Goal: Task Accomplishment & Management: Manage account settings

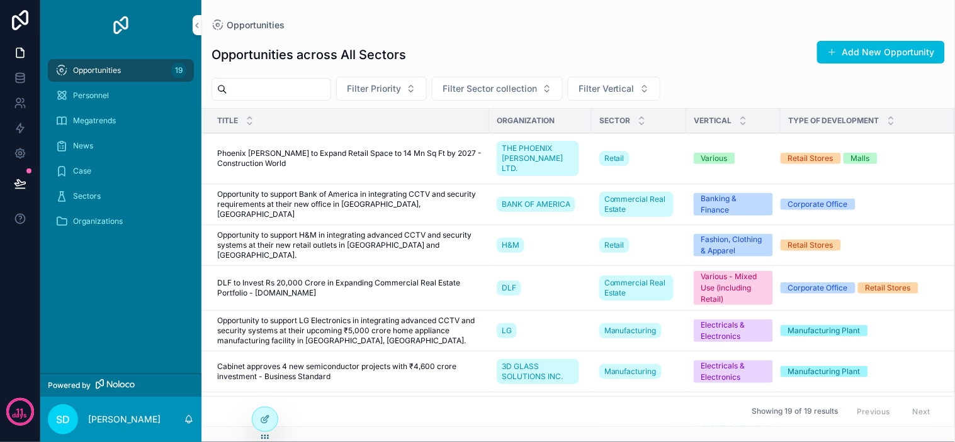
click at [530, 55] on div "Opportunities across All Sectors Add New Opportunity" at bounding box center [577, 54] width 733 height 29
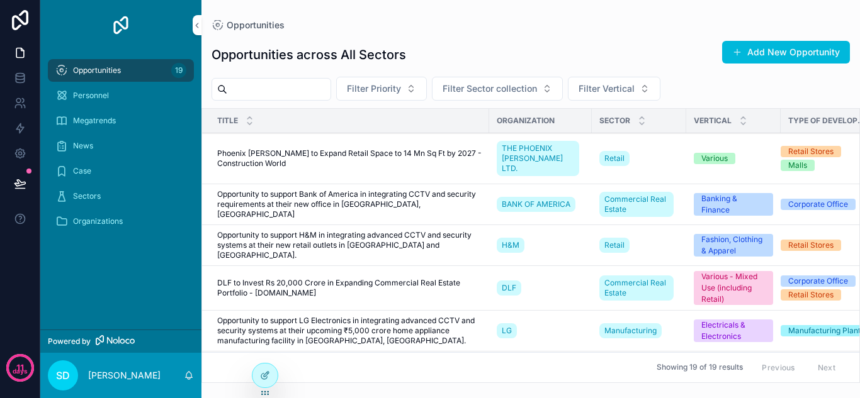
click at [416, 31] on div "Opportunities across All Sectors Add New Opportunity Filter Priority Filter Sec…" at bounding box center [530, 206] width 658 height 353
click at [401, 91] on span "Filter Priority" at bounding box center [374, 88] width 54 height 13
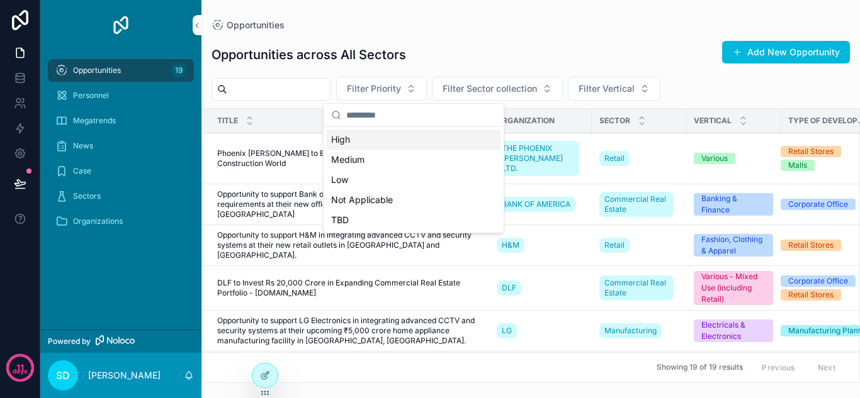
click at [371, 146] on div "High" at bounding box center [413, 140] width 175 height 20
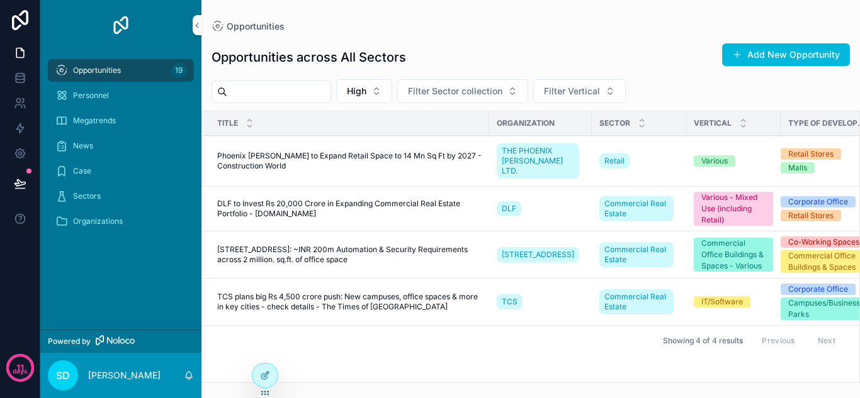
scroll to position [0, 21]
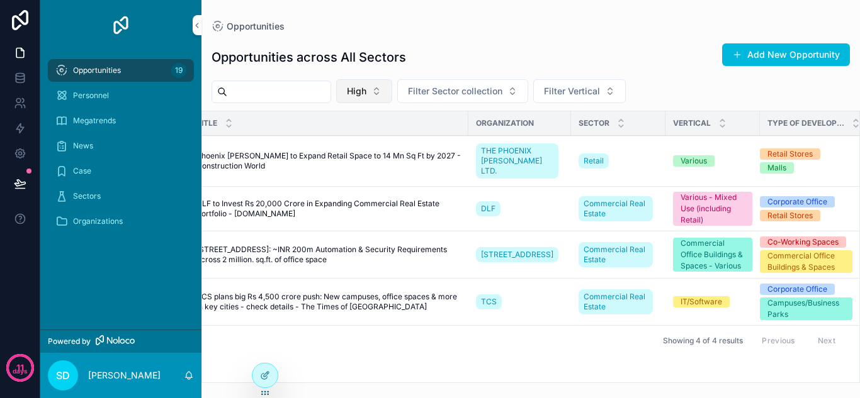
click at [366, 94] on span "High" at bounding box center [357, 91] width 20 height 13
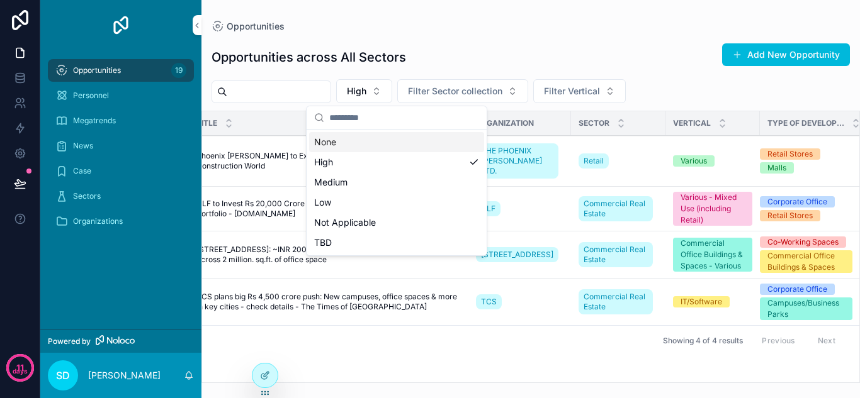
click at [364, 146] on div "None" at bounding box center [396, 142] width 175 height 20
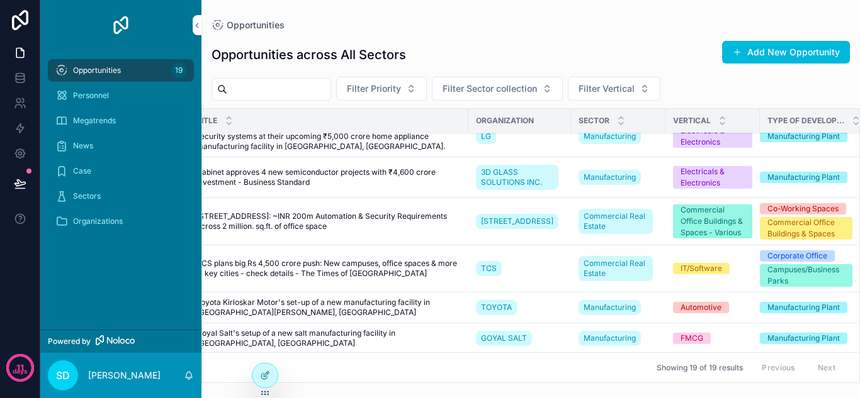
scroll to position [189, 21]
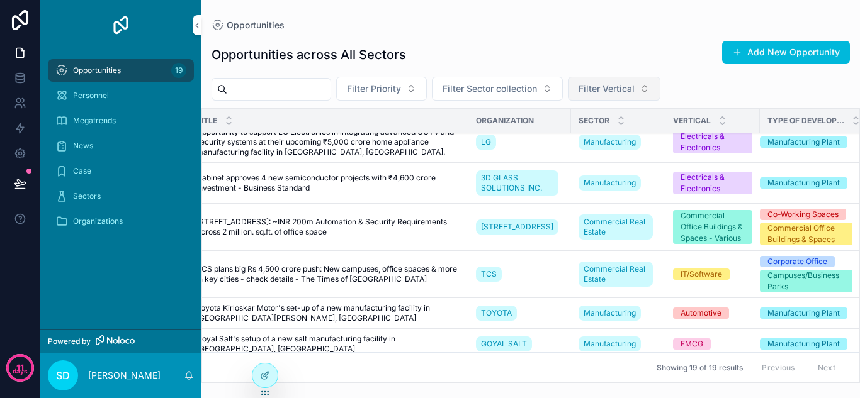
click at [619, 89] on span "Filter Vertical" at bounding box center [606, 88] width 56 height 13
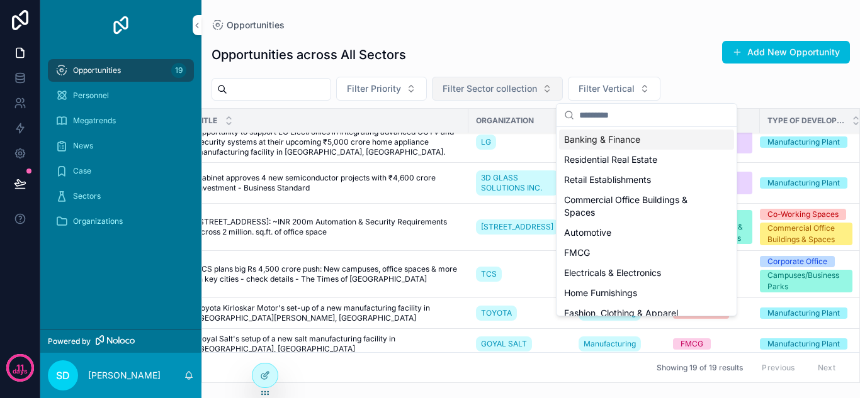
click at [506, 90] on span "Filter Sector collection" at bounding box center [489, 88] width 94 height 13
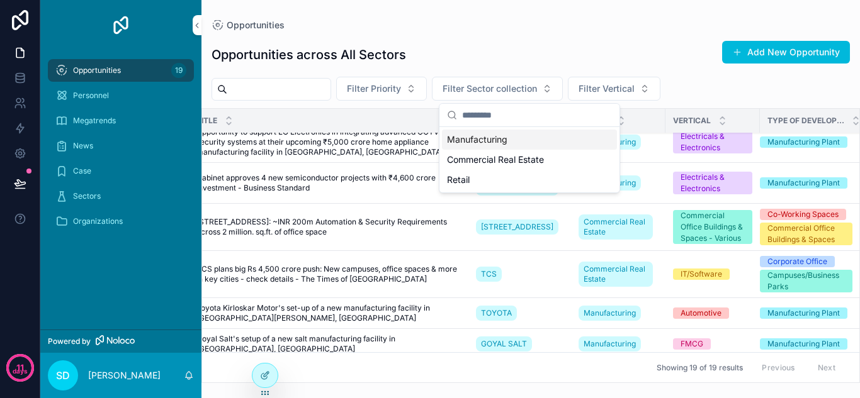
click at [504, 144] on span "Manufacturing" at bounding box center [477, 139] width 60 height 13
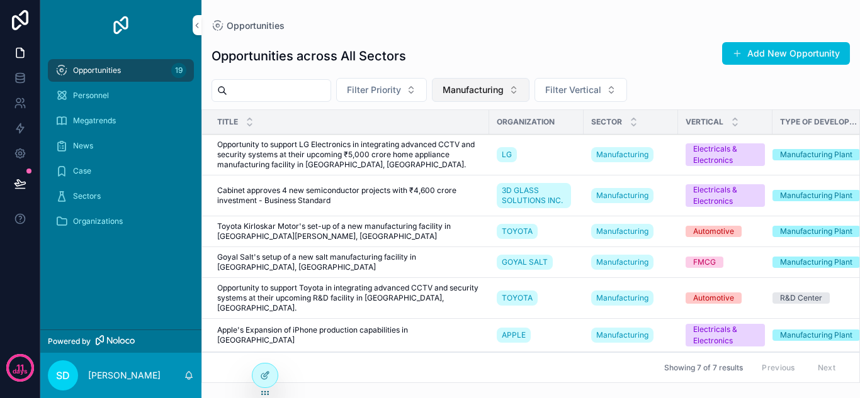
click at [503, 84] on span "Manufacturing" at bounding box center [472, 90] width 61 height 13
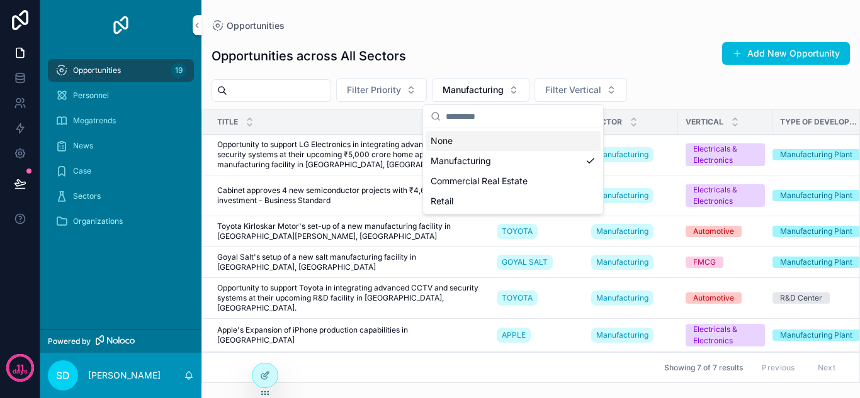
click at [488, 144] on div "None" at bounding box center [512, 141] width 175 height 20
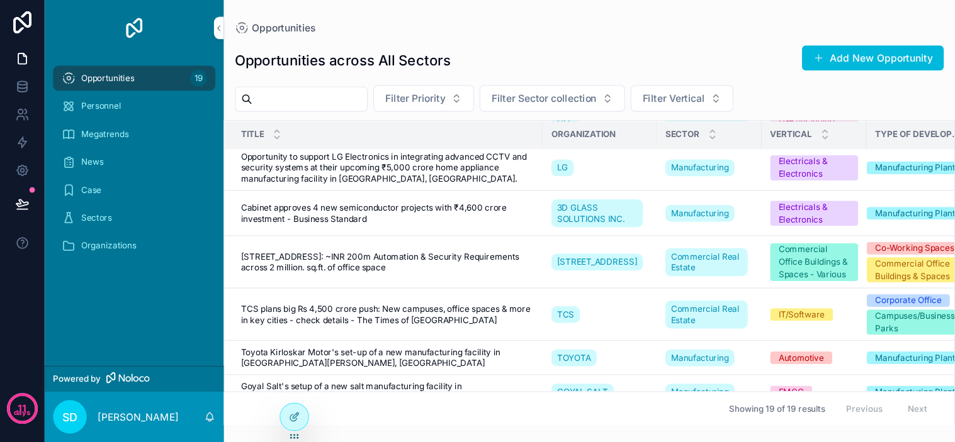
scroll to position [189, 0]
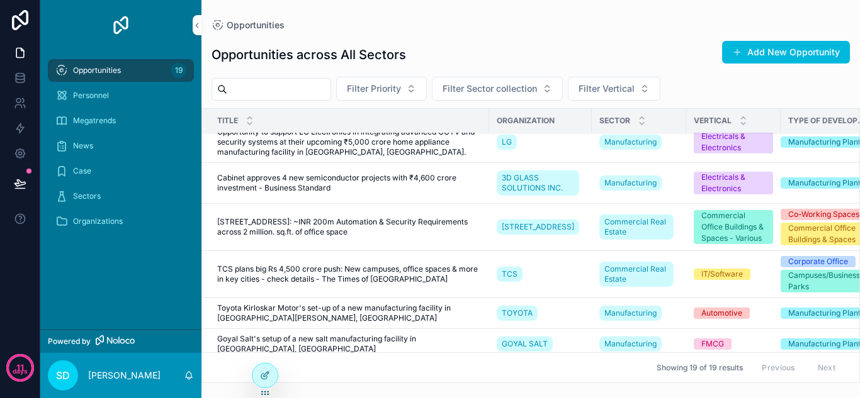
click at [291, 217] on span "[STREET_ADDRESS]: ~INR 200m Automation & Security Requirements across 2 million…" at bounding box center [349, 227] width 264 height 20
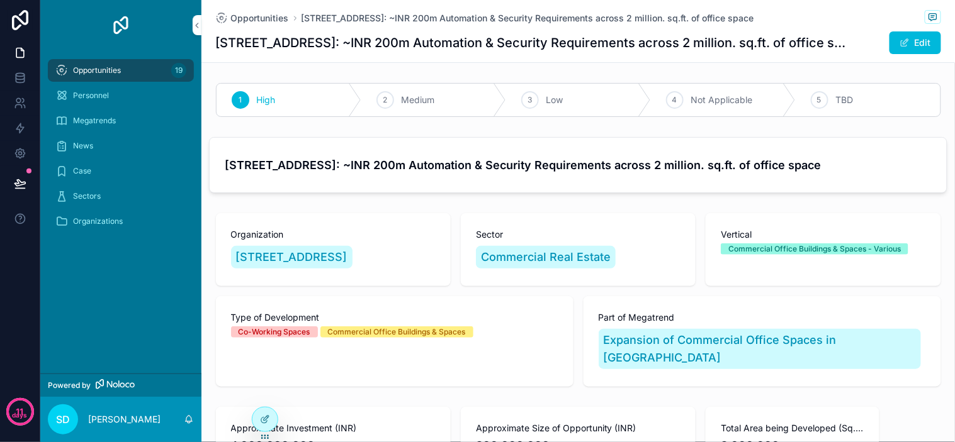
click at [0, 0] on icon "scrollable content" at bounding box center [0, 0] width 0 height 0
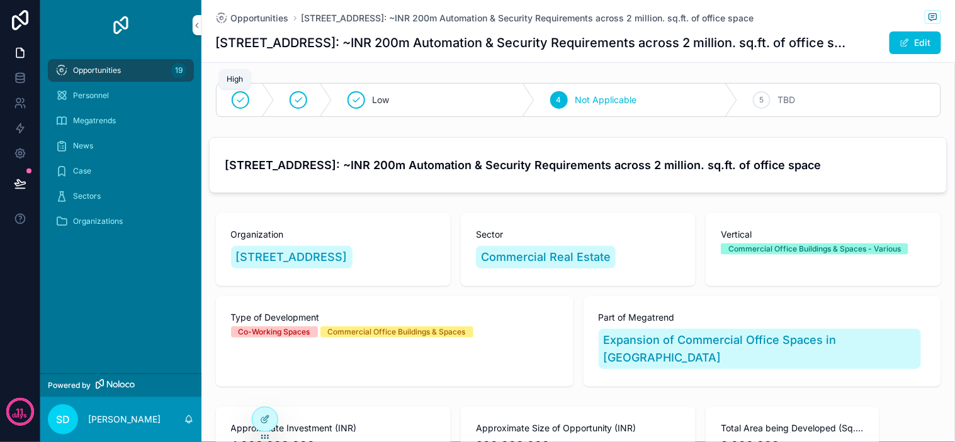
click at [241, 104] on div "scrollable content" at bounding box center [241, 100] width 18 height 18
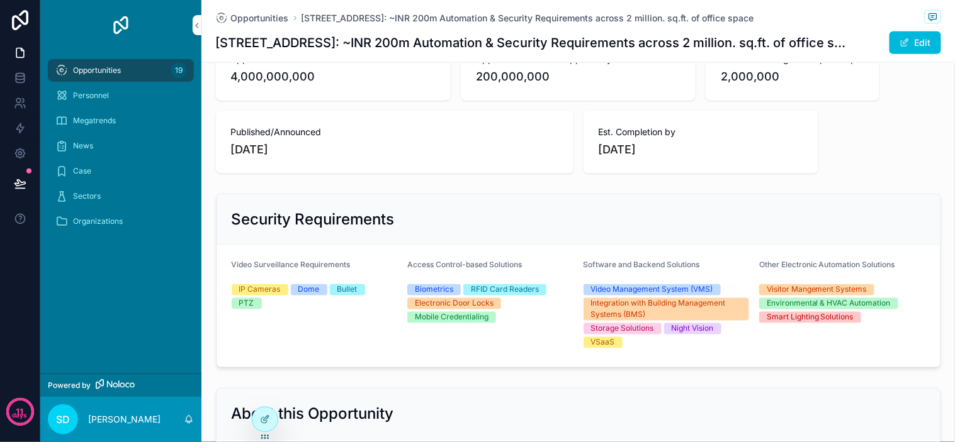
scroll to position [349, 0]
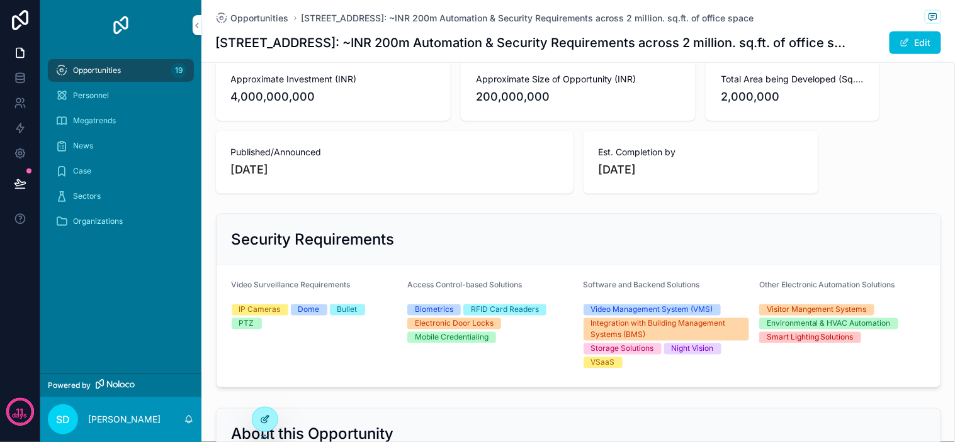
click at [265, 398] on icon at bounding box center [265, 420] width 10 height 10
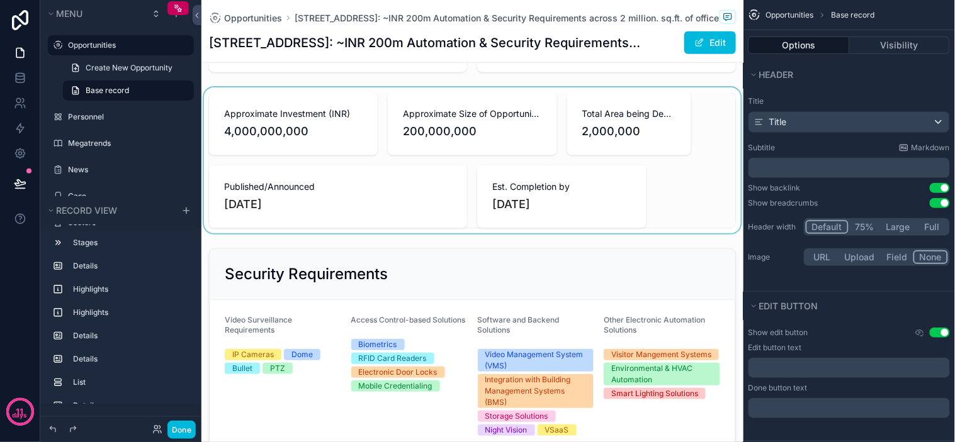
click at [429, 191] on div "scrollable content" at bounding box center [472, 160] width 542 height 146
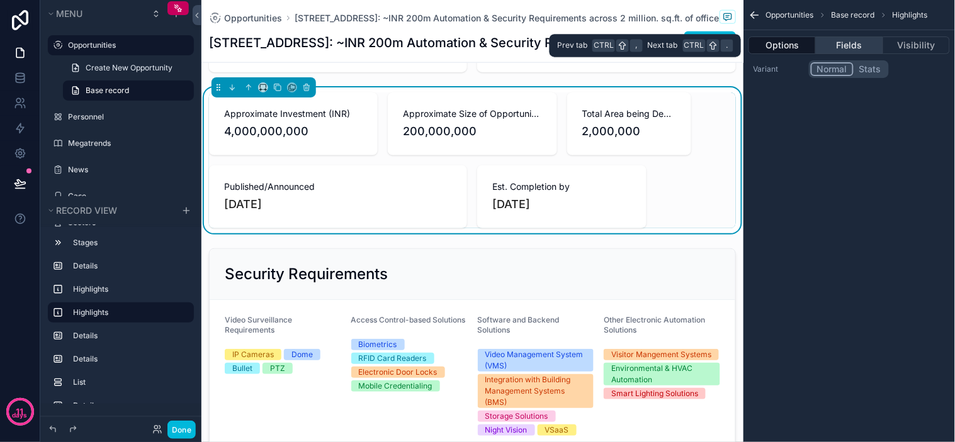
click at [859, 50] on button "Fields" at bounding box center [849, 45] width 67 height 18
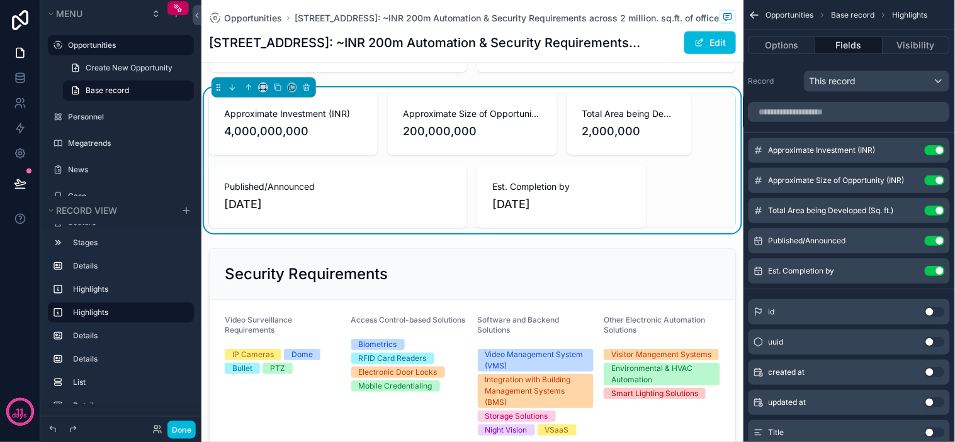
click at [0, 0] on icon "scrollable content" at bounding box center [0, 0] width 0 height 0
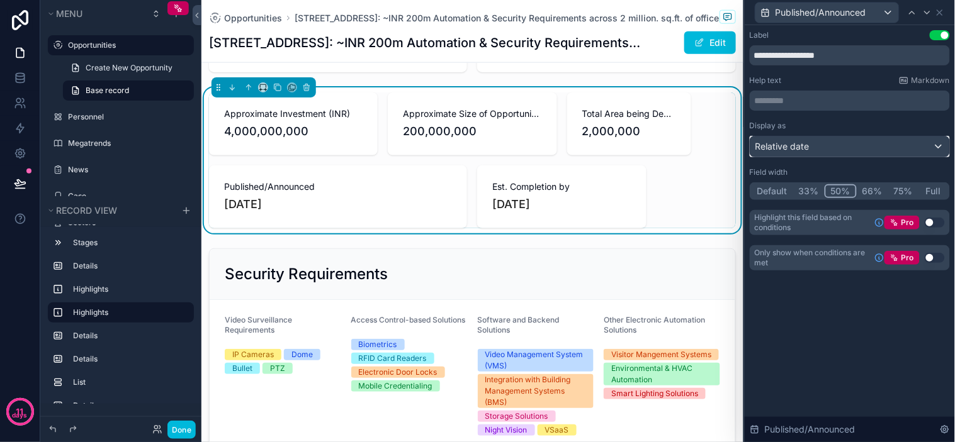
click at [829, 145] on div "Relative date" at bounding box center [849, 147] width 199 height 20
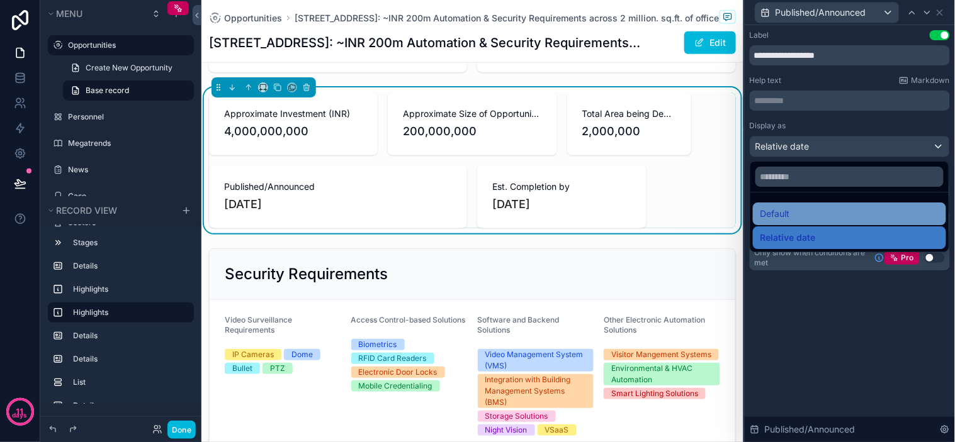
click at [795, 218] on div "Default" at bounding box center [849, 213] width 178 height 15
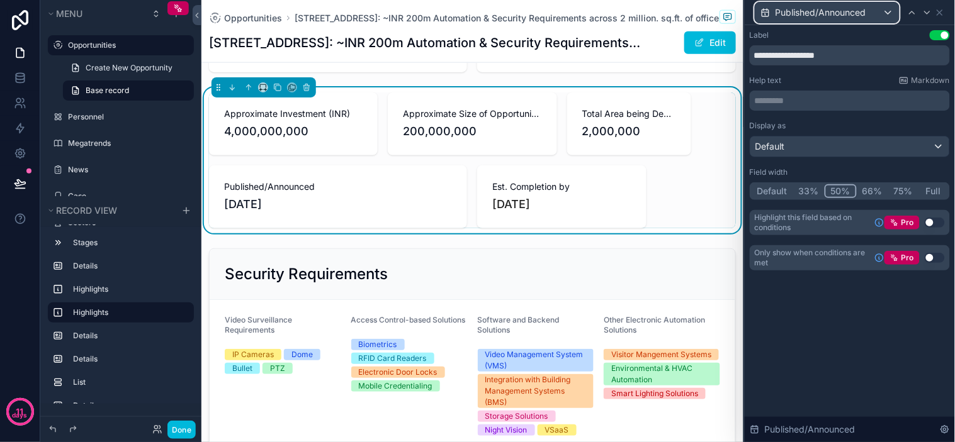
click at [850, 13] on span "Published/Announced" at bounding box center [820, 12] width 91 height 13
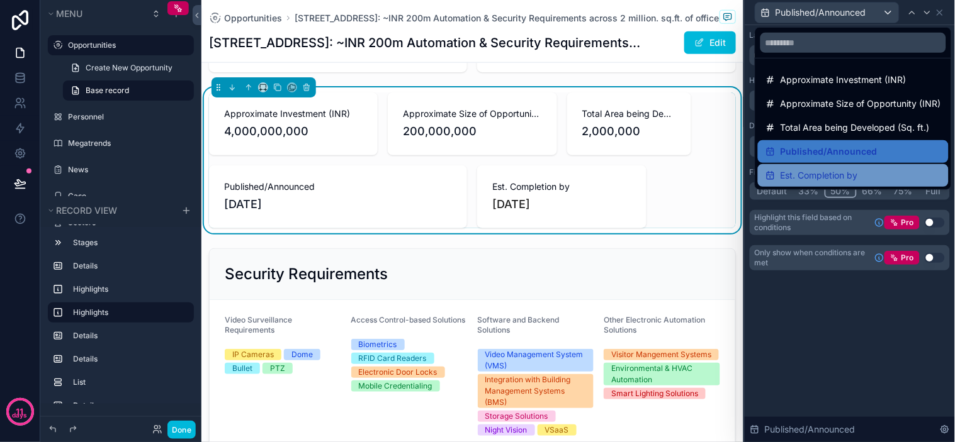
click at [828, 169] on span "Est. Completion by" at bounding box center [818, 175] width 77 height 15
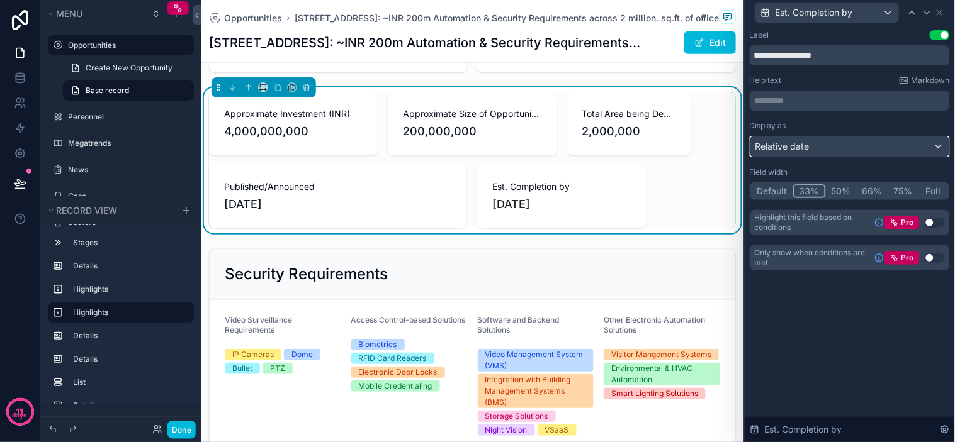
click at [859, 147] on div "Relative date" at bounding box center [849, 147] width 199 height 20
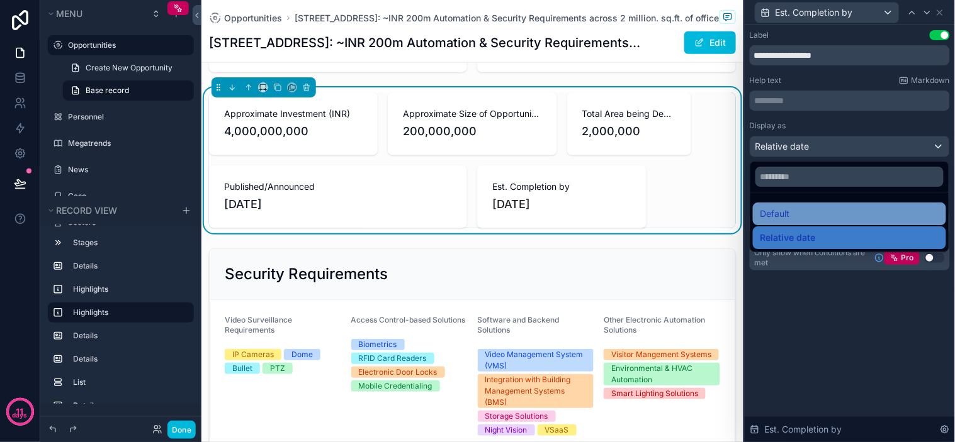
click at [804, 218] on div "Default" at bounding box center [849, 213] width 178 height 15
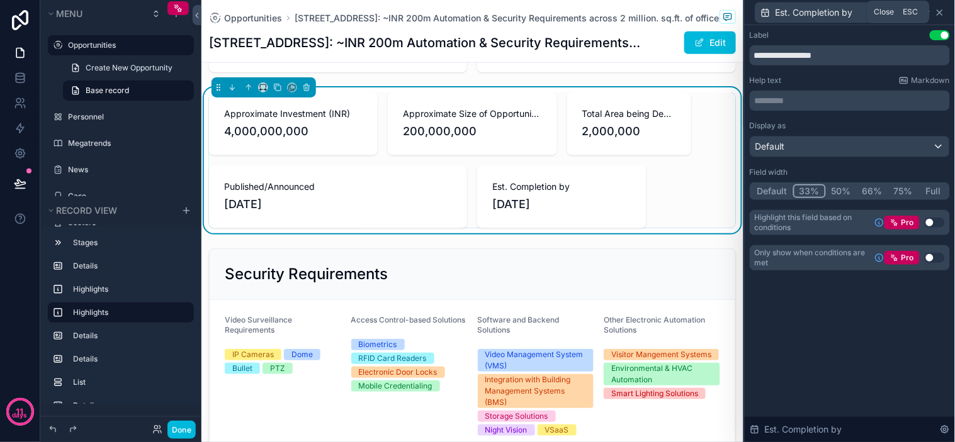
click at [859, 13] on icon at bounding box center [939, 13] width 10 height 10
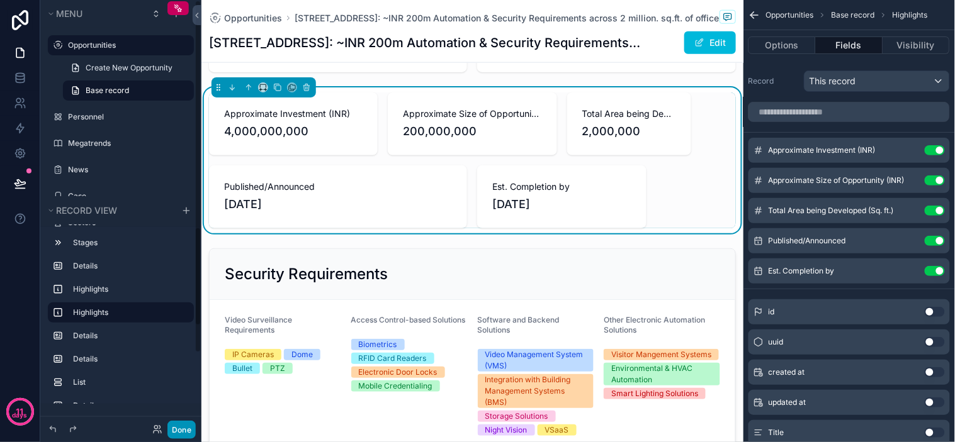
click at [184, 398] on button "Done" at bounding box center [181, 430] width 28 height 18
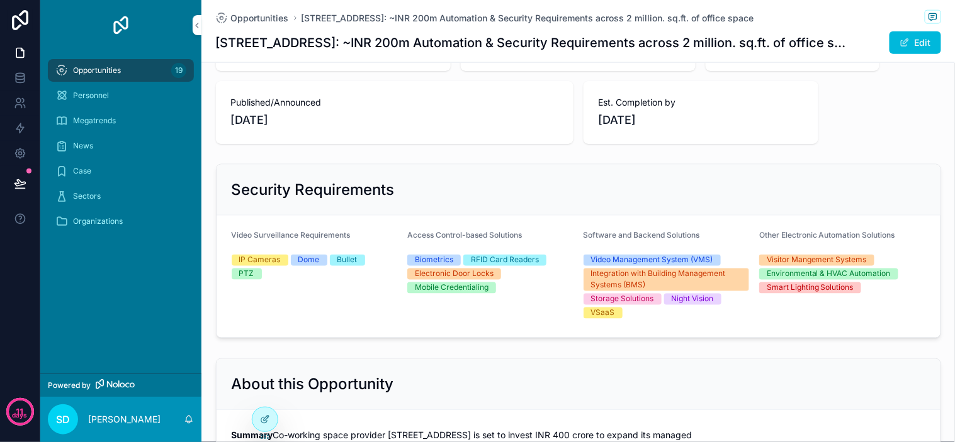
scroll to position [419, 0]
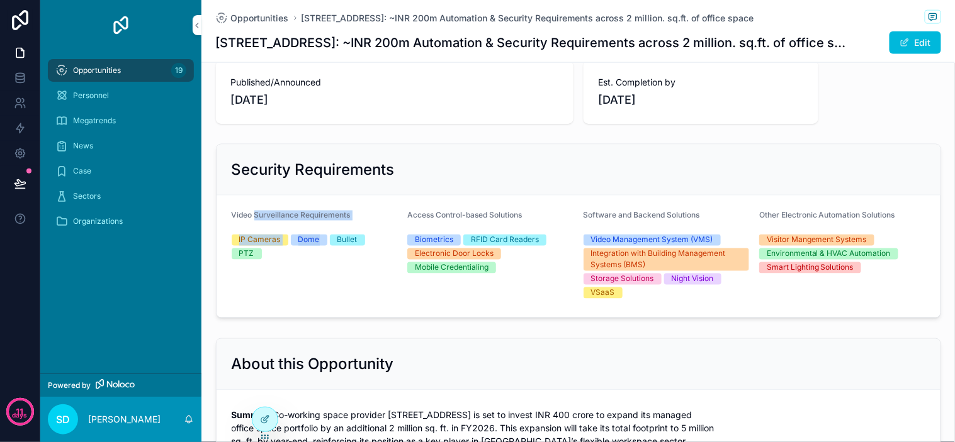
drag, startPoint x: 249, startPoint y: 191, endPoint x: 318, endPoint y: 211, distance: 71.9
click at [318, 211] on form "Video Surveillance Requirements IP Cameras Dome Bullet PTZ Access Control-based…" at bounding box center [578, 257] width 724 height 122
drag, startPoint x: 306, startPoint y: 248, endPoint x: 284, endPoint y: 242, distance: 22.1
click at [305, 249] on div "Video Surveillance Requirements IP Cameras Dome Bullet PTZ" at bounding box center [315, 257] width 166 height 92
click at [266, 232] on div "Video Surveillance Requirements IP Cameras Dome Bullet PTZ" at bounding box center [315, 257] width 166 height 92
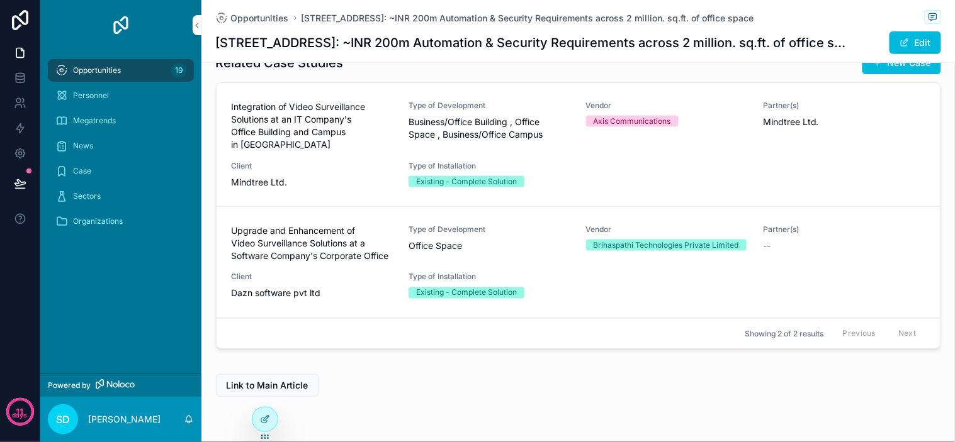
scroll to position [1600, 0]
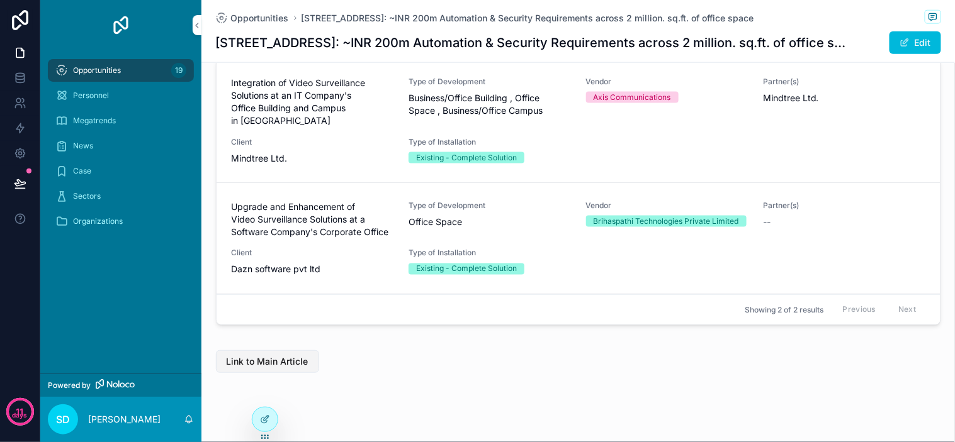
click at [261, 356] on span "Link to Main Article" at bounding box center [268, 362] width 82 height 13
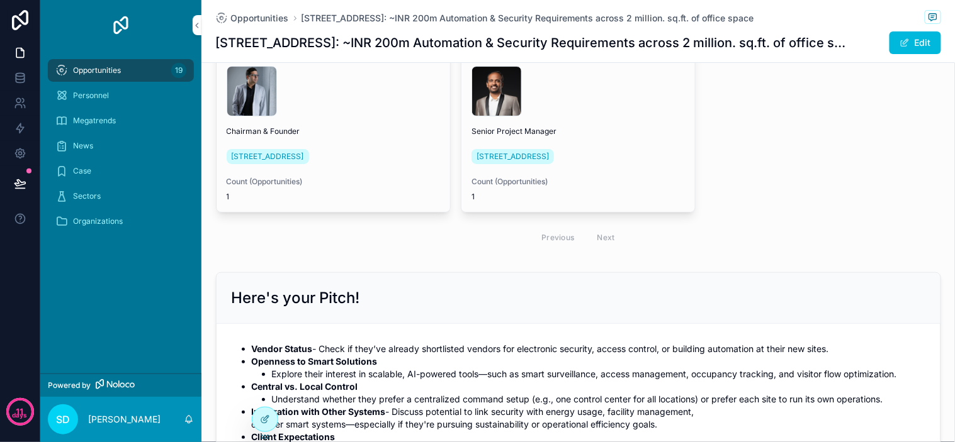
scroll to position [1048, 0]
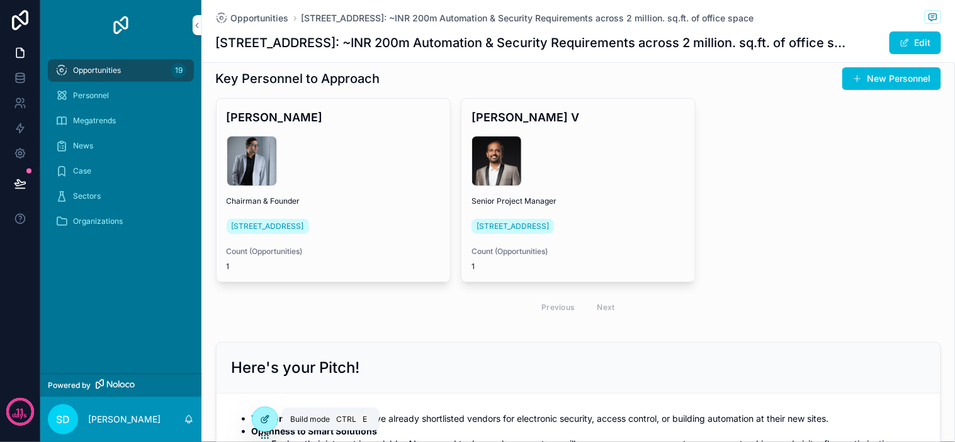
click at [267, 415] on icon at bounding box center [265, 420] width 10 height 10
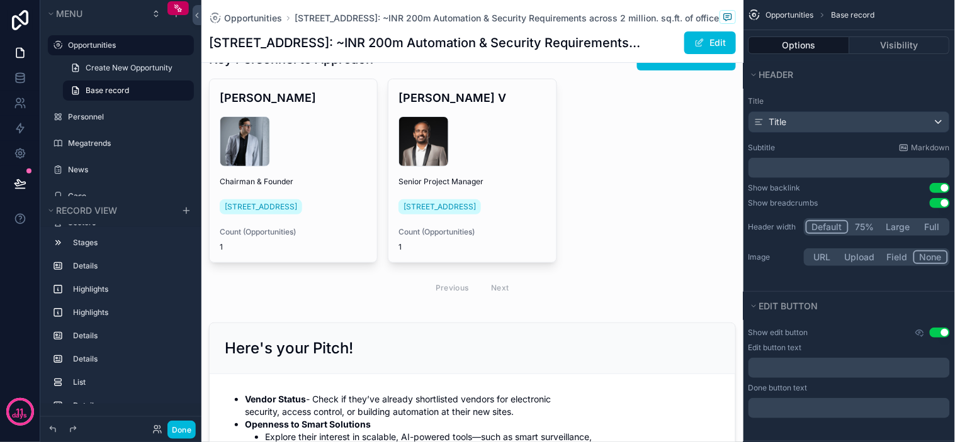
scroll to position [1259, 0]
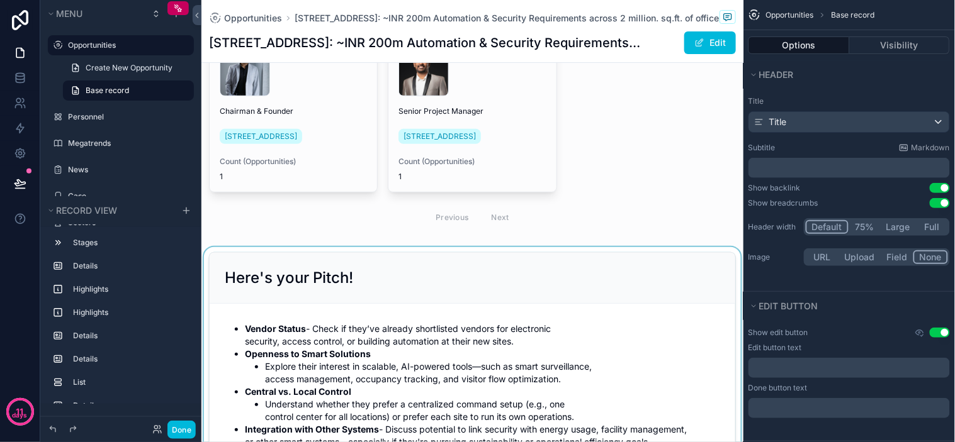
click at [420, 307] on div "scrollable content" at bounding box center [472, 385] width 542 height 276
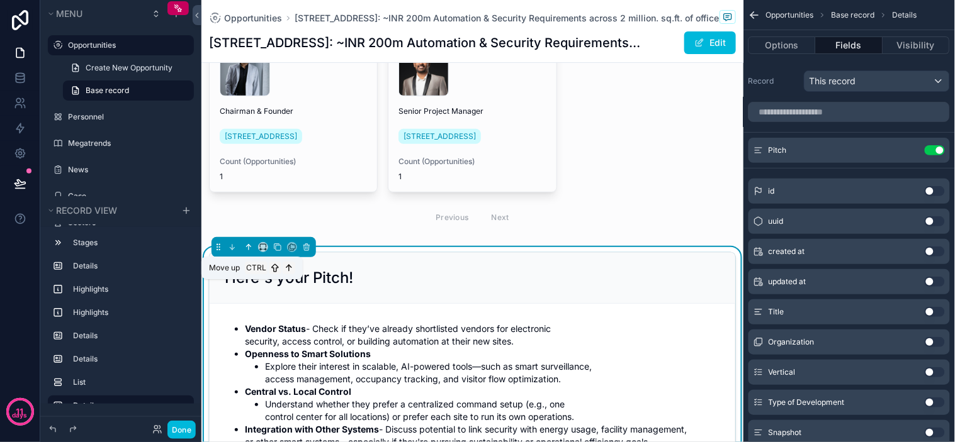
click at [244, 252] on icon "scrollable content" at bounding box center [248, 247] width 9 height 9
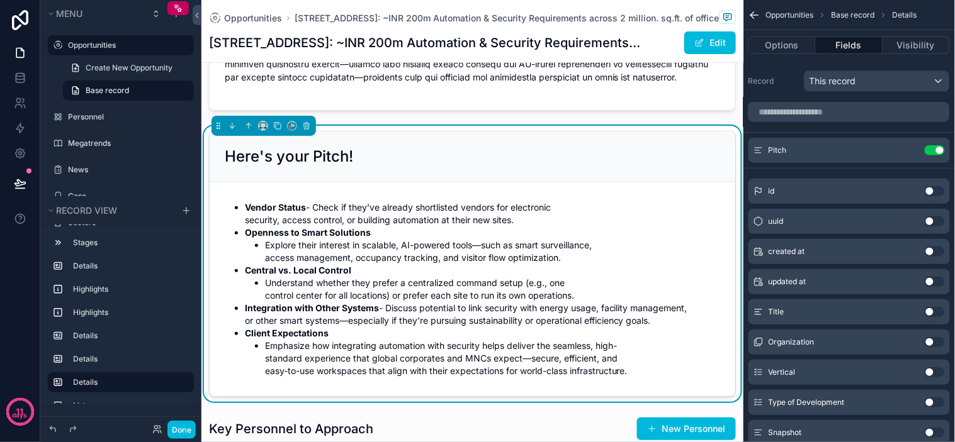
scroll to position [1048, 0]
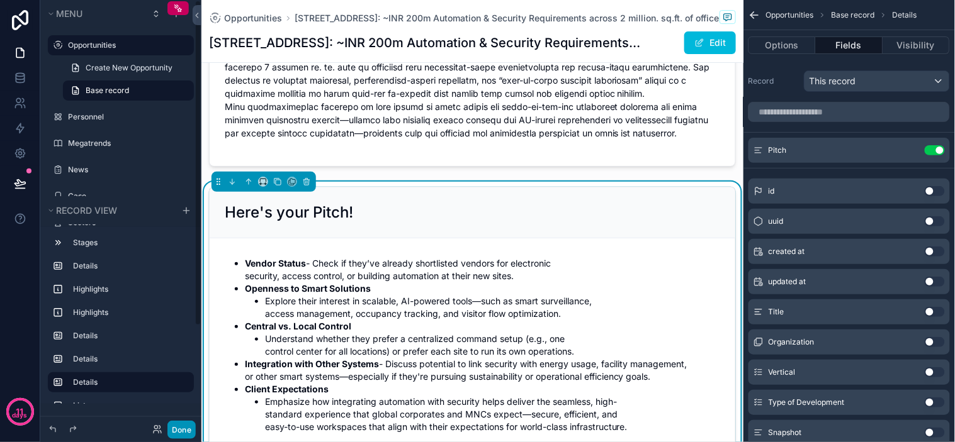
click at [186, 427] on button "Done" at bounding box center [181, 430] width 28 height 18
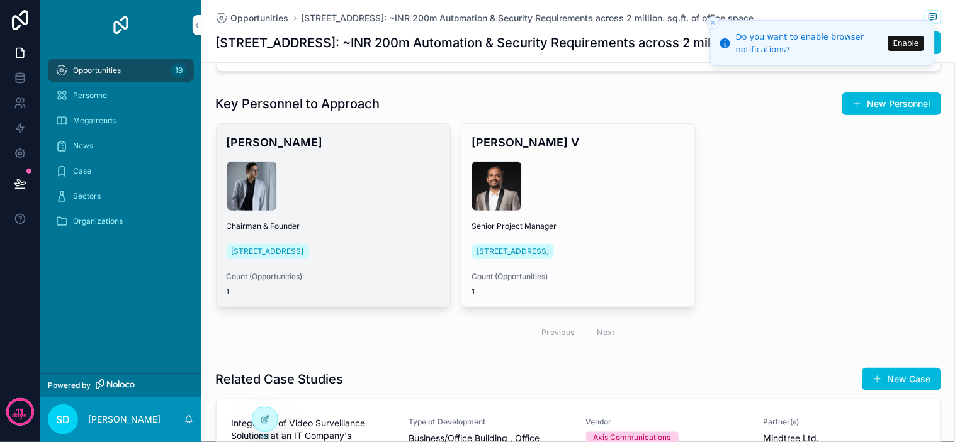
scroll to position [1259, 0]
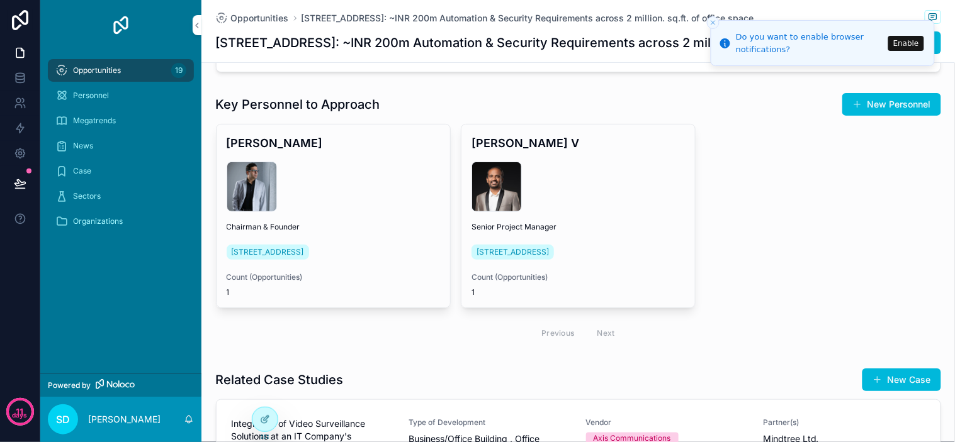
click at [713, 21] on icon "Close toast" at bounding box center [713, 23] width 8 height 8
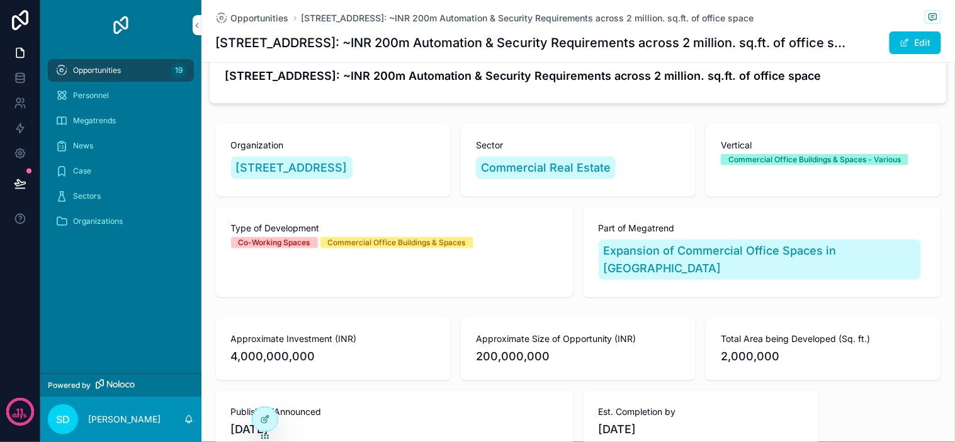
scroll to position [0, 0]
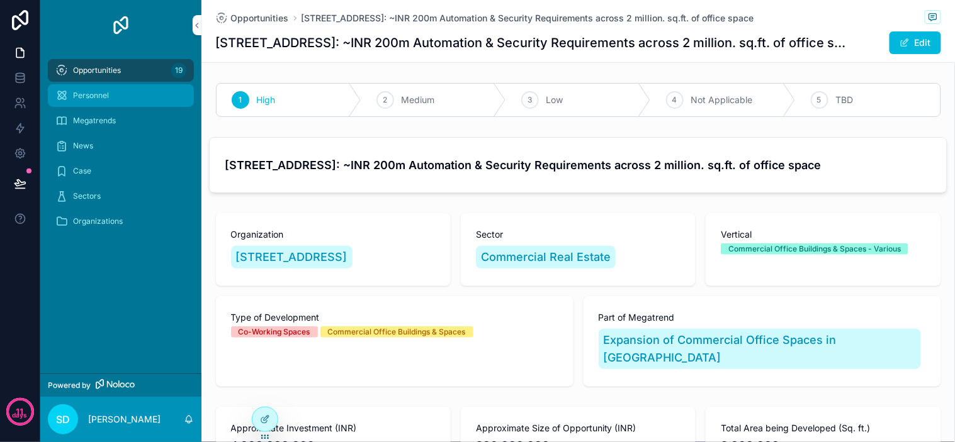
click at [121, 91] on div "Personnel" at bounding box center [120, 96] width 131 height 20
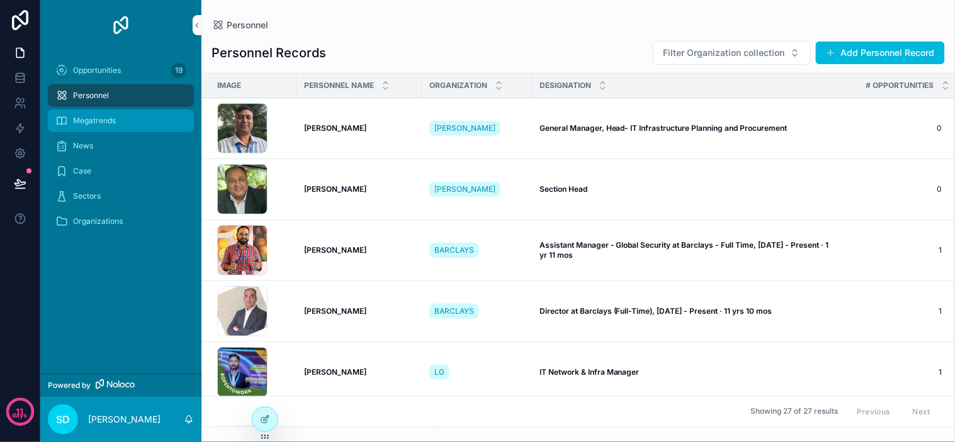
click at [143, 125] on div "Megatrends" at bounding box center [120, 121] width 131 height 20
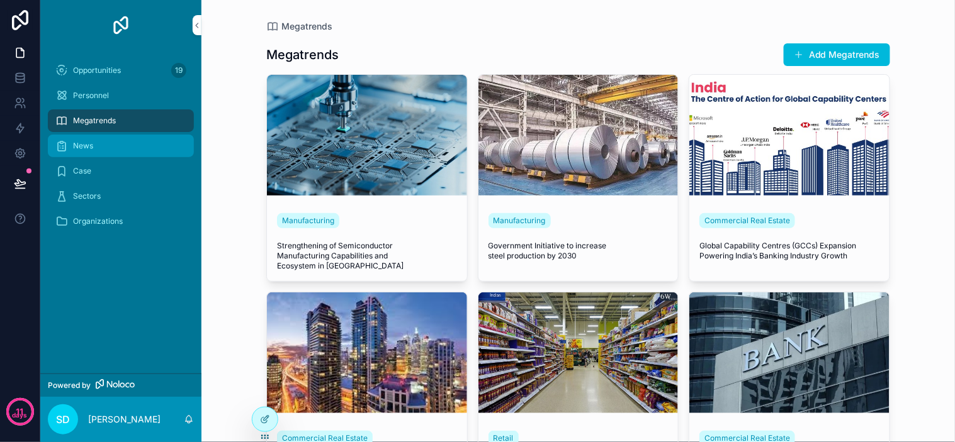
click at [130, 147] on div "News" at bounding box center [120, 146] width 131 height 20
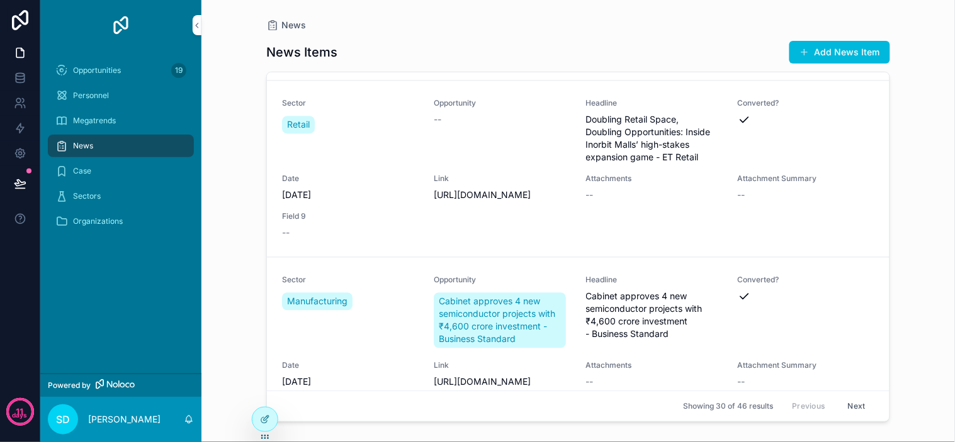
scroll to position [769, 0]
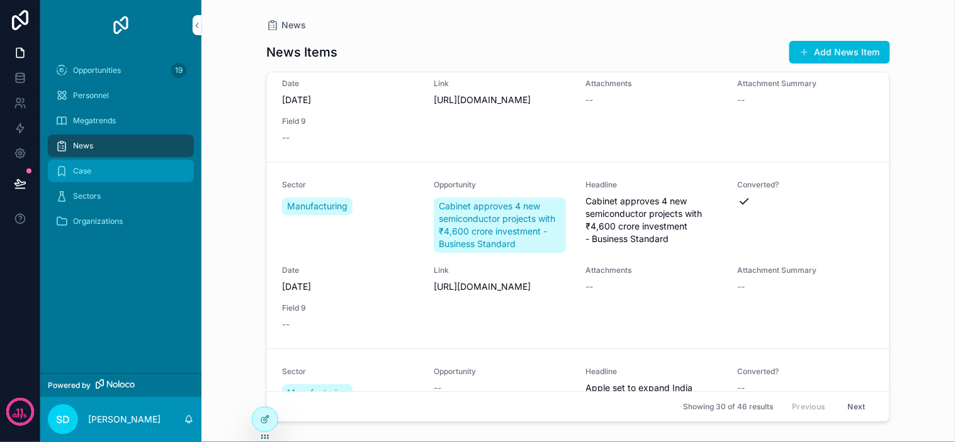
click at [116, 173] on div "Case" at bounding box center [120, 171] width 131 height 20
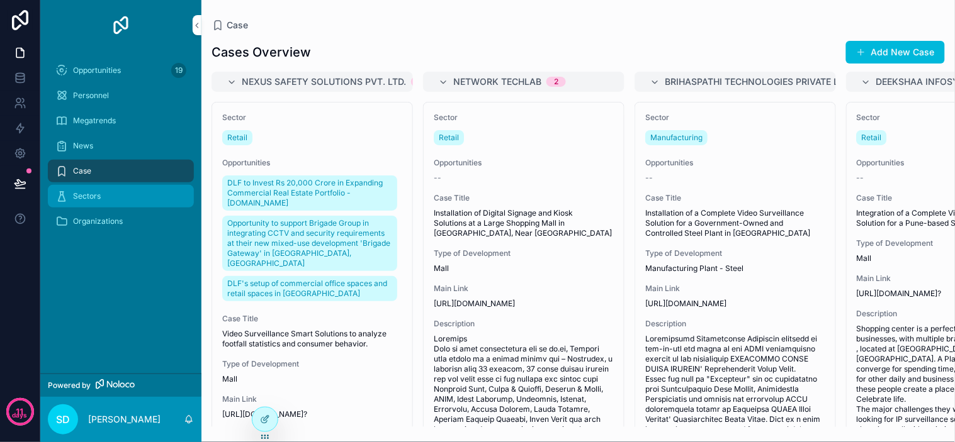
click at [64, 196] on icon "scrollable content" at bounding box center [61, 196] width 13 height 13
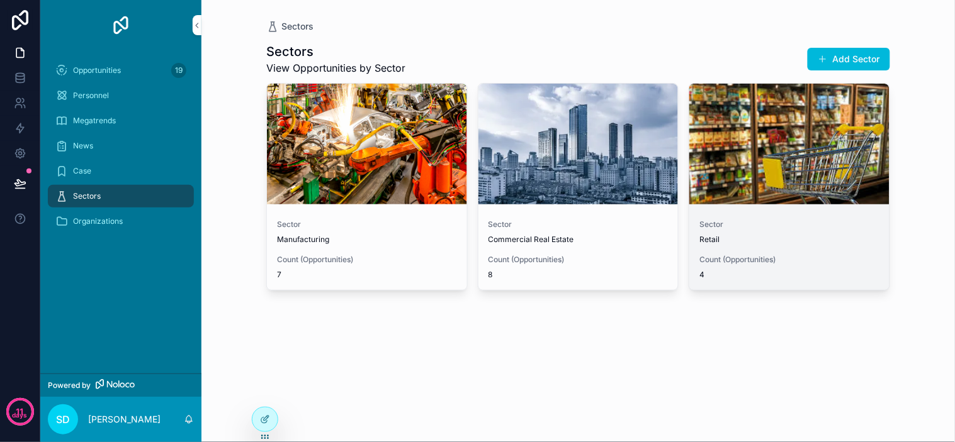
click at [777, 231] on div "Sector Retail" at bounding box center [789, 232] width 180 height 25
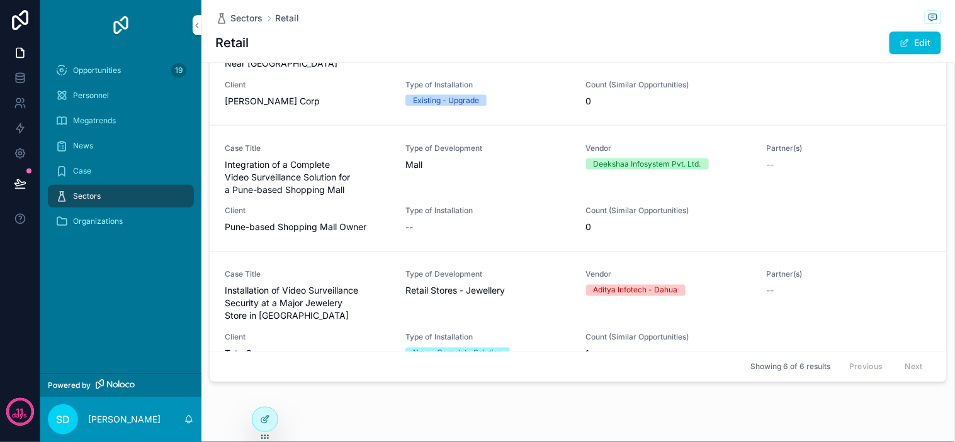
scroll to position [772, 0]
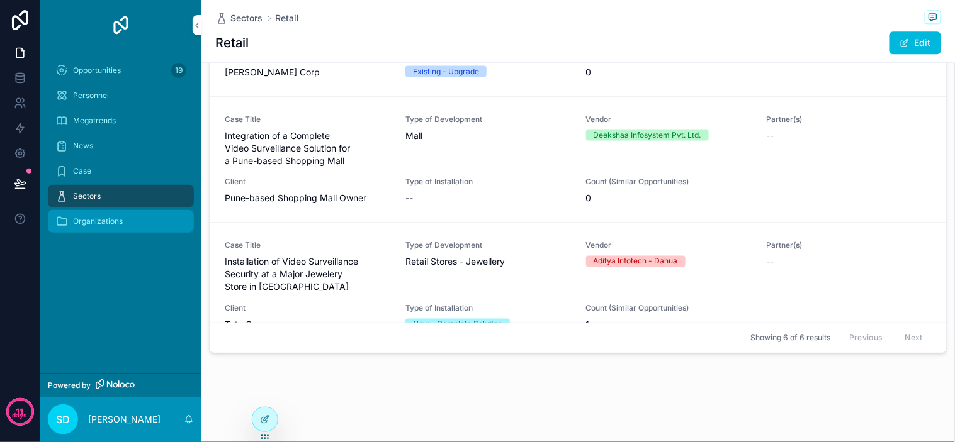
click at [92, 222] on span "Organizations" at bounding box center [98, 221] width 50 height 10
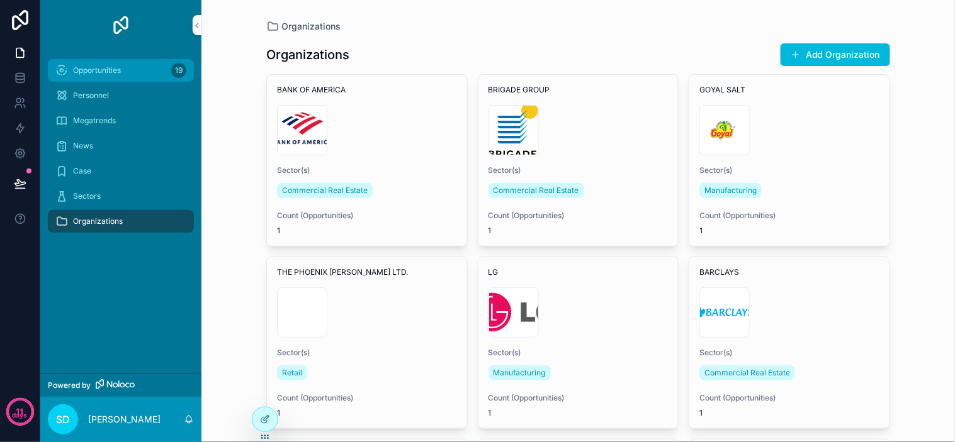
click at [128, 79] on div "Opportunities 19" at bounding box center [120, 70] width 131 height 20
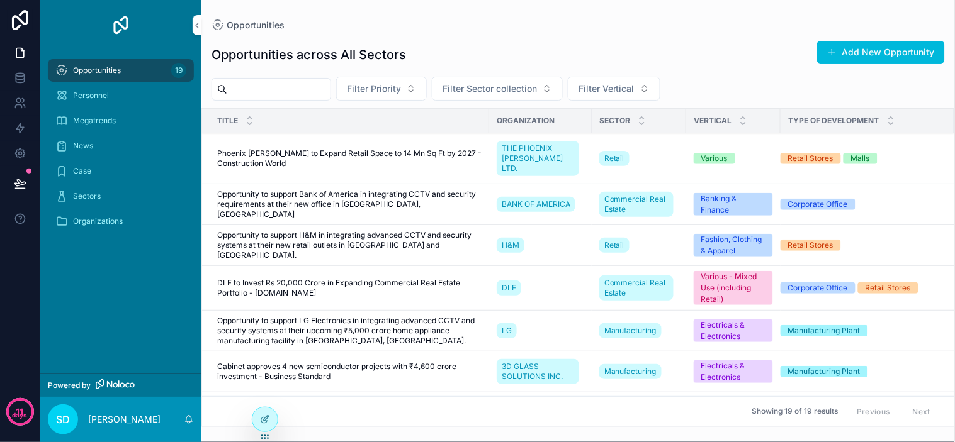
click at [495, 20] on div "Opportunities" at bounding box center [577, 25] width 733 height 10
click at [575, 10] on div "Opportunities Opportunities across All Sectors Add New Opportunity Filter Prior…" at bounding box center [577, 213] width 753 height 427
drag, startPoint x: 116, startPoint y: 126, endPoint x: 174, endPoint y: 136, distance: 58.8
click at [116, 126] on div "Megatrends" at bounding box center [120, 121] width 131 height 20
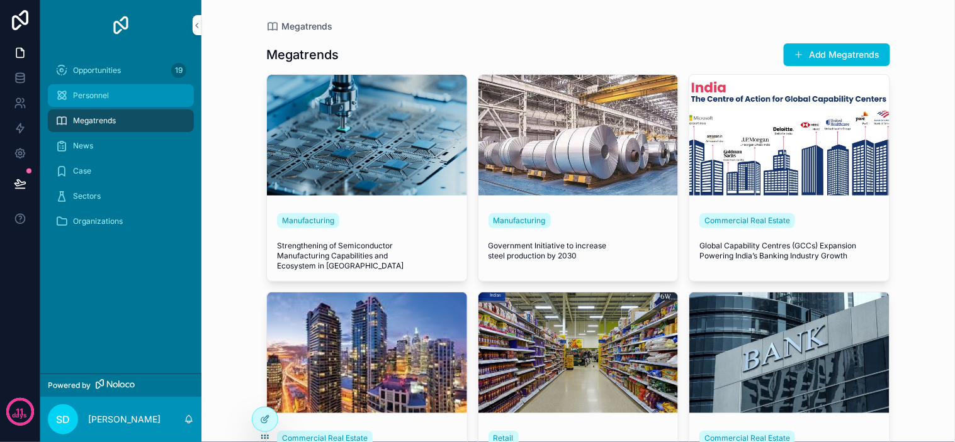
click at [93, 99] on span "Personnel" at bounding box center [91, 96] width 36 height 10
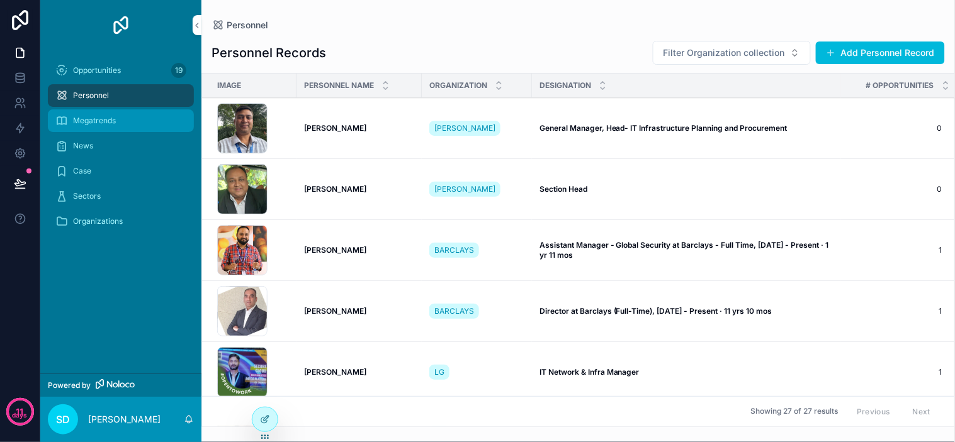
drag, startPoint x: 108, startPoint y: 121, endPoint x: 115, endPoint y: 123, distance: 8.0
click at [107, 120] on span "Megatrends" at bounding box center [94, 121] width 43 height 10
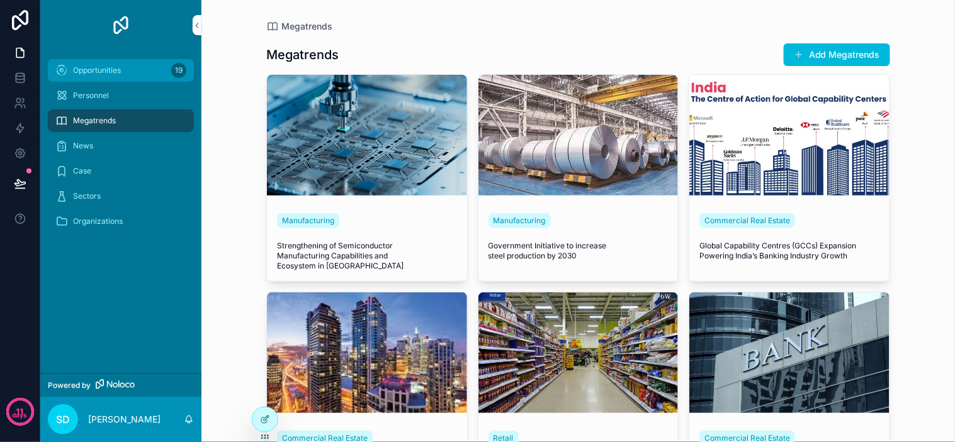
click at [108, 68] on span "Opportunities" at bounding box center [97, 70] width 48 height 10
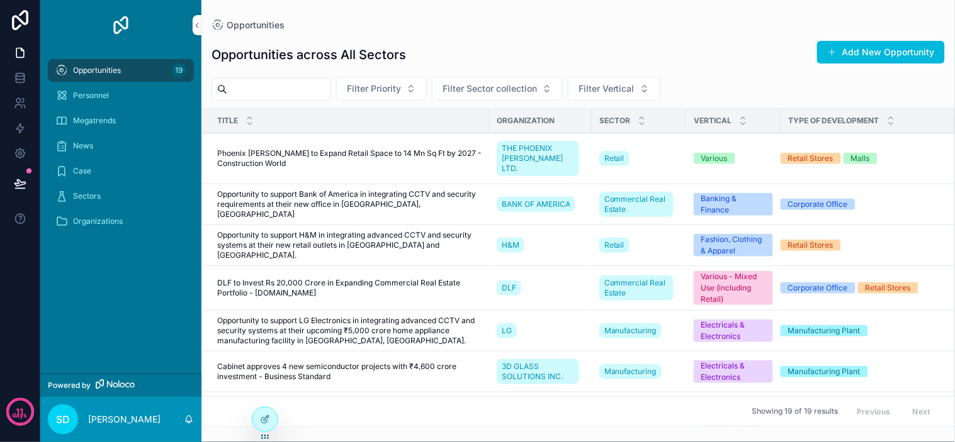
drag, startPoint x: 736, startPoint y: 38, endPoint x: 728, endPoint y: 99, distance: 61.6
click at [737, 38] on div "Opportunities across All Sectors Add New Opportunity Filter Priority Filter Sec…" at bounding box center [577, 228] width 753 height 397
click at [709, 193] on div "Banking & Finance" at bounding box center [733, 204] width 64 height 23
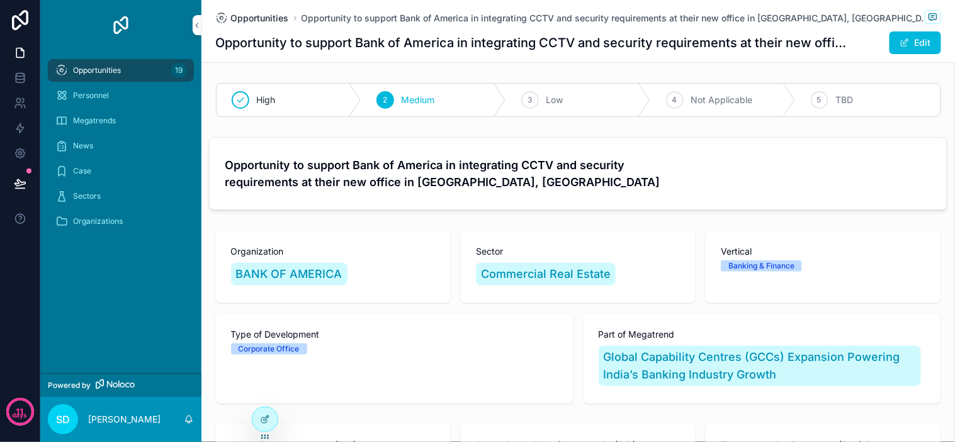
click at [275, 17] on span "Opportunities" at bounding box center [260, 18] width 58 height 13
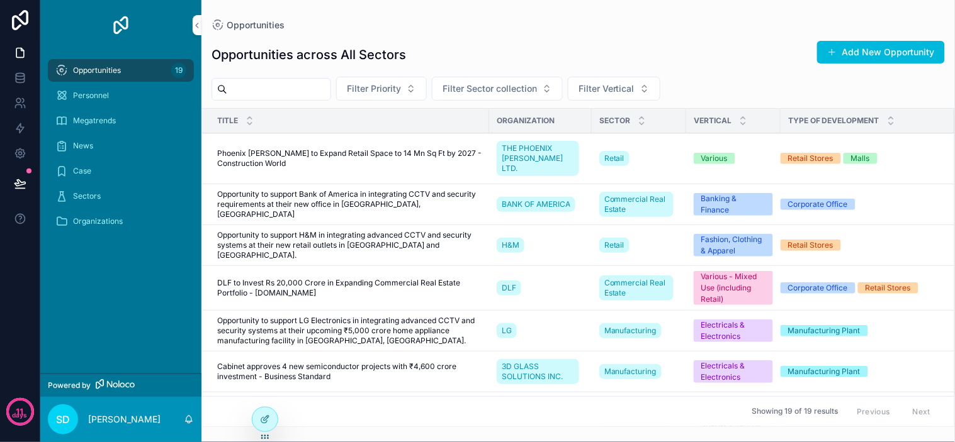
click at [621, 45] on div "Opportunities across All Sectors Add New Opportunity" at bounding box center [577, 54] width 733 height 29
click at [666, 40] on div "Opportunities across All Sectors Add New Opportunity" at bounding box center [577, 54] width 733 height 29
click at [705, 58] on div "Opportunities across All Sectors Add New Opportunity" at bounding box center [577, 54] width 733 height 29
click at [544, 16] on div "Opportunities Opportunities across All Sectors Add New Opportunity Filter Prior…" at bounding box center [577, 213] width 753 height 427
click at [688, 38] on div "Opportunities across All Sectors Add New Opportunity Filter Priority Filter Sec…" at bounding box center [577, 228] width 753 height 397
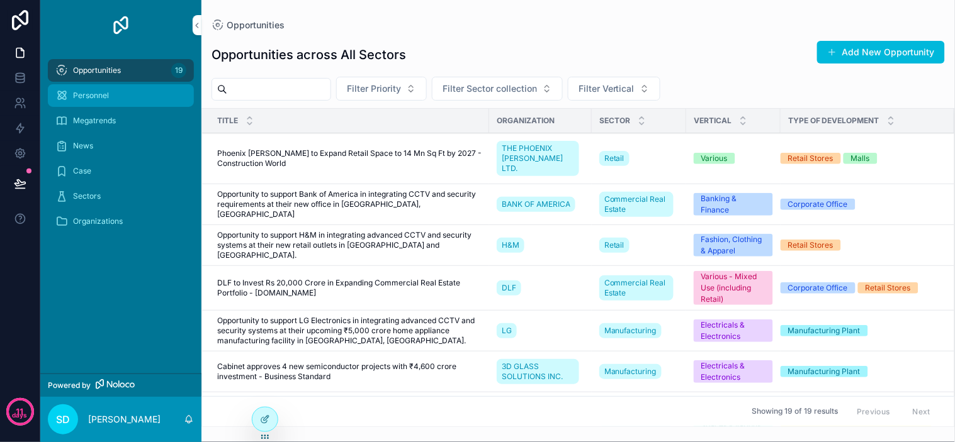
click at [147, 89] on div "Personnel" at bounding box center [120, 96] width 131 height 20
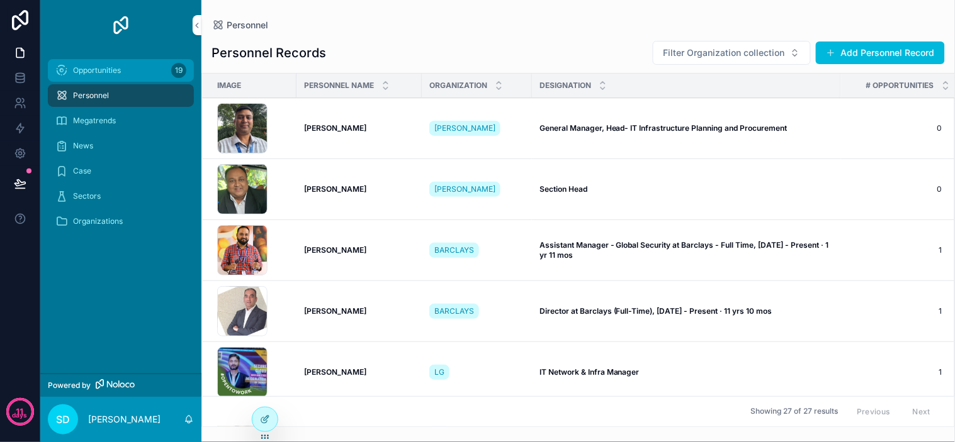
click at [81, 68] on span "Opportunities" at bounding box center [97, 70] width 48 height 10
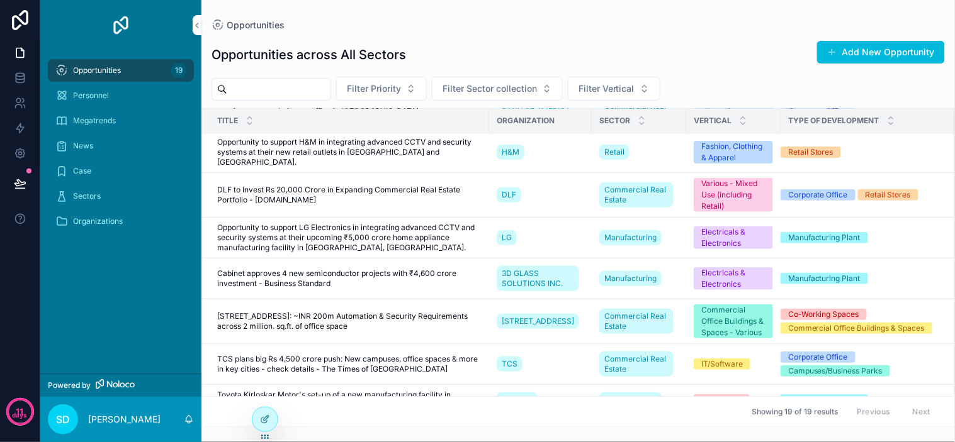
scroll to position [140, 0]
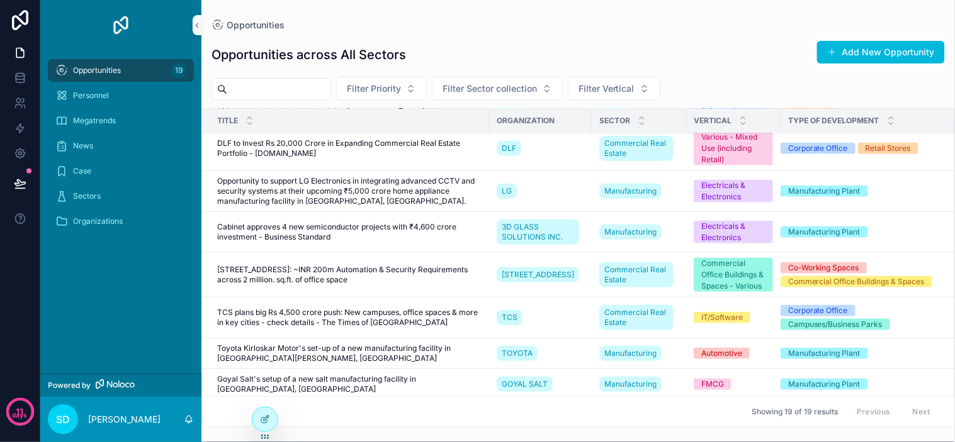
click at [364, 265] on span "[STREET_ADDRESS]: ~INR 200m Automation & Security Requirements across 2 million…" at bounding box center [349, 275] width 264 height 20
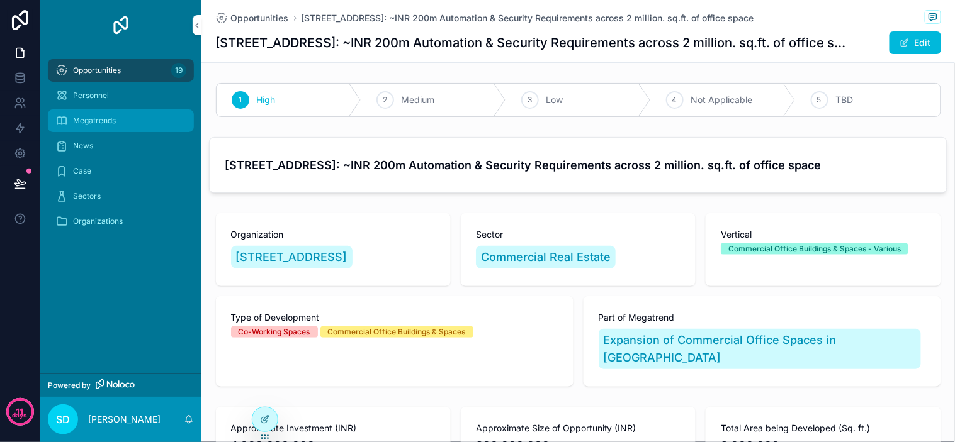
drag, startPoint x: 115, startPoint y: 103, endPoint x: 116, endPoint y: 116, distance: 13.3
click at [115, 103] on div "Personnel" at bounding box center [120, 96] width 131 height 20
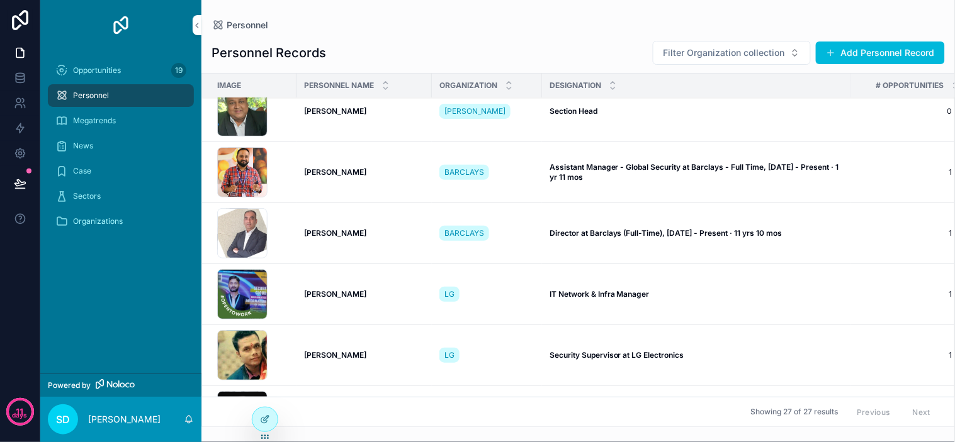
scroll to position [140, 0]
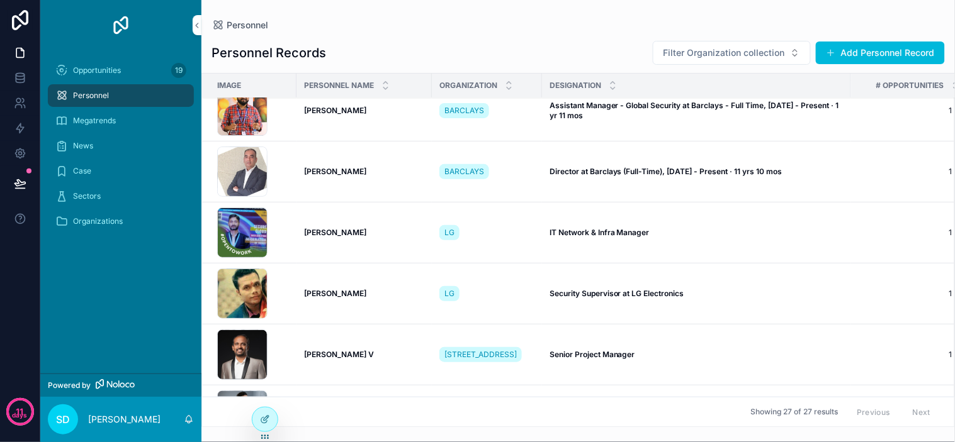
click at [352, 167] on strong "[PERSON_NAME]" at bounding box center [335, 171] width 62 height 9
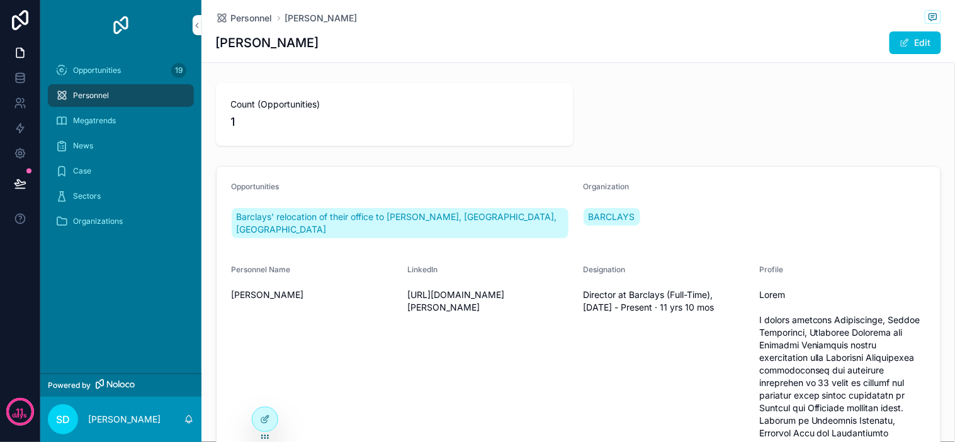
click at [504, 26] on div "Personnel [PERSON_NAME]" at bounding box center [578, 18] width 725 height 16
click at [417, 16] on div "Personnel [PERSON_NAME]" at bounding box center [578, 18] width 725 height 16
drag, startPoint x: 435, startPoint y: 16, endPoint x: 474, endPoint y: 15, distance: 39.0
click at [444, 16] on div "Personnel [PERSON_NAME]" at bounding box center [578, 18] width 725 height 16
click at [475, 15] on div "Personnel [PERSON_NAME]" at bounding box center [578, 18] width 725 height 16
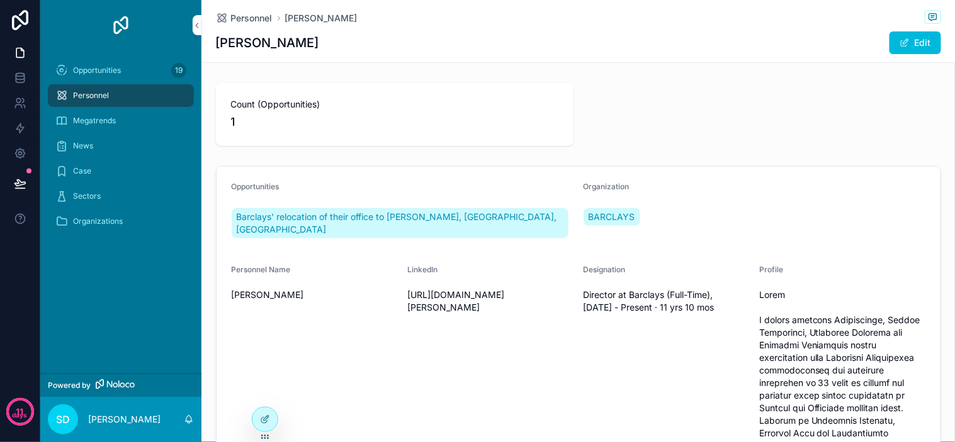
click at [497, 34] on div "[PERSON_NAME] Edit" at bounding box center [578, 43] width 725 height 24
drag, startPoint x: 496, startPoint y: 34, endPoint x: 472, endPoint y: 28, distance: 24.6
click at [472, 28] on div "Personnel [PERSON_NAME] [PERSON_NAME] Edit" at bounding box center [578, 31] width 725 height 62
click at [269, 412] on div at bounding box center [264, 420] width 25 height 24
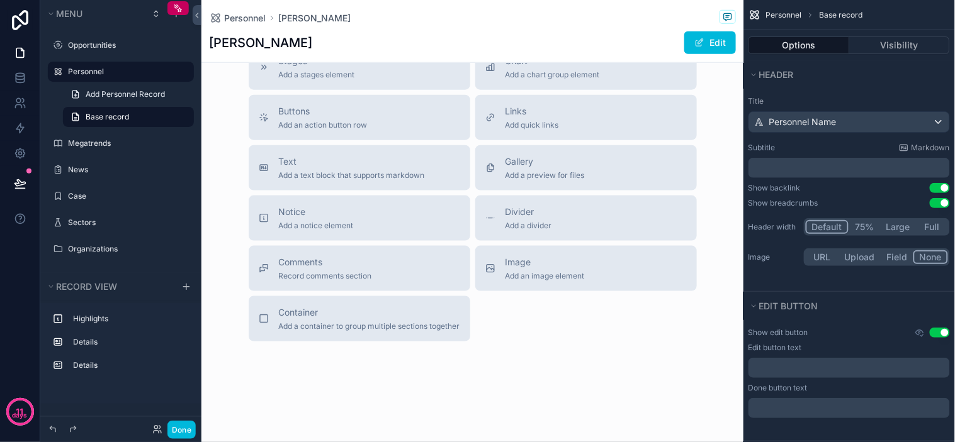
scroll to position [2366, 0]
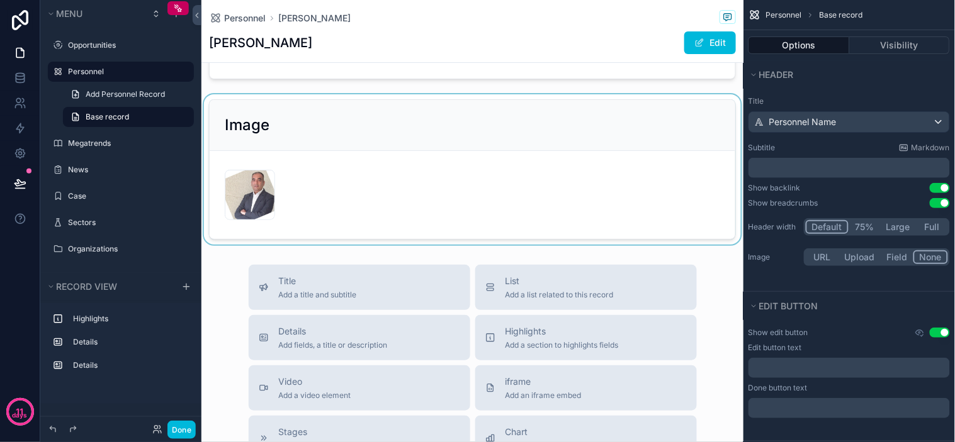
click at [523, 238] on div "scrollable content" at bounding box center [472, 169] width 542 height 150
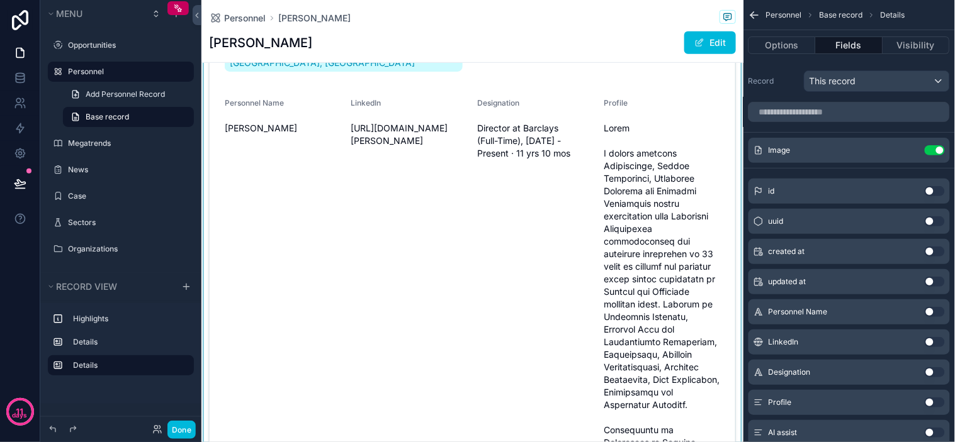
scroll to position [0, 0]
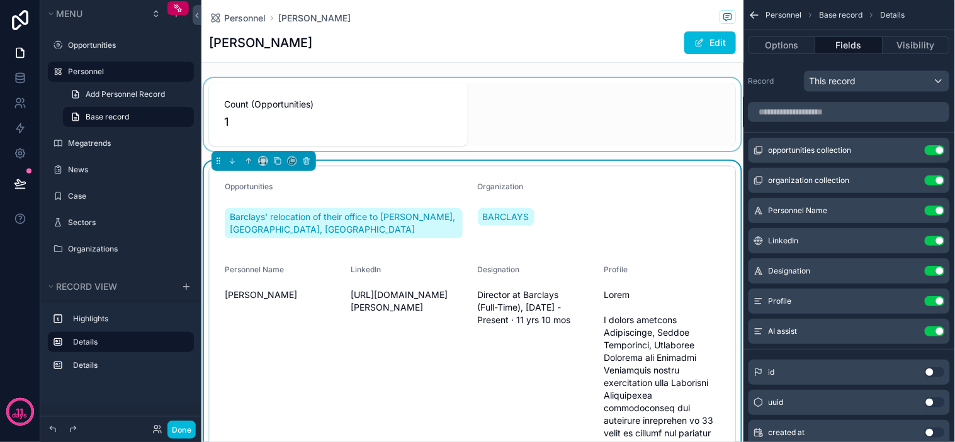
click at [432, 108] on div "scrollable content" at bounding box center [472, 114] width 542 height 73
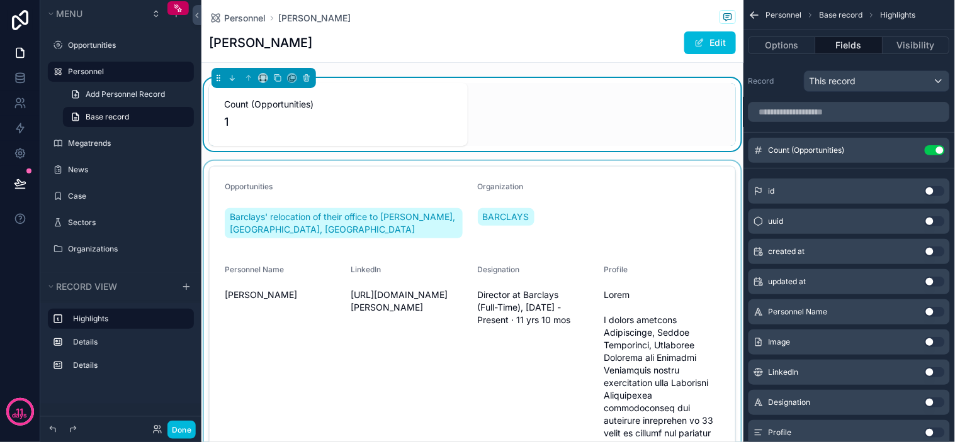
click at [929, 147] on button "Use setting" at bounding box center [934, 150] width 20 height 10
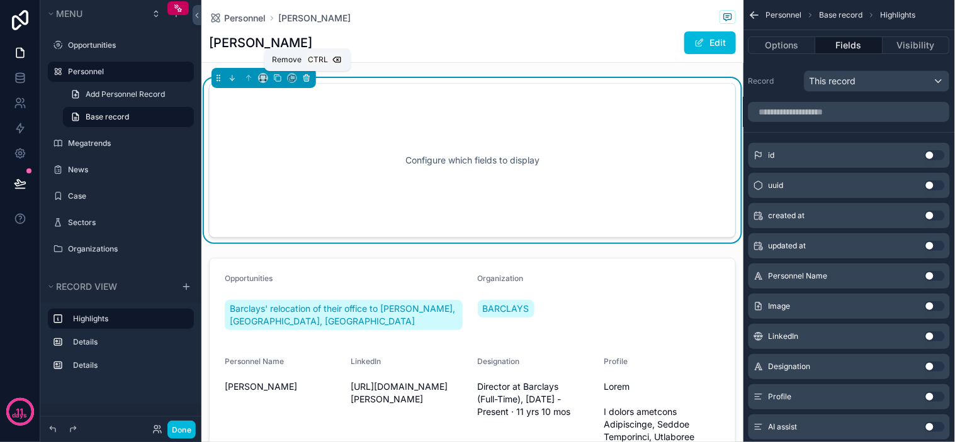
click at [305, 76] on icon "scrollable content" at bounding box center [306, 78] width 9 height 9
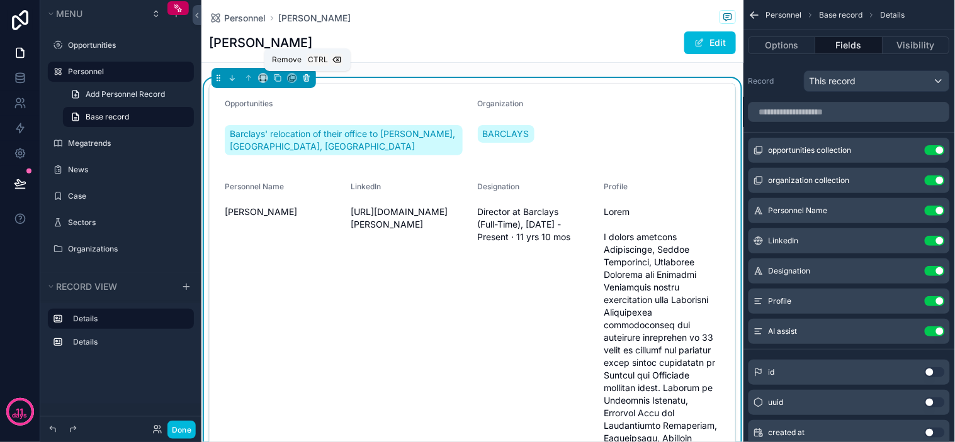
click at [304, 79] on icon "scrollable content" at bounding box center [306, 78] width 5 height 5
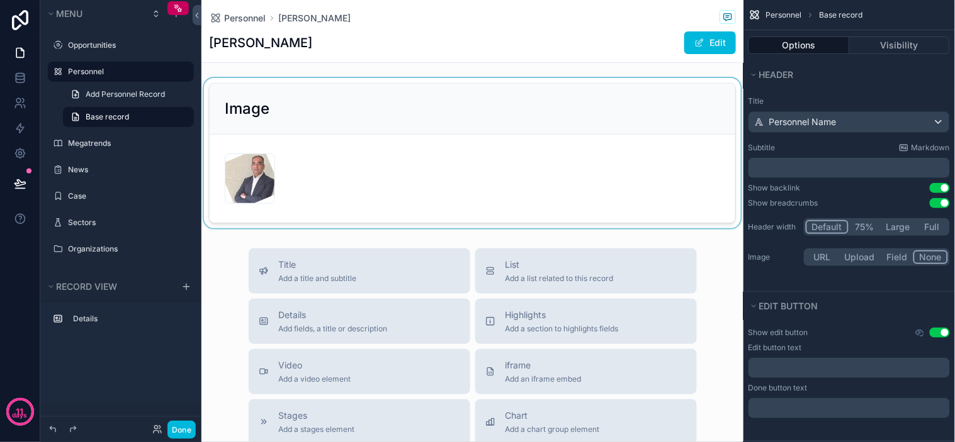
click at [323, 86] on div "scrollable content" at bounding box center [472, 153] width 542 height 150
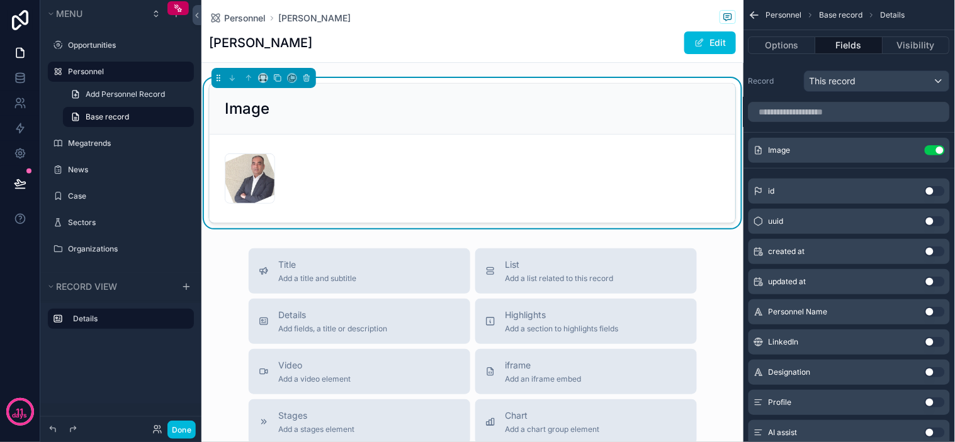
click at [0, 0] on icon "scrollable content" at bounding box center [0, 0] width 0 height 0
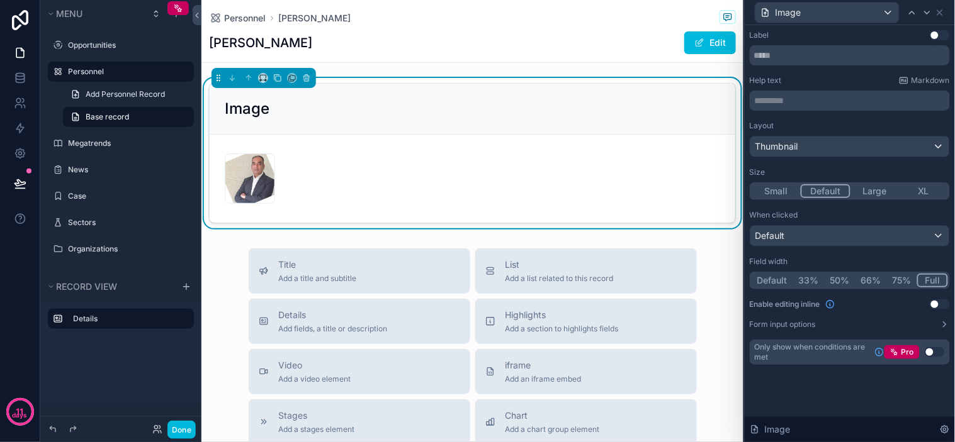
click at [939, 38] on button "Use setting" at bounding box center [939, 35] width 20 height 10
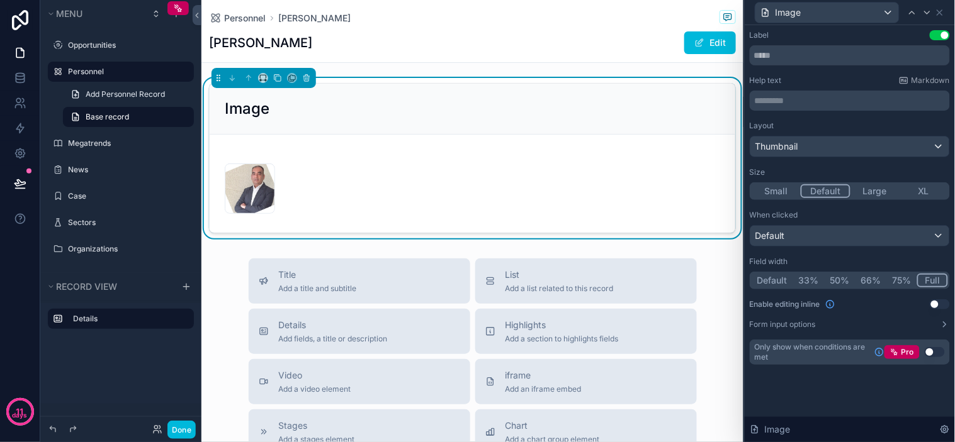
click at [940, 36] on button "Use setting" at bounding box center [939, 35] width 20 height 10
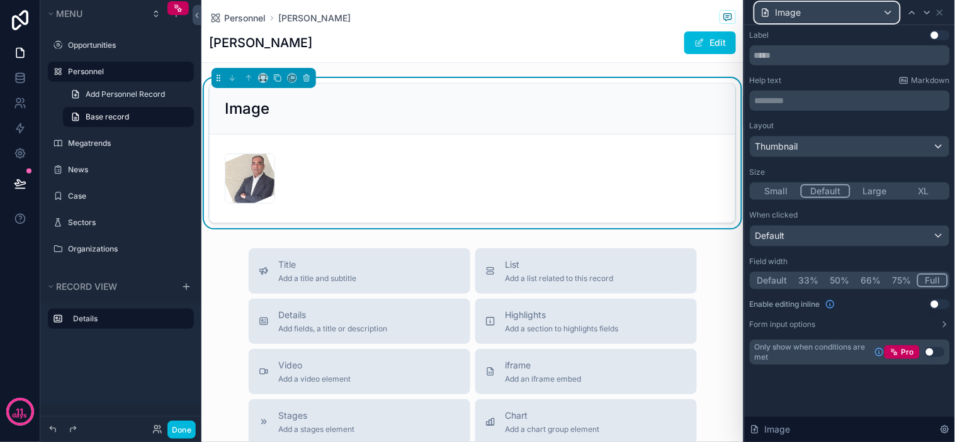
click at [855, 11] on div "Image" at bounding box center [826, 13] width 143 height 20
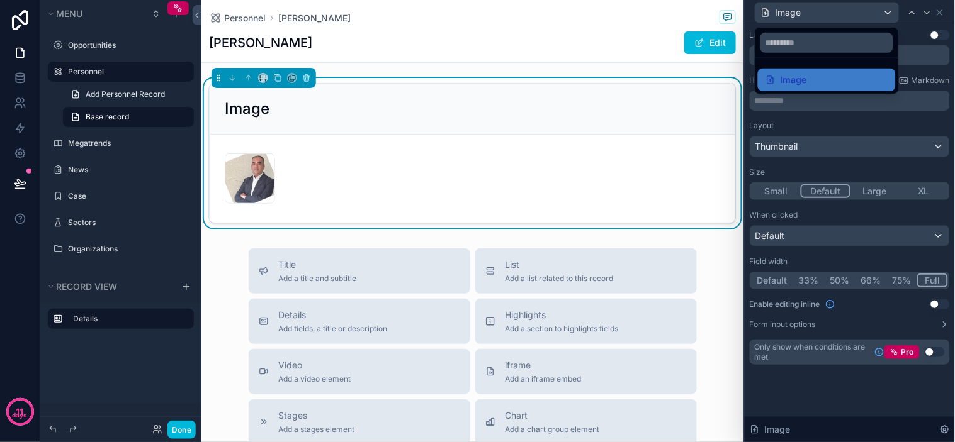
click at [855, 11] on div at bounding box center [849, 221] width 210 height 442
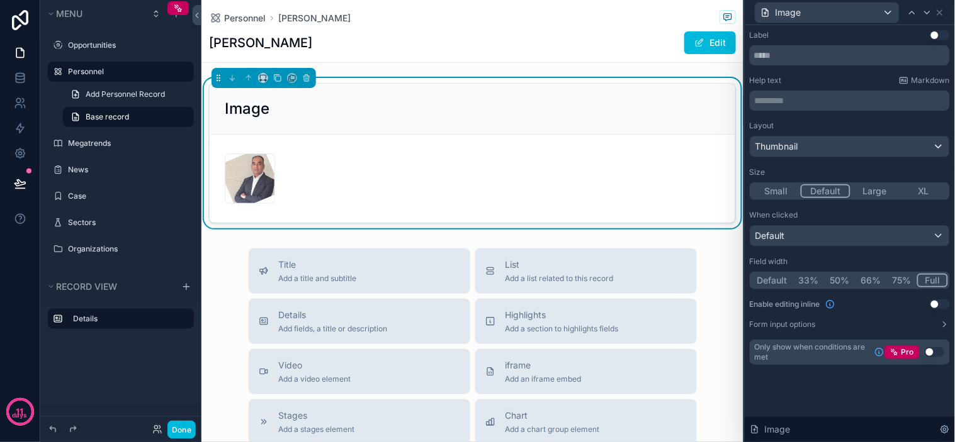
click at [798, 33] on div "Label Use setting" at bounding box center [849, 35] width 200 height 10
click at [942, 9] on icon at bounding box center [939, 13] width 10 height 10
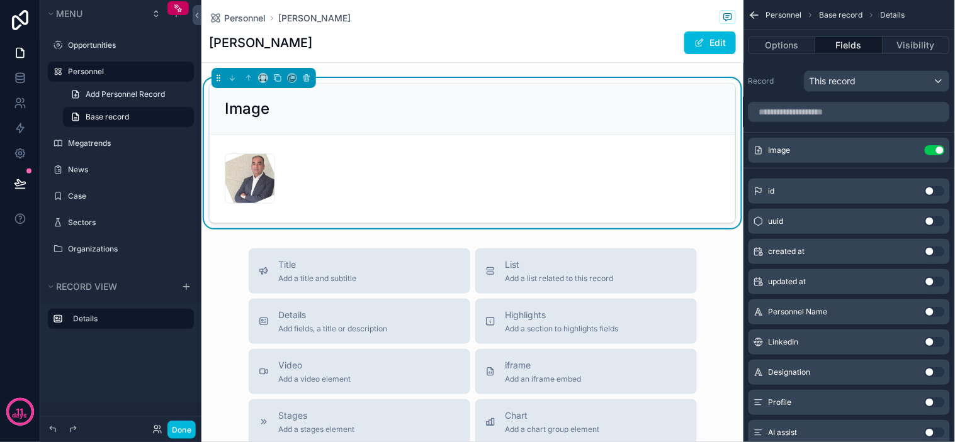
click at [938, 313] on button "Use setting" at bounding box center [934, 312] width 20 height 10
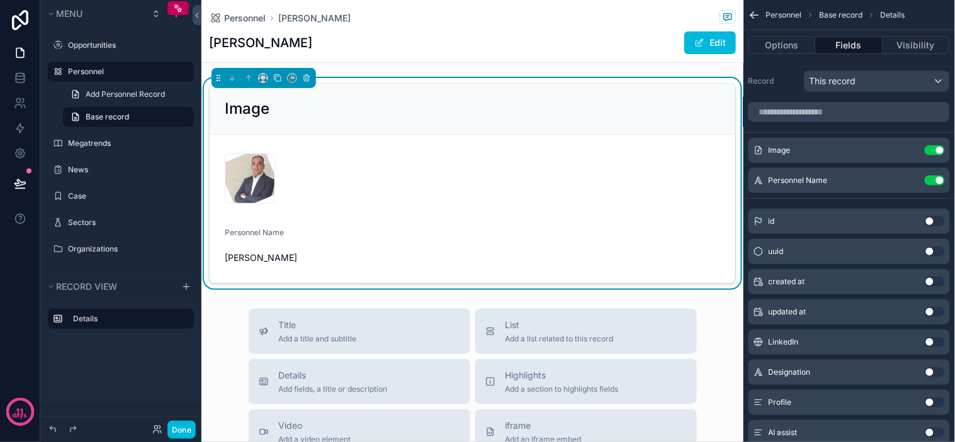
click at [0, 0] on icon "scrollable content" at bounding box center [0, 0] width 0 height 0
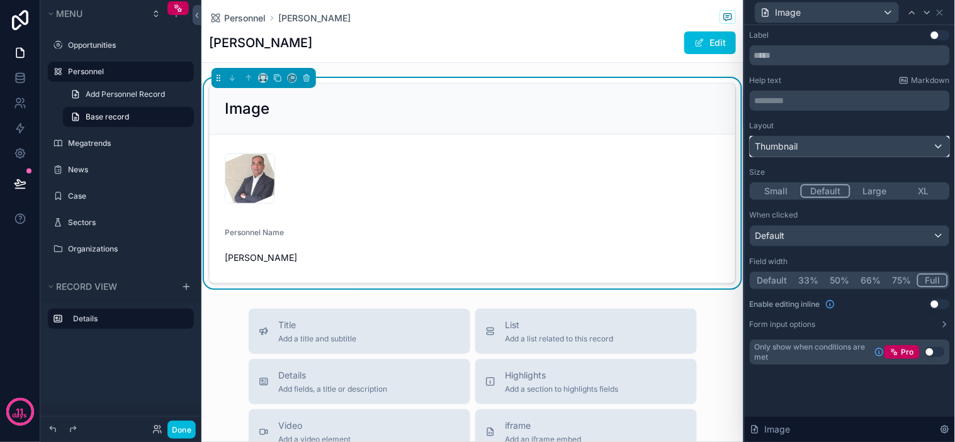
click at [907, 149] on div "Thumbnail" at bounding box center [849, 147] width 199 height 20
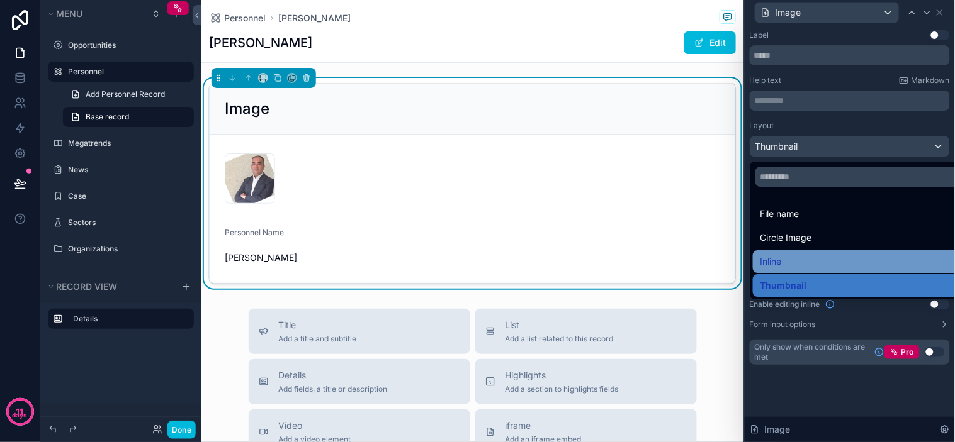
click at [827, 264] on div "Inline" at bounding box center [864, 261] width 208 height 15
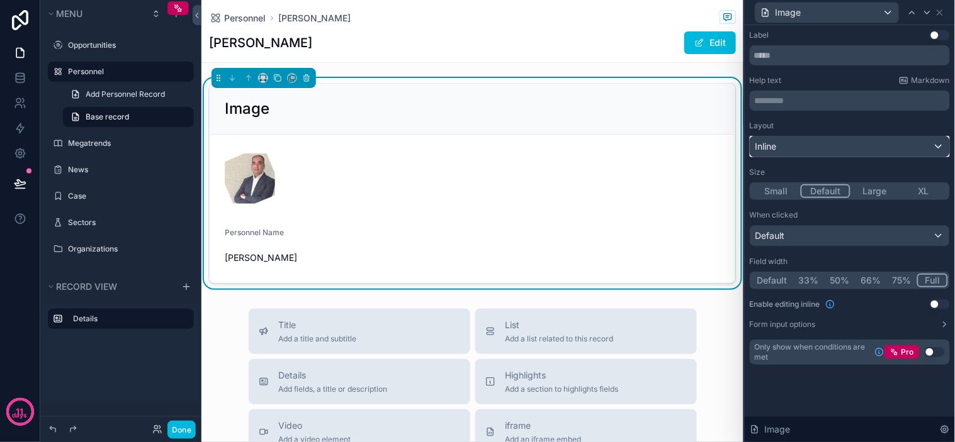
click at [807, 147] on div "Inline" at bounding box center [849, 147] width 199 height 20
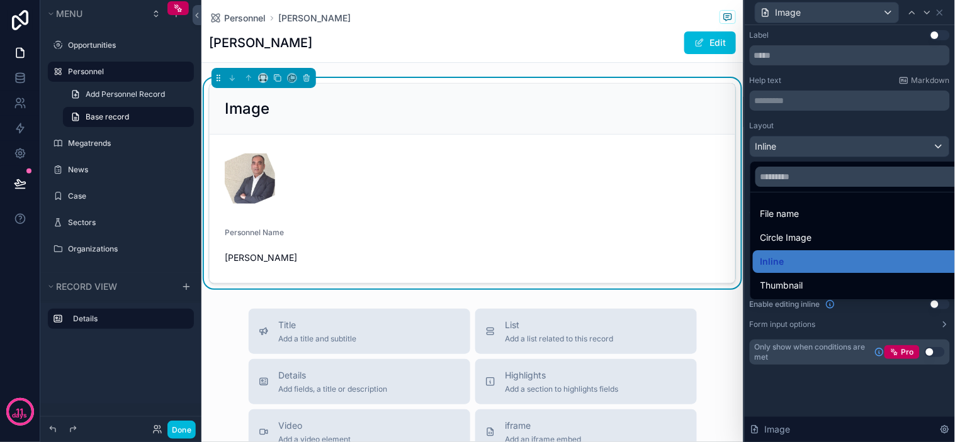
click at [807, 147] on div at bounding box center [849, 221] width 210 height 442
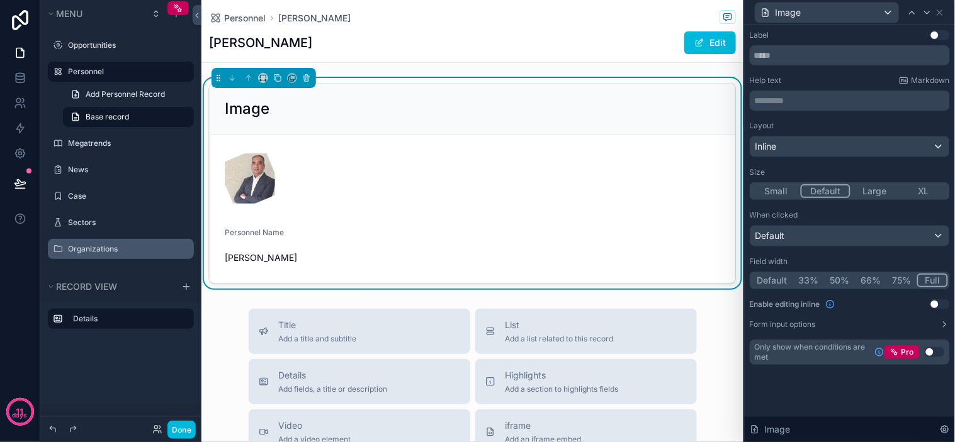
click at [77, 244] on div "Organizations" at bounding box center [129, 249] width 123 height 10
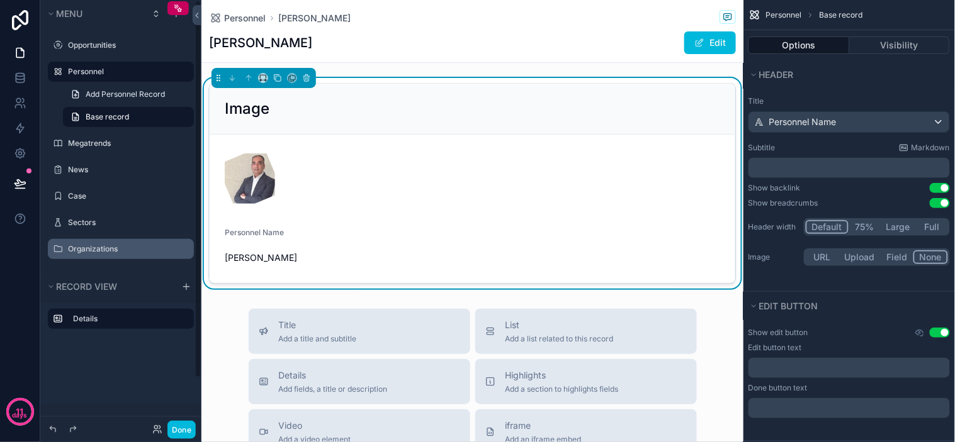
click at [112, 254] on div "Organizations" at bounding box center [129, 249] width 123 height 10
click at [106, 250] on label "Organizations" at bounding box center [127, 249] width 118 height 10
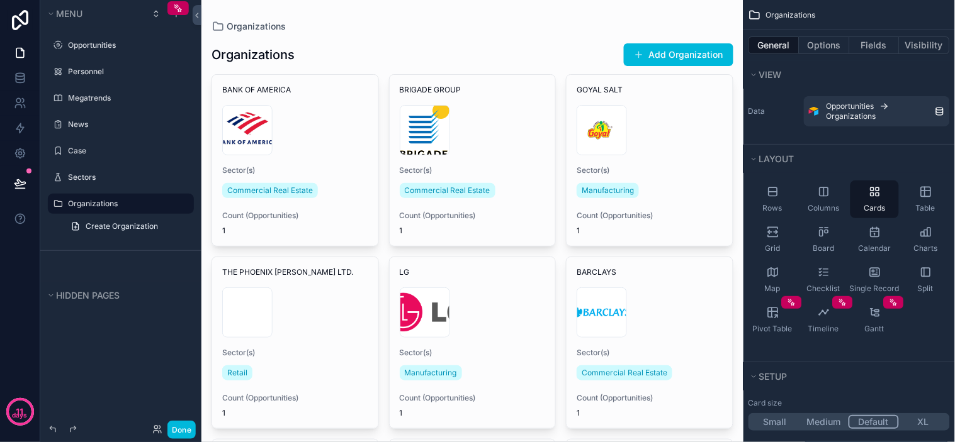
click at [866, 46] on button "Fields" at bounding box center [875, 45] width 50 height 18
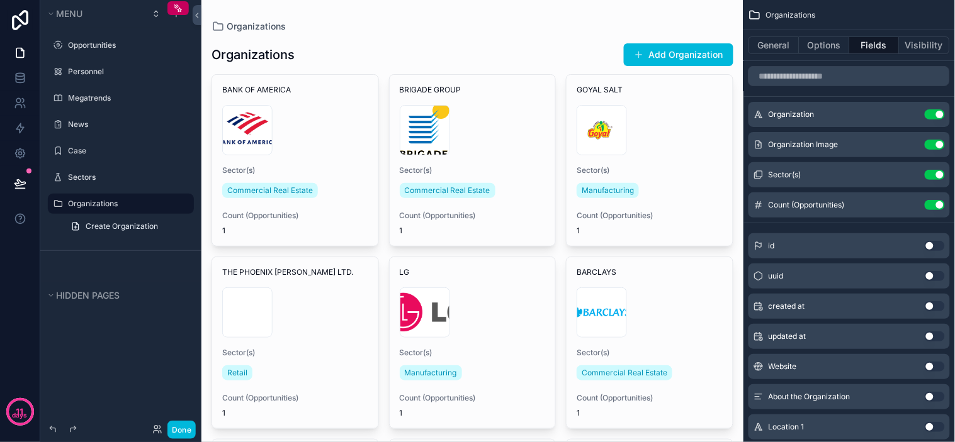
click at [896, 147] on div "Organization Image Use setting" at bounding box center [848, 144] width 201 height 25
click at [0, 0] on icon "scrollable content" at bounding box center [0, 0] width 0 height 0
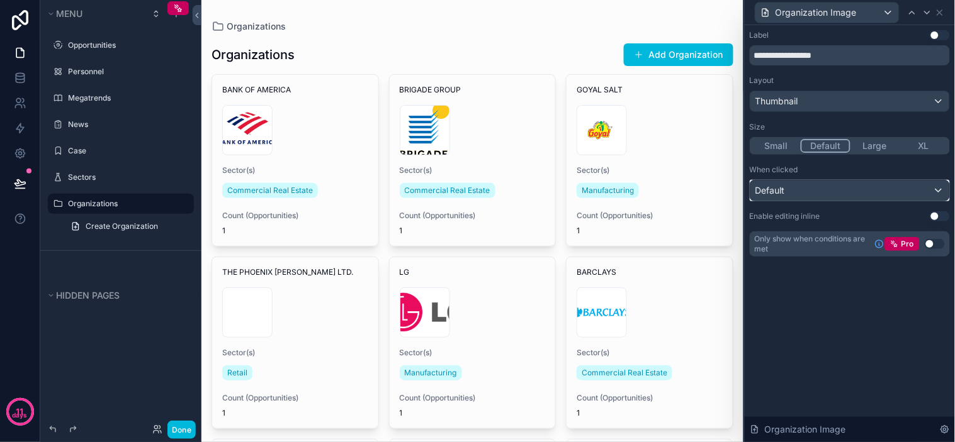
click at [814, 189] on div "Default" at bounding box center [849, 191] width 199 height 20
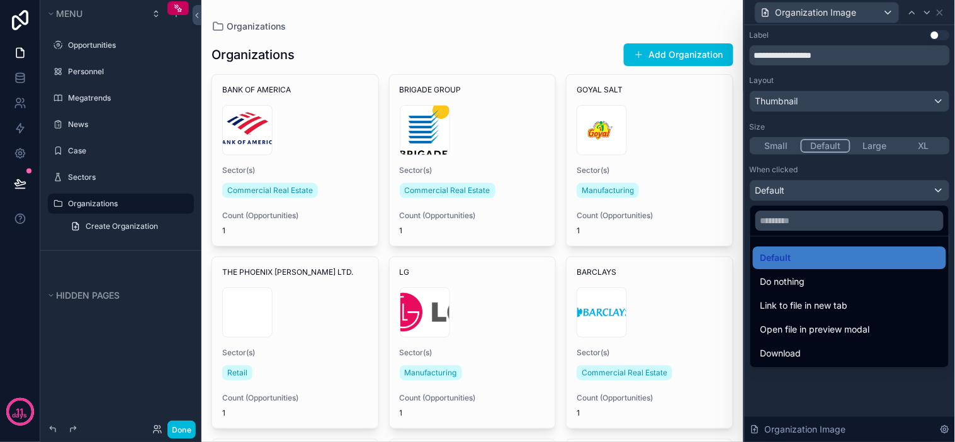
click at [817, 98] on div at bounding box center [849, 221] width 210 height 442
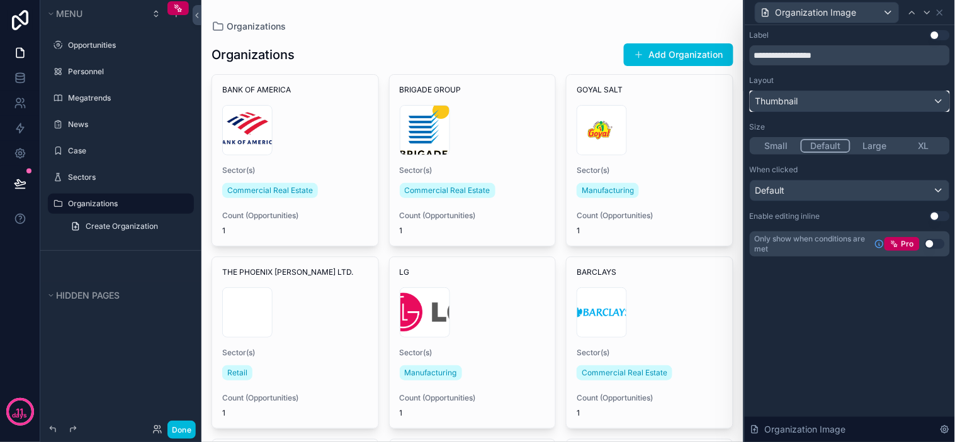
click at [824, 98] on div "Thumbnail" at bounding box center [849, 101] width 199 height 20
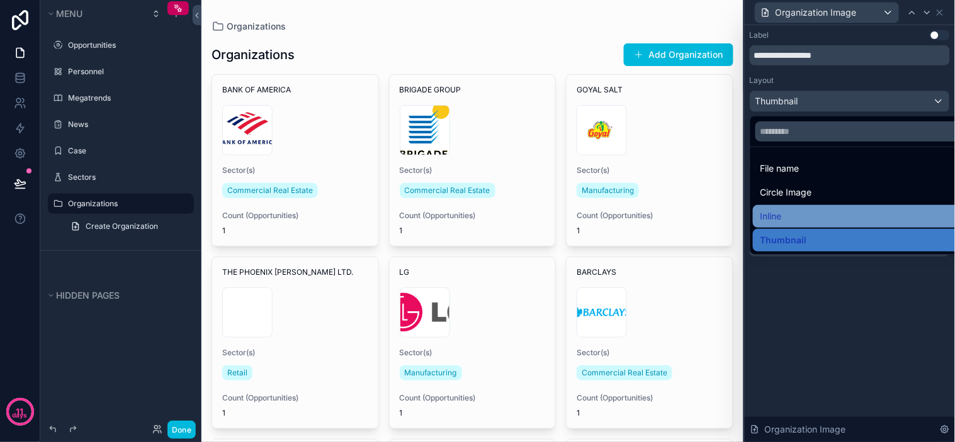
click at [798, 210] on div "Inline" at bounding box center [864, 216] width 208 height 15
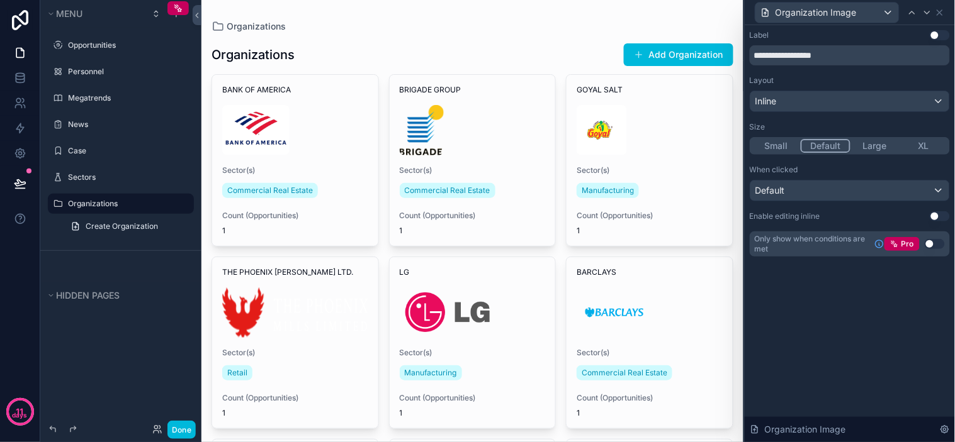
click at [843, 76] on div "Layout" at bounding box center [849, 81] width 200 height 10
click at [881, 149] on button "Large" at bounding box center [874, 146] width 49 height 14
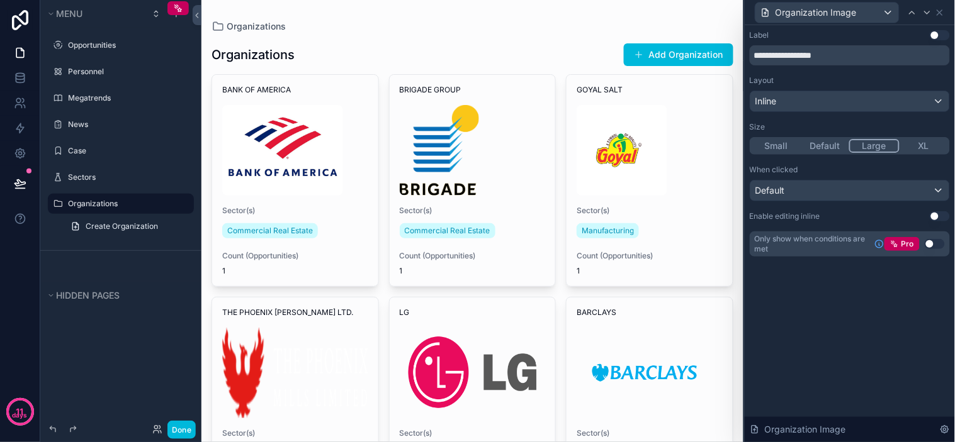
click at [929, 146] on button "XL" at bounding box center [923, 146] width 49 height 14
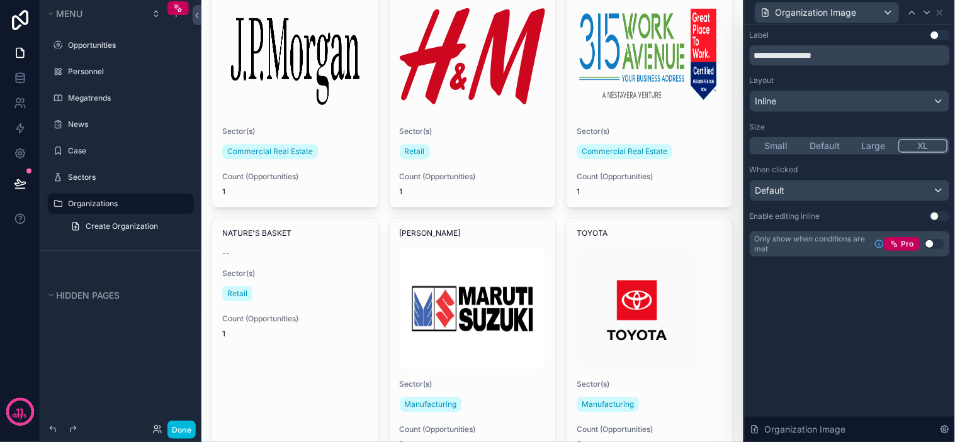
scroll to position [519, 0]
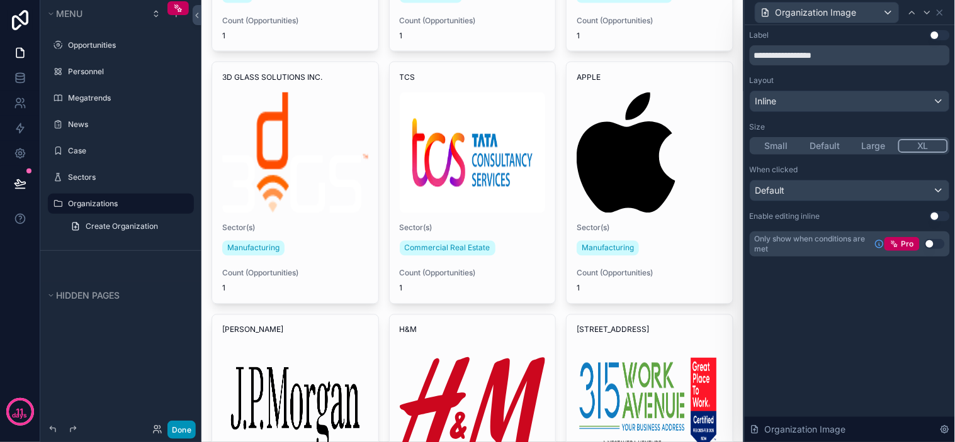
click at [177, 430] on button "Done" at bounding box center [181, 430] width 28 height 18
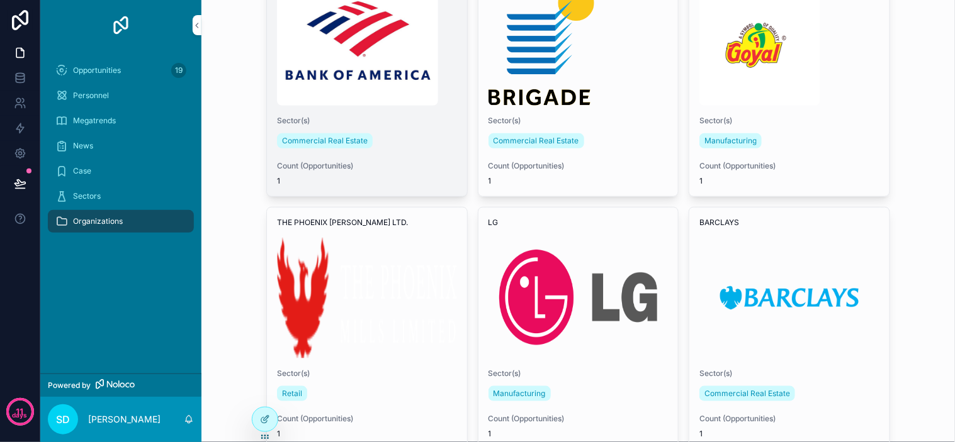
scroll to position [0, 0]
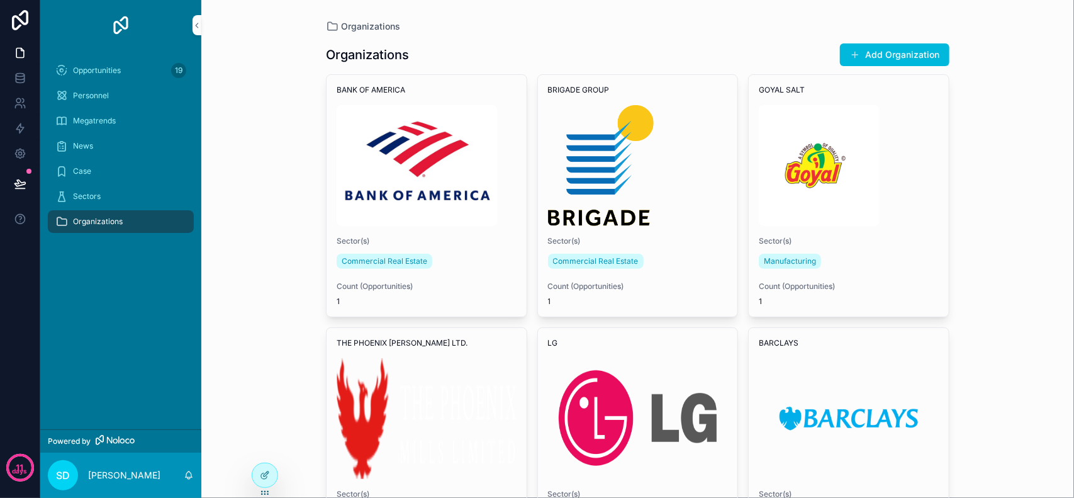
click at [954, 221] on div "Organizations Organizations Add Organization BANK OF AMERICA Sector(s) Commerci…" at bounding box center [637, 249] width 873 height 498
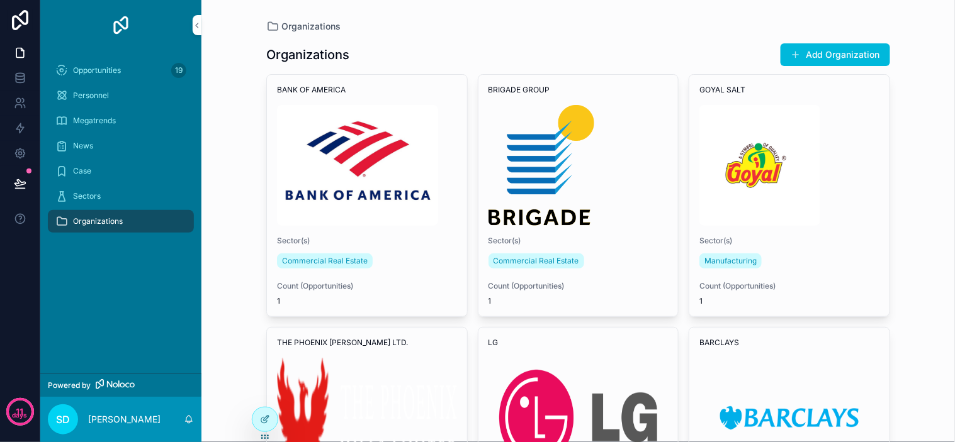
click at [921, 196] on div "Organizations Organizations Add Organization BANK OF AMERICA Sector(s) Commerci…" at bounding box center [577, 221] width 753 height 442
click at [107, 199] on div "Sectors" at bounding box center [120, 196] width 131 height 20
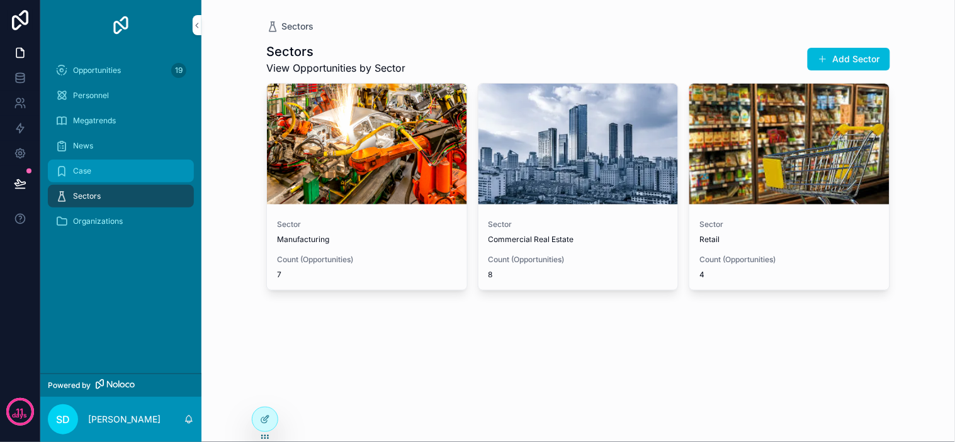
click at [116, 168] on div "Case" at bounding box center [120, 171] width 131 height 20
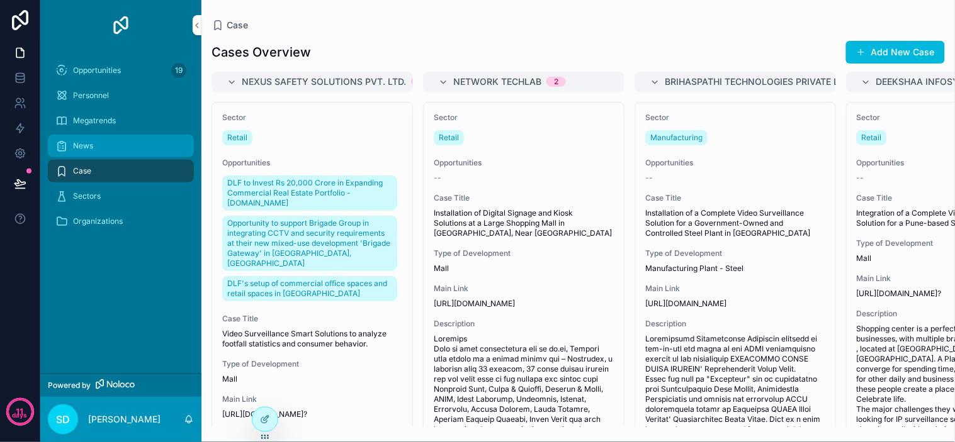
click at [120, 140] on div "News" at bounding box center [120, 146] width 131 height 20
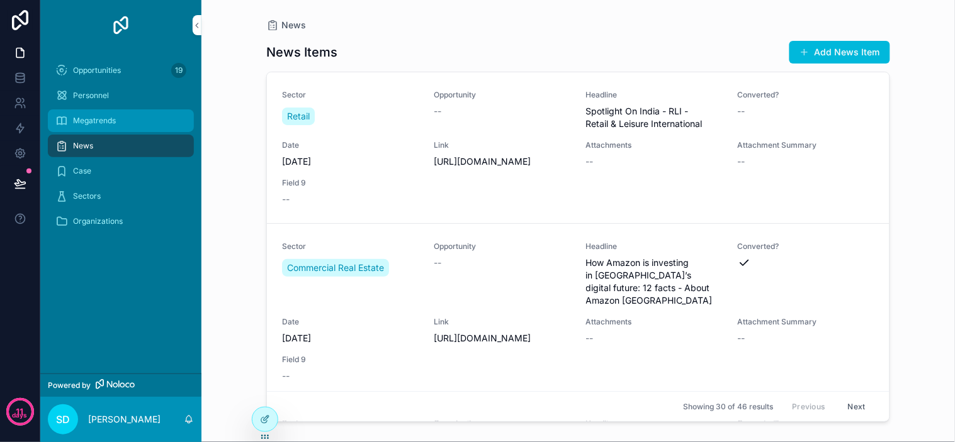
click at [142, 116] on div "Megatrends" at bounding box center [120, 121] width 131 height 20
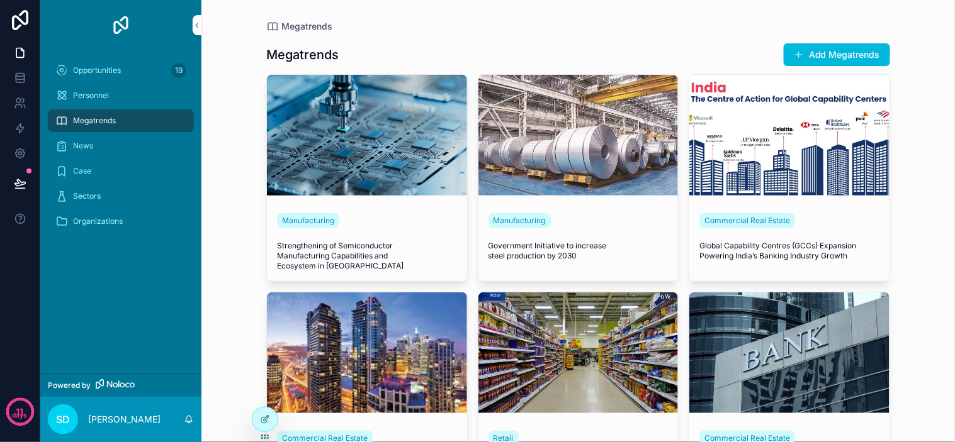
drag, startPoint x: 216, startPoint y: 170, endPoint x: 249, endPoint y: 194, distance: 40.5
click at [216, 170] on div "Megatrends Megatrends Add Megatrends Manufacturing Strengthening of Semiconduct…" at bounding box center [577, 221] width 753 height 442
click at [128, 67] on div "Opportunities 19" at bounding box center [120, 70] width 131 height 20
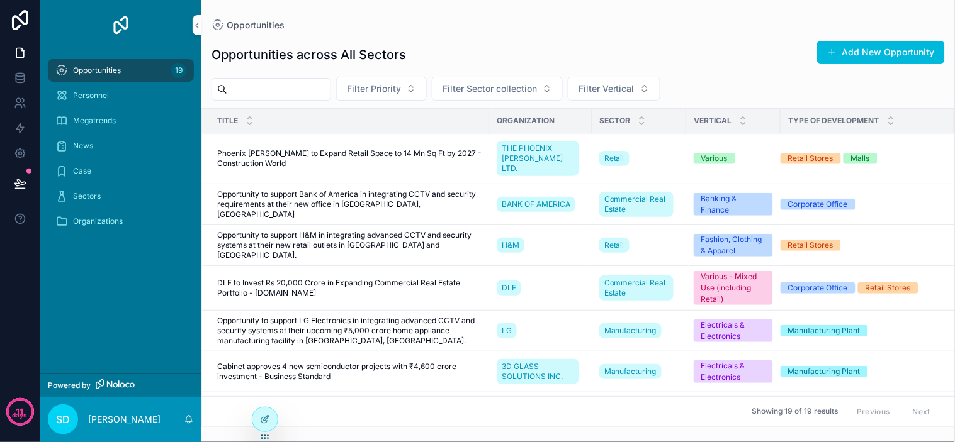
click at [530, 53] on div "Opportunities across All Sectors Add New Opportunity" at bounding box center [577, 54] width 733 height 29
click at [595, 51] on div "Opportunities across All Sectors Add New Opportunity" at bounding box center [577, 54] width 733 height 29
click at [623, 47] on div "Opportunities across All Sectors Add New Opportunity" at bounding box center [577, 54] width 733 height 29
drag, startPoint x: 642, startPoint y: 46, endPoint x: 651, endPoint y: 42, distance: 10.4
click at [642, 45] on div "Opportunities across All Sectors Add New Opportunity" at bounding box center [577, 54] width 733 height 29
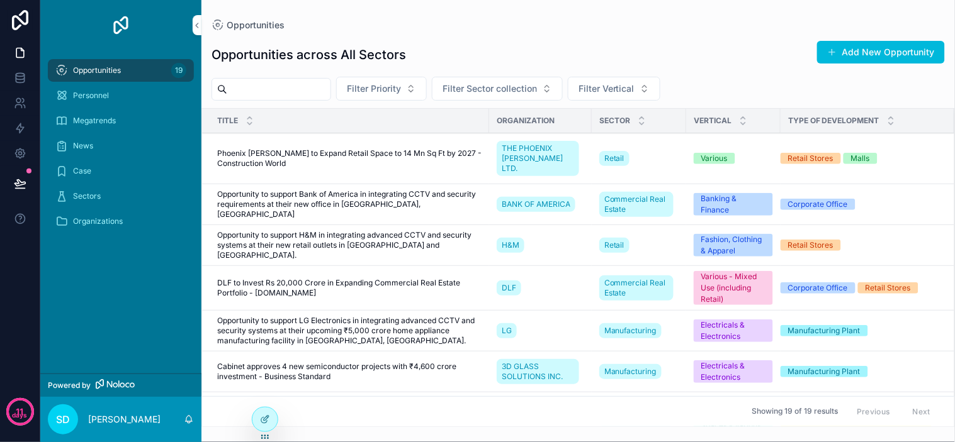
click at [656, 40] on div "Opportunities across All Sectors Add New Opportunity" at bounding box center [577, 54] width 733 height 29
click at [605, 194] on span "Commercial Real Estate" at bounding box center [636, 204] width 64 height 20
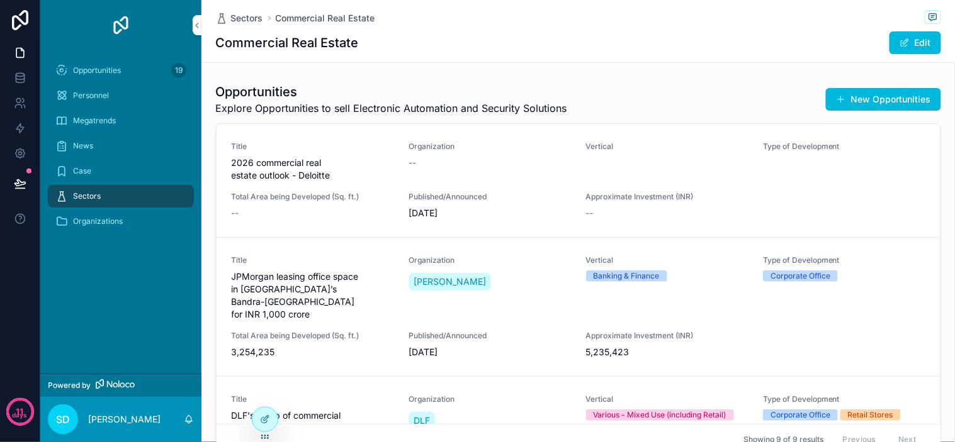
click at [468, 52] on div "Commercial Real Estate Edit" at bounding box center [578, 43] width 725 height 24
click at [239, 21] on span "Sectors" at bounding box center [247, 18] width 32 height 13
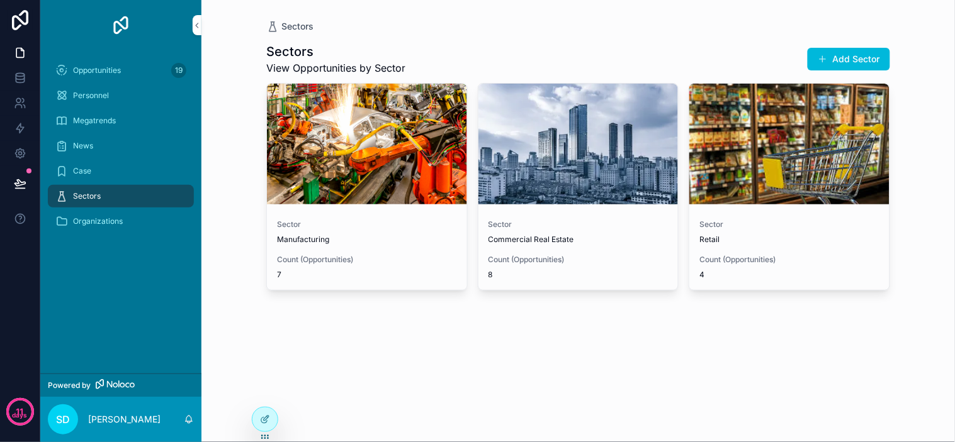
click at [403, 31] on div "Sectors" at bounding box center [578, 26] width 624 height 13
click at [303, 23] on span "Sectors" at bounding box center [297, 26] width 32 height 13
drag, startPoint x: 441, startPoint y: 36, endPoint x: 467, endPoint y: 28, distance: 27.7
click at [441, 36] on div "Sectors View Opportunities by Sector Add Sector Sector Manufacturing Count (Opp…" at bounding box center [578, 182] width 624 height 298
click at [468, 28] on div "Sectors" at bounding box center [578, 26] width 624 height 13
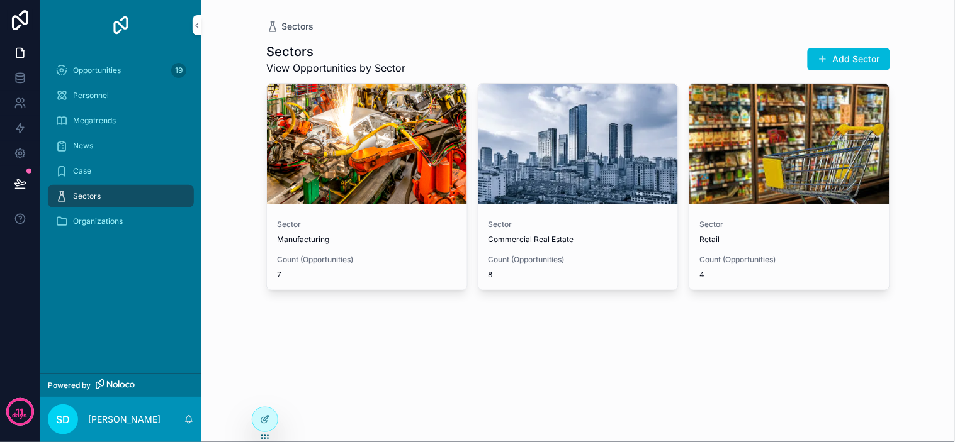
click at [472, 26] on div "Sectors" at bounding box center [578, 26] width 624 height 13
drag, startPoint x: 472, startPoint y: 26, endPoint x: 416, endPoint y: 16, distance: 56.9
click at [416, 16] on div "Sectors Sectors View Opportunities by Sector Add Sector Sector Manufacturing Co…" at bounding box center [578, 165] width 644 height 331
click at [257, 418] on div at bounding box center [264, 420] width 25 height 24
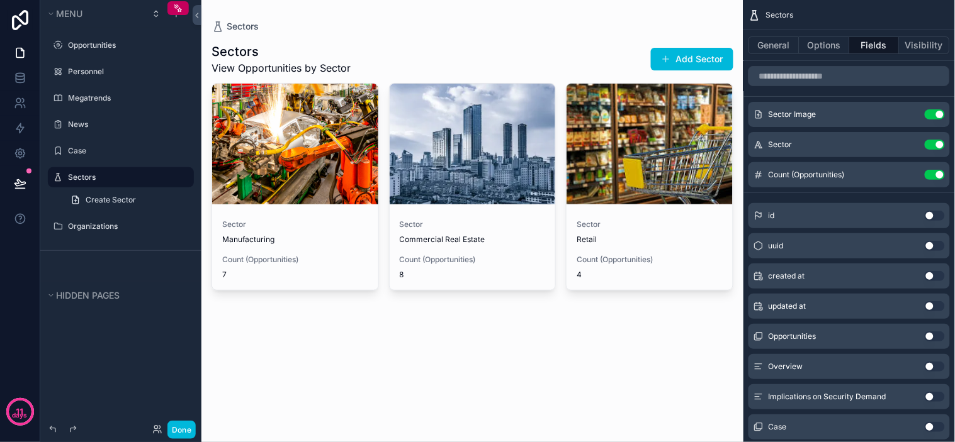
click at [242, 27] on div "scrollable content" at bounding box center [472, 165] width 542 height 331
click at [235, 26] on span "Sectors" at bounding box center [243, 26] width 32 height 13
click at [215, 28] on icon "scrollable content" at bounding box center [217, 26] width 13 height 13
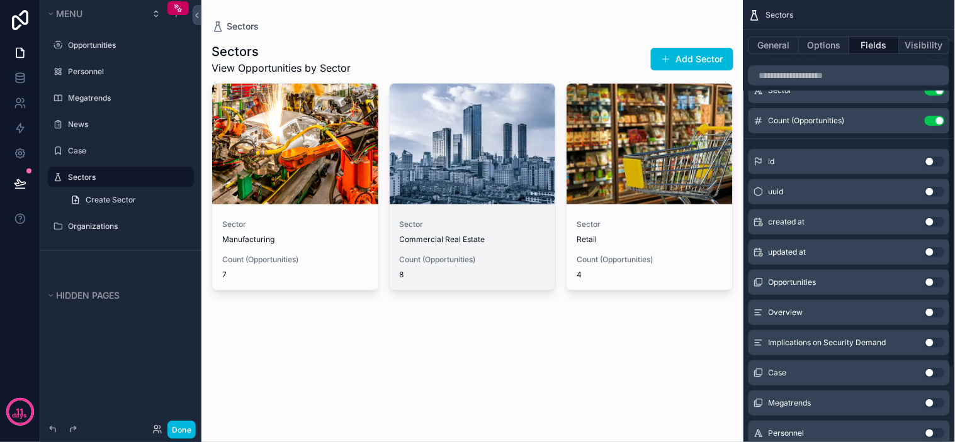
scroll to position [153, 0]
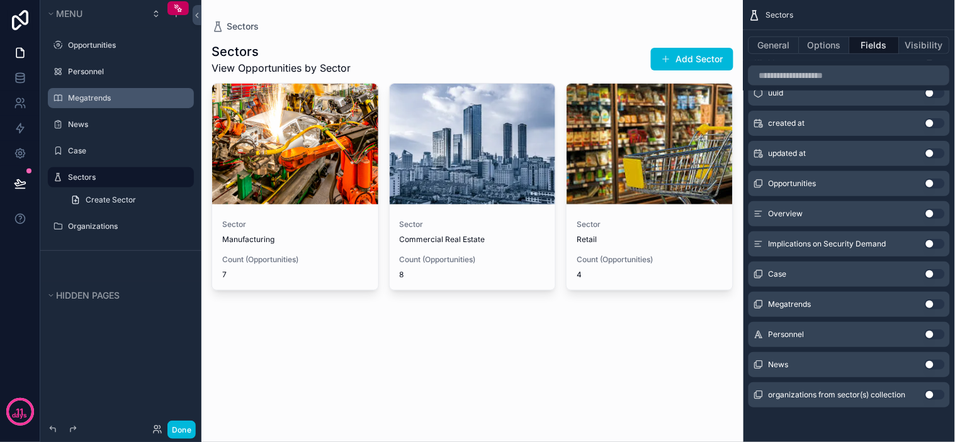
click at [73, 98] on label "Megatrends" at bounding box center [127, 98] width 118 height 10
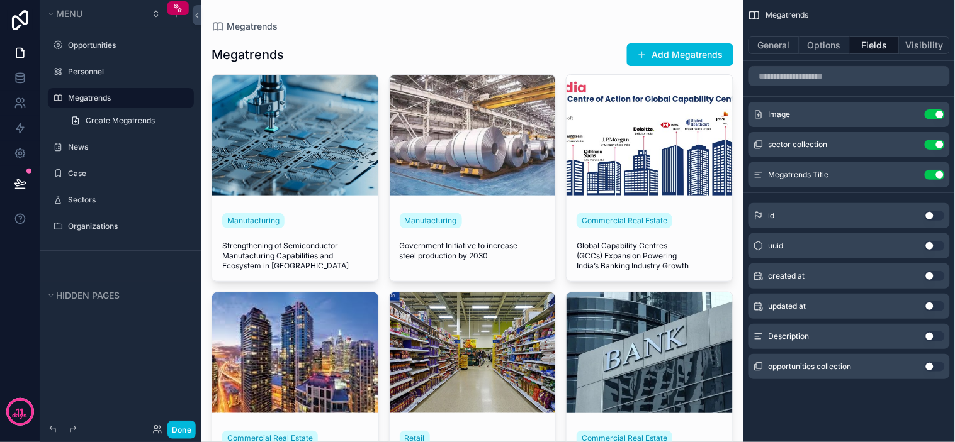
click at [466, 30] on div "scrollable content" at bounding box center [472, 285] width 542 height 570
drag, startPoint x: 503, startPoint y: 39, endPoint x: 593, endPoint y: 23, distance: 90.7
click at [590, 24] on div "Megatrends Megatrends Add Megatrends Manufacturing Strengthening of Semiconduct…" at bounding box center [472, 285] width 542 height 570
click at [606, 17] on div "Megatrends Megatrends Add Megatrends Manufacturing Strengthening of Semiconduct…" at bounding box center [472, 285] width 542 height 570
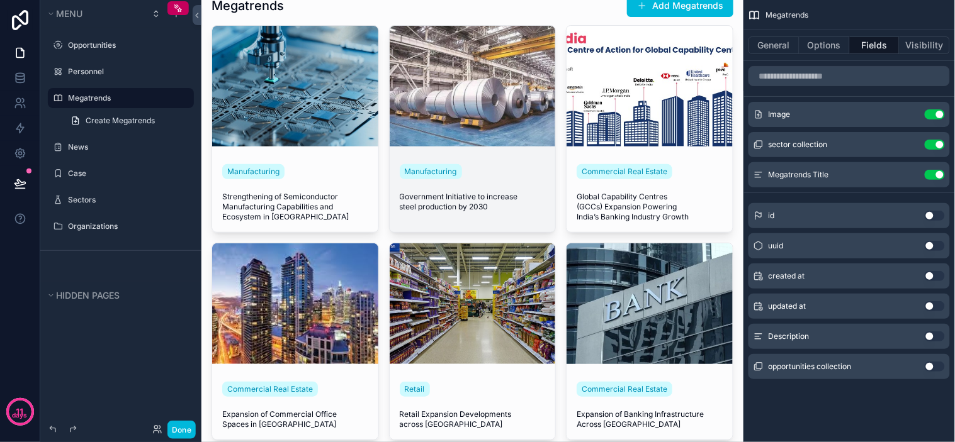
scroll to position [126, 0]
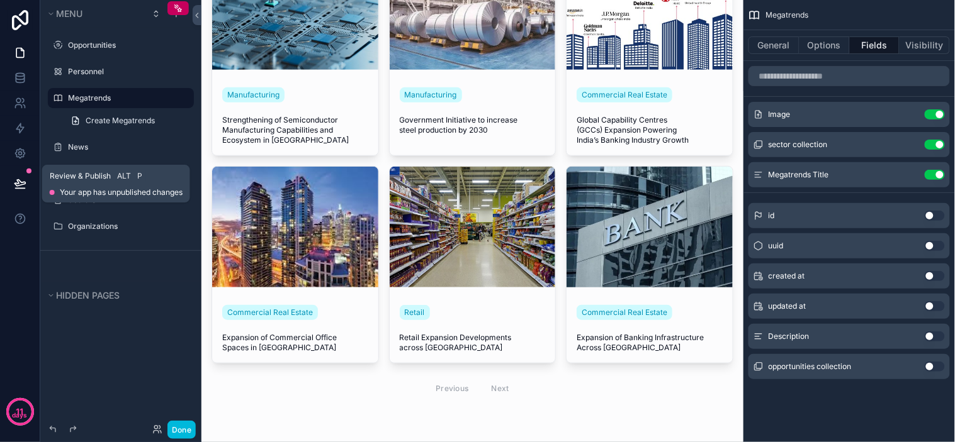
click at [19, 186] on icon at bounding box center [20, 183] width 13 height 13
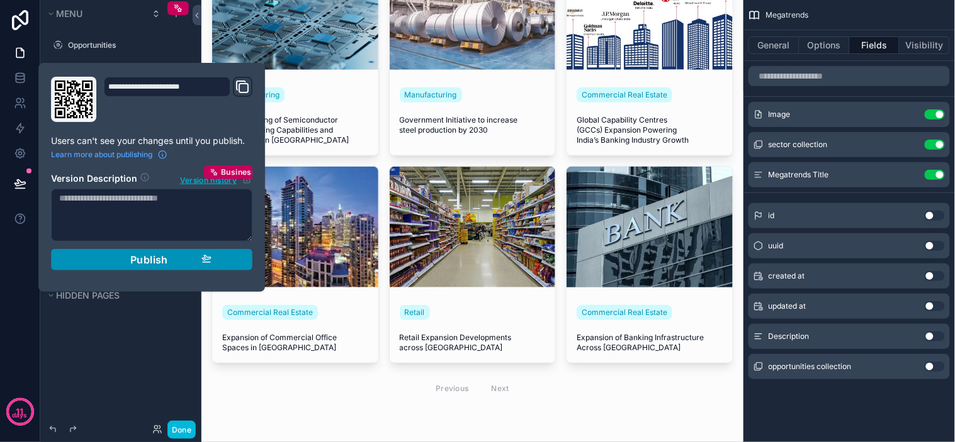
click at [172, 266] on div "Publish" at bounding box center [152, 260] width 120 height 13
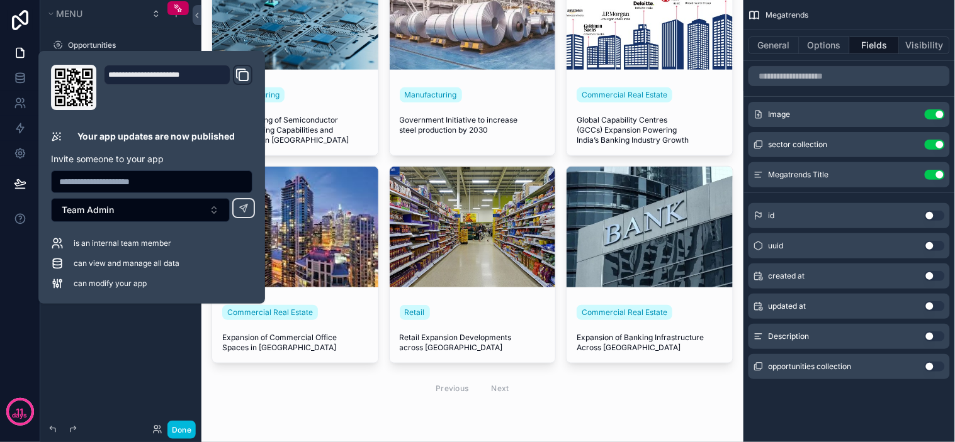
click at [362, 406] on div "Megatrends Add Megatrends Manufacturing Strengthening of Semiconductor Manufact…" at bounding box center [472, 175] width 522 height 537
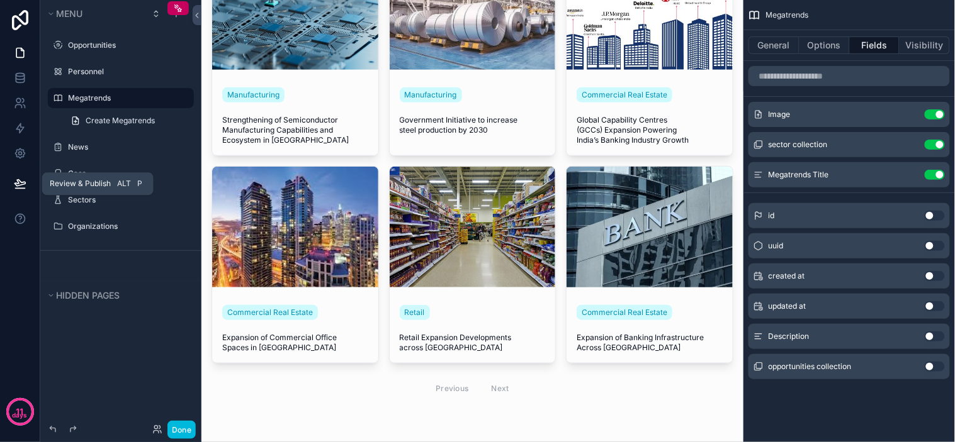
click at [22, 187] on icon at bounding box center [20, 183] width 13 height 13
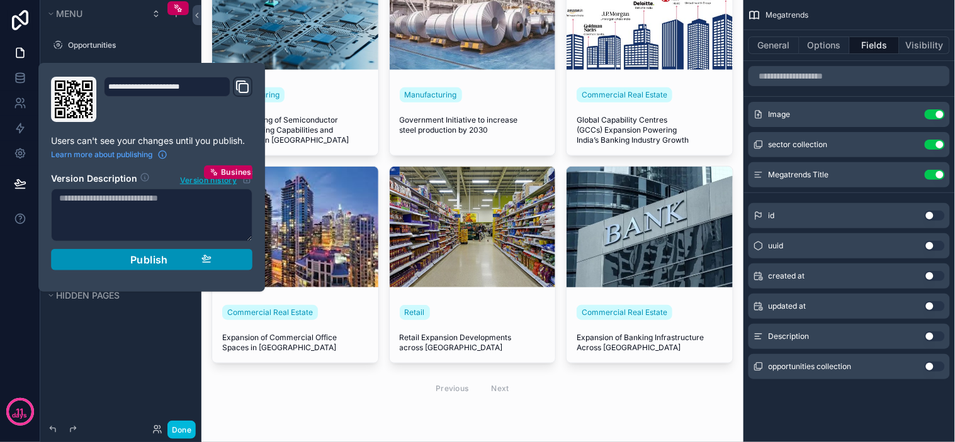
click at [182, 254] on div "Publish" at bounding box center [152, 260] width 120 height 13
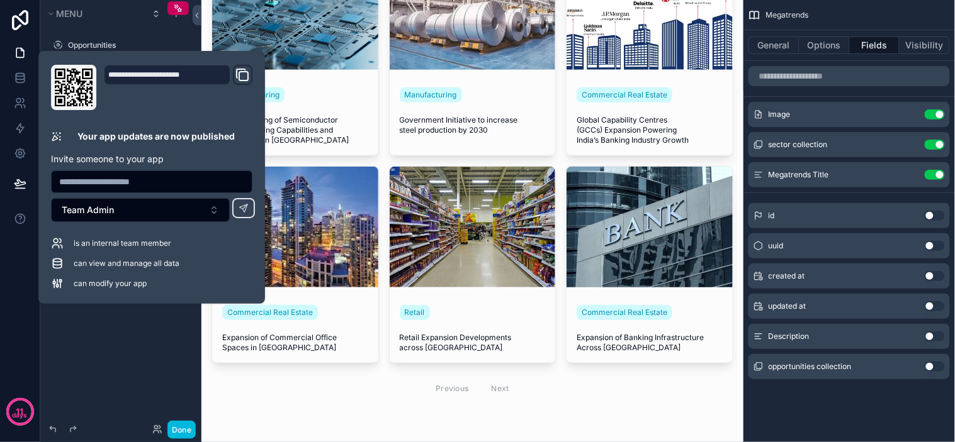
click at [303, 382] on div "Previous Next" at bounding box center [472, 389] width 522 height 30
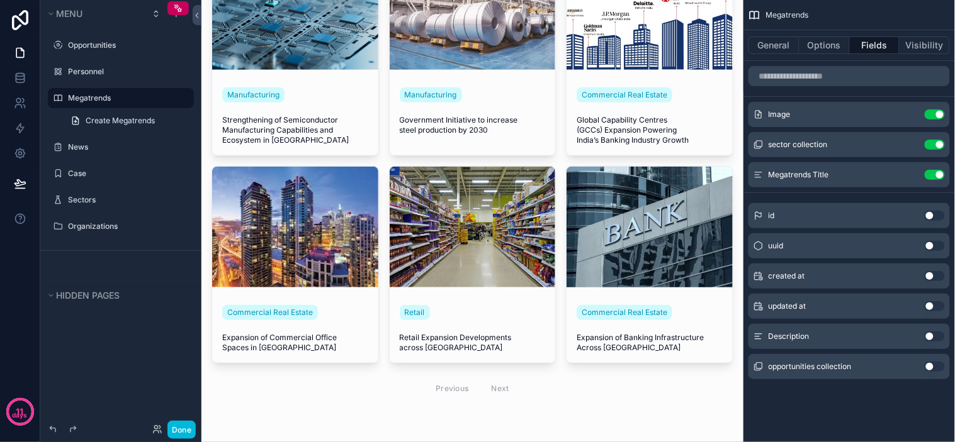
click at [342, 422] on div "Megatrends Add Megatrends Manufacturing Strengthening of Semiconductor Manufact…" at bounding box center [472, 175] width 522 height 537
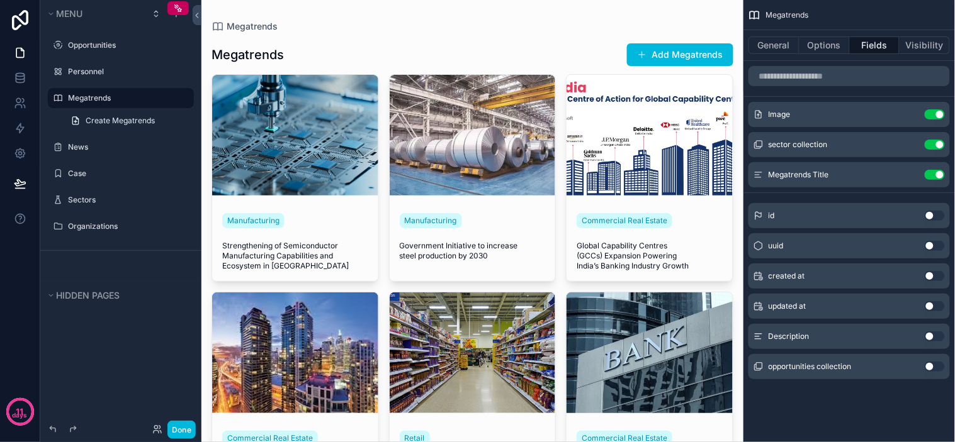
click at [558, 21] on div "Megatrends" at bounding box center [472, 26] width 522 height 13
click at [939, 335] on button "Use setting" at bounding box center [934, 337] width 20 height 10
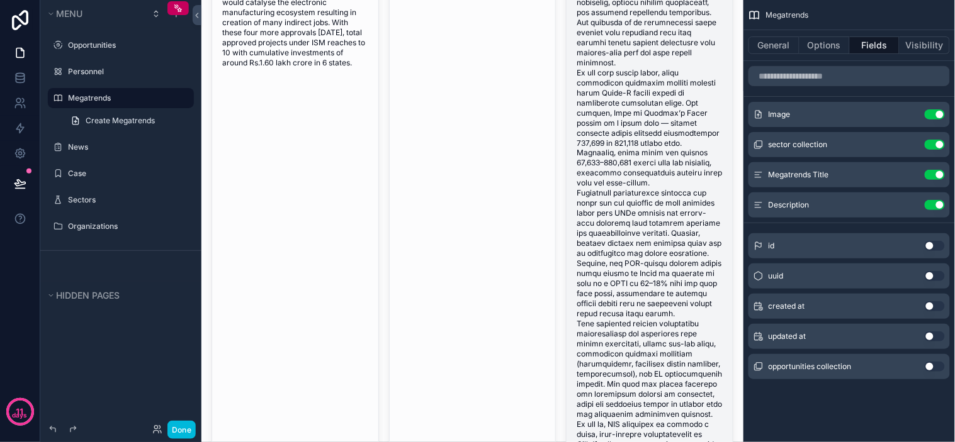
scroll to position [162, 0]
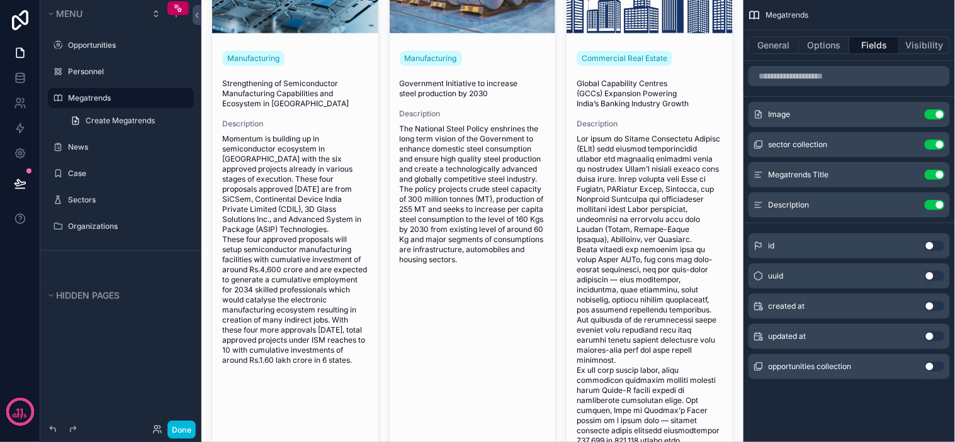
click at [0, 0] on icon "scrollable content" at bounding box center [0, 0] width 0 height 0
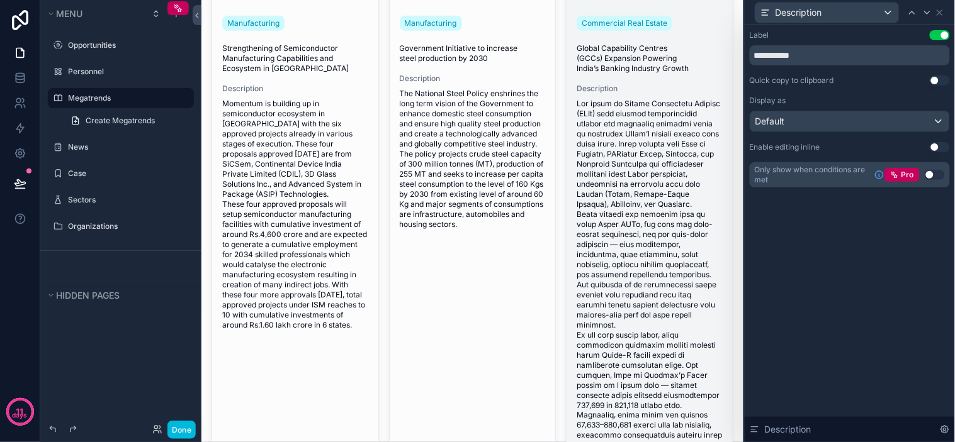
scroll to position [0, 0]
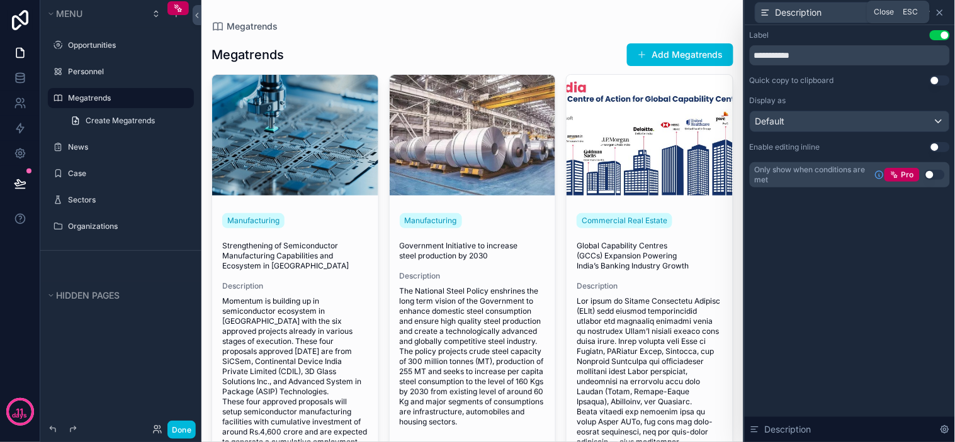
click at [940, 8] on icon at bounding box center [939, 13] width 10 height 10
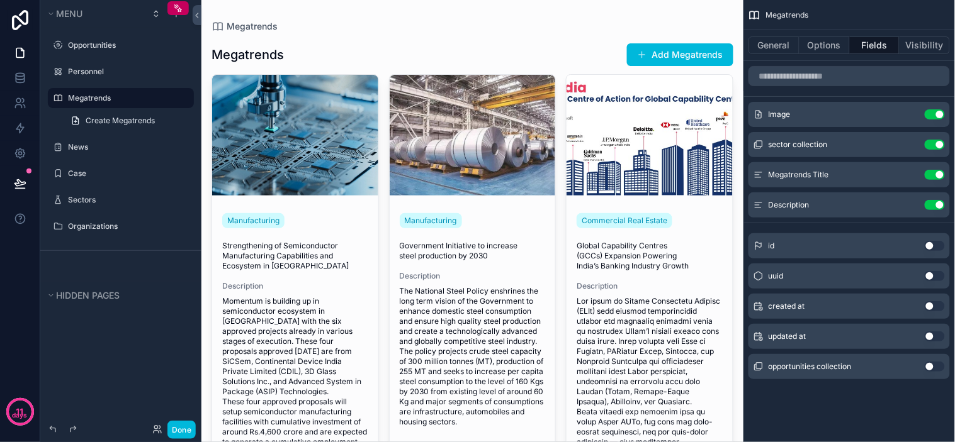
click at [933, 210] on div "Description Use setting" at bounding box center [848, 205] width 201 height 25
click at [932, 205] on button "Use setting" at bounding box center [934, 205] width 20 height 10
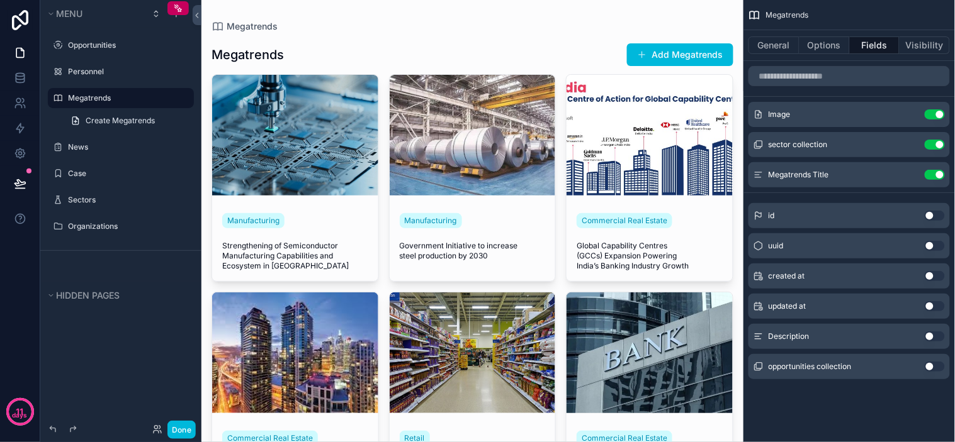
click at [0, 0] on button "scrollable content" at bounding box center [0, 0] width 0 height 0
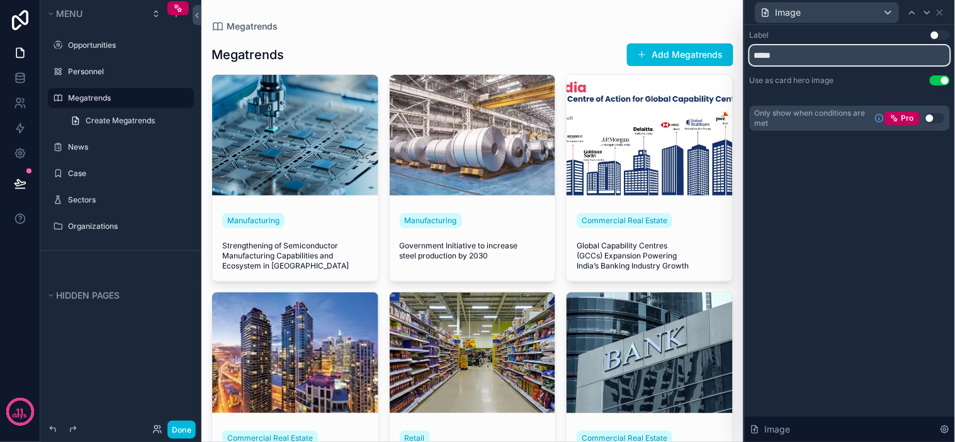
click at [921, 60] on input "*****" at bounding box center [849, 55] width 200 height 20
drag, startPoint x: 860, startPoint y: 162, endPoint x: 923, endPoint y: 85, distance: 99.8
click at [863, 162] on div "Label Use setting ***** Use as card hero image Use setting Only show when condi…" at bounding box center [849, 233] width 210 height 417
drag, startPoint x: 932, startPoint y: 81, endPoint x: 926, endPoint y: 91, distance: 11.9
click at [932, 81] on button "Use setting" at bounding box center [939, 81] width 20 height 10
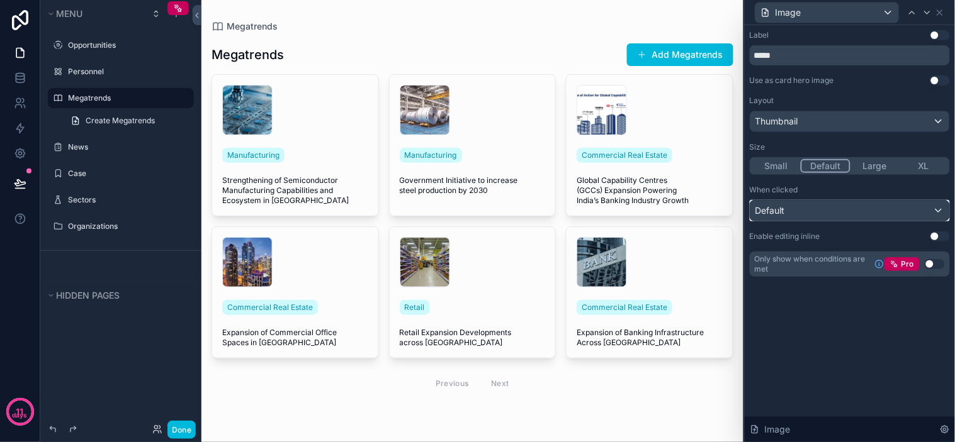
click at [836, 205] on div "Default" at bounding box center [849, 211] width 199 height 20
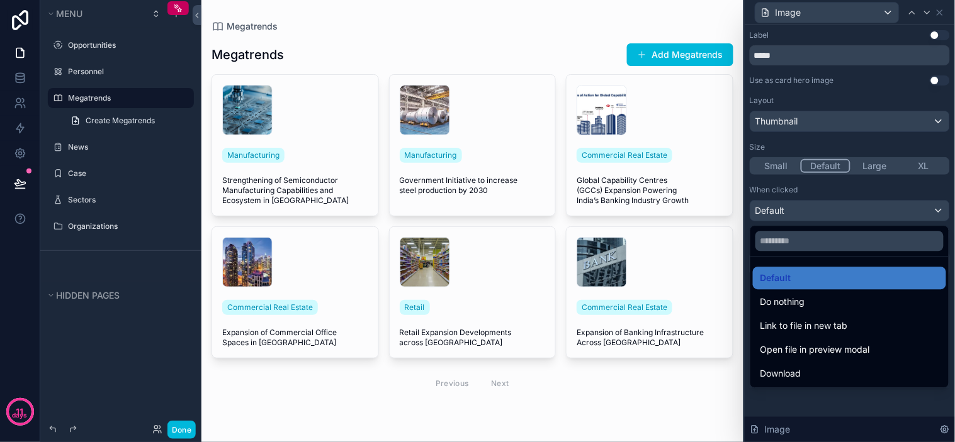
click at [836, 205] on div at bounding box center [849, 221] width 210 height 442
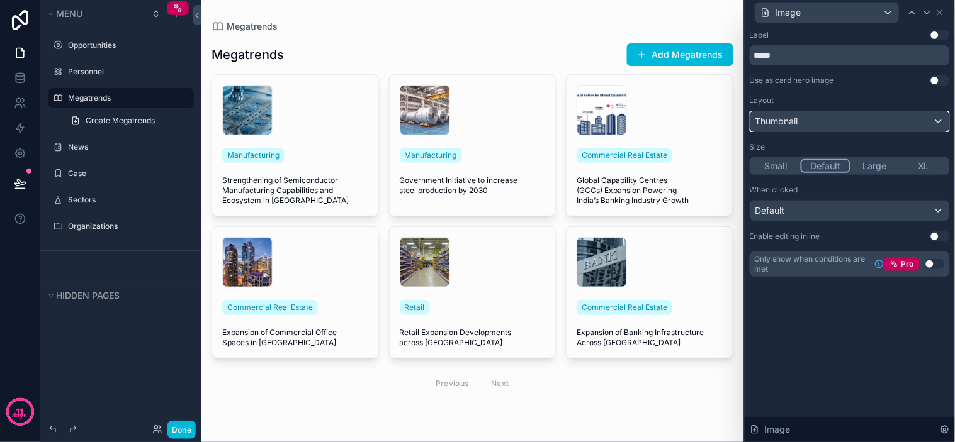
click at [789, 121] on span "Thumbnail" at bounding box center [776, 121] width 43 height 13
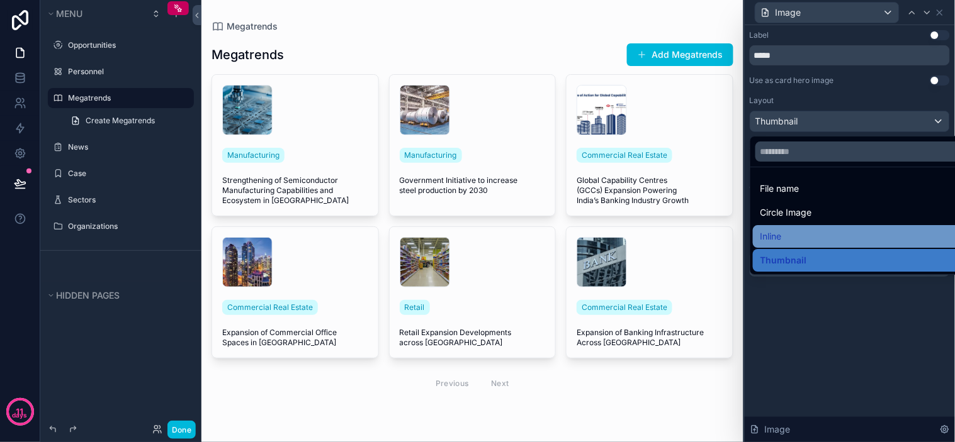
click at [789, 236] on div "Inline" at bounding box center [864, 236] width 208 height 15
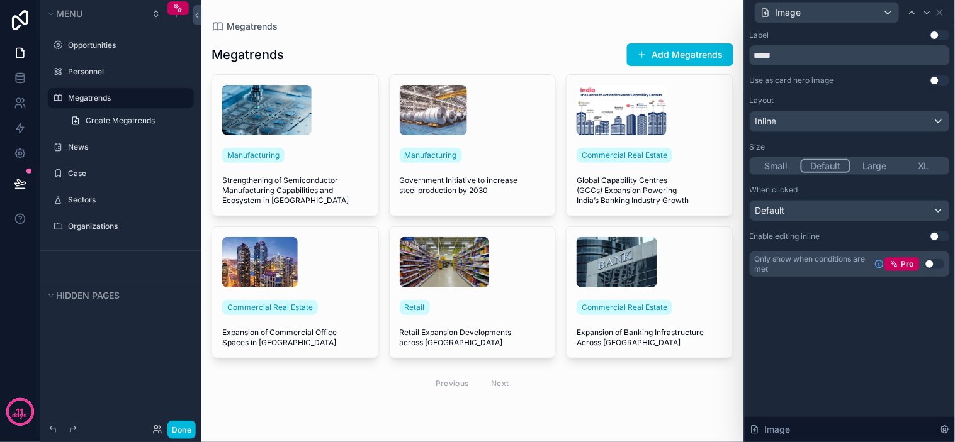
click at [797, 315] on div "Label Use setting ***** Use as card hero image Use setting Layout Inline Size S…" at bounding box center [849, 233] width 210 height 417
click at [938, 82] on button "Use setting" at bounding box center [939, 81] width 20 height 10
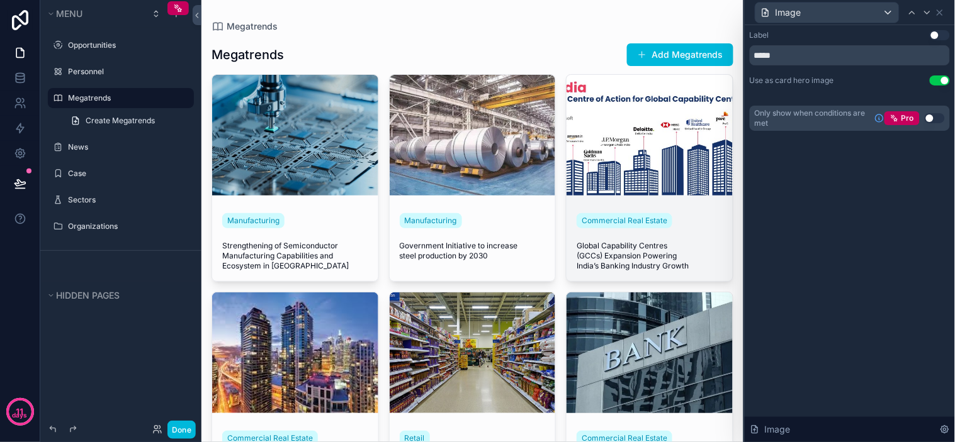
click at [645, 149] on div "scrollable content" at bounding box center [649, 135] width 166 height 121
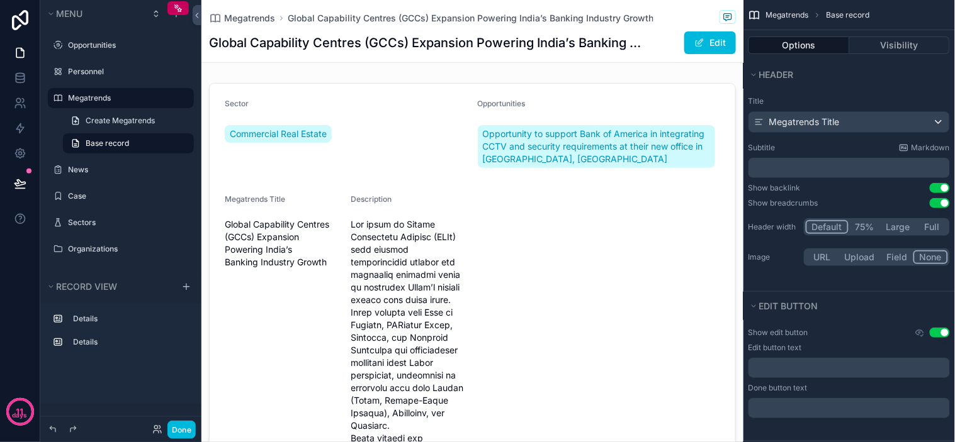
click at [791, 13] on span "Megatrends" at bounding box center [787, 15] width 43 height 10
click at [762, 13] on div "Megatrends Base record" at bounding box center [848, 15] width 211 height 30
click at [753, 13] on icon "scrollable content" at bounding box center [754, 15] width 13 height 13
click at [756, 14] on icon "scrollable content" at bounding box center [754, 15] width 13 height 13
click at [231, 15] on span "Megatrends" at bounding box center [249, 18] width 51 height 13
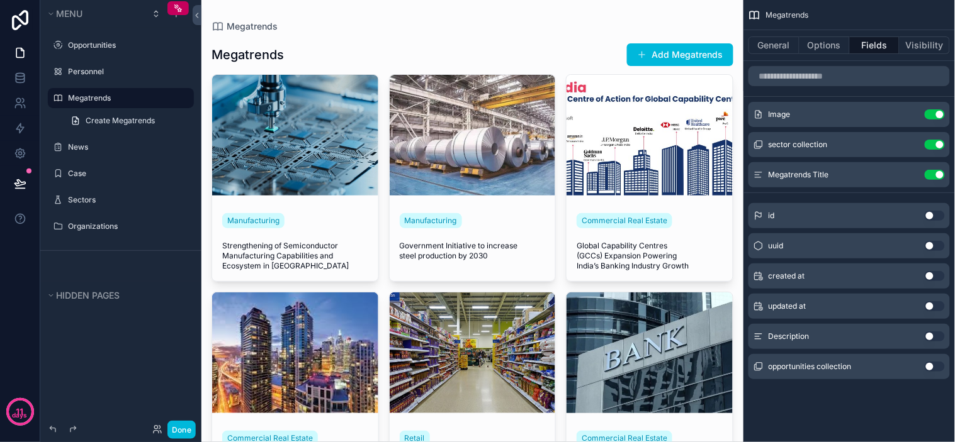
click at [177, 418] on div "Done" at bounding box center [120, 429] width 161 height 25
click at [181, 425] on button "Done" at bounding box center [181, 430] width 28 height 18
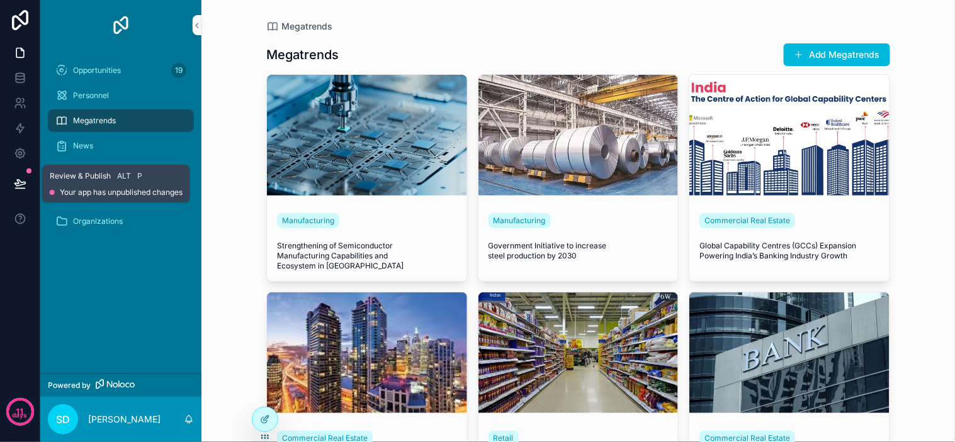
click at [14, 183] on icon at bounding box center [19, 183] width 11 height 6
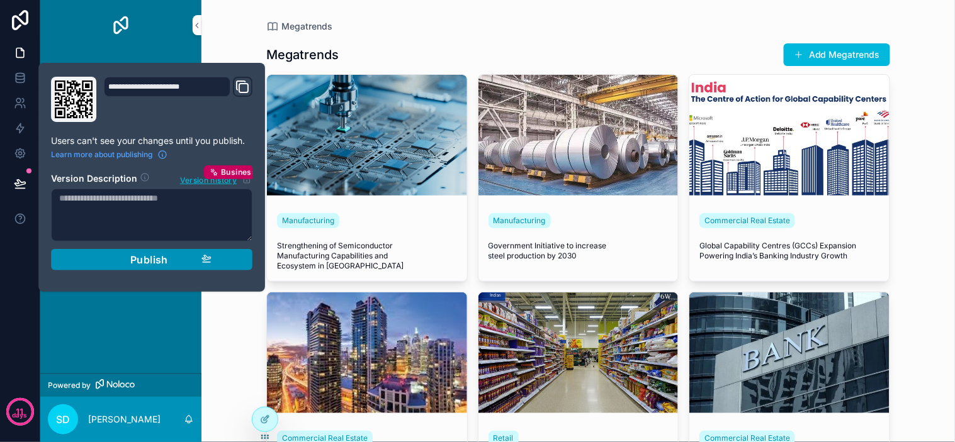
click at [145, 261] on span "Publish" at bounding box center [149, 260] width 38 height 13
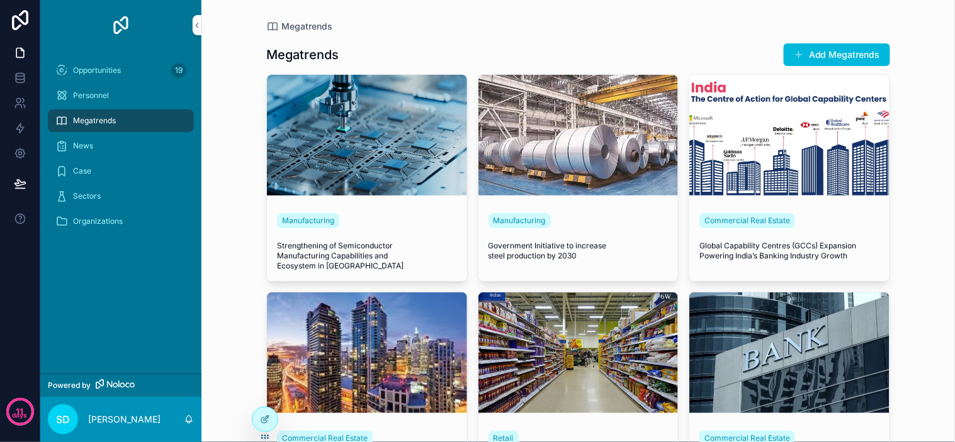
click at [427, 23] on div "Megatrends" at bounding box center [578, 26] width 624 height 13
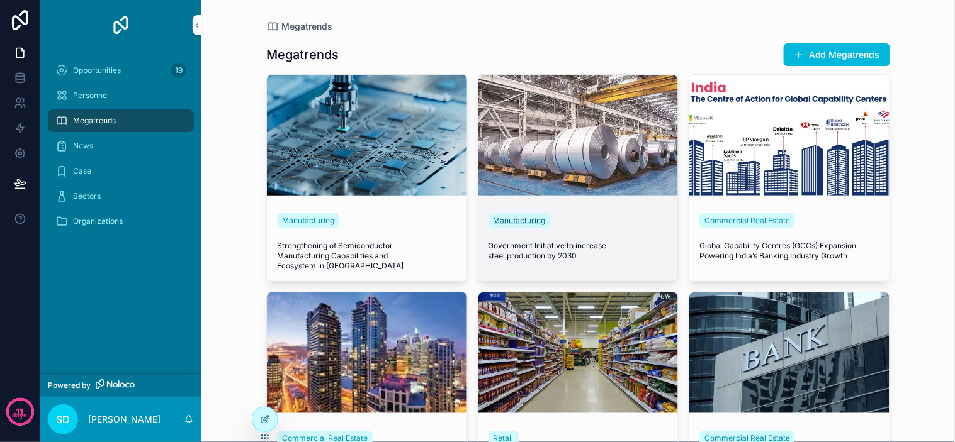
click at [515, 220] on span "Manufacturing" at bounding box center [519, 221] width 52 height 10
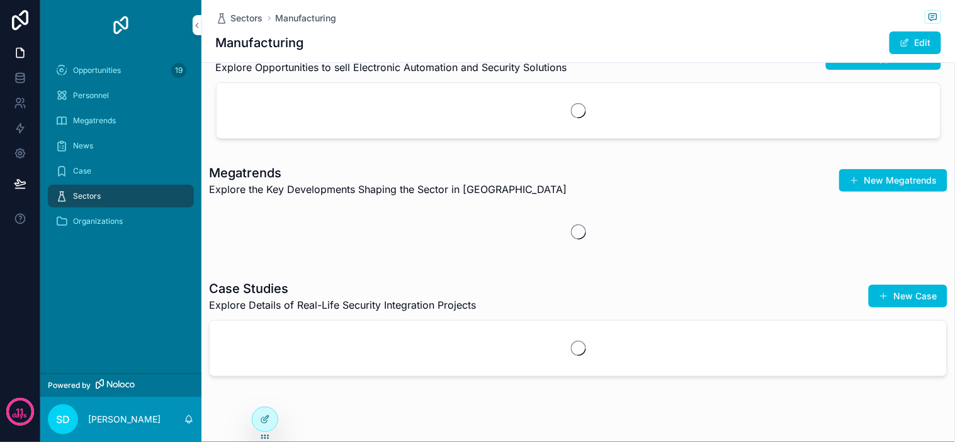
scroll to position [66, 0]
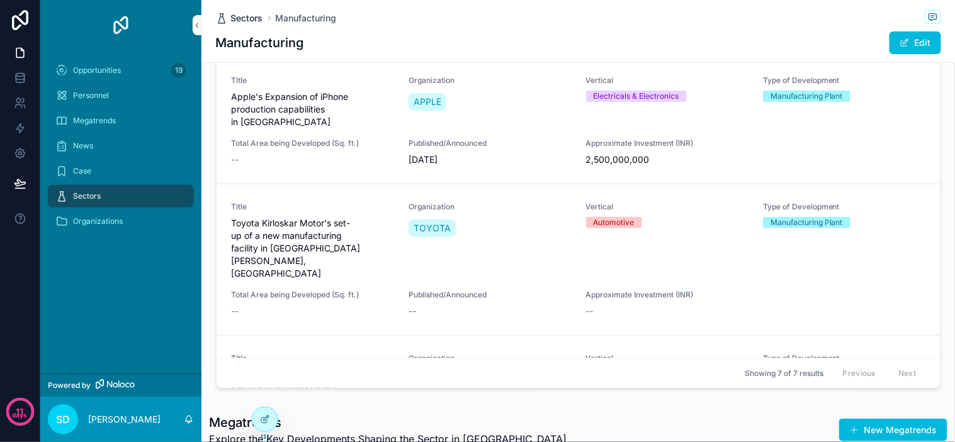
click at [242, 19] on span "Sectors" at bounding box center [247, 18] width 32 height 13
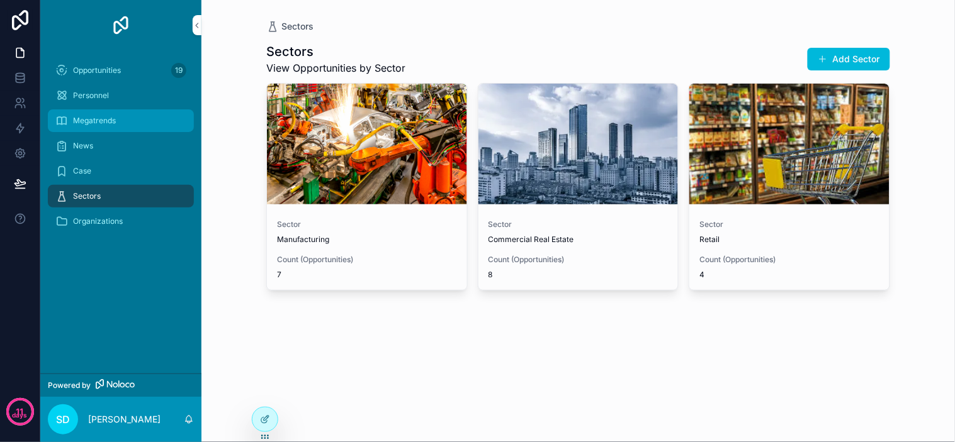
click at [108, 120] on span "Megatrends" at bounding box center [94, 121] width 43 height 10
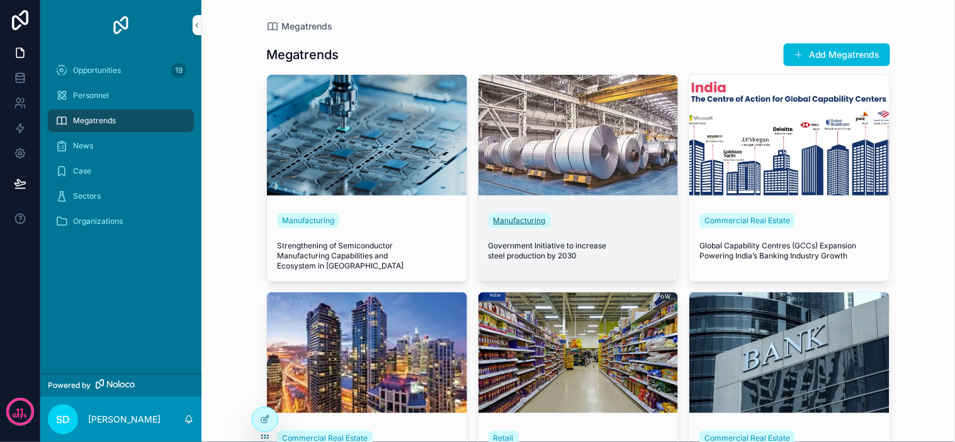
click at [510, 221] on span "Manufacturing" at bounding box center [519, 221] width 52 height 10
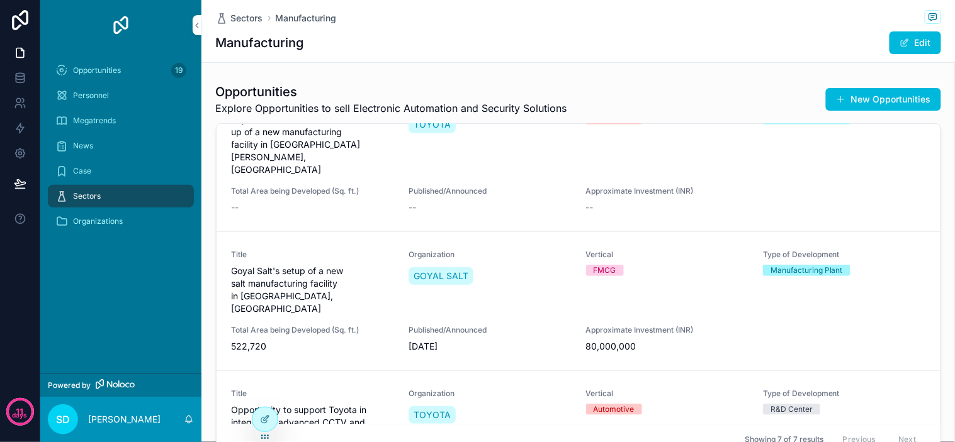
scroll to position [140, 0]
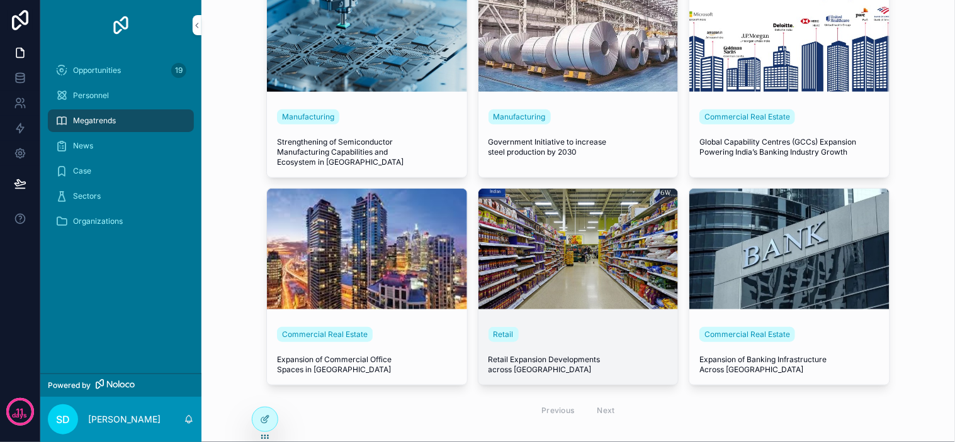
scroll to position [105, 0]
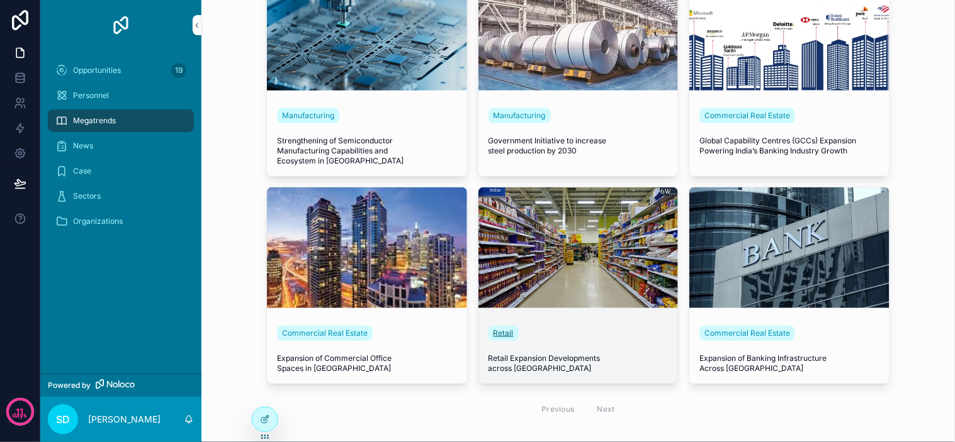
click at [493, 328] on span "Retail" at bounding box center [503, 333] width 20 height 10
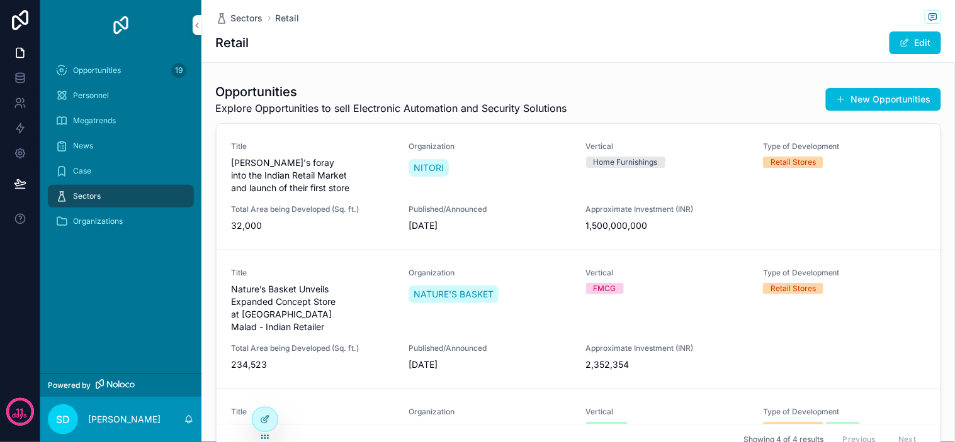
click at [734, 86] on div "Opportunities Explore Opportunities to sell Electronic Automation and Security …" at bounding box center [578, 99] width 725 height 33
click at [755, 79] on div "Opportunities Explore Opportunities to sell Electronic Automation and Security …" at bounding box center [577, 271] width 753 height 387
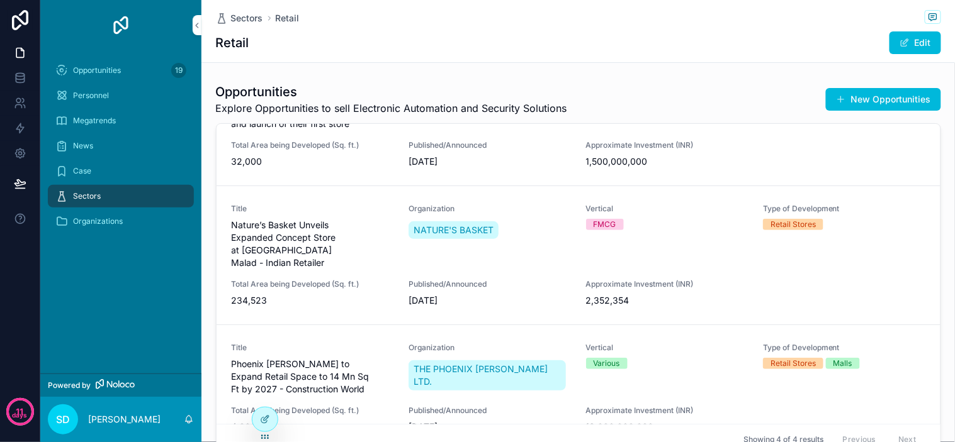
click at [595, 85] on div "Opportunities Explore Opportunities to sell Electronic Automation and Security …" at bounding box center [578, 99] width 725 height 33
click at [91, 70] on span "Opportunities" at bounding box center [97, 70] width 48 height 10
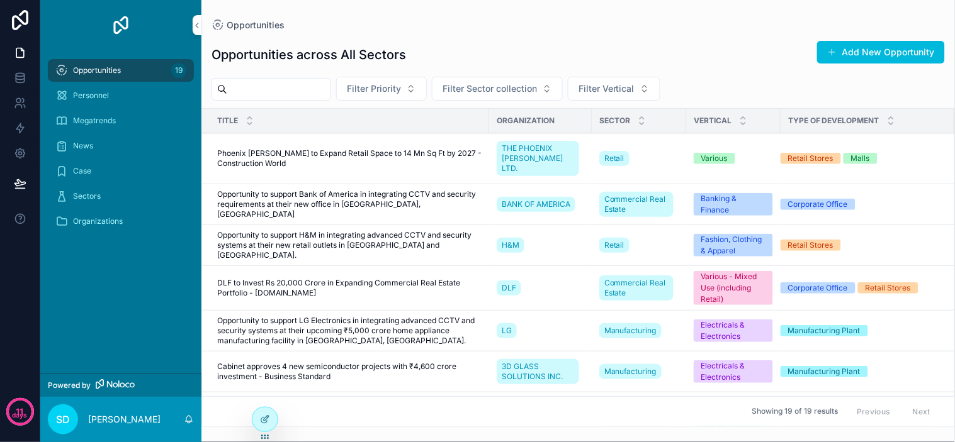
click at [293, 164] on td "Phoenix [PERSON_NAME] to Expand Retail Space to 14 Mn Sq Ft by 2027 - Construct…" at bounding box center [345, 158] width 287 height 51
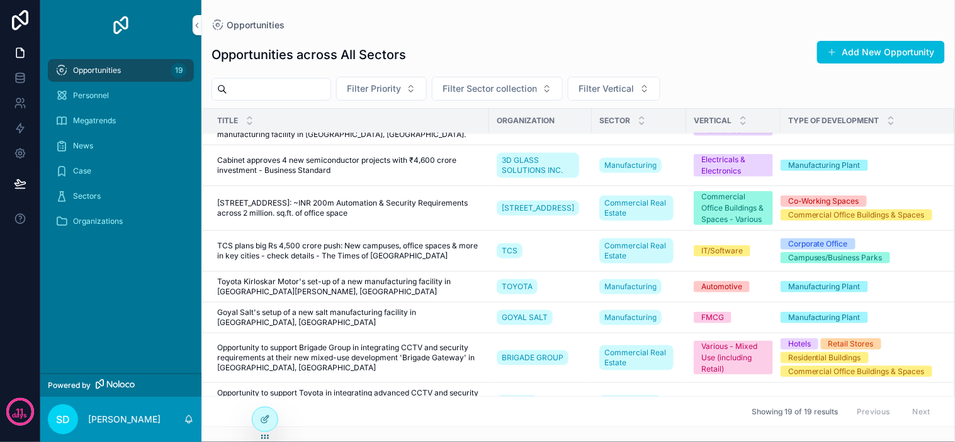
scroll to position [210, 0]
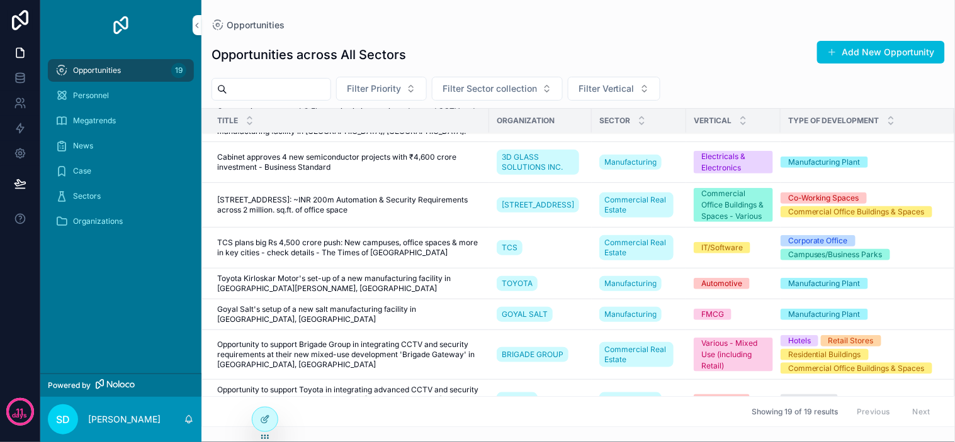
click at [388, 238] on span "TCS plans big Rs 4,500 crore push: New campuses, office spaces & more in key ci…" at bounding box center [349, 248] width 264 height 20
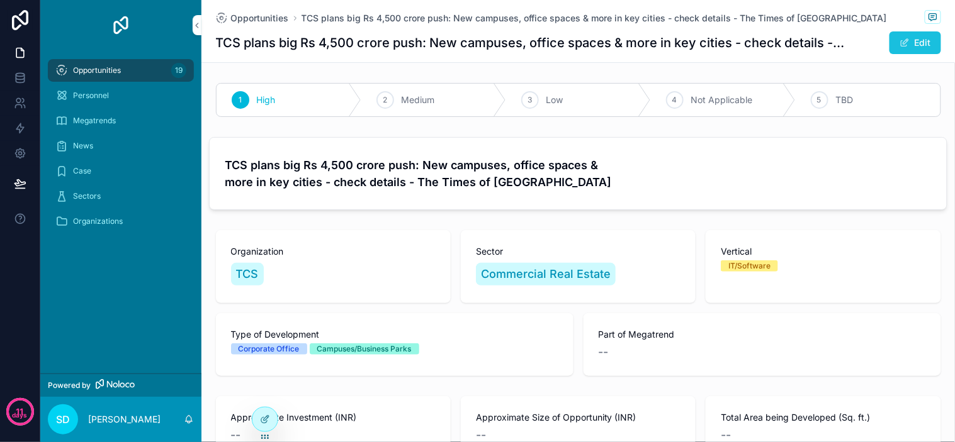
click at [905, 38] on button "Edit" at bounding box center [915, 42] width 52 height 23
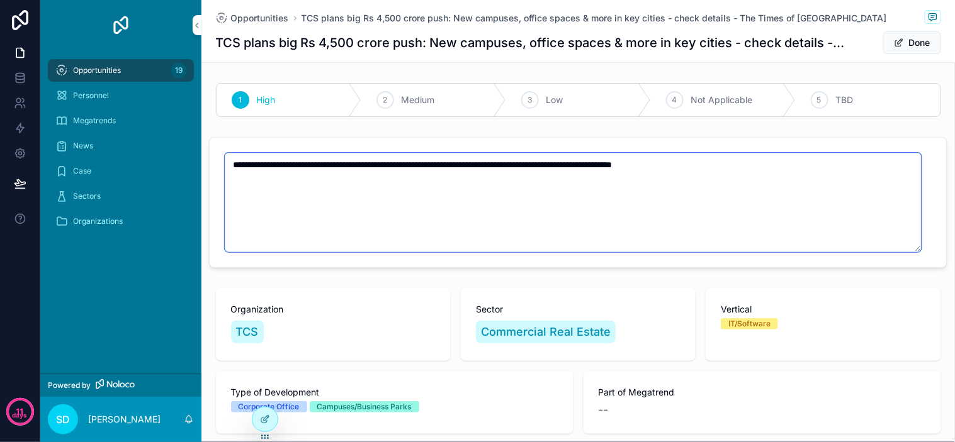
click at [406, 196] on textarea "**********" at bounding box center [573, 202] width 697 height 99
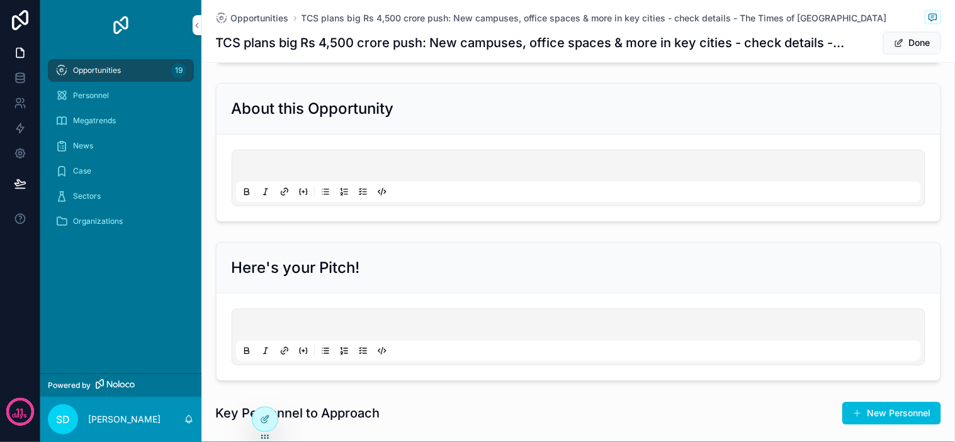
scroll to position [699, 0]
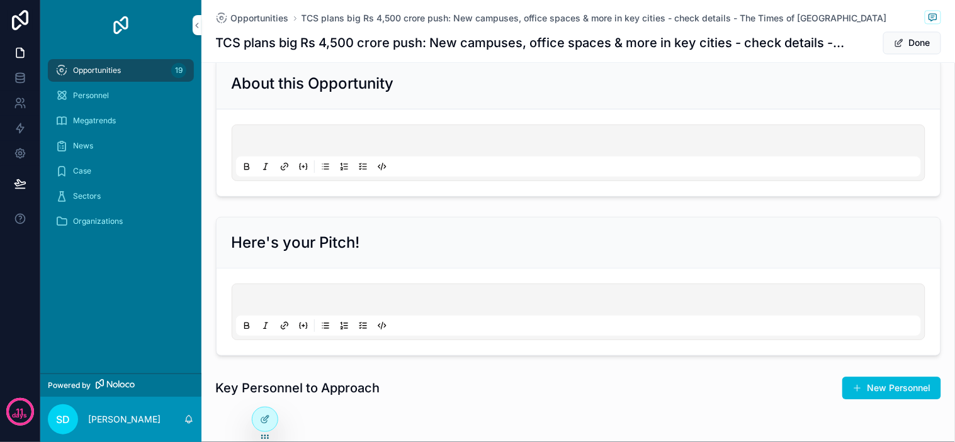
click at [400, 148] on p "scrollable content" at bounding box center [581, 143] width 685 height 13
click at [432, 298] on p "scrollable content" at bounding box center [581, 302] width 685 height 13
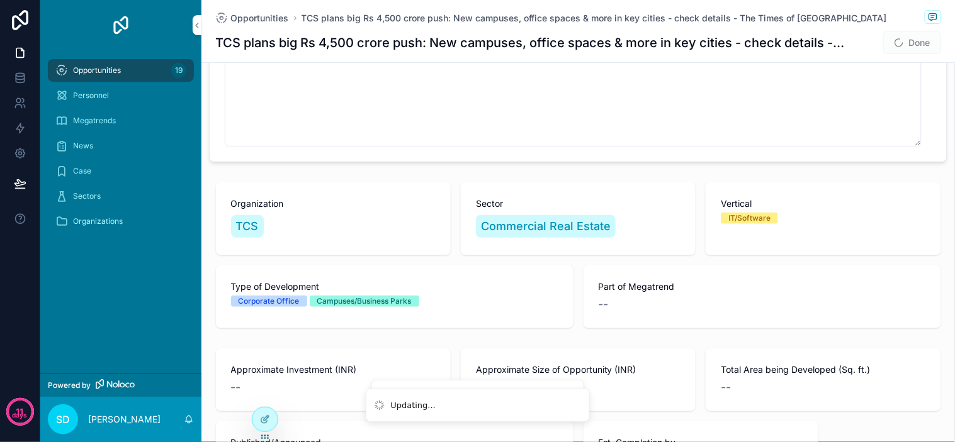
scroll to position [0, 0]
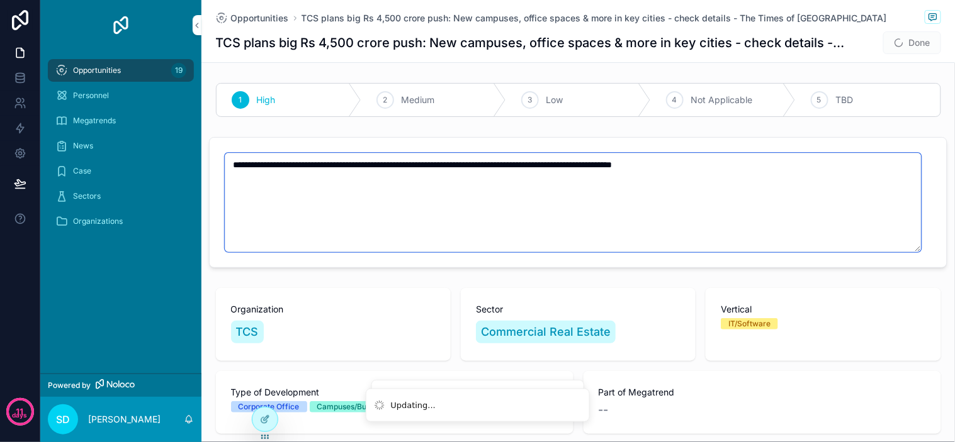
click at [503, 173] on textarea "**********" at bounding box center [573, 202] width 697 height 99
click at [665, 164] on textarea "**********" at bounding box center [573, 202] width 697 height 99
drag, startPoint x: 765, startPoint y: 167, endPoint x: 222, endPoint y: 166, distance: 543.1
click at [222, 166] on form "**********" at bounding box center [578, 203] width 737 height 130
click at [237, 171] on textarea "**********" at bounding box center [573, 202] width 697 height 99
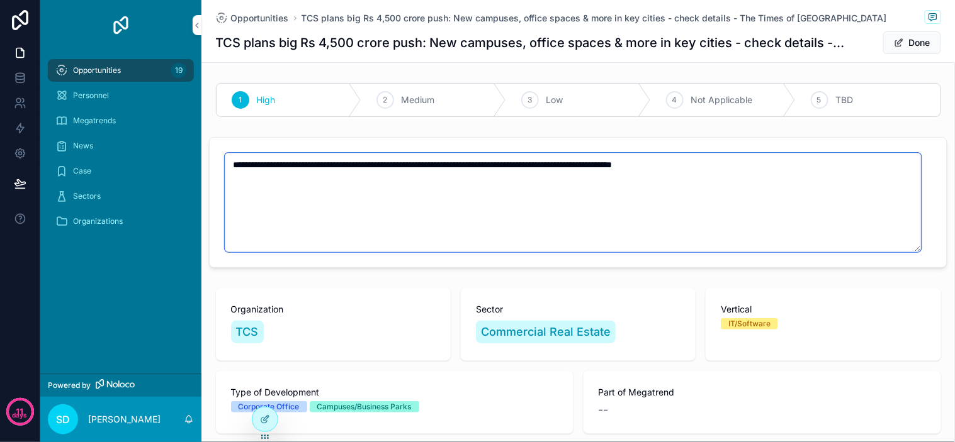
click at [234, 167] on textarea "**********" at bounding box center [573, 202] width 697 height 99
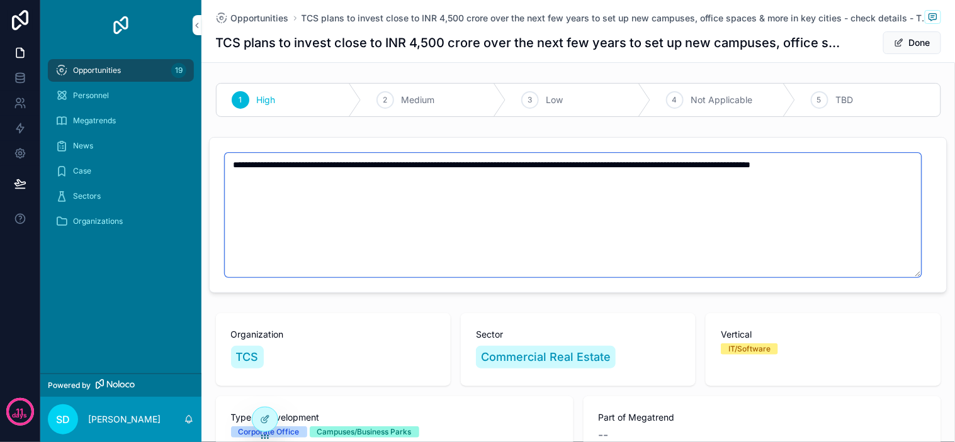
click at [702, 166] on textarea "**********" at bounding box center [573, 215] width 697 height 125
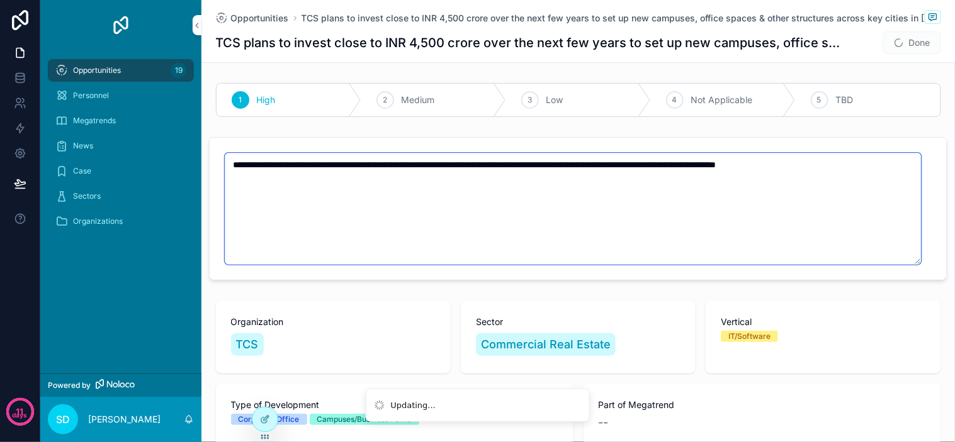
type textarea "**********"
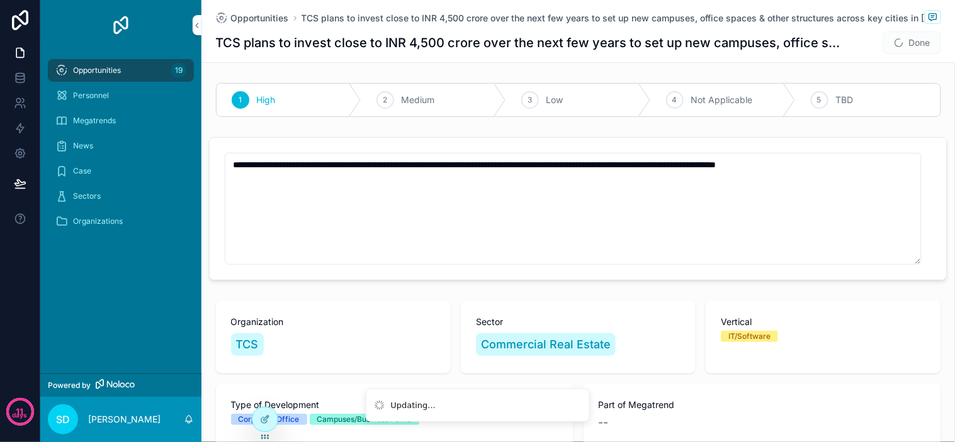
click at [936, 134] on div "**********" at bounding box center [577, 209] width 753 height 154
click at [895, 44] on span "scrollable content" at bounding box center [899, 43] width 10 height 10
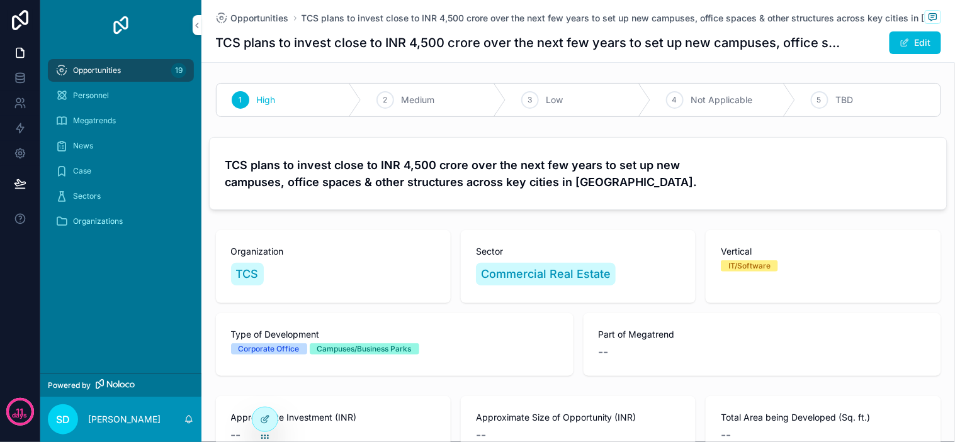
click at [671, 171] on h4 "TCS plans to invest close to INR 4,500 crore over the next few years to set up …" at bounding box center [578, 174] width 707 height 34
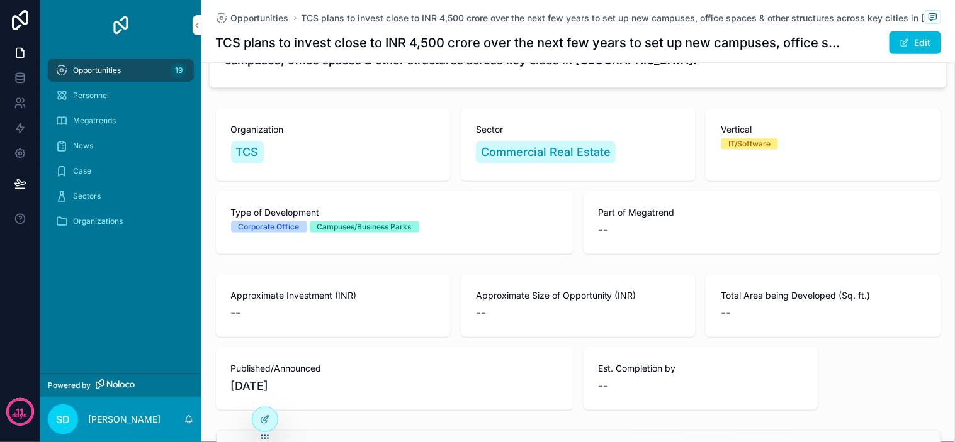
scroll to position [140, 0]
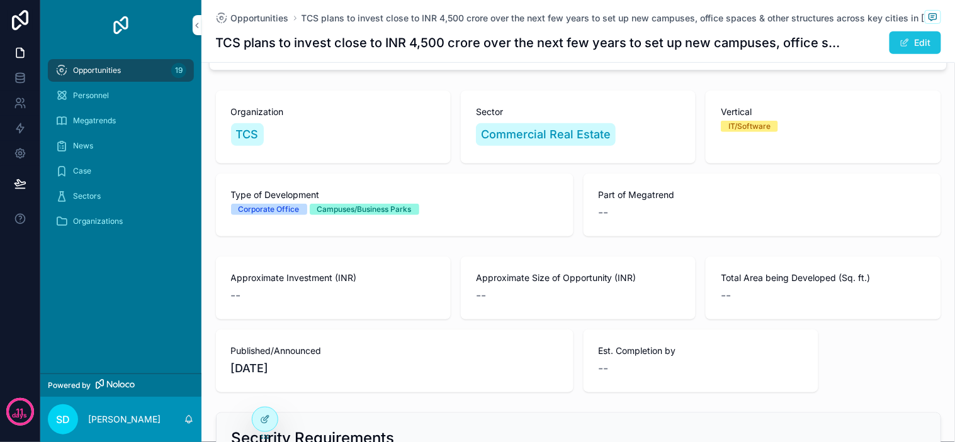
click at [910, 48] on button "Edit" at bounding box center [915, 42] width 52 height 23
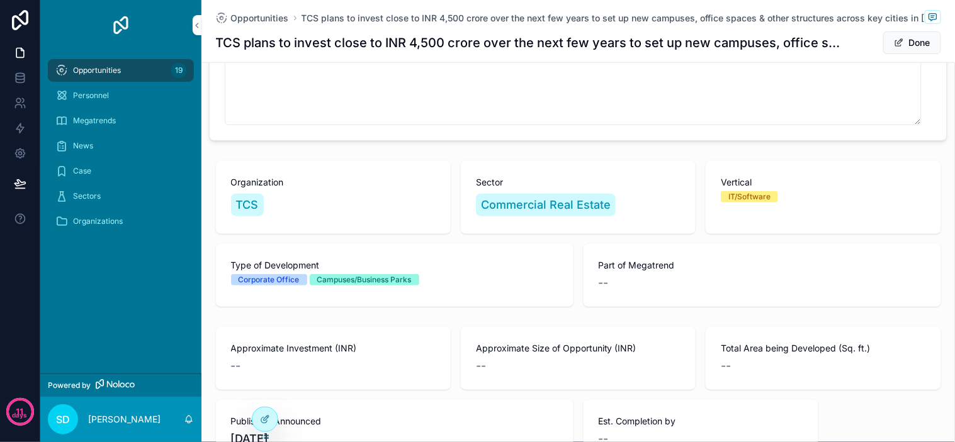
scroll to position [210, 0]
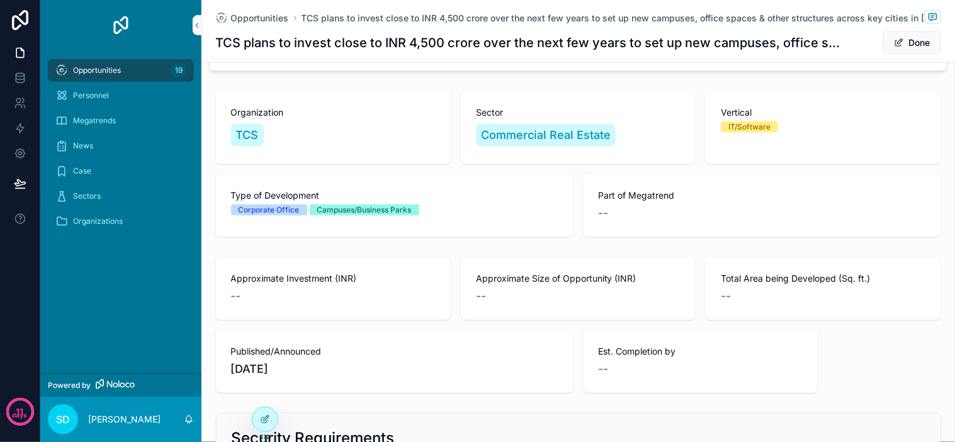
click at [636, 130] on div "Commercial Real Estate" at bounding box center [578, 135] width 205 height 28
click at [607, 112] on span "Sector" at bounding box center [578, 112] width 205 height 13
click at [749, 123] on div "IT/Software" at bounding box center [749, 126] width 42 height 11
click at [787, 123] on div "IT/Software" at bounding box center [823, 126] width 205 height 11
click at [800, 126] on div "IT/Software" at bounding box center [823, 126] width 205 height 11
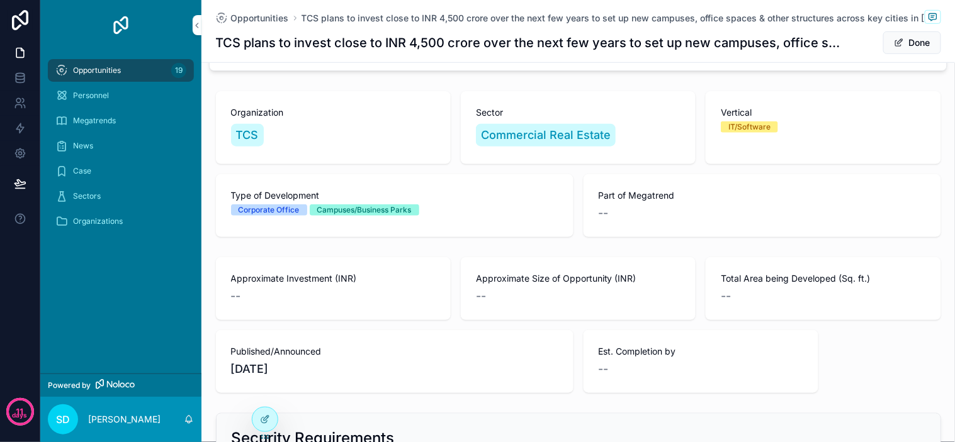
click at [805, 128] on div "IT/Software" at bounding box center [823, 126] width 205 height 11
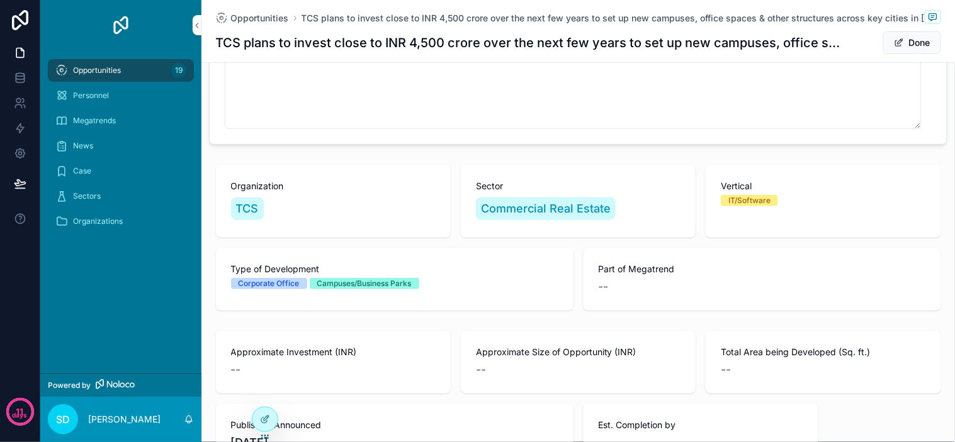
scroll to position [0, 0]
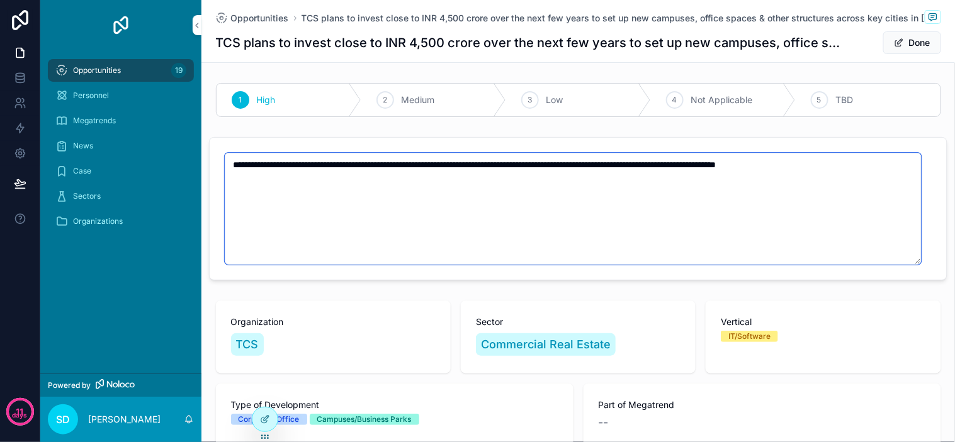
click at [486, 175] on textarea "**********" at bounding box center [573, 209] width 697 height 112
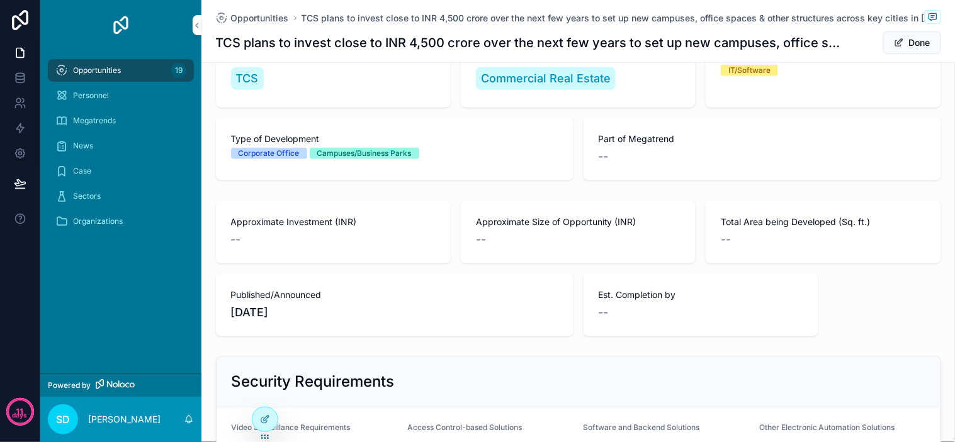
scroll to position [279, 0]
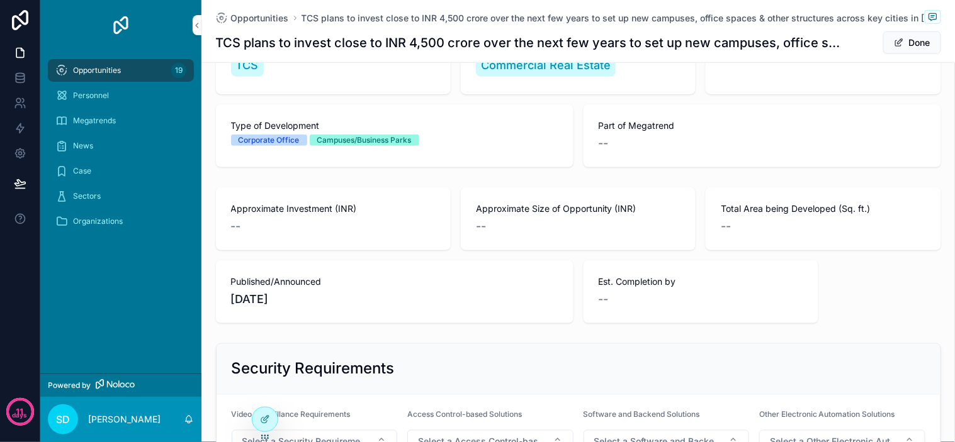
click at [766, 137] on div "--" at bounding box center [761, 144] width 327 height 18
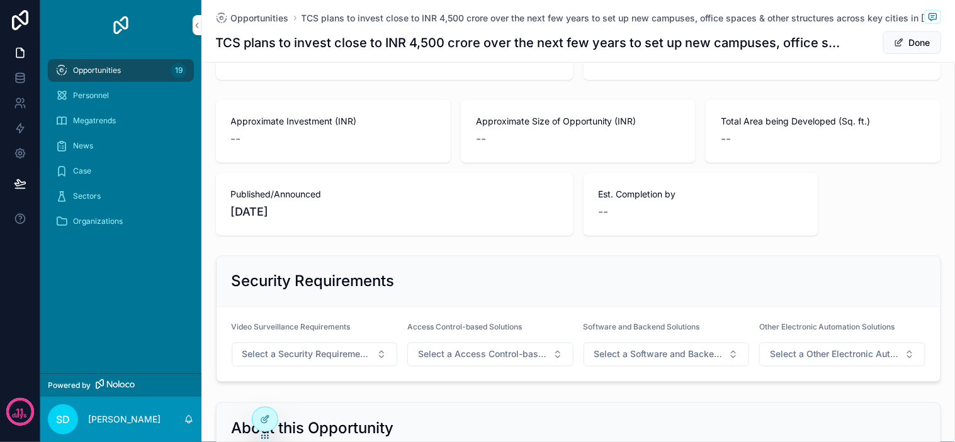
scroll to position [349, 0]
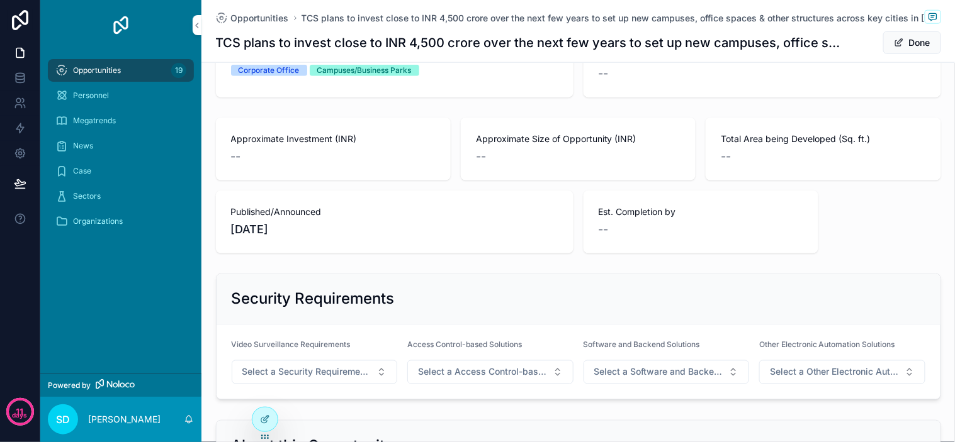
click at [342, 153] on div "--" at bounding box center [333, 157] width 205 height 18
click at [534, 152] on div "--" at bounding box center [578, 157] width 205 height 18
click at [373, 216] on span "Published/Announced" at bounding box center [394, 212] width 327 height 13
click at [282, 238] on span "[DATE]" at bounding box center [394, 230] width 327 height 18
click at [279, 232] on span "[DATE]" at bounding box center [394, 230] width 327 height 18
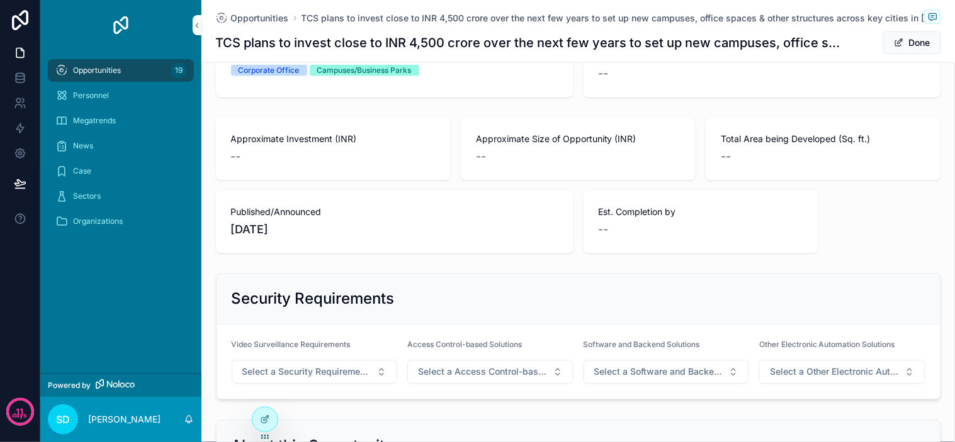
click at [672, 230] on div "--" at bounding box center [700, 230] width 205 height 18
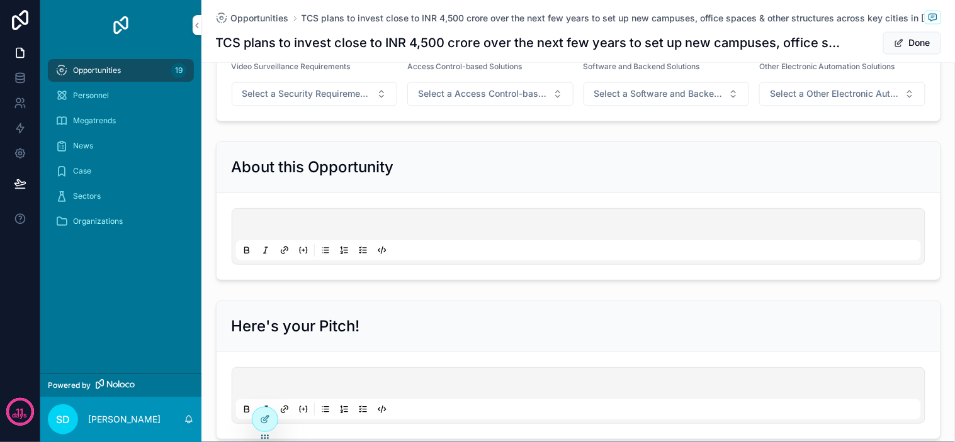
scroll to position [629, 0]
click at [307, 203] on form "scrollable content" at bounding box center [578, 235] width 724 height 87
click at [320, 221] on p "scrollable content" at bounding box center [581, 225] width 685 height 13
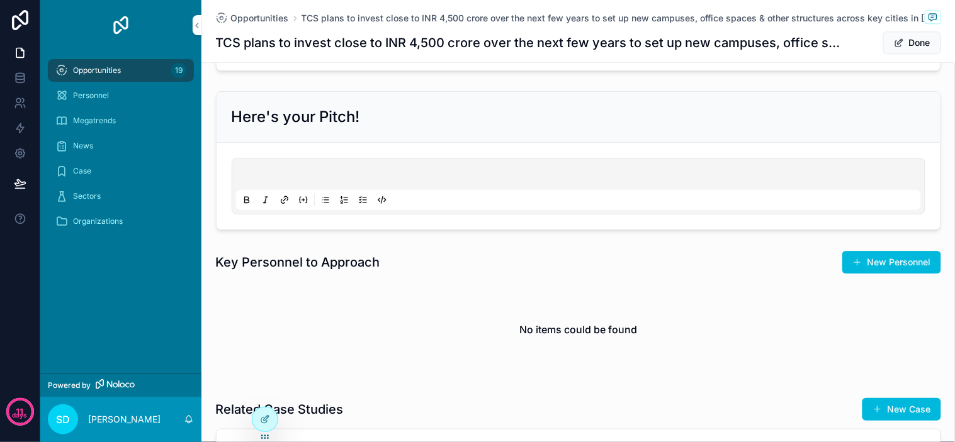
scroll to position [839, 0]
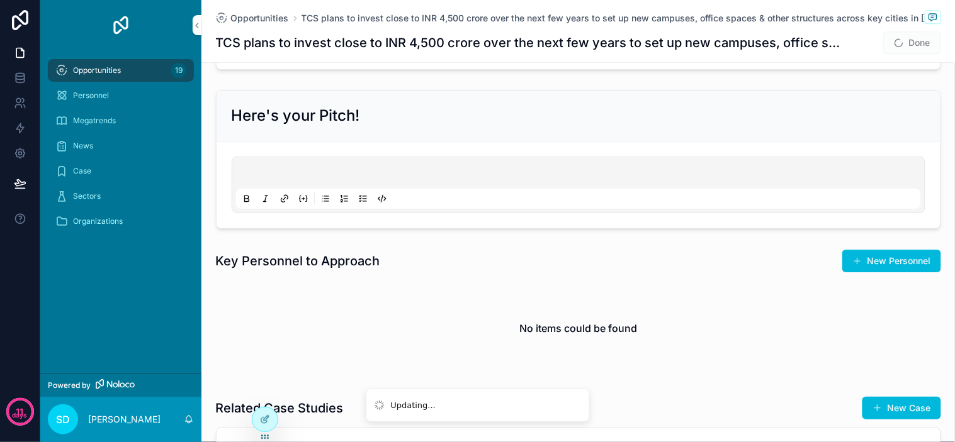
click at [404, 172] on p "scrollable content" at bounding box center [581, 175] width 685 height 13
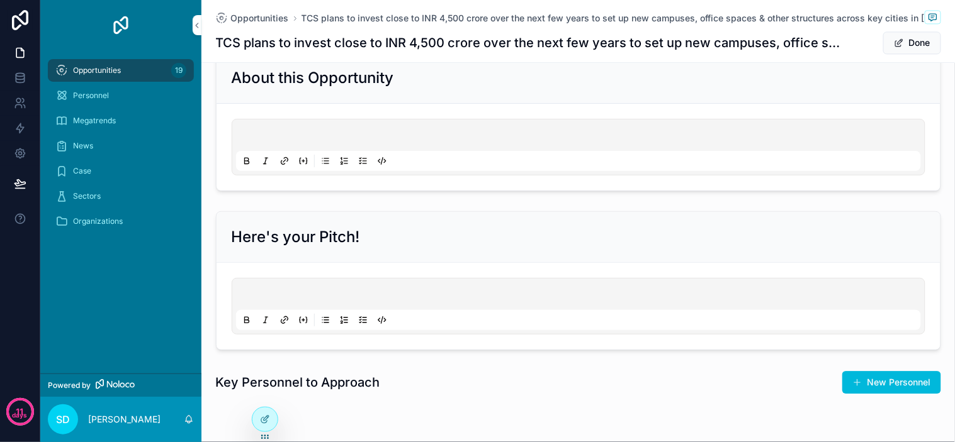
scroll to position [699, 0]
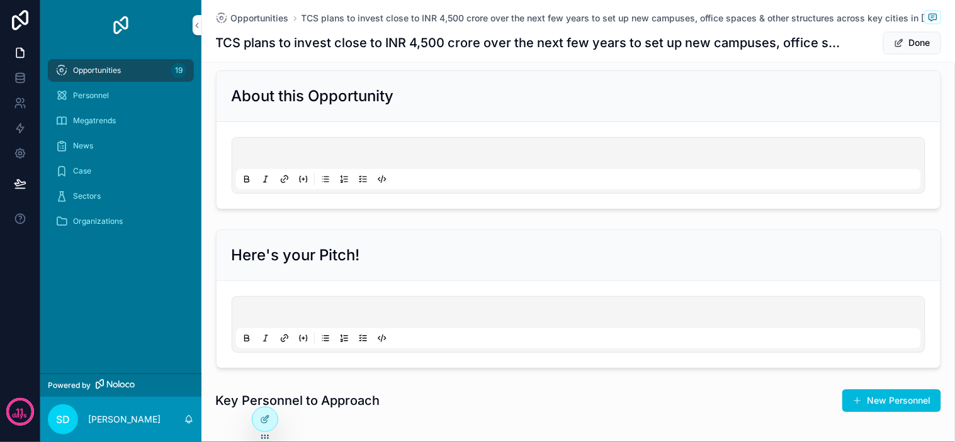
click at [401, 154] on p "scrollable content" at bounding box center [581, 155] width 685 height 13
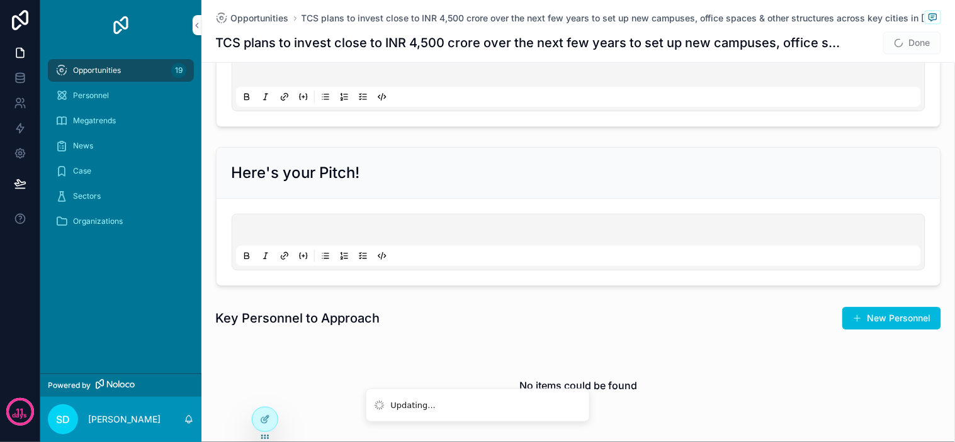
scroll to position [769, 0]
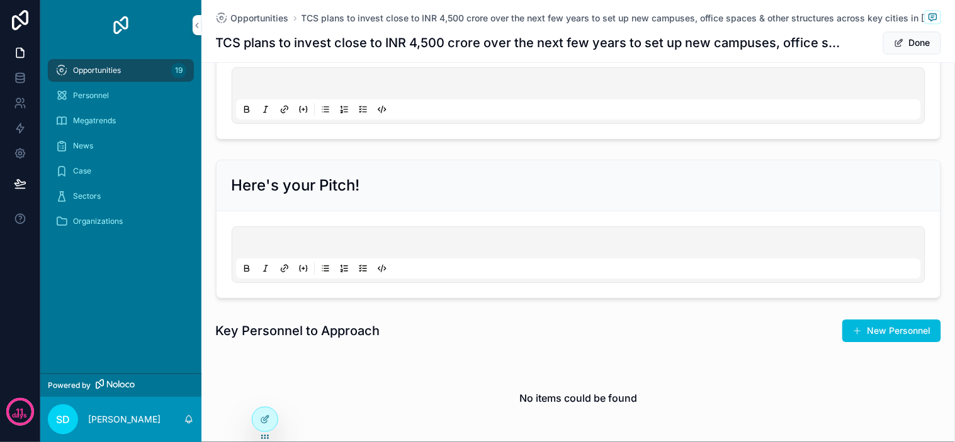
click at [298, 109] on icon "scrollable content" at bounding box center [303, 109] width 10 height 10
click at [299, 111] on icon "scrollable content" at bounding box center [303, 109] width 10 height 10
click at [300, 108] on icon "scrollable content" at bounding box center [300, 109] width 1 height 6
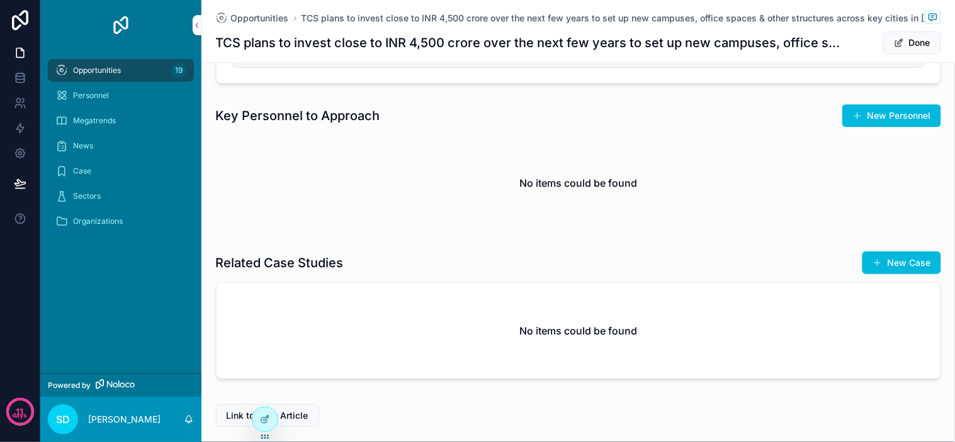
scroll to position [985, 0]
click at [855, 116] on span "scrollable content" at bounding box center [857, 114] width 10 height 10
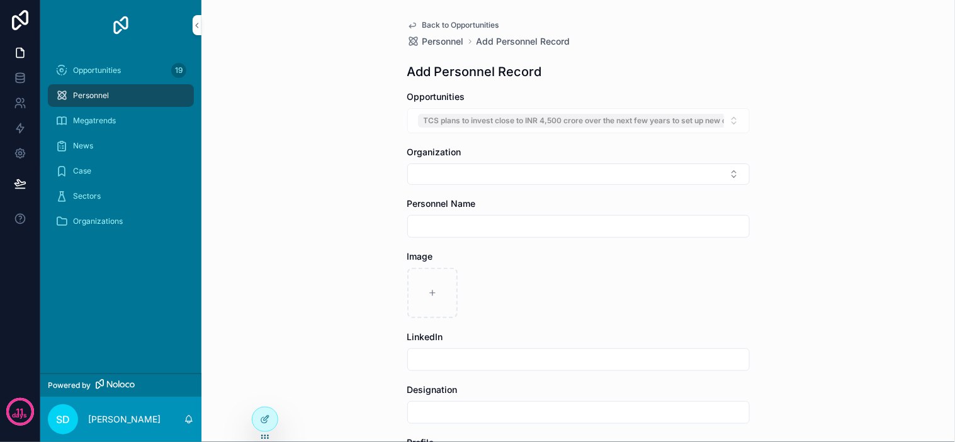
click at [435, 26] on span "Back to Opportunities" at bounding box center [460, 25] width 77 height 10
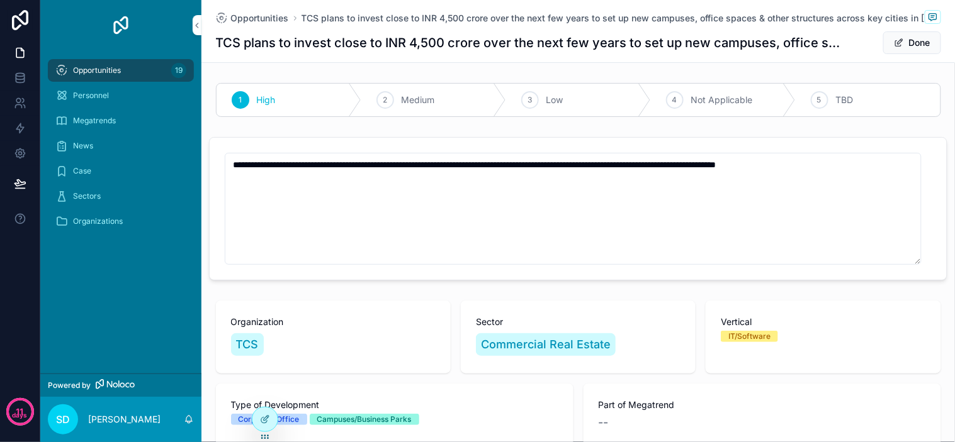
click at [404, 98] on span "Medium" at bounding box center [417, 100] width 33 height 13
click at [266, 102] on span "High" at bounding box center [266, 100] width 19 height 13
click at [393, 334] on div "TCS" at bounding box center [333, 345] width 205 height 28
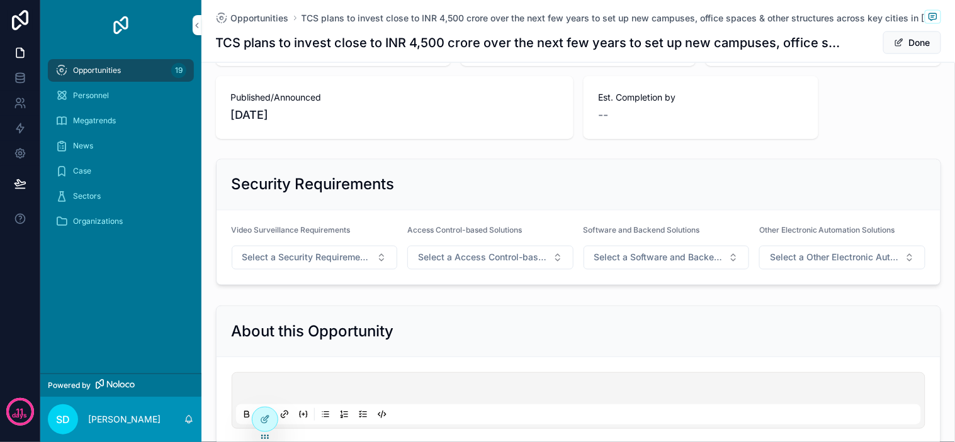
scroll to position [489, 0]
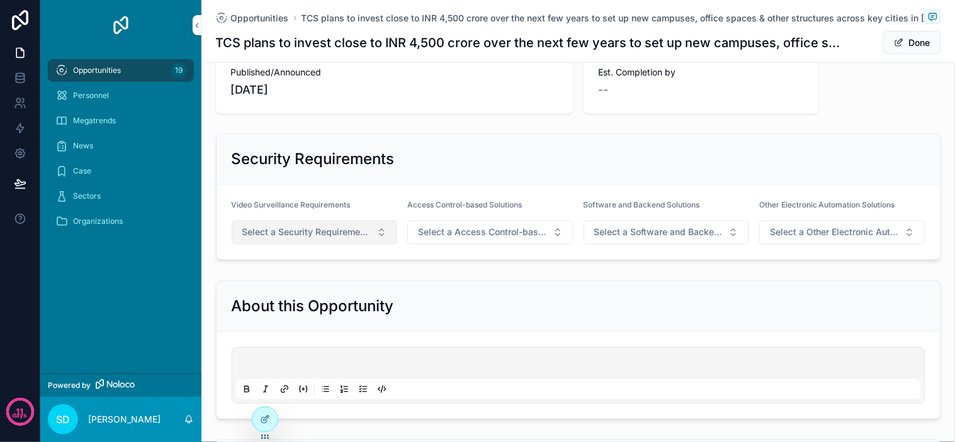
click at [360, 234] on span "Select a Security Requirements" at bounding box center [307, 233] width 130 height 13
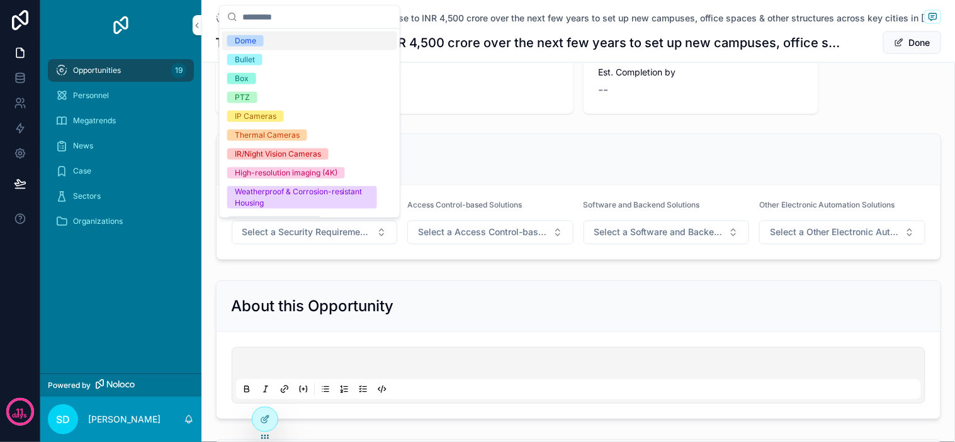
click at [304, 40] on div "Dome" at bounding box center [309, 40] width 175 height 19
click at [404, 276] on div "About this Opportunity" at bounding box center [577, 350] width 753 height 149
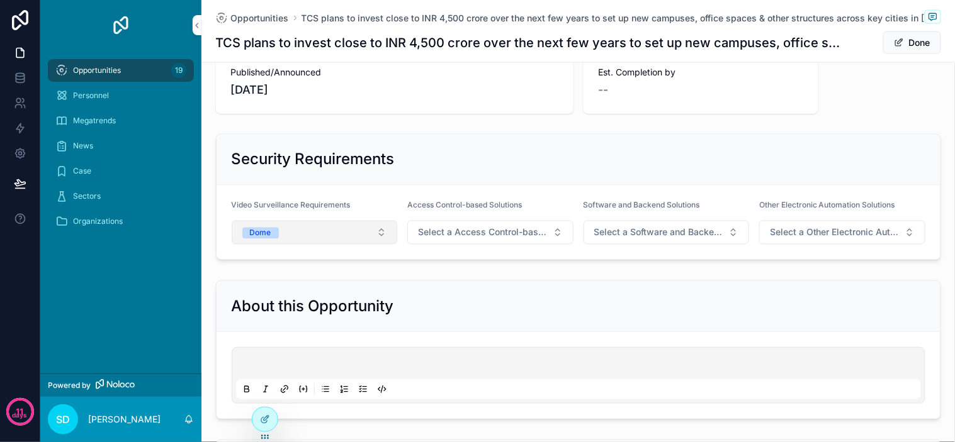
click at [340, 235] on button "Dome" at bounding box center [315, 233] width 166 height 24
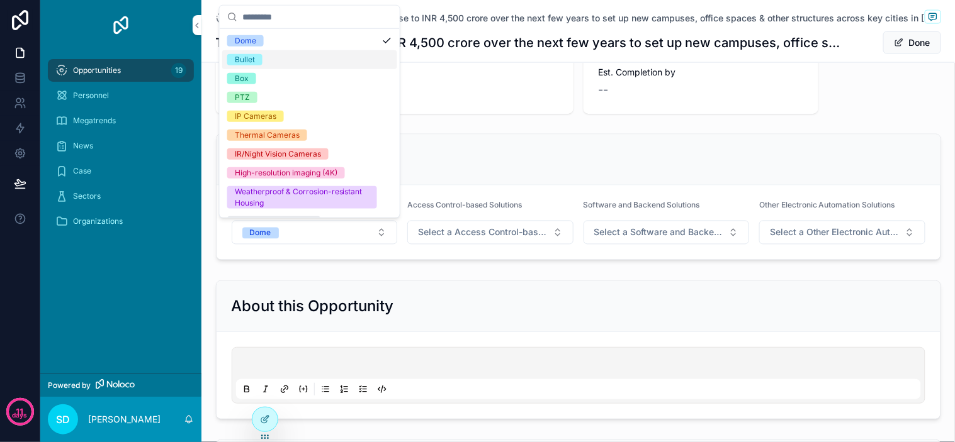
click at [342, 60] on div "Bullet" at bounding box center [309, 59] width 175 height 19
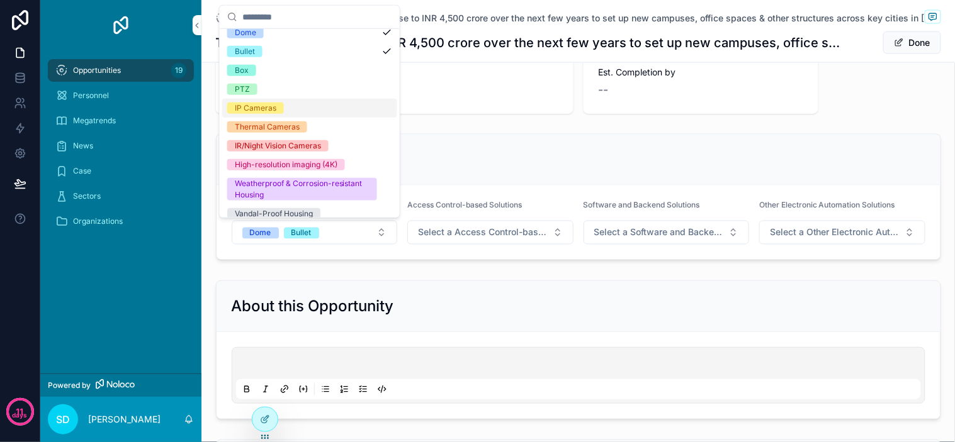
scroll to position [0, 0]
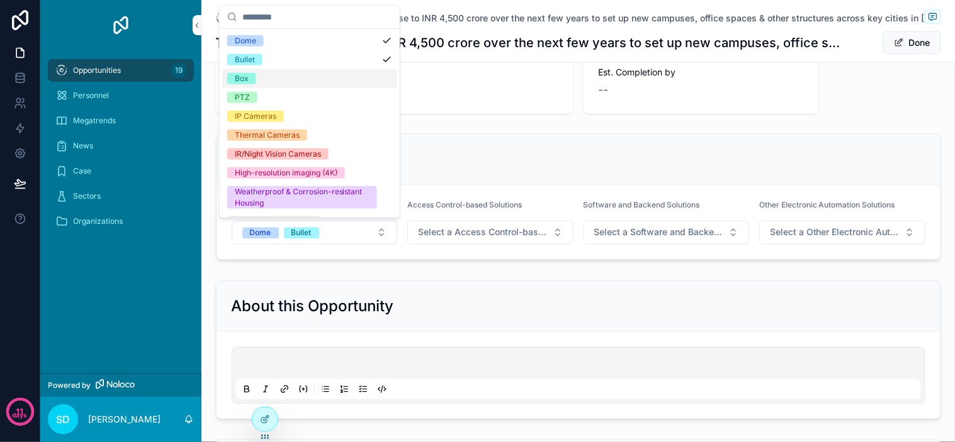
click at [290, 83] on div "Box" at bounding box center [309, 78] width 175 height 19
click at [336, 172] on div "High-resolution imaging (4K)" at bounding box center [286, 172] width 103 height 11
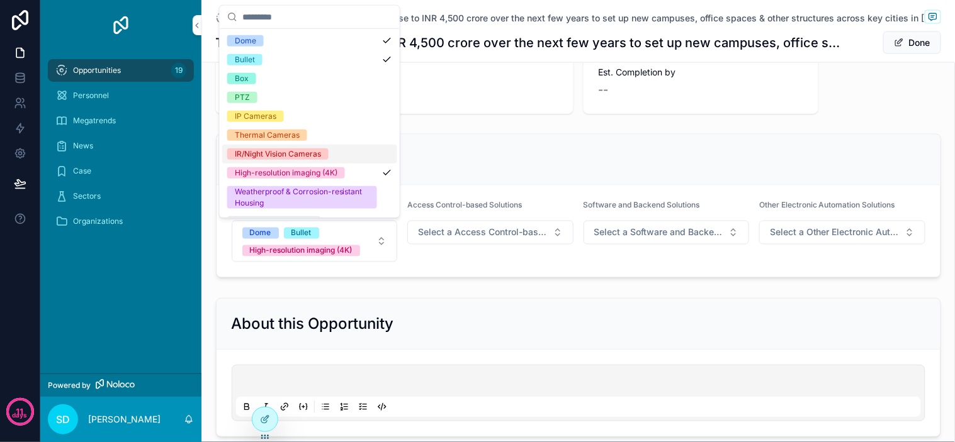
click at [456, 151] on div "Security Requirements" at bounding box center [578, 160] width 693 height 20
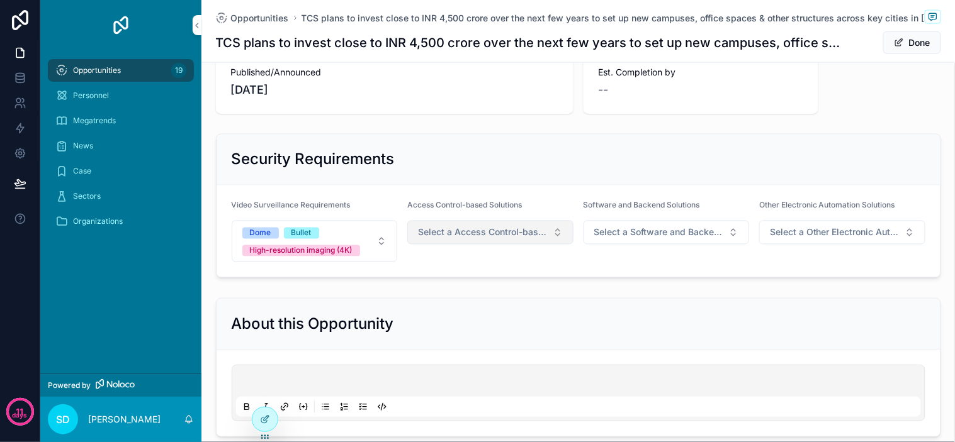
click at [474, 239] on button "Select a Access Control-based Solutions" at bounding box center [490, 233] width 166 height 24
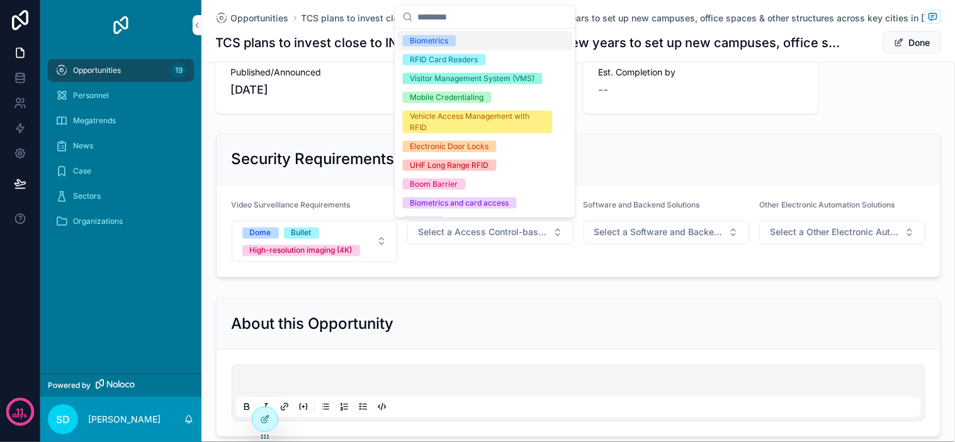
click at [438, 33] on div "Biometrics" at bounding box center [485, 40] width 175 height 19
click at [442, 55] on div "RFID Card Readers" at bounding box center [444, 59] width 68 height 11
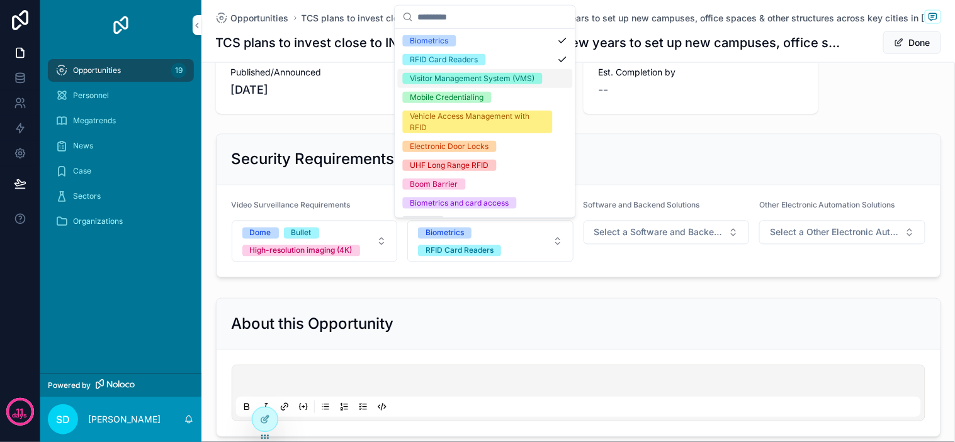
click at [494, 84] on div "Visitor Management System (VMS)" at bounding box center [472, 78] width 125 height 11
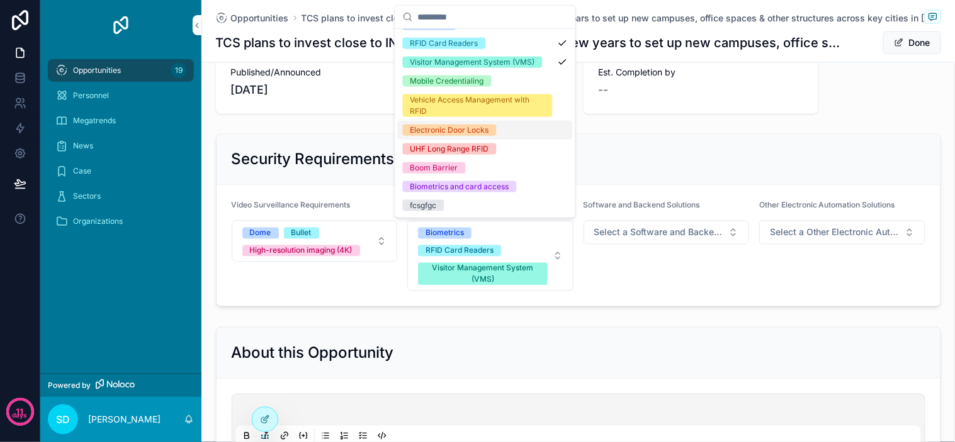
scroll to position [27, 0]
click at [598, 148] on div "Security Requirements" at bounding box center [578, 160] width 724 height 51
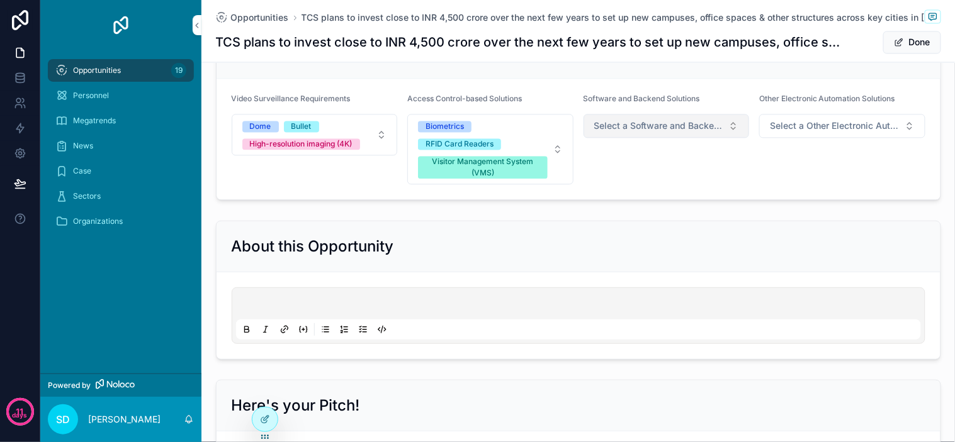
scroll to position [559, 0]
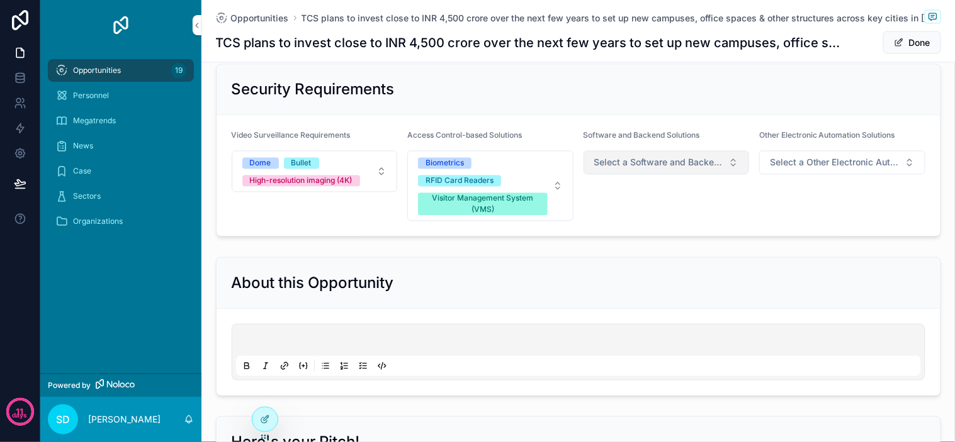
click at [658, 155] on button "Select a Software and Backend Solutions" at bounding box center [666, 163] width 166 height 24
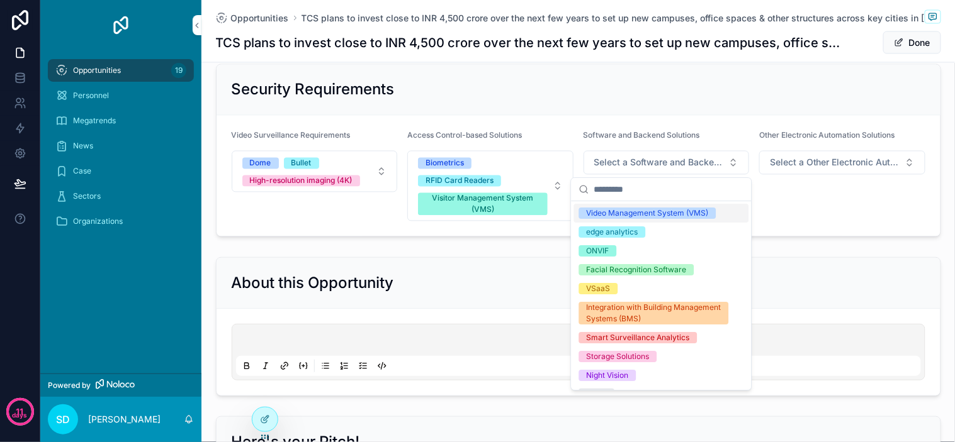
click at [637, 213] on div "Video Management System (VMS)" at bounding box center [647, 213] width 122 height 11
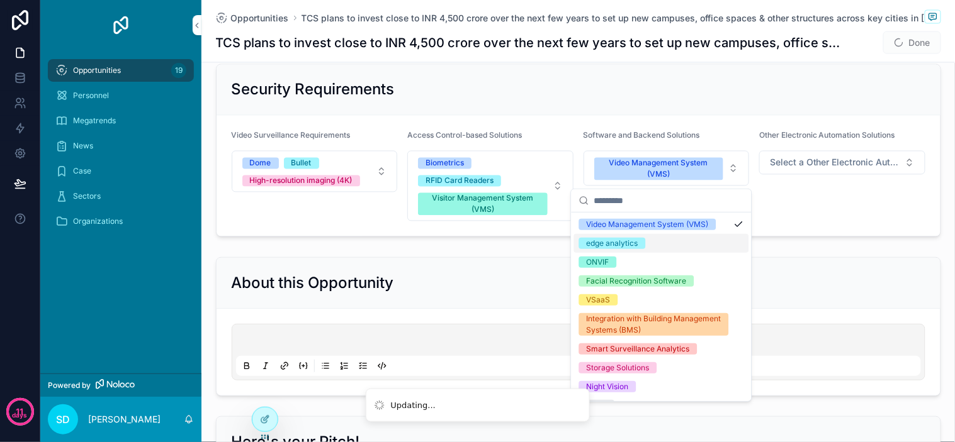
click at [632, 244] on div "edge analytics" at bounding box center [612, 243] width 52 height 11
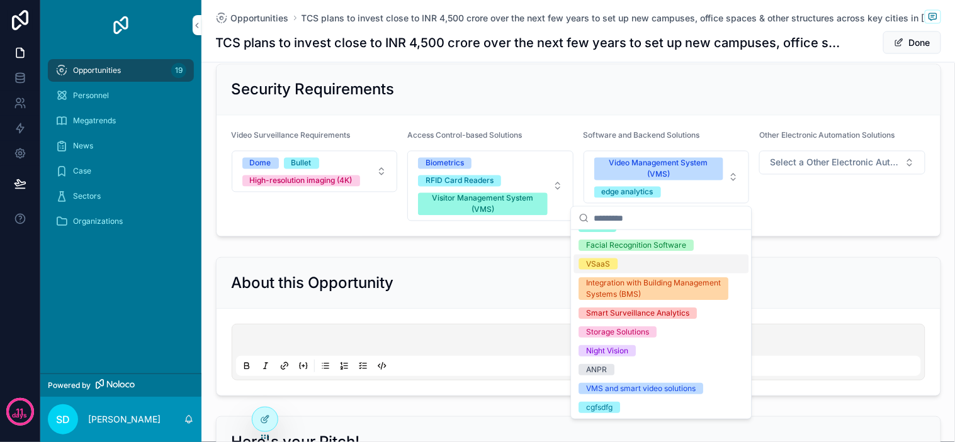
scroll to position [0, 0]
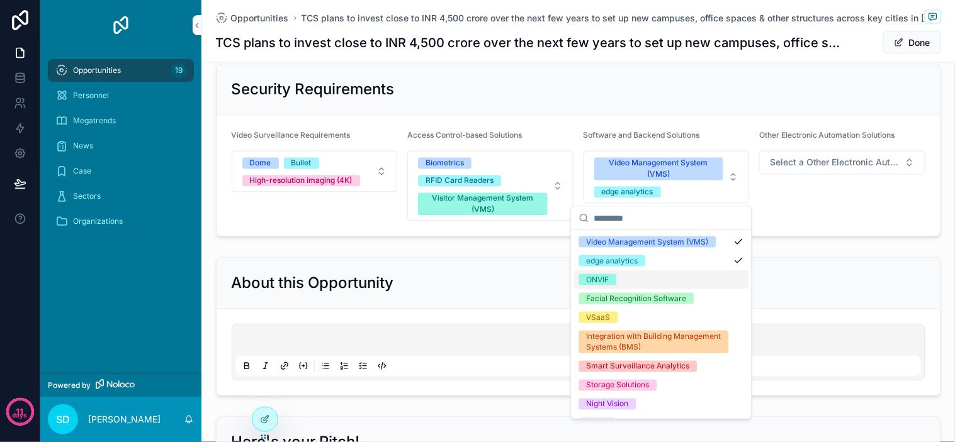
click at [639, 275] on div "ONVIF" at bounding box center [661, 280] width 175 height 19
click at [844, 189] on div "Other Electronic Automation Solutions Select a Other Electronic Automation Solu…" at bounding box center [842, 176] width 166 height 91
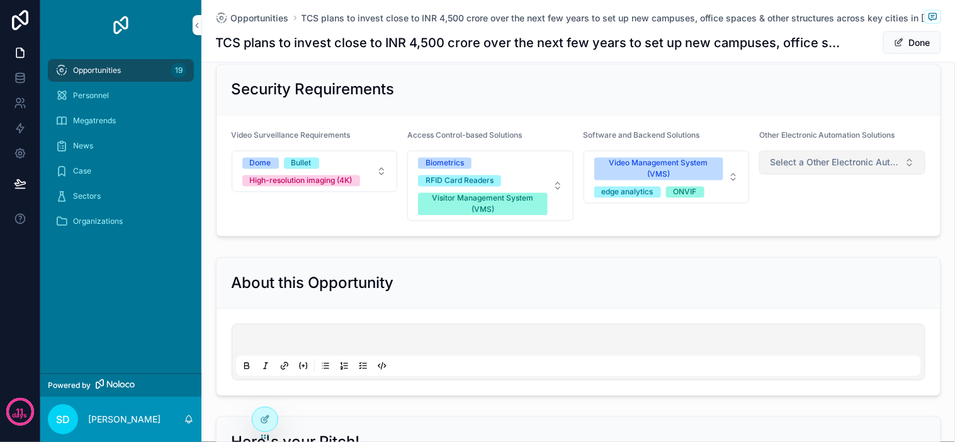
click at [863, 162] on span "Select a Other Electronic Automation Solutions" at bounding box center [835, 163] width 130 height 13
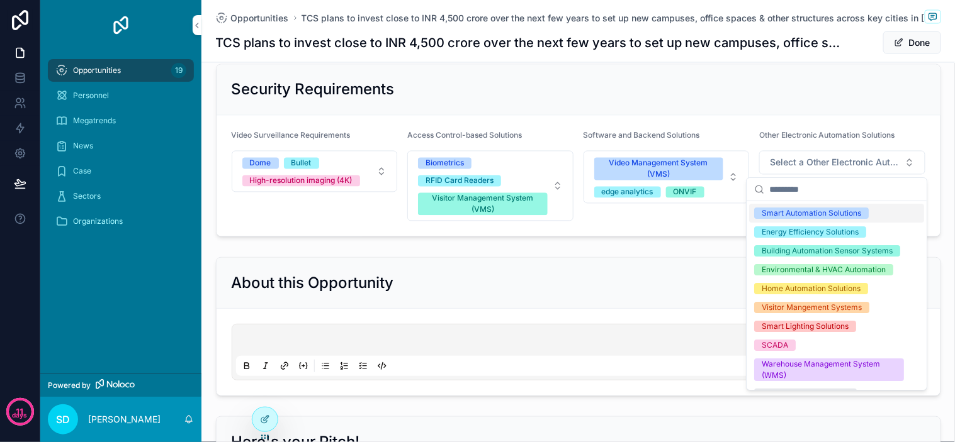
click at [838, 209] on div "Smart Automation Solutions" at bounding box center [811, 213] width 99 height 11
click at [844, 229] on div "Energy Efficiency Solutions" at bounding box center [810, 232] width 97 height 11
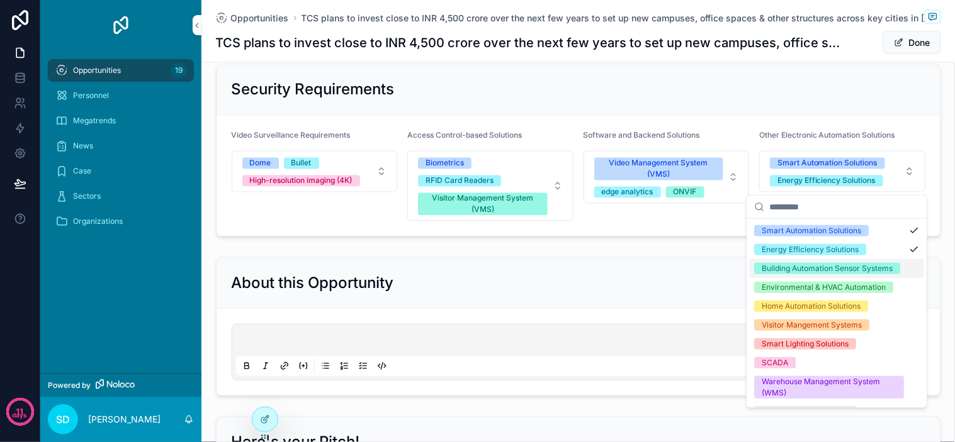
click at [884, 274] on div "Building Automation Sensor Systems" at bounding box center [827, 268] width 131 height 11
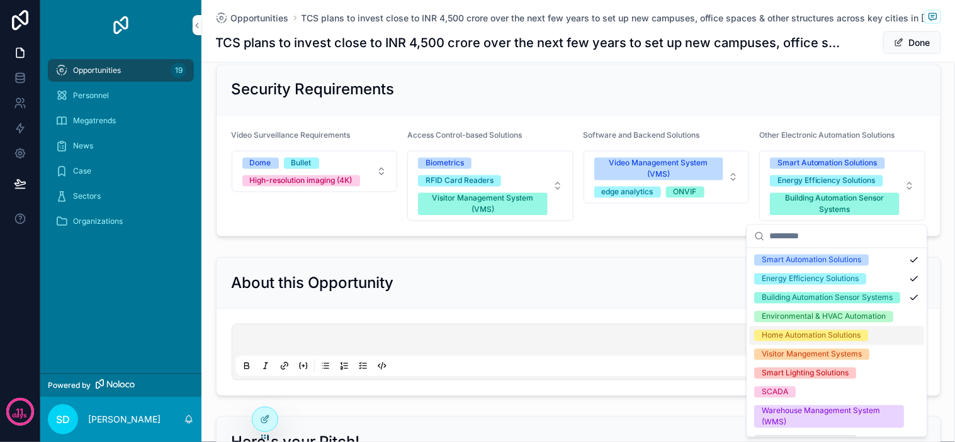
click at [846, 342] on div "Home Automation Solutions" at bounding box center [811, 335] width 99 height 11
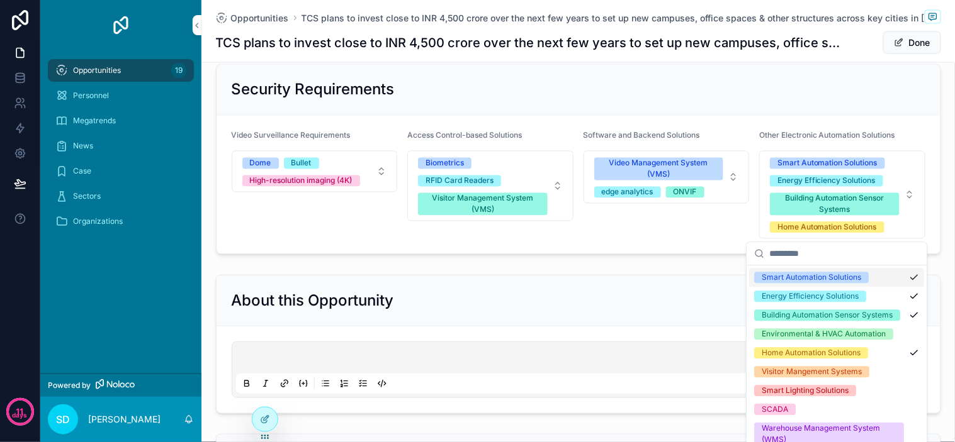
click at [917, 124] on form "Video Surveillance Requirements Dome Bullet High-resolution imaging (4K) Access…" at bounding box center [578, 185] width 724 height 138
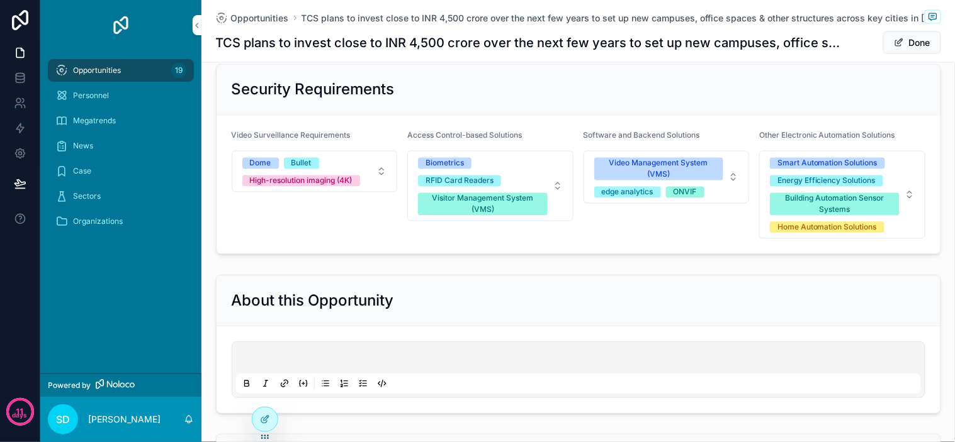
scroll to position [629, 0]
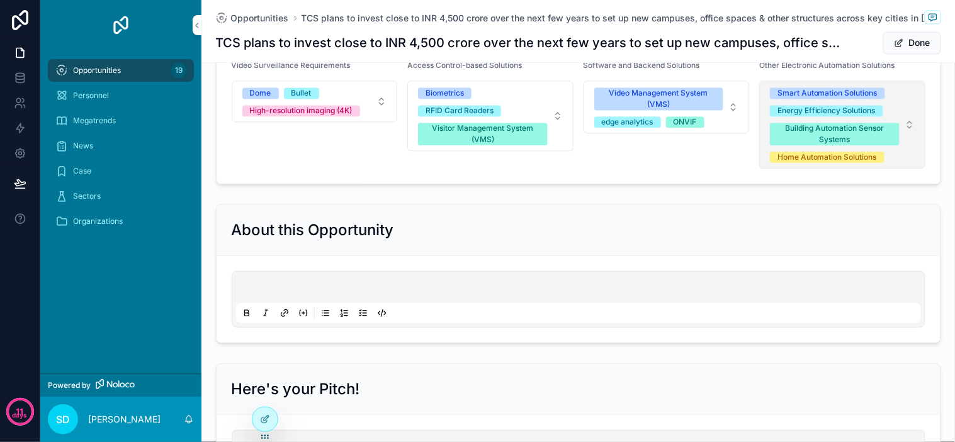
click at [889, 154] on span "Smart Automation Solutions Energy Efficiency Solutions Building Automation Sens…" at bounding box center [835, 124] width 130 height 77
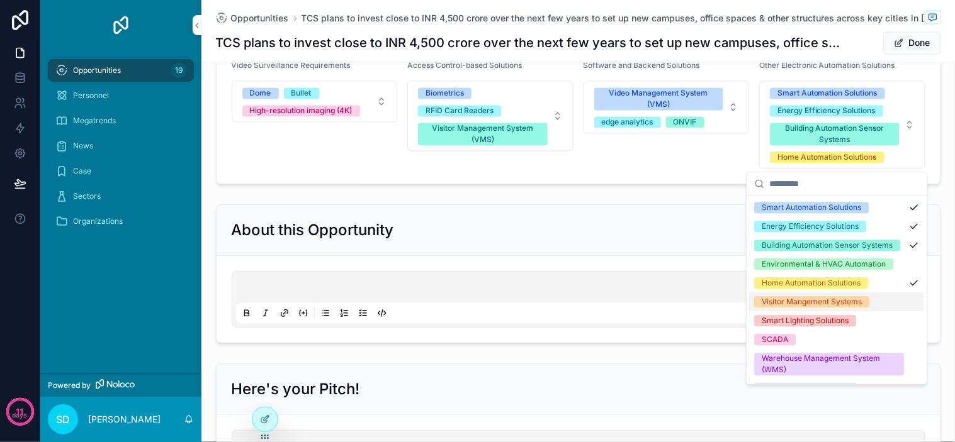
click at [877, 308] on div "Visitor Mangement Systems" at bounding box center [836, 302] width 175 height 19
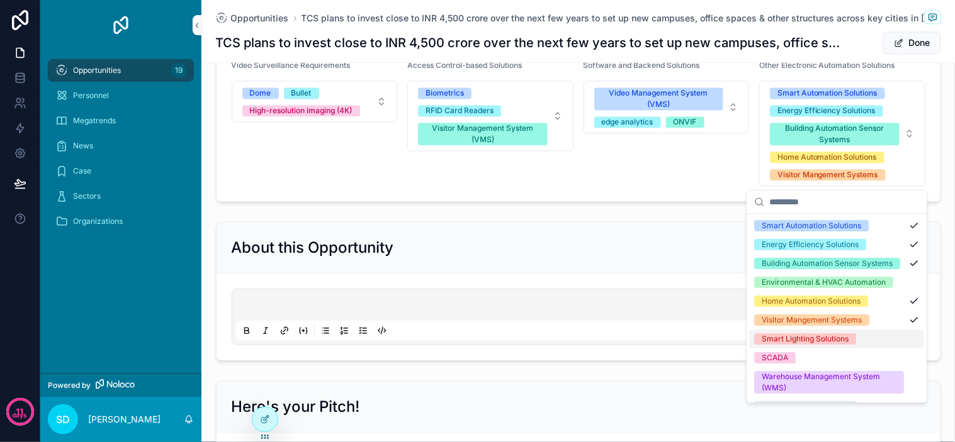
click at [864, 349] on div "Smart Lighting Solutions" at bounding box center [836, 339] width 175 height 19
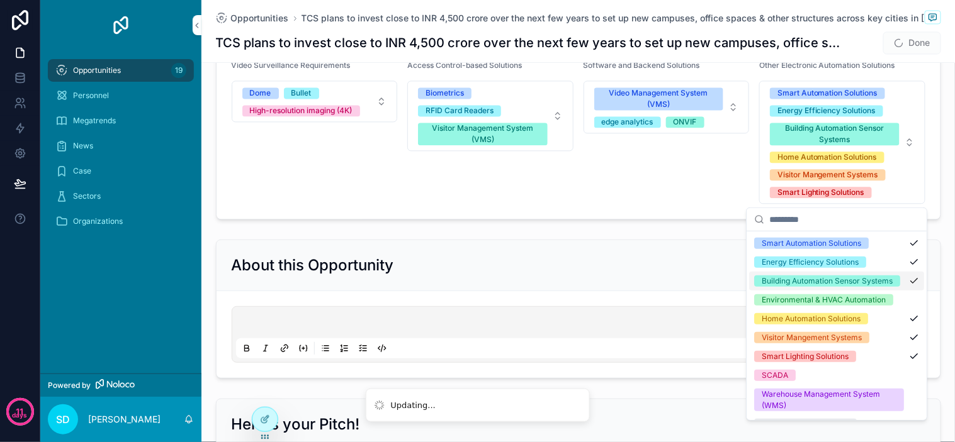
click at [935, 154] on div "Security Requirements Video Surveillance Requirements Dome Bullet High-resoluti…" at bounding box center [577, 107] width 753 height 236
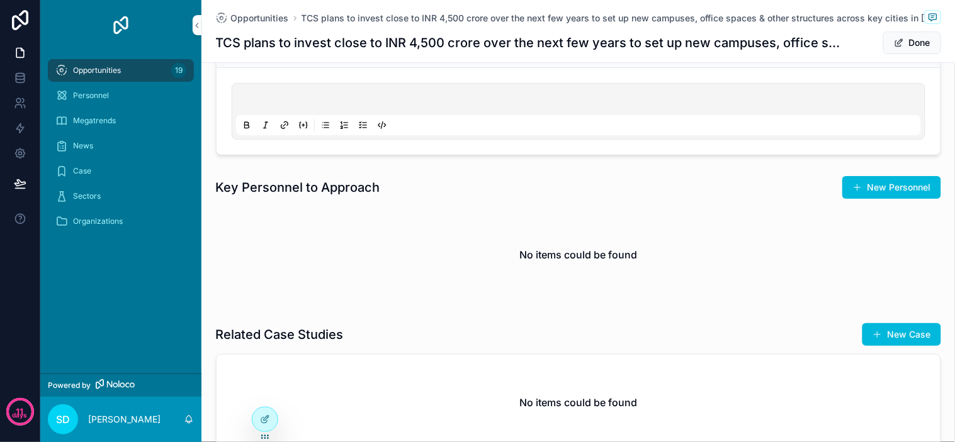
scroll to position [1016, 0]
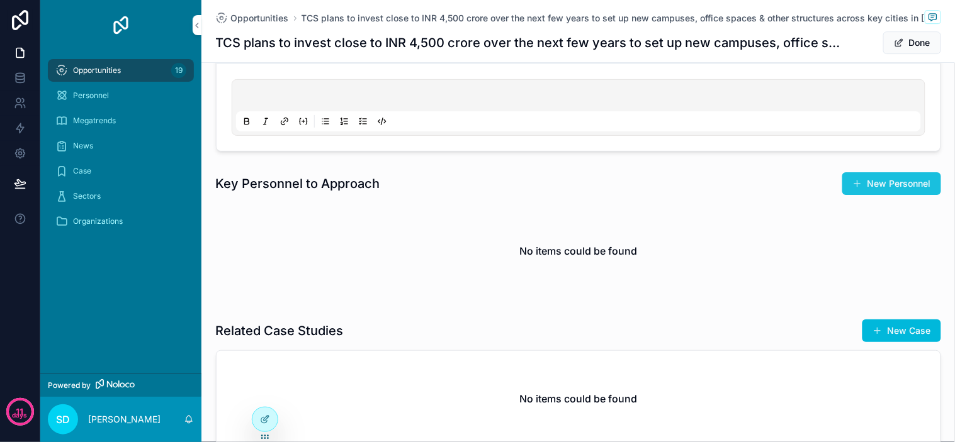
click at [853, 181] on span "scrollable content" at bounding box center [857, 184] width 10 height 10
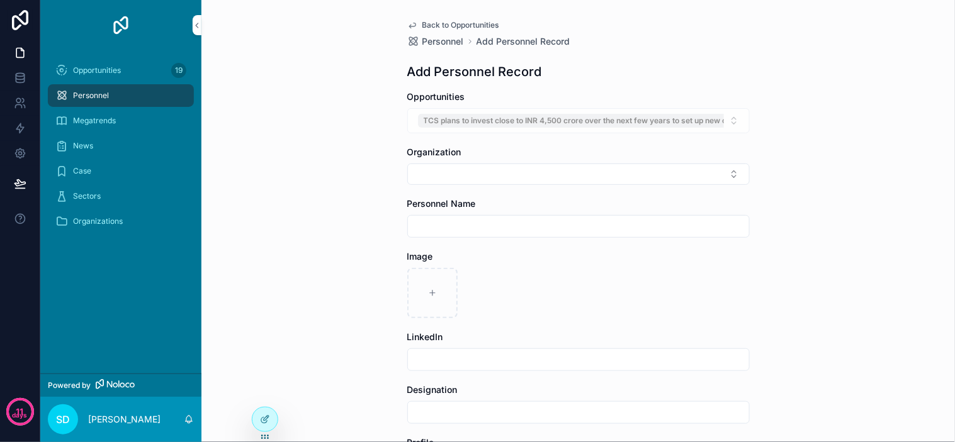
click at [448, 112] on div "TCS plans to invest close to INR 4,500 crore over the next few years to set up …" at bounding box center [578, 120] width 342 height 25
click at [467, 120] on div "TCS plans to invest close to INR 4,500 crore over the next few years to set up …" at bounding box center [578, 120] width 342 height 25
click at [483, 116] on div "TCS plans to invest close to INR 4,500 crore over the next few years to set up …" at bounding box center [578, 120] width 342 height 25
click at [486, 115] on div "TCS plans to invest close to INR 4,500 crore over the next few years to set up …" at bounding box center [578, 120] width 342 height 25
click at [368, 113] on div "Back to Opportunities Personnel Add Personnel Record Add Personnel Record Oppor…" at bounding box center [577, 221] width 753 height 442
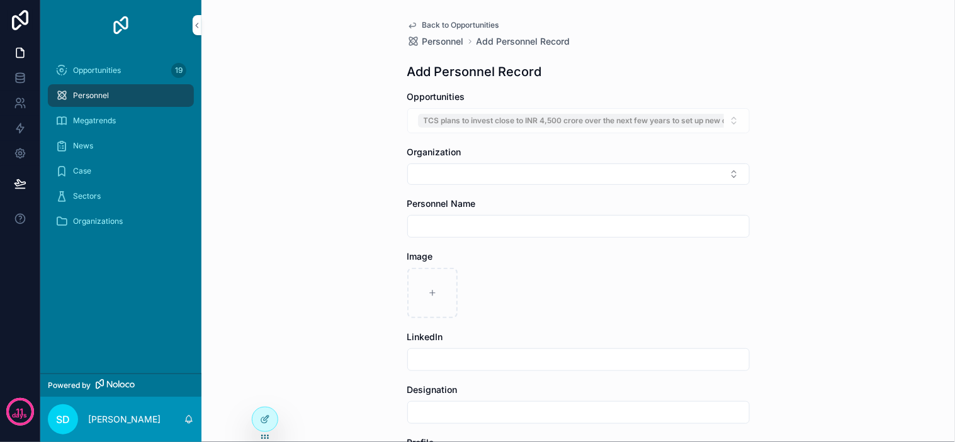
click at [454, 26] on span "Back to Opportunities" at bounding box center [460, 25] width 77 height 10
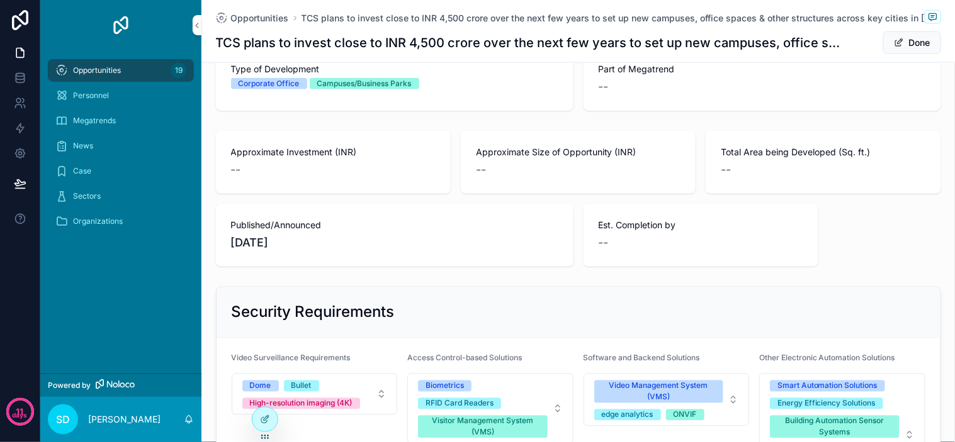
scroll to position [247, 0]
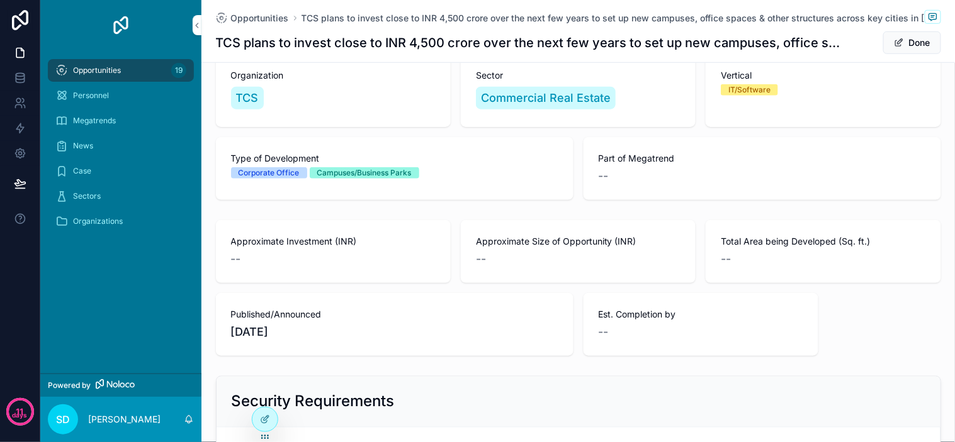
click at [594, 259] on div "--" at bounding box center [578, 259] width 205 height 18
click at [926, 40] on button "Done" at bounding box center [912, 42] width 58 height 23
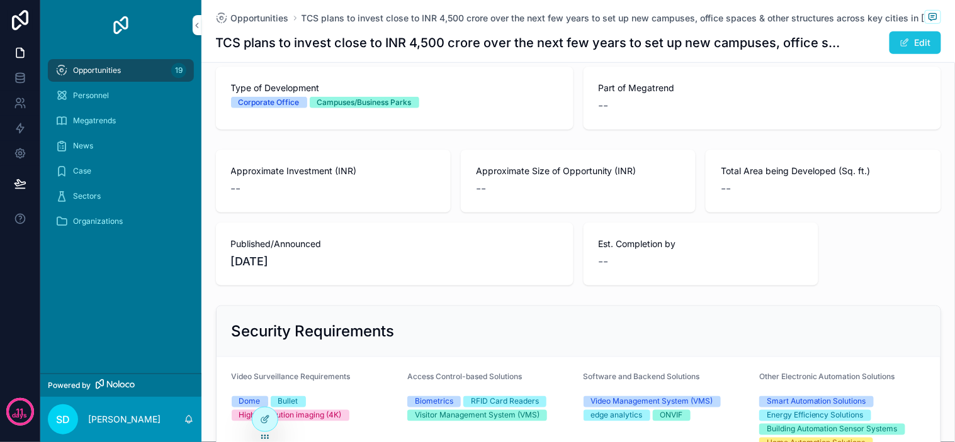
click at [914, 38] on button "Edit" at bounding box center [915, 42] width 52 height 23
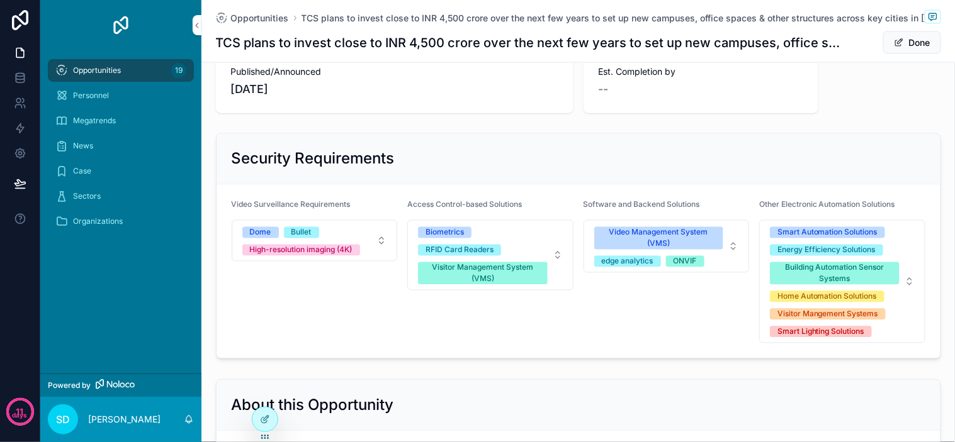
scroll to position [596, 0]
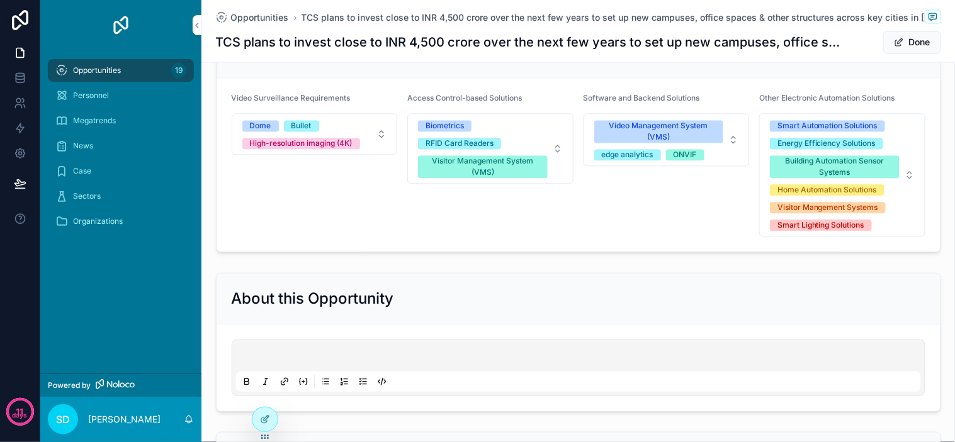
click at [474, 299] on div "About this Opportunity" at bounding box center [578, 299] width 693 height 20
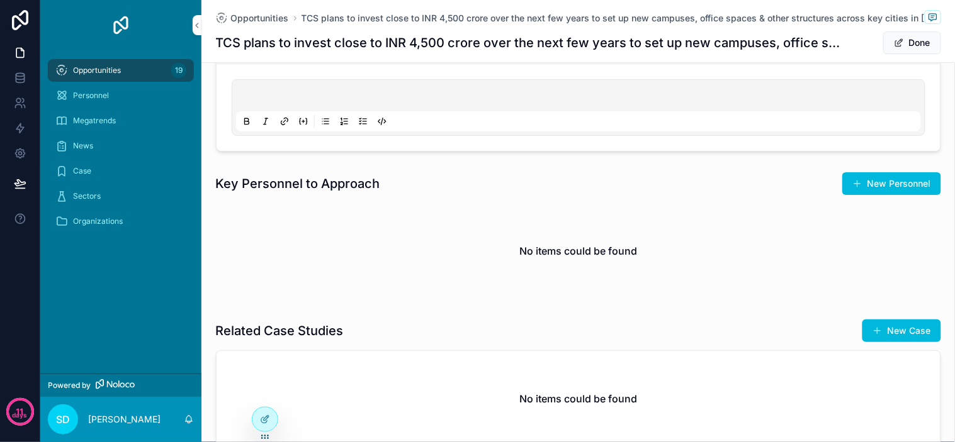
scroll to position [1155, 0]
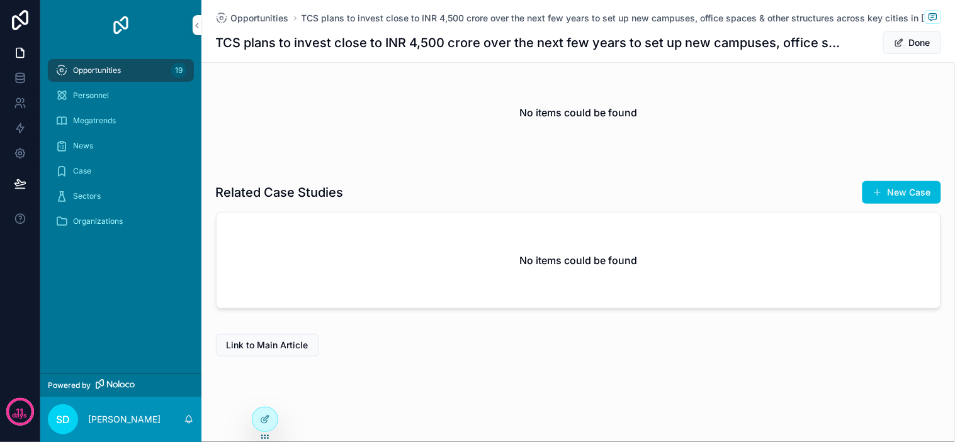
click at [378, 219] on div "No items could be found" at bounding box center [578, 261] width 724 height 96
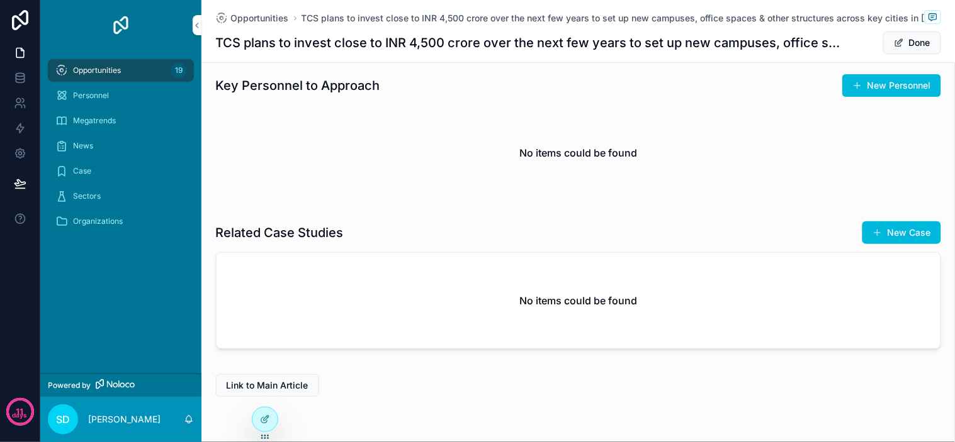
scroll to position [1016, 0]
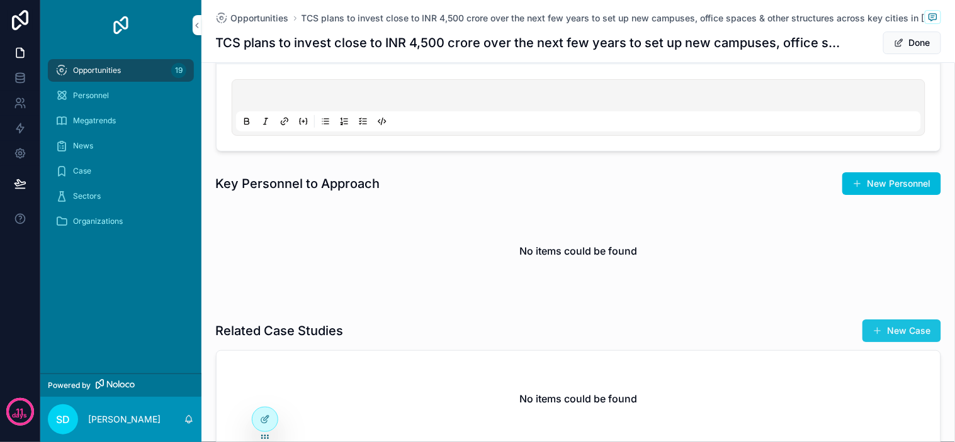
click at [894, 335] on button "New Case" at bounding box center [901, 331] width 79 height 23
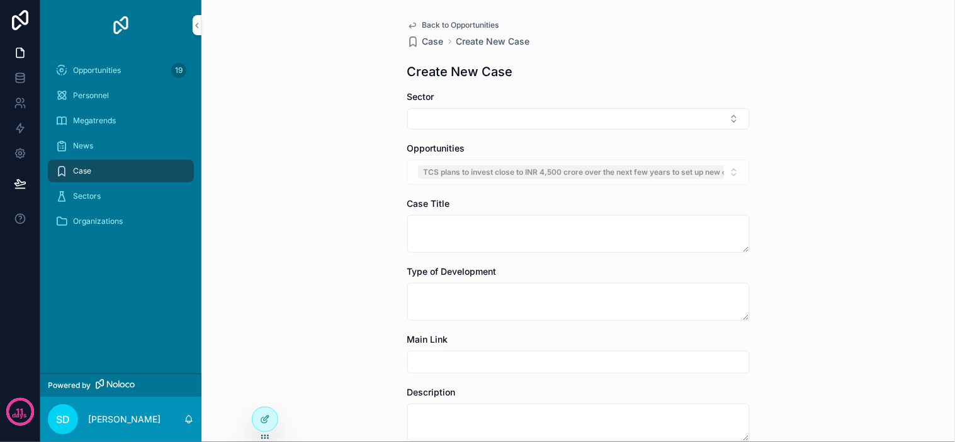
click at [461, 74] on h1 "Create New Case" at bounding box center [460, 72] width 106 height 18
click at [348, 155] on div "Back to Opportunities Case Create New Case Create New Case Sector Opportunities…" at bounding box center [577, 221] width 753 height 442
click at [341, 220] on div "Back to Opportunities Case Create New Case Create New Case Sector Opportunities…" at bounding box center [577, 221] width 753 height 442
drag, startPoint x: 343, startPoint y: 285, endPoint x: 674, endPoint y: 177, distance: 348.1
click at [417, 253] on div "Back to Opportunities Case Create New Case Create New Case Sector Opportunities…" at bounding box center [577, 221] width 753 height 442
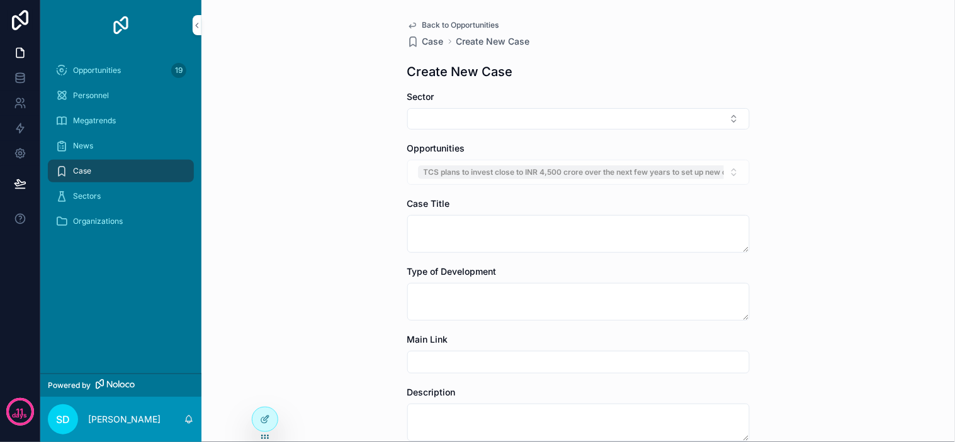
click at [739, 169] on div "TCS plans to invest close to INR 4,500 crore over the next few years to set up …" at bounding box center [578, 172] width 342 height 25
click at [689, 173] on div "TCS plans to invest close to INR 4,500 crore over the next few years to set up …" at bounding box center [578, 172] width 342 height 25
click at [730, 173] on div "TCS plans to invest close to INR 4,500 crore over the next few years to set up …" at bounding box center [578, 172] width 342 height 25
click at [703, 175] on div "TCS plans to invest close to INR 4,500 crore over the next few years to set up …" at bounding box center [578, 172] width 342 height 25
click at [716, 174] on div "TCS plans to invest close to INR 4,500 crore over the next few years to set up …" at bounding box center [578, 172] width 342 height 25
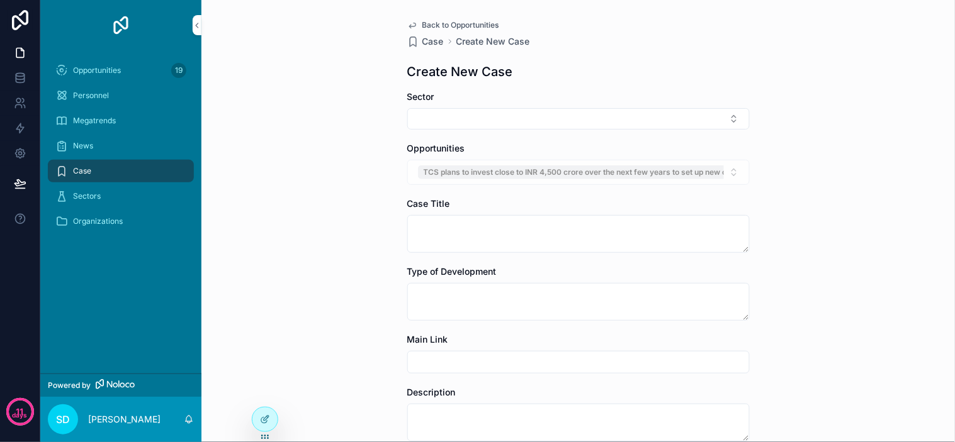
click at [722, 173] on div "TCS plans to invest close to INR 4,500 crore over the next few years to set up …" at bounding box center [578, 172] width 342 height 25
click at [815, 176] on div "Back to Opportunities Case Create New Case Create New Case Sector Opportunities…" at bounding box center [577, 221] width 753 height 442
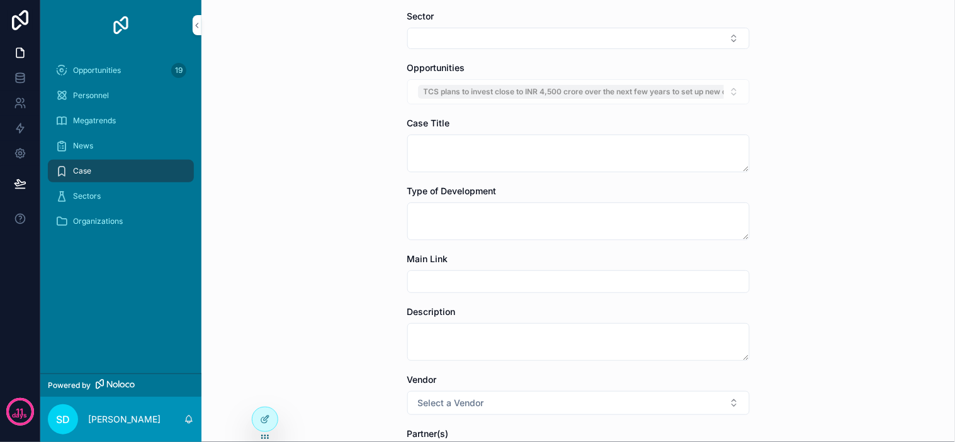
scroll to position [367, 0]
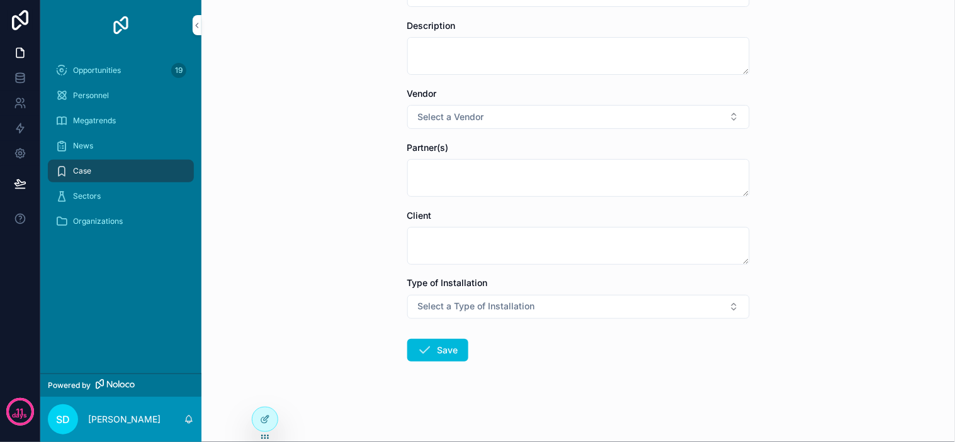
click at [803, 261] on div "Back to Opportunities Case Create New Case Create New Case Sector Opportunities…" at bounding box center [577, 221] width 753 height 442
click at [668, 306] on button "Select a Type of Installation" at bounding box center [578, 307] width 342 height 24
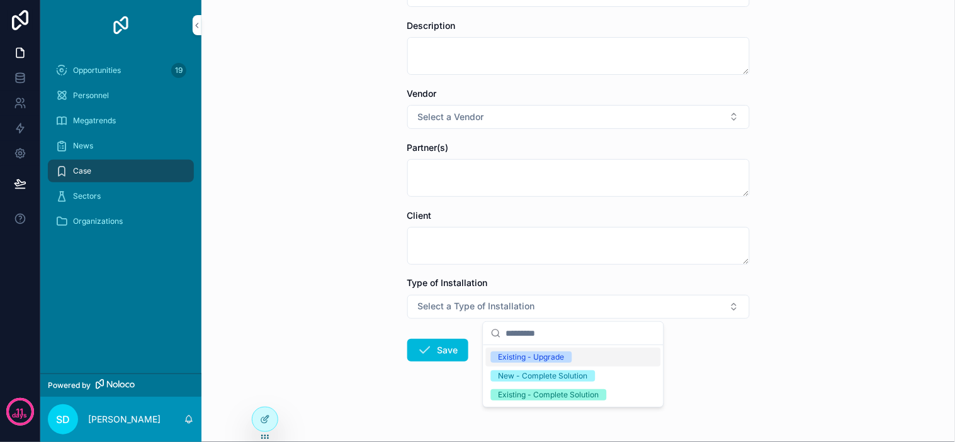
click at [321, 111] on div "Back to Opportunities Case Create New Case Create New Case Sector Opportunities…" at bounding box center [577, 221] width 753 height 442
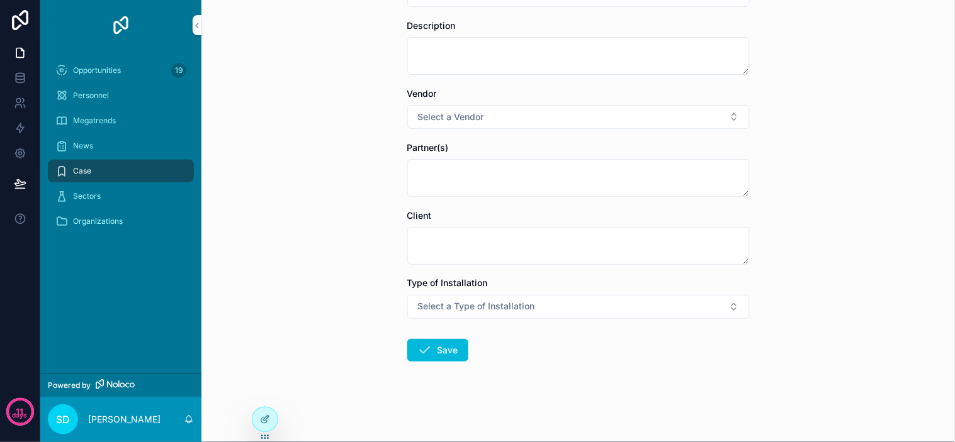
scroll to position [0, 0]
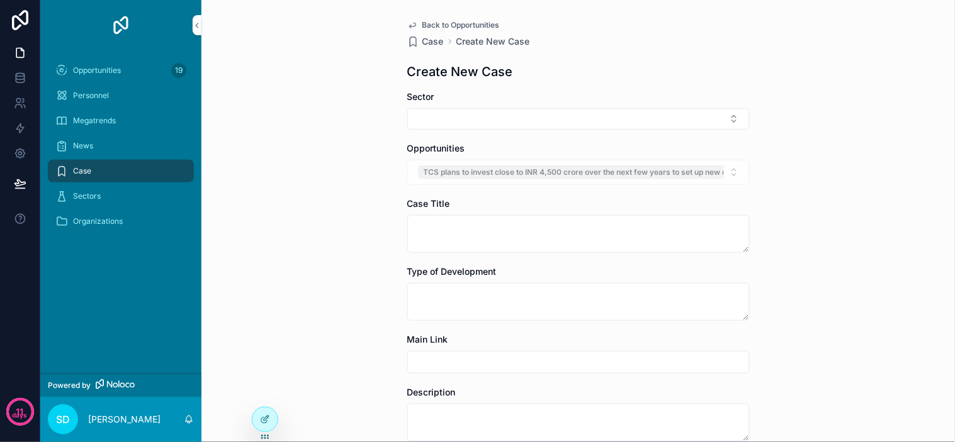
click at [349, 91] on div "Back to Opportunities Case Create New Case Create New Case Sector Opportunities…" at bounding box center [577, 221] width 753 height 442
click at [286, 26] on div "Back to Opportunities Case Create New Case Create New Case Sector Opportunities…" at bounding box center [577, 221] width 753 height 442
drag, startPoint x: 301, startPoint y: 19, endPoint x: 307, endPoint y: 14, distance: 7.7
click at [303, 19] on div "Back to Opportunities Case Create New Case Create New Case Sector Opportunities…" at bounding box center [577, 221] width 753 height 442
click at [309, 13] on div "Back to Opportunities Case Create New Case Create New Case Sector Opportunities…" at bounding box center [577, 221] width 753 height 442
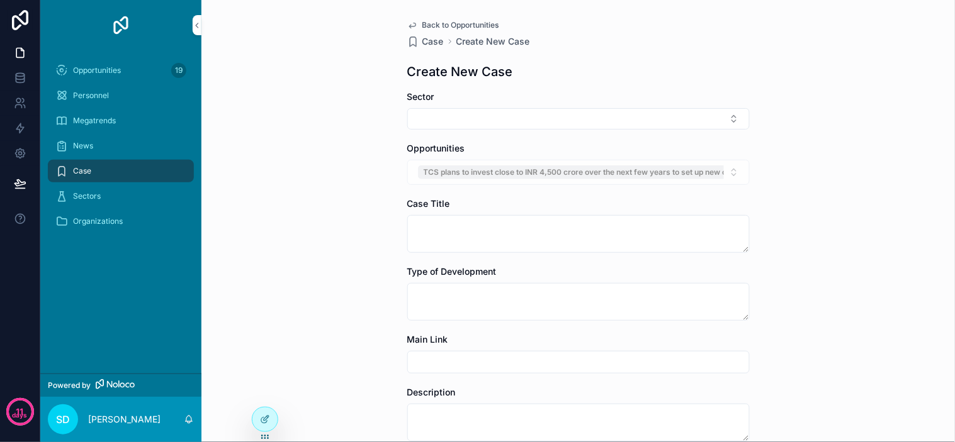
click at [301, 43] on div "Back to Opportunities Case Create New Case Create New Case Sector Opportunities…" at bounding box center [577, 221] width 753 height 442
click at [311, 41] on div "Back to Opportunities Case Create New Case Create New Case Sector Opportunities…" at bounding box center [577, 221] width 753 height 442
click at [315, 41] on div "Back to Opportunities Case Create New Case Create New Case Sector Opportunities…" at bounding box center [577, 221] width 753 height 442
drag, startPoint x: 283, startPoint y: 64, endPoint x: 306, endPoint y: 64, distance: 23.3
click at [286, 66] on div "Back to Opportunities Case Create New Case Create New Case Sector Opportunities…" at bounding box center [577, 221] width 753 height 442
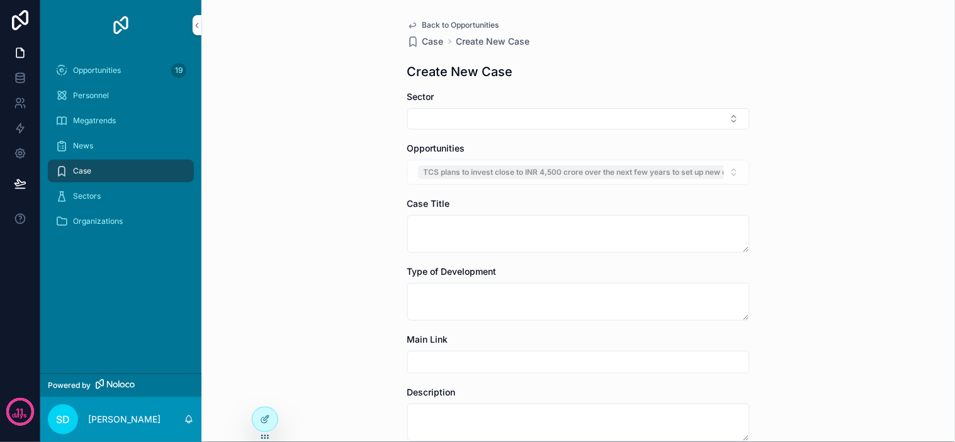
click at [311, 64] on div "Back to Opportunities Case Create New Case Create New Case Sector Opportunities…" at bounding box center [577, 221] width 753 height 442
click at [322, 61] on div "Back to Opportunities Case Create New Case Create New Case Sector Opportunities…" at bounding box center [577, 221] width 753 height 442
click at [461, 21] on span "Back to Opportunities" at bounding box center [460, 25] width 77 height 10
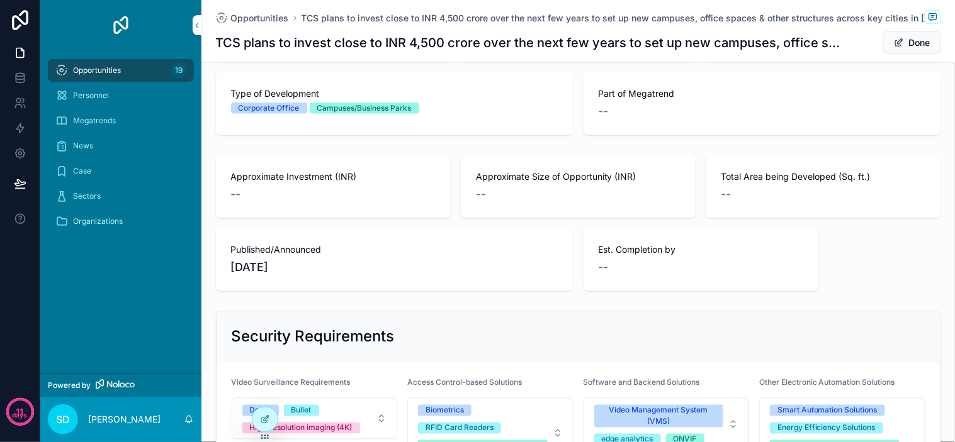
scroll to position [247, 0]
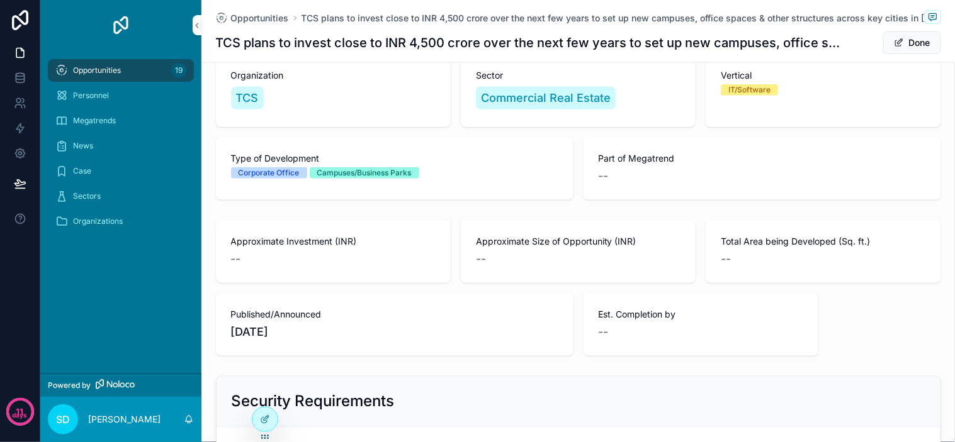
click at [422, 126] on div "Organization TCS" at bounding box center [333, 90] width 235 height 73
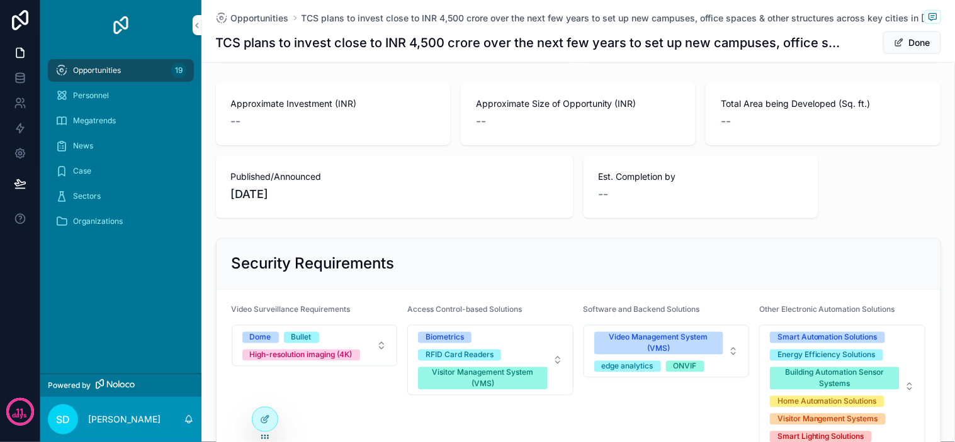
scroll to position [386, 0]
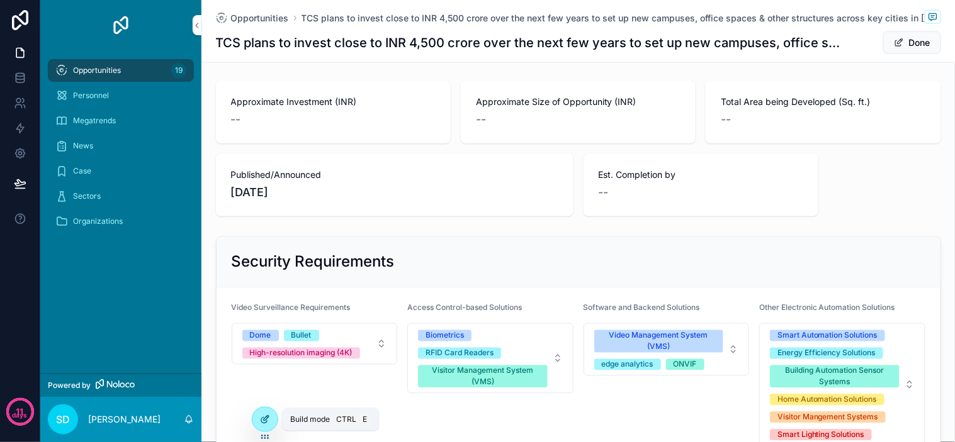
click at [263, 422] on icon at bounding box center [265, 420] width 10 height 10
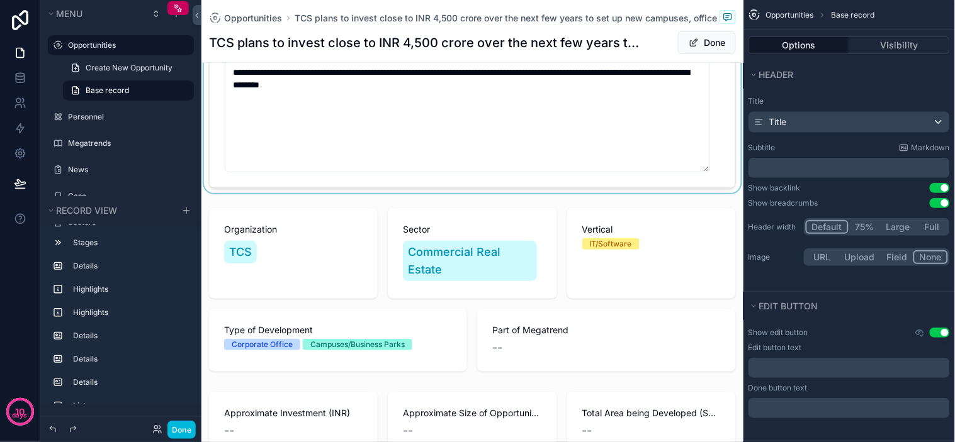
scroll to position [0, 0]
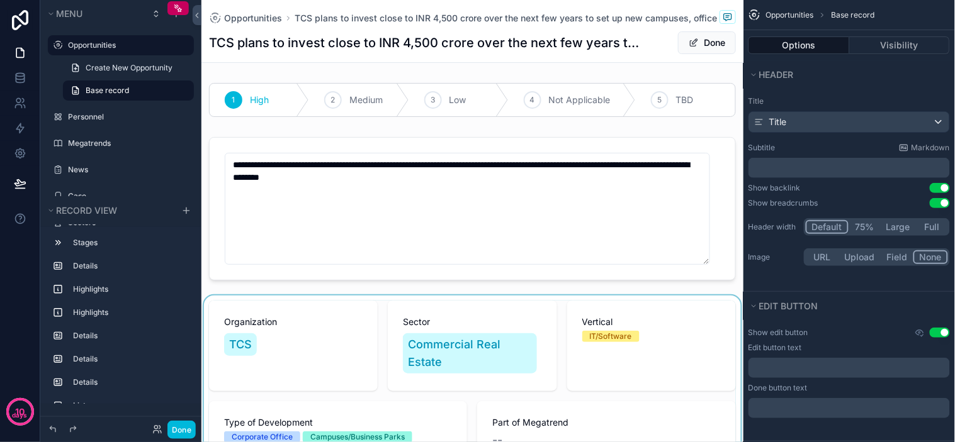
click at [293, 338] on div "scrollable content" at bounding box center [472, 383] width 542 height 174
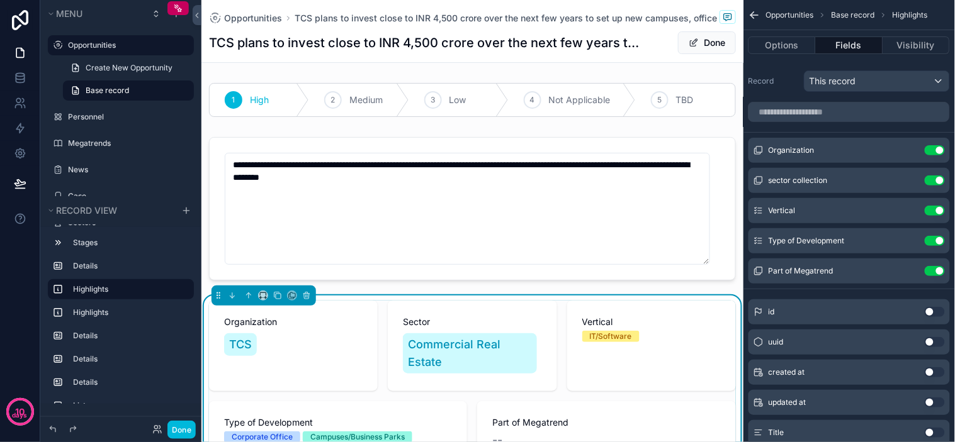
click at [0, 0] on icon "scrollable content" at bounding box center [0, 0] width 0 height 0
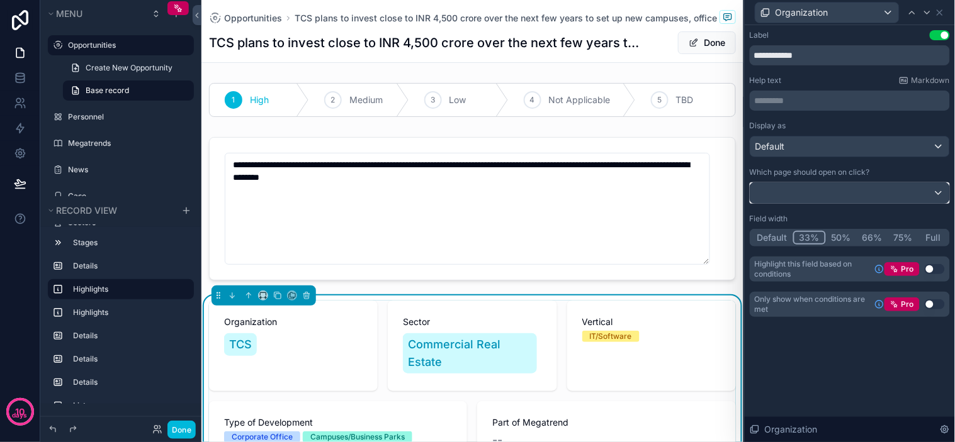
click at [831, 198] on div at bounding box center [849, 193] width 199 height 20
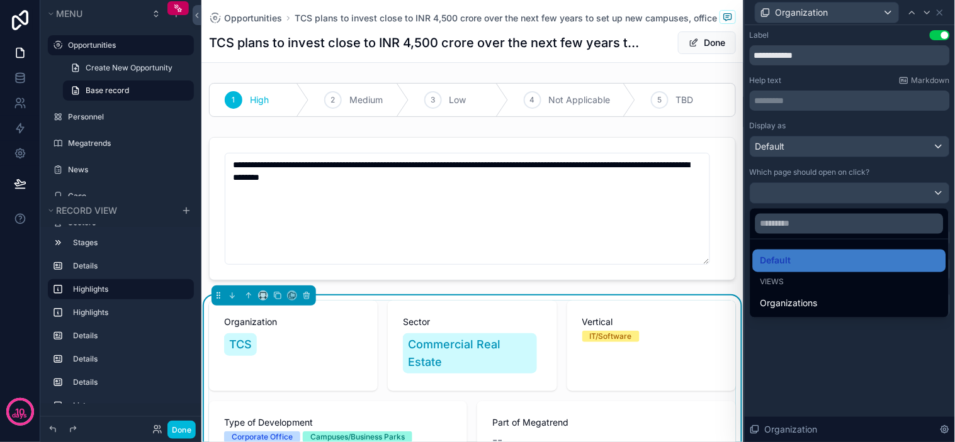
click at [841, 149] on div at bounding box center [849, 221] width 210 height 442
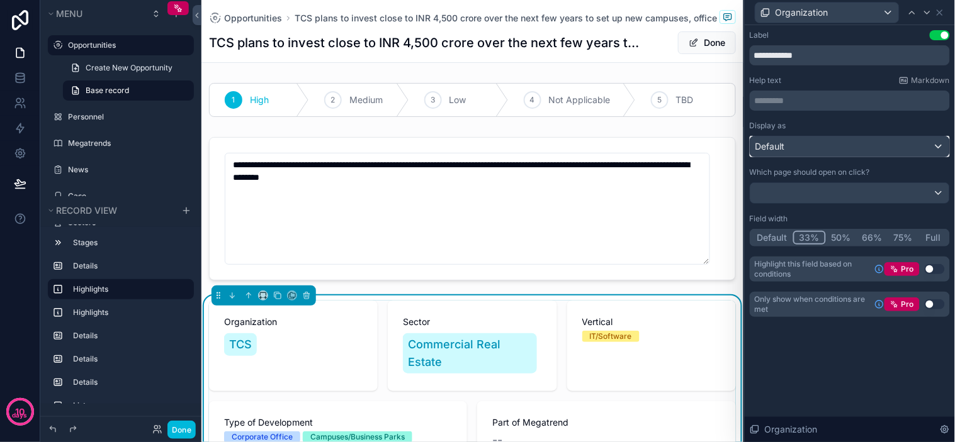
click at [845, 146] on div "Default" at bounding box center [849, 147] width 199 height 20
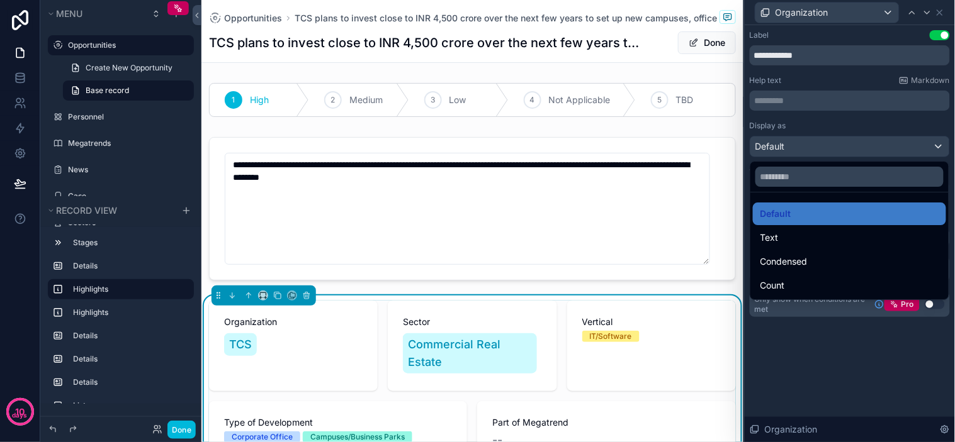
click at [845, 146] on div at bounding box center [849, 221] width 210 height 442
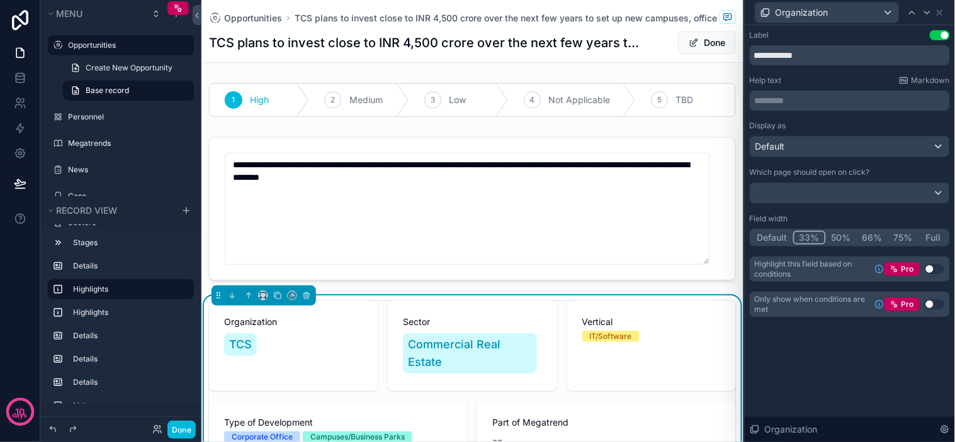
click at [856, 124] on div "Display as" at bounding box center [849, 126] width 200 height 10
click at [843, 86] on div "Help text Markdown ********* ﻿" at bounding box center [849, 93] width 200 height 35
click at [853, 79] on div "Help text Markdown" at bounding box center [849, 81] width 200 height 10
click at [856, 77] on div "Help text Markdown" at bounding box center [849, 81] width 200 height 10
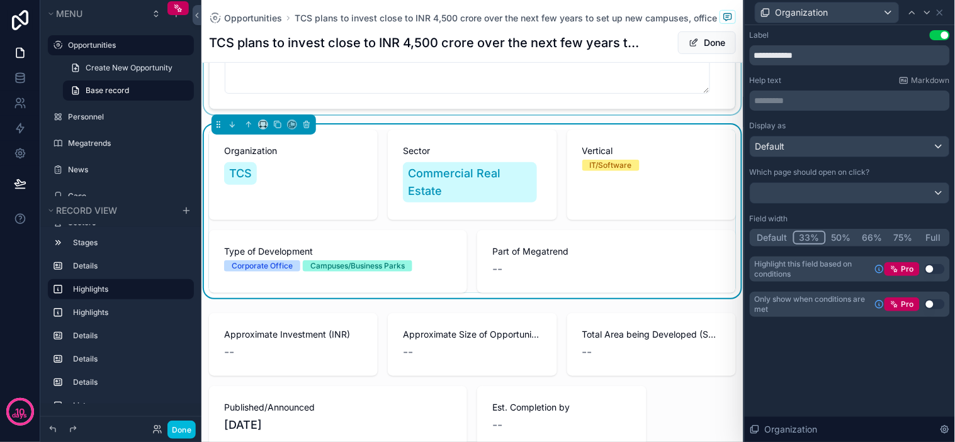
scroll to position [210, 0]
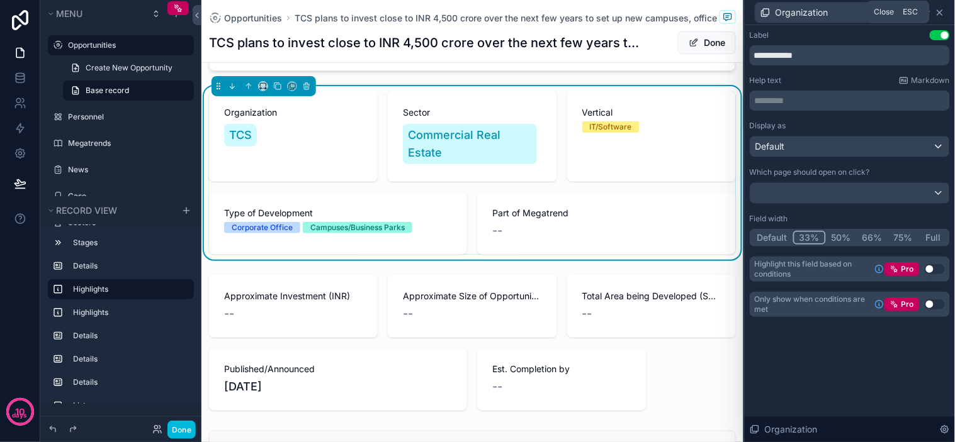
click at [944, 14] on icon at bounding box center [939, 13] width 10 height 10
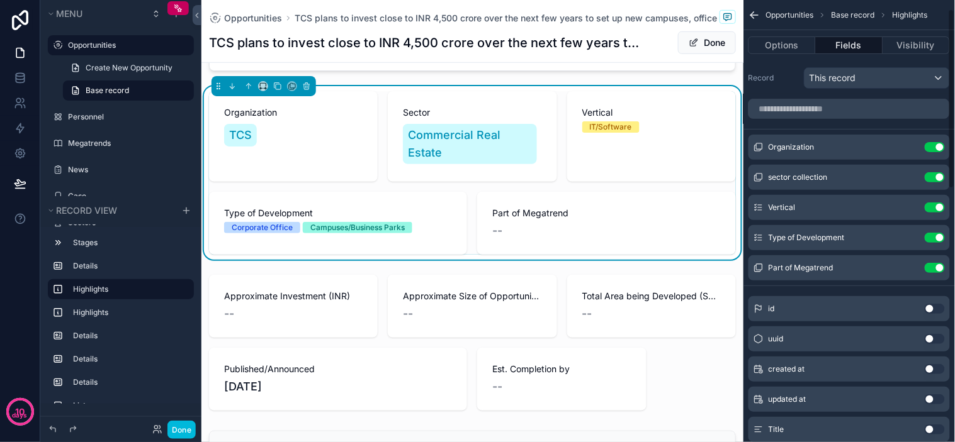
scroll to position [0, 0]
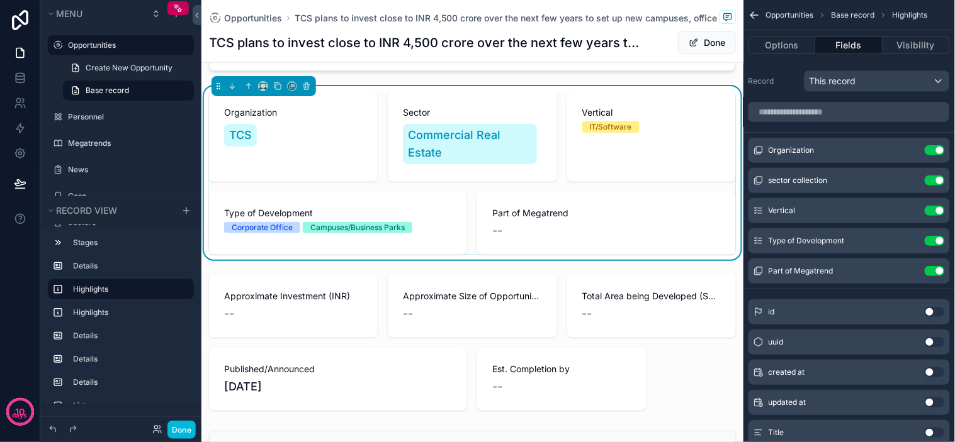
click at [777, 83] on label "Record" at bounding box center [773, 81] width 50 height 10
click at [863, 86] on div "This record" at bounding box center [876, 81] width 145 height 20
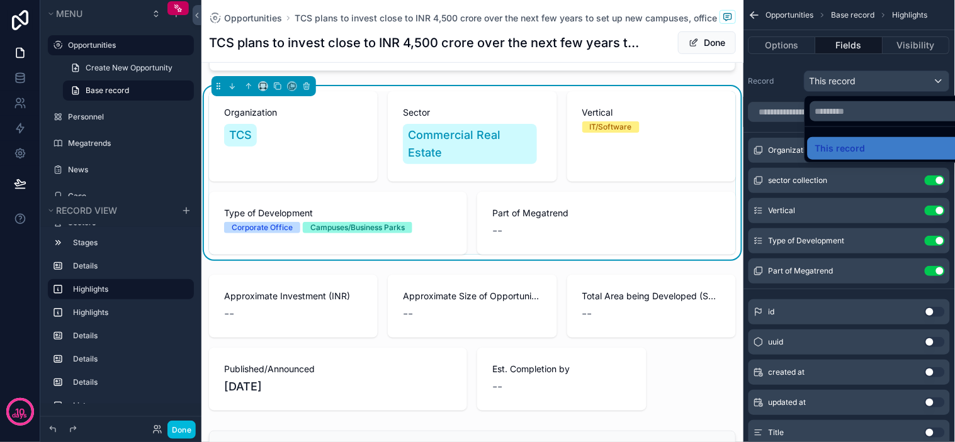
click at [871, 84] on div "scrollable content" at bounding box center [477, 221] width 955 height 442
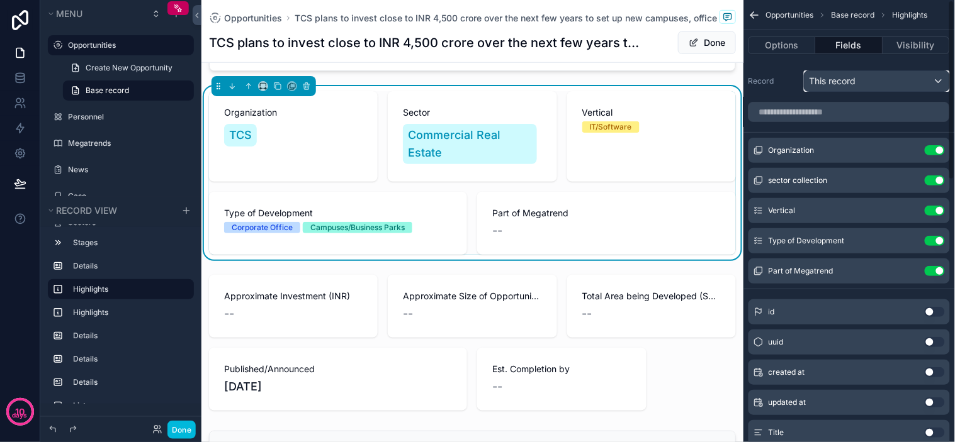
click at [880, 82] on div "This record" at bounding box center [876, 81] width 145 height 20
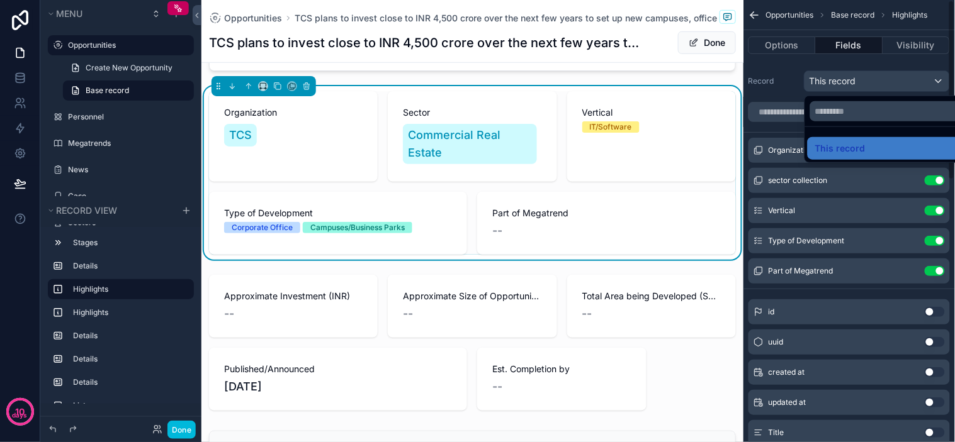
click at [886, 82] on div "scrollable content" at bounding box center [477, 221] width 955 height 442
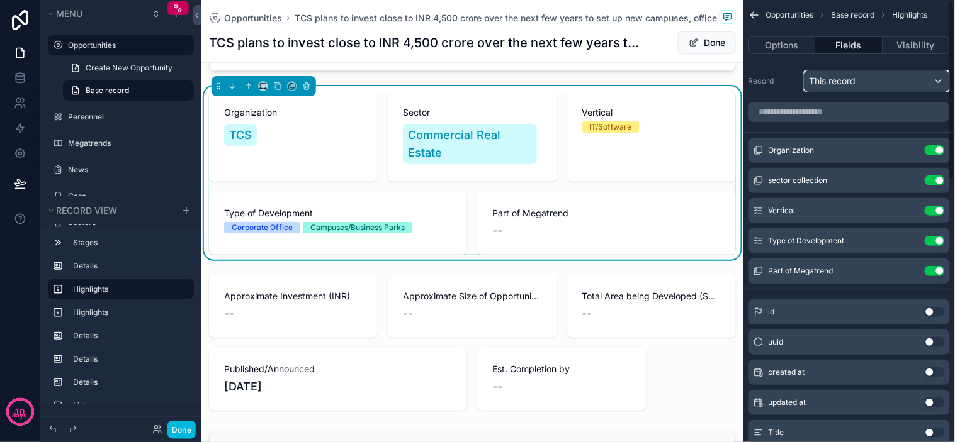
click at [901, 82] on div "This record" at bounding box center [876, 81] width 145 height 20
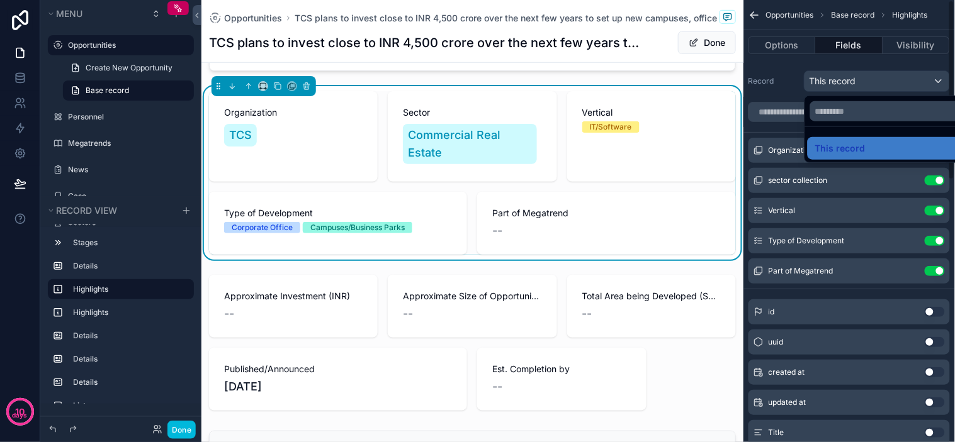
click at [902, 80] on div "scrollable content" at bounding box center [477, 221] width 955 height 442
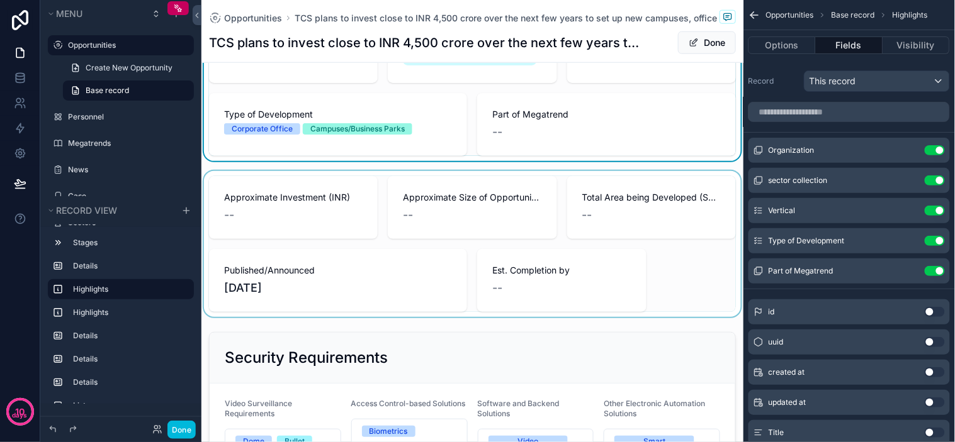
scroll to position [279, 0]
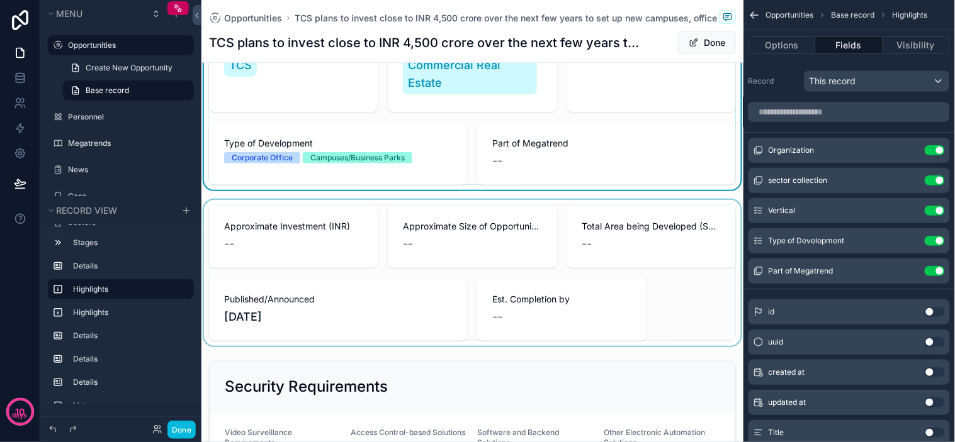
click at [288, 235] on div "scrollable content" at bounding box center [472, 273] width 542 height 146
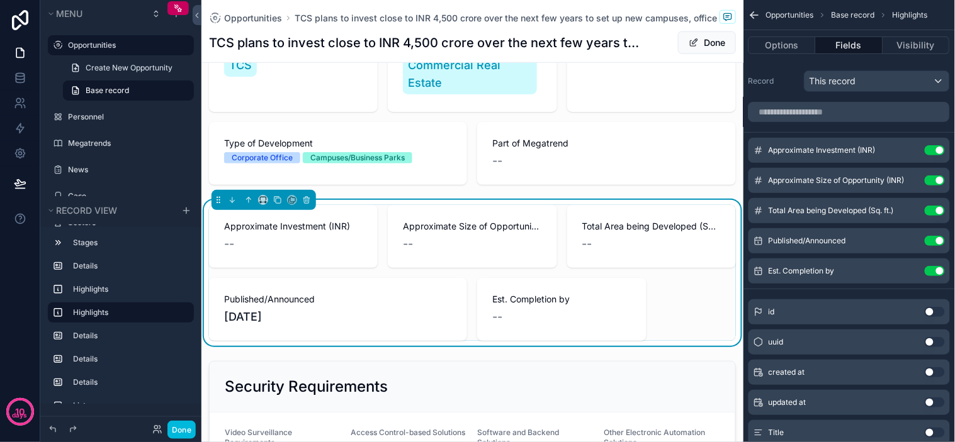
click at [898, 152] on div "Approximate Investment (INR) Use setting" at bounding box center [848, 150] width 201 height 25
click at [0, 0] on icon "scrollable content" at bounding box center [0, 0] width 0 height 0
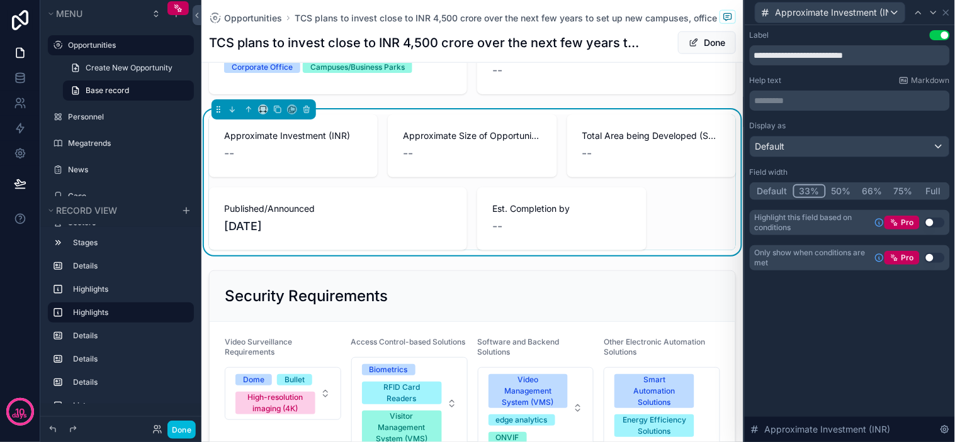
scroll to position [349, 0]
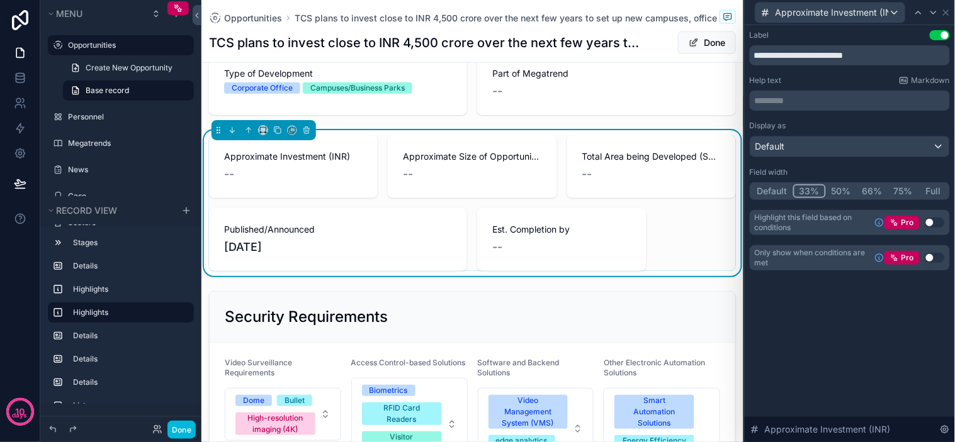
click at [602, 193] on div "Total Area being Developed (Sq. ft.) --" at bounding box center [651, 166] width 169 height 63
click at [820, 152] on div "Default" at bounding box center [849, 147] width 199 height 20
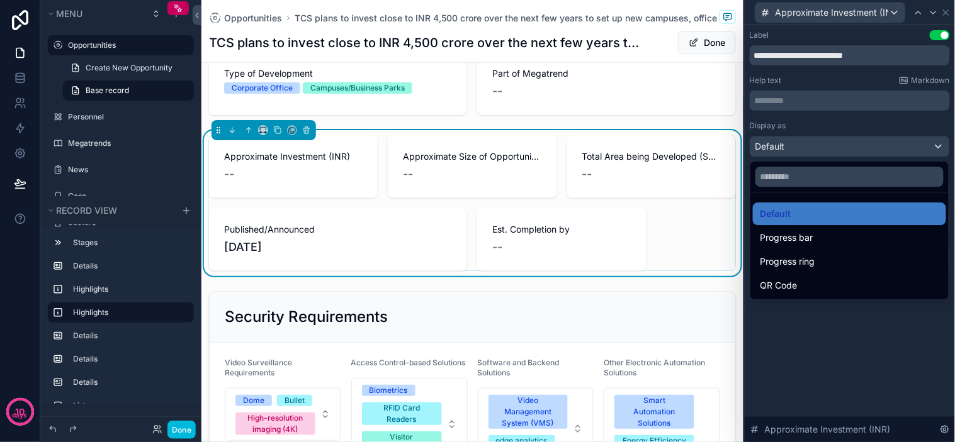
click at [824, 151] on div at bounding box center [849, 221] width 210 height 442
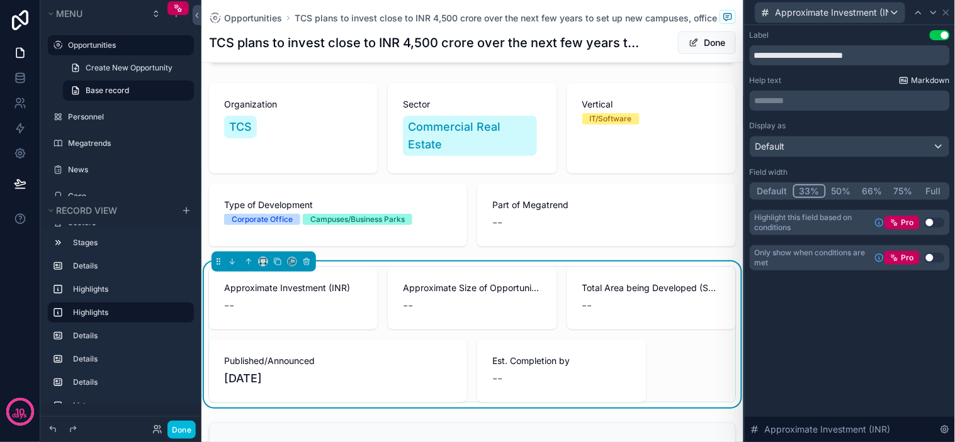
scroll to position [210, 0]
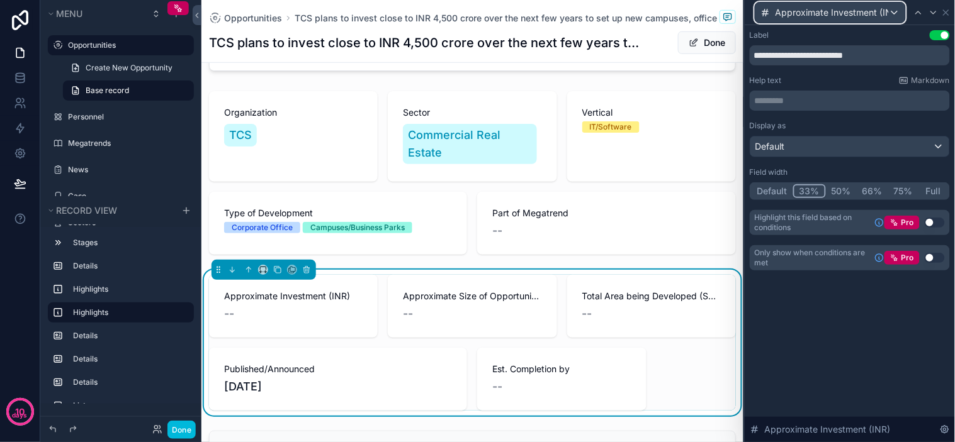
click at [878, 7] on span "Approximate Investment (INR)" at bounding box center [831, 12] width 113 height 13
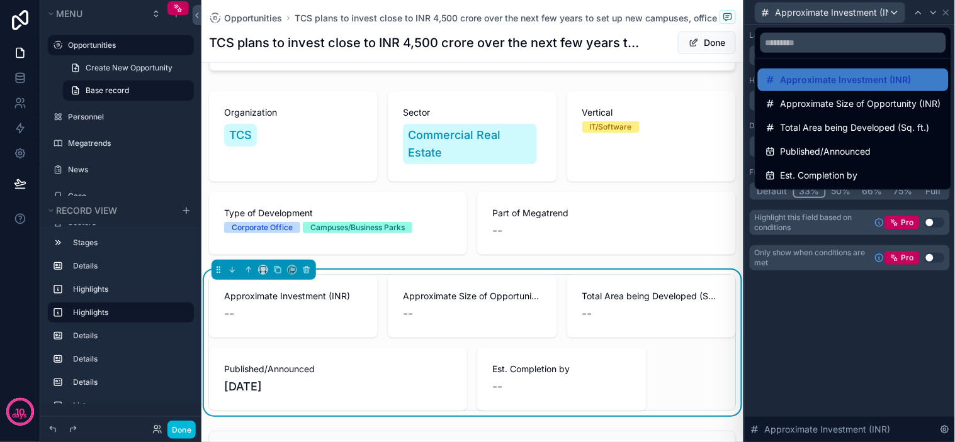
click at [887, 9] on div at bounding box center [849, 221] width 210 height 442
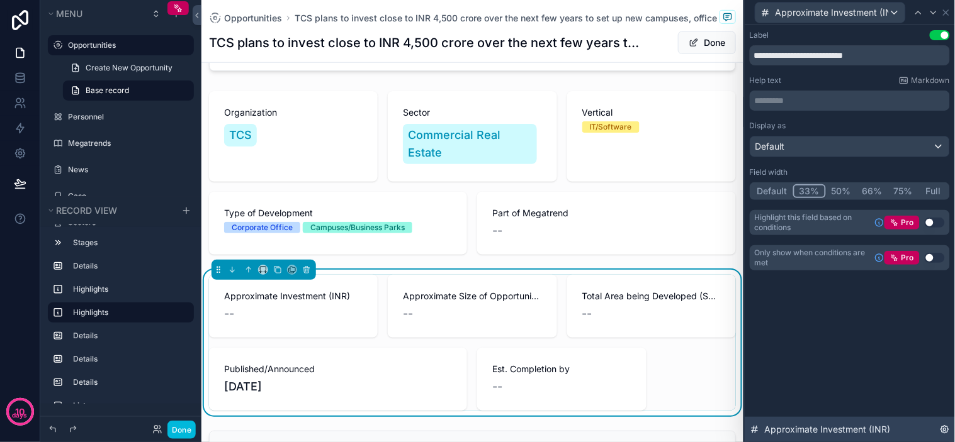
click at [945, 434] on icon at bounding box center [945, 430] width 10 height 10
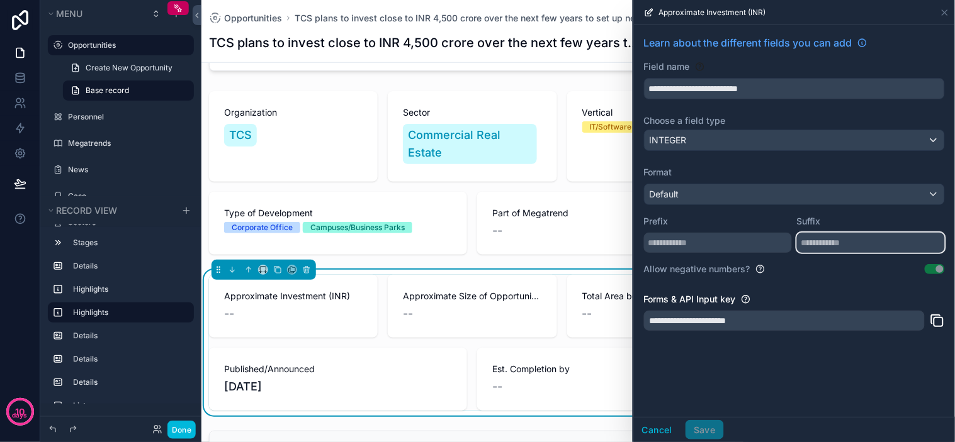
click at [813, 242] on input "text" at bounding box center [871, 243] width 148 height 20
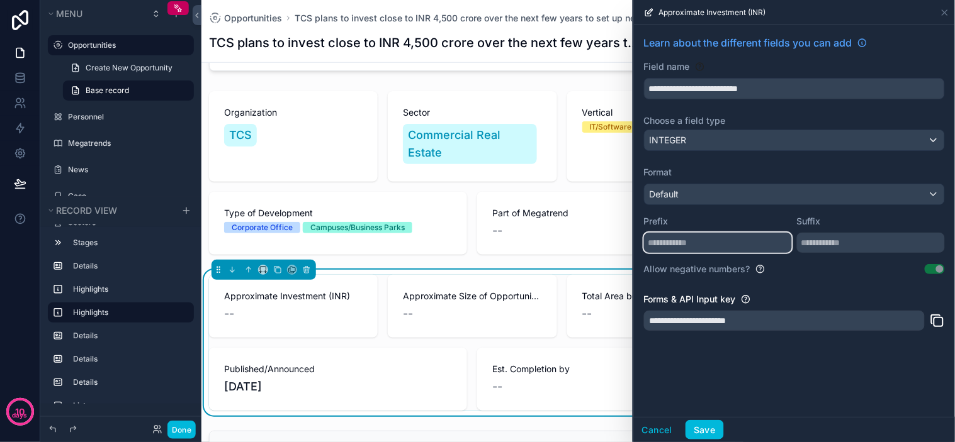
click at [744, 244] on input "text" at bounding box center [718, 243] width 148 height 20
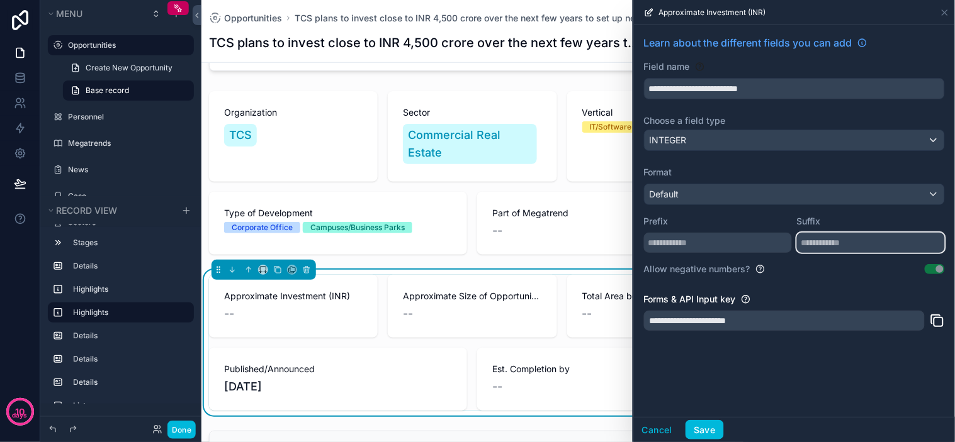
click at [829, 245] on input "text" at bounding box center [871, 243] width 148 height 20
click at [820, 383] on div "**********" at bounding box center [794, 221] width 321 height 392
click at [826, 378] on div "**********" at bounding box center [794, 221] width 321 height 392
click at [873, 375] on div "**********" at bounding box center [794, 221] width 321 height 392
click at [880, 364] on div "**********" at bounding box center [794, 221] width 321 height 392
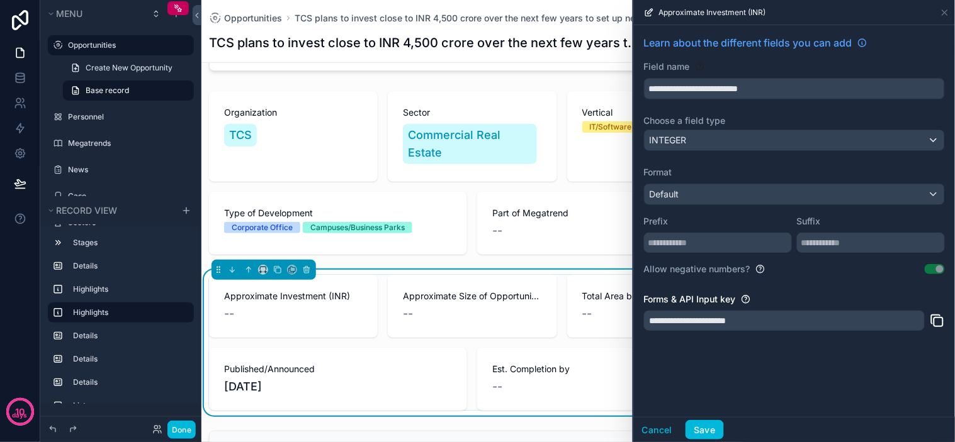
click at [323, 313] on div "--" at bounding box center [293, 314] width 138 height 18
click at [855, 287] on div "**********" at bounding box center [794, 186] width 321 height 323
click at [889, 52] on div "Learn about the different fields you can add" at bounding box center [794, 47] width 301 height 25
click at [946, 11] on icon at bounding box center [945, 13] width 10 height 10
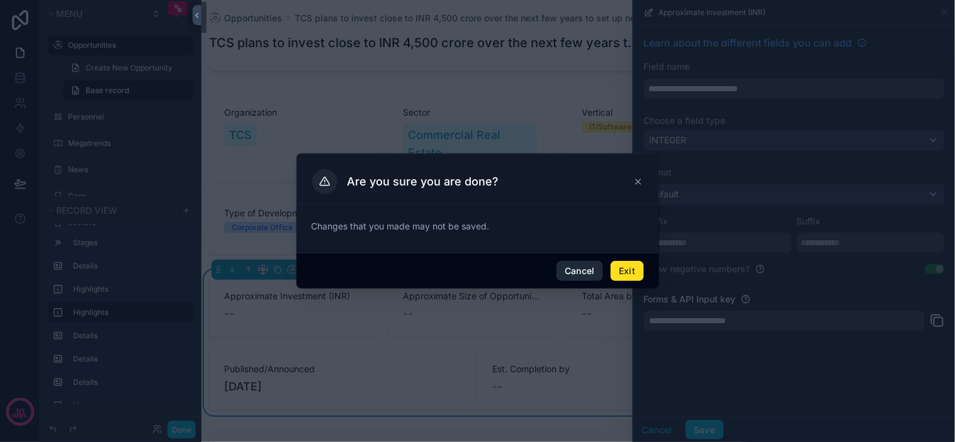
click at [598, 276] on button "Cancel" at bounding box center [579, 271] width 47 height 20
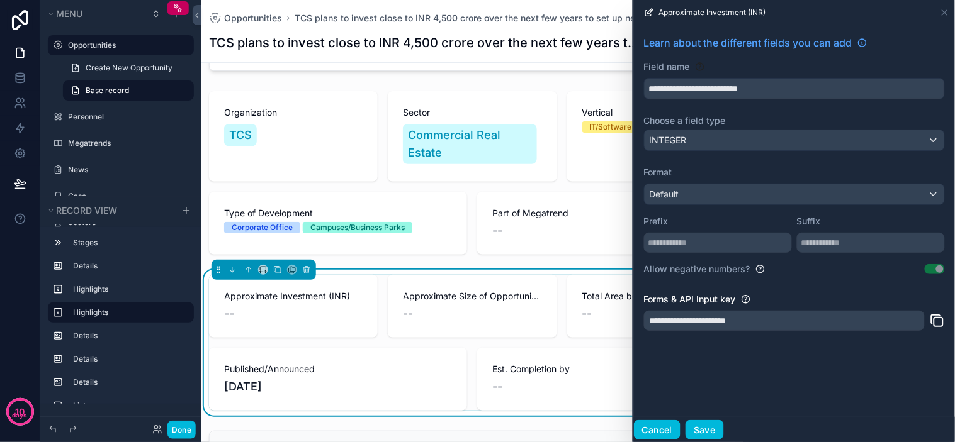
click at [666, 435] on button "Cancel" at bounding box center [657, 430] width 47 height 20
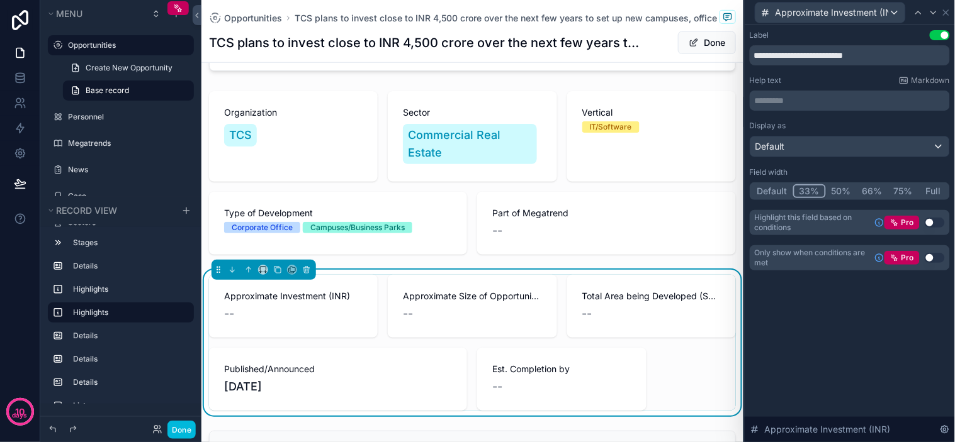
click at [854, 335] on div "**********" at bounding box center [849, 233] width 210 height 417
click at [877, 327] on div "**********" at bounding box center [849, 233] width 210 height 417
click at [885, 322] on div "**********" at bounding box center [849, 233] width 210 height 417
click at [828, 334] on div "**********" at bounding box center [849, 233] width 210 height 417
click at [836, 334] on div "**********" at bounding box center [849, 233] width 210 height 417
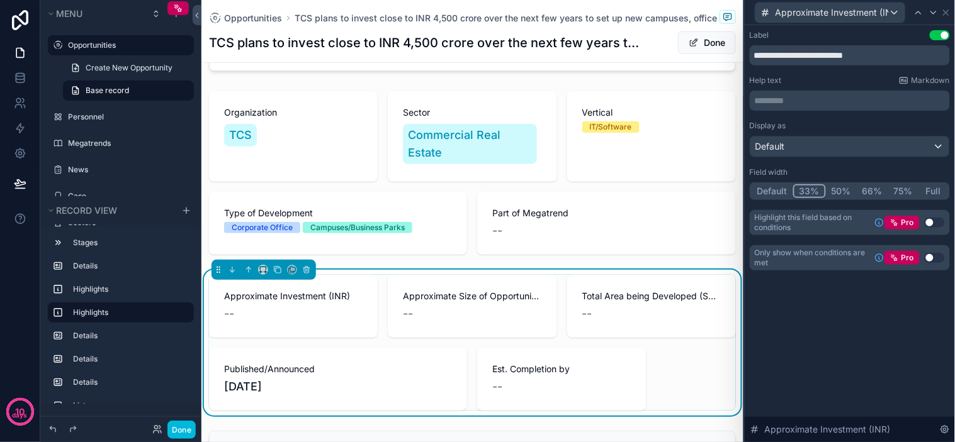
drag, startPoint x: 851, startPoint y: 331, endPoint x: 859, endPoint y: 325, distance: 9.8
click at [853, 330] on div "**********" at bounding box center [849, 233] width 210 height 417
click at [860, 323] on div "**********" at bounding box center [849, 233] width 210 height 417
drag, startPoint x: 860, startPoint y: 323, endPoint x: 848, endPoint y: 352, distance: 31.9
click at [834, 344] on div "**********" at bounding box center [849, 233] width 210 height 417
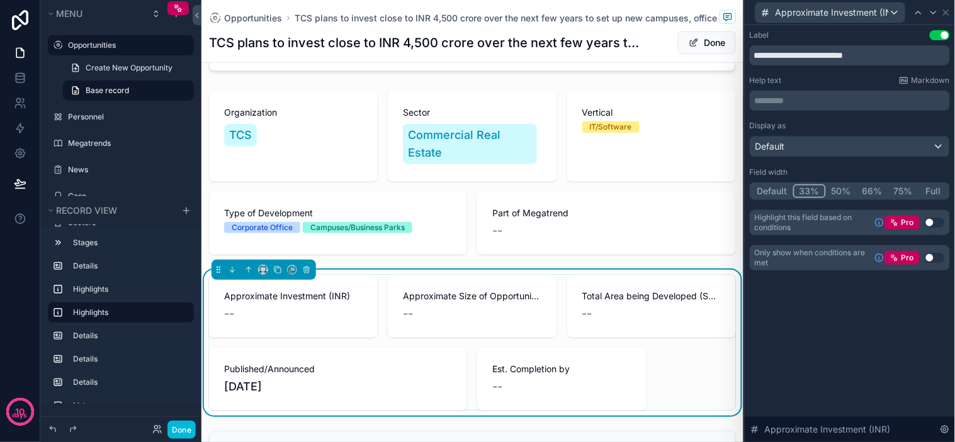
click at [850, 352] on div "**********" at bounding box center [849, 233] width 210 height 417
click at [856, 352] on div "**********" at bounding box center [849, 233] width 210 height 417
click at [857, 351] on div "**********" at bounding box center [849, 233] width 210 height 417
drag, startPoint x: 857, startPoint y: 351, endPoint x: 848, endPoint y: 354, distance: 9.9
click at [856, 351] on div "**********" at bounding box center [849, 233] width 210 height 417
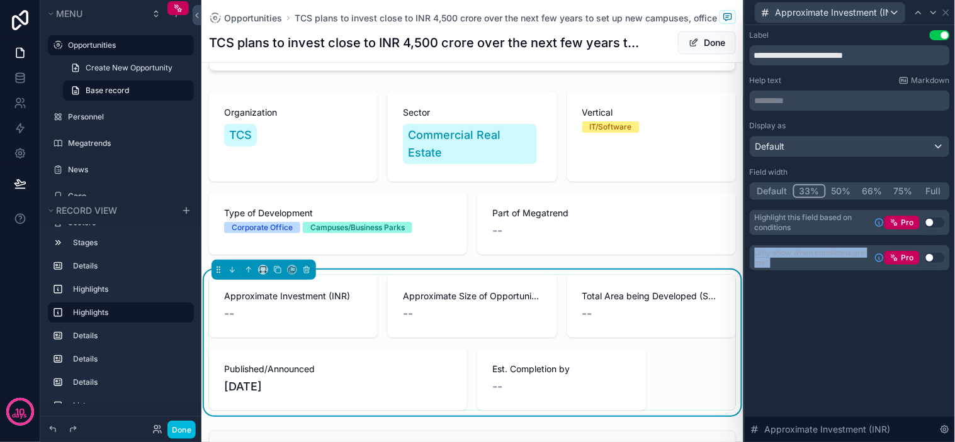
click at [847, 354] on div "**********" at bounding box center [849, 233] width 210 height 417
click at [840, 357] on div "**********" at bounding box center [849, 233] width 210 height 417
click at [841, 360] on div "**********" at bounding box center [849, 233] width 210 height 417
click at [848, 357] on div "**********" at bounding box center [849, 233] width 210 height 417
click at [850, 313] on div "**********" at bounding box center [849, 233] width 210 height 417
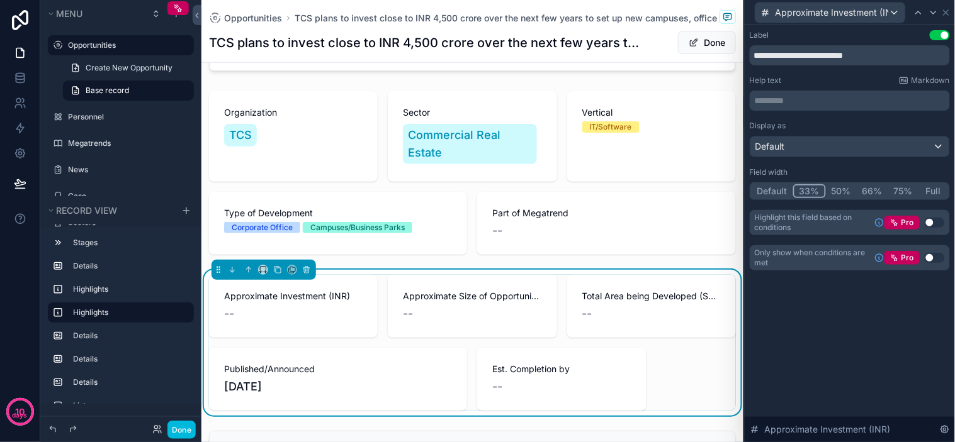
drag, startPoint x: 850, startPoint y: 313, endPoint x: 845, endPoint y: 344, distance: 31.2
click at [837, 340] on div "**********" at bounding box center [849, 233] width 210 height 417
click at [857, 349] on div "**********" at bounding box center [849, 233] width 210 height 417
click at [851, 362] on div "**********" at bounding box center [849, 233] width 210 height 417
click at [858, 374] on div "**********" at bounding box center [849, 233] width 210 height 417
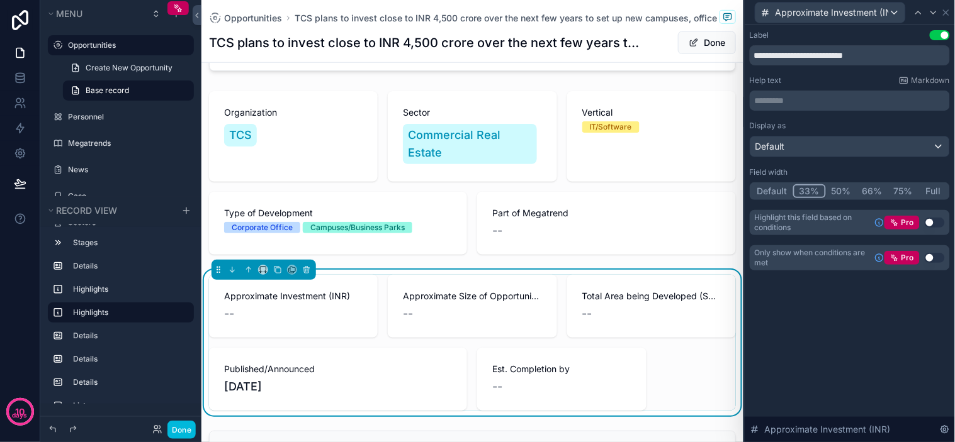
click at [854, 360] on div "**********" at bounding box center [849, 233] width 210 height 417
click at [843, 391] on div "**********" at bounding box center [849, 233] width 210 height 417
click at [867, 410] on div "**********" at bounding box center [849, 233] width 210 height 417
click at [866, 403] on div "**********" at bounding box center [849, 233] width 210 height 417
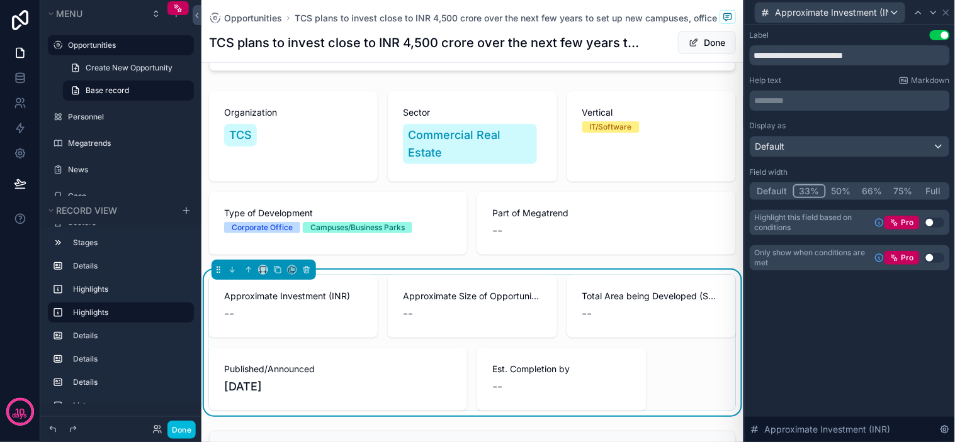
click at [860, 399] on div "**********" at bounding box center [849, 233] width 210 height 417
click at [867, 145] on div "Default" at bounding box center [849, 147] width 199 height 20
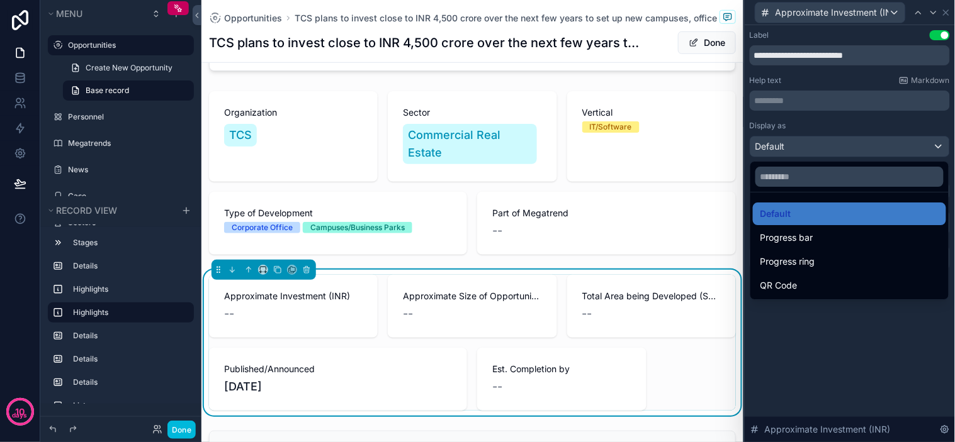
click at [872, 143] on div at bounding box center [849, 221] width 210 height 442
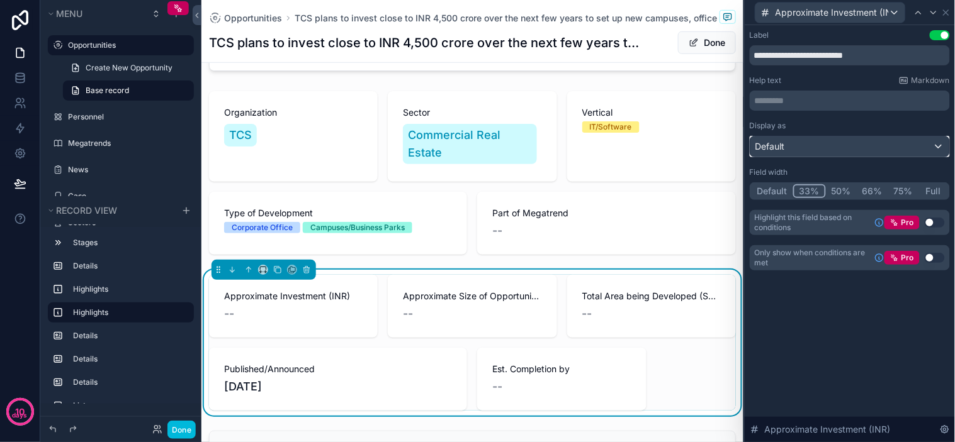
click at [879, 152] on div "Default" at bounding box center [849, 147] width 199 height 20
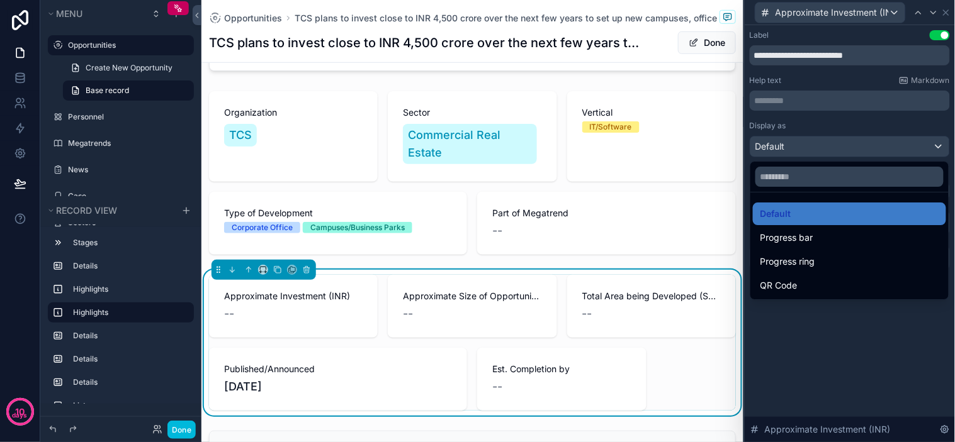
drag, startPoint x: 878, startPoint y: 369, endPoint x: 868, endPoint y: 311, distance: 58.7
click at [878, 365] on div at bounding box center [849, 221] width 210 height 442
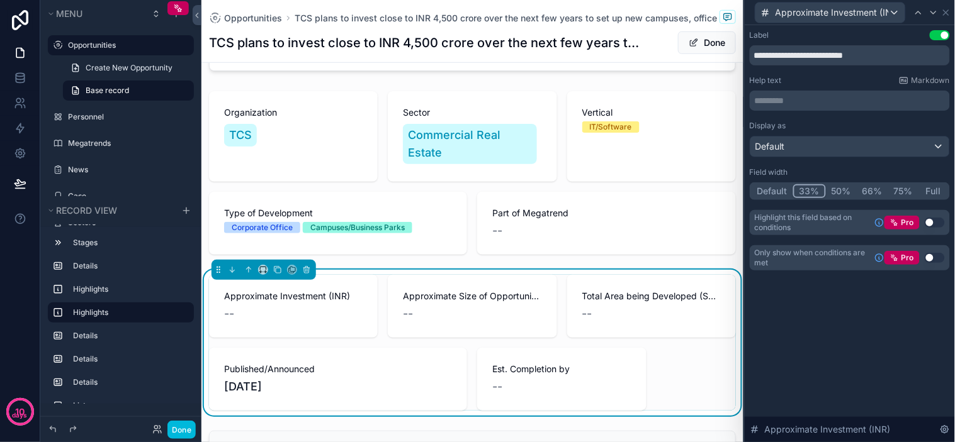
drag, startPoint x: 846, startPoint y: 326, endPoint x: 875, endPoint y: 284, distance: 50.3
click at [851, 317] on div "**********" at bounding box center [849, 233] width 210 height 417
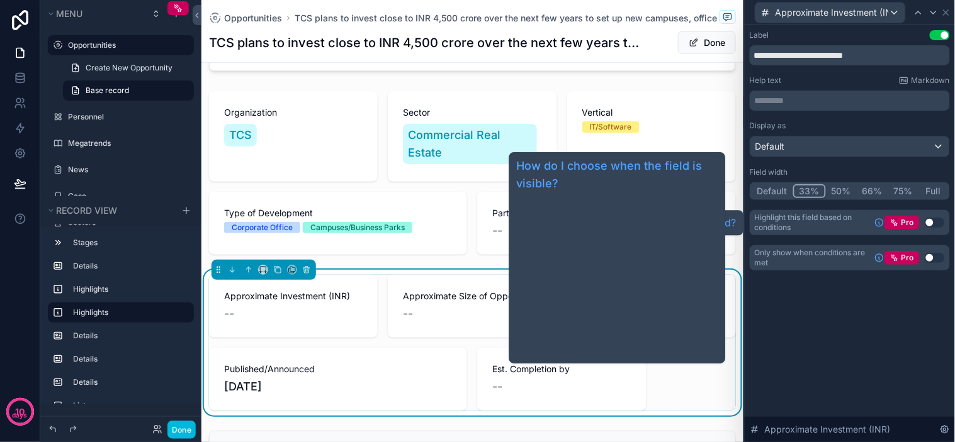
drag, startPoint x: 855, startPoint y: 318, endPoint x: 861, endPoint y: 312, distance: 8.5
click at [858, 318] on div "**********" at bounding box center [849, 233] width 210 height 417
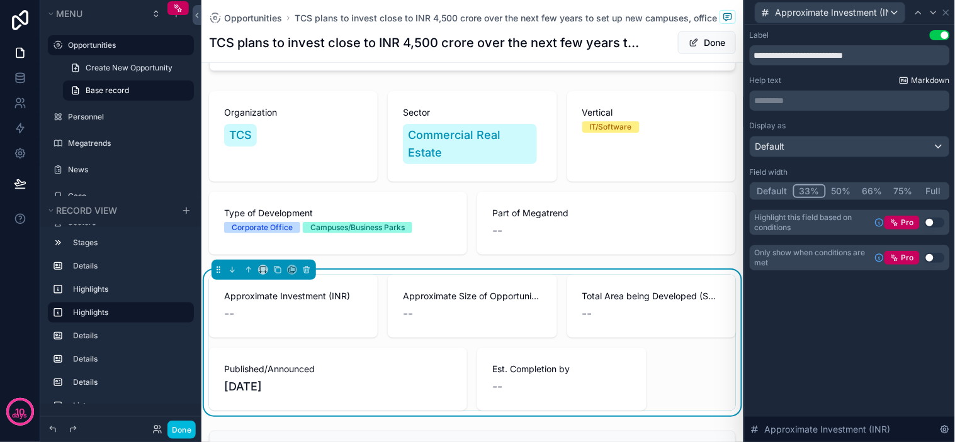
click at [911, 77] on link "Markdown" at bounding box center [924, 81] width 51 height 10
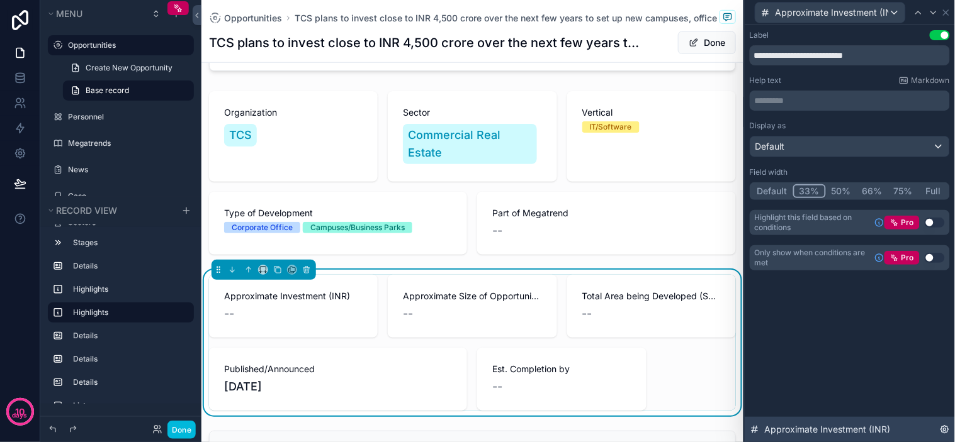
click at [943, 429] on icon at bounding box center [945, 430] width 10 height 10
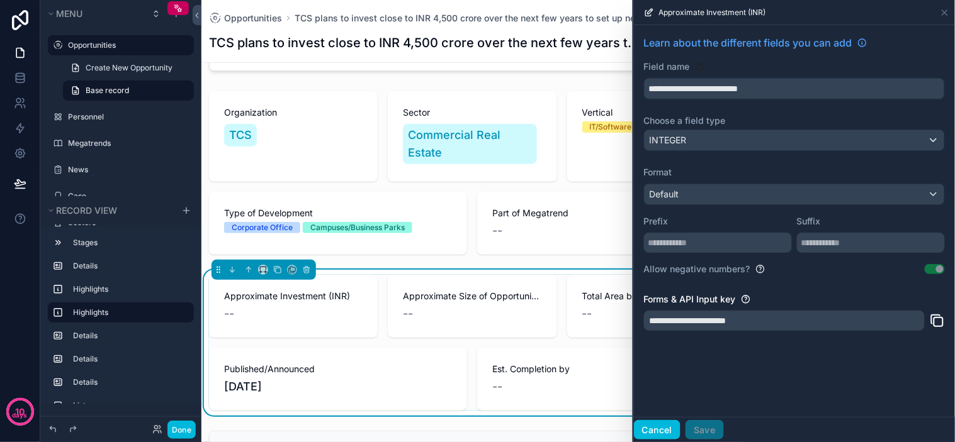
click at [651, 431] on button "Cancel" at bounding box center [657, 430] width 47 height 20
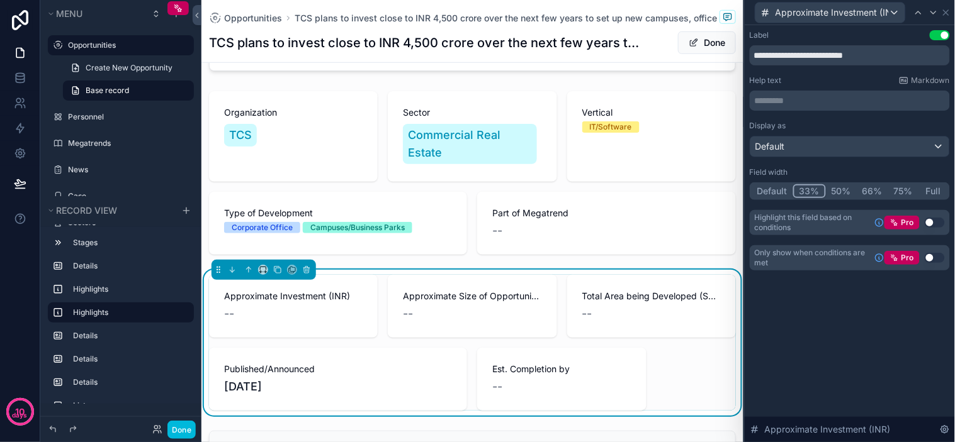
click at [834, 326] on div "**********" at bounding box center [849, 233] width 210 height 417
click at [949, 13] on icon at bounding box center [946, 13] width 10 height 10
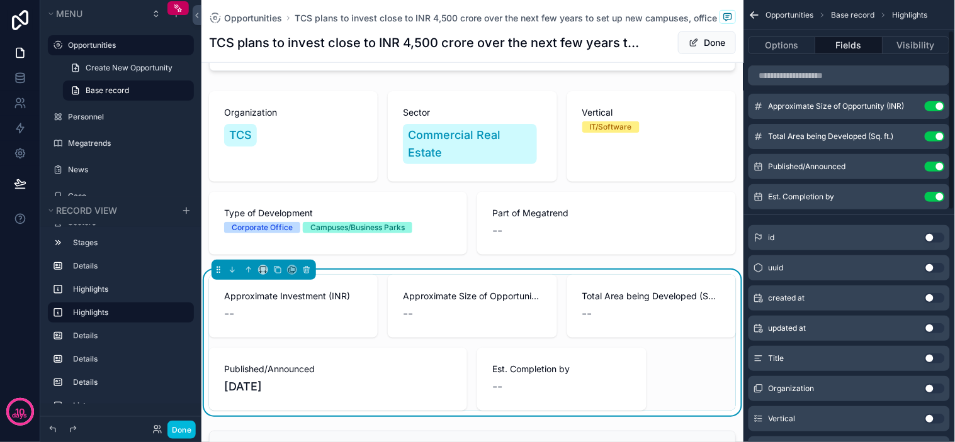
scroll to position [0, 0]
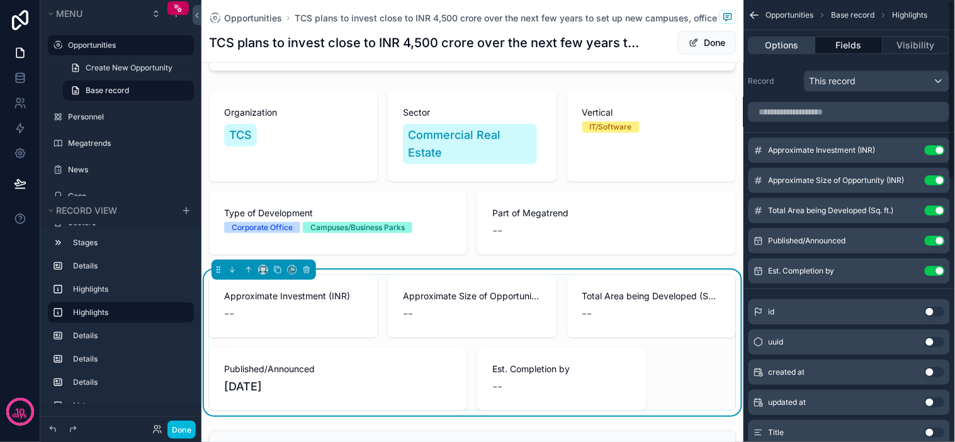
click at [802, 50] on button "Options" at bounding box center [781, 45] width 67 height 18
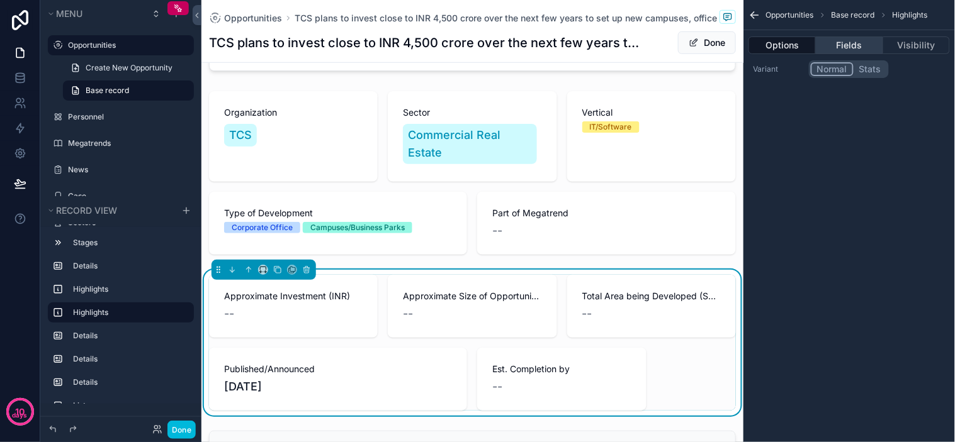
click at [851, 51] on button "Fields" at bounding box center [849, 45] width 67 height 18
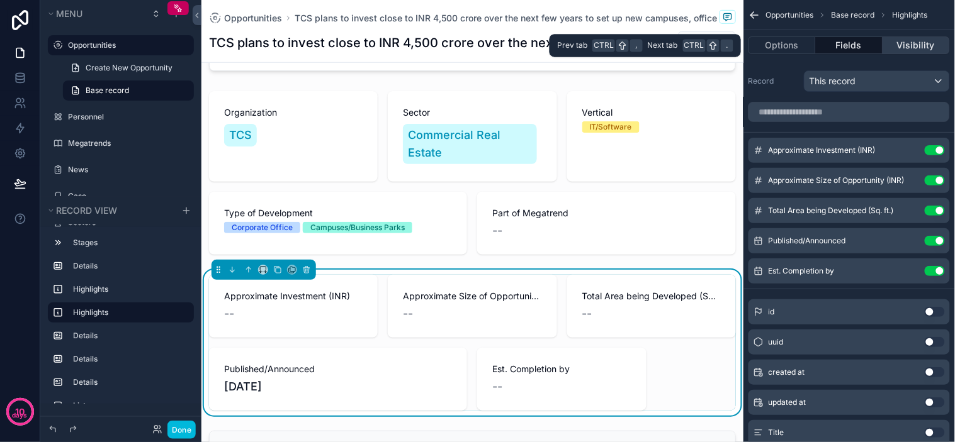
click at [896, 51] on button "Visibility" at bounding box center [916, 45] width 67 height 18
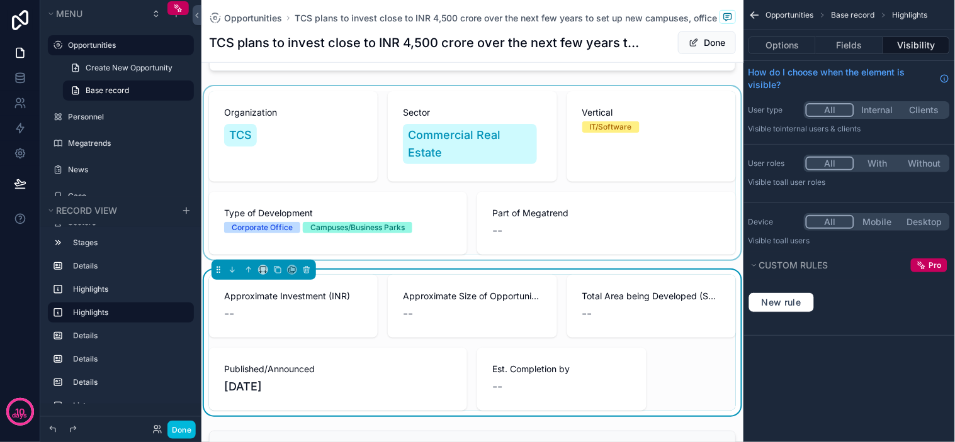
click at [661, 193] on div "scrollable content" at bounding box center [472, 173] width 542 height 174
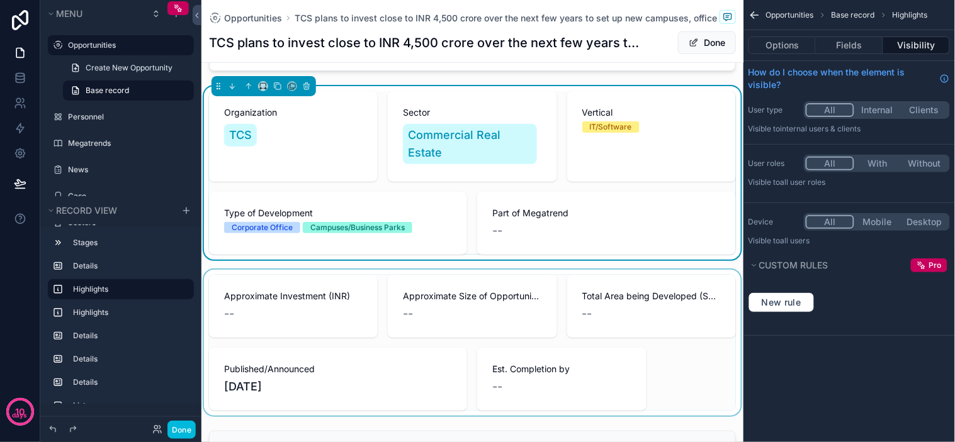
click at [671, 327] on div "scrollable content" at bounding box center [472, 343] width 542 height 146
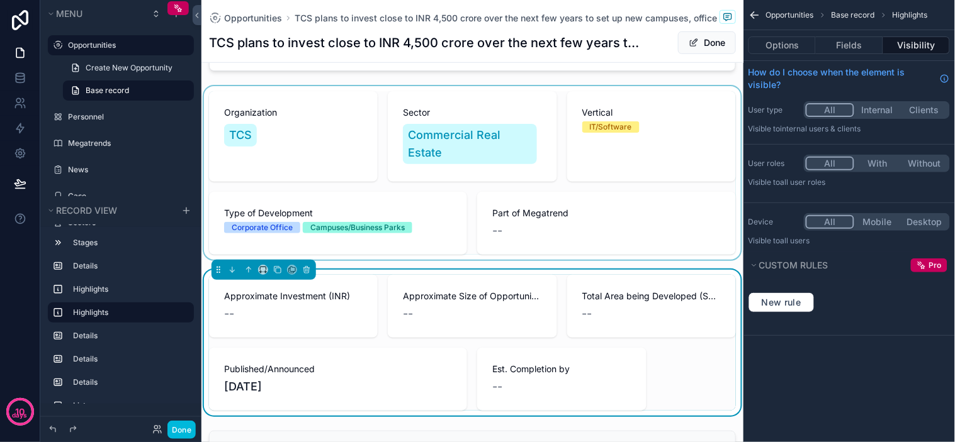
click at [697, 206] on div "scrollable content" at bounding box center [472, 173] width 542 height 174
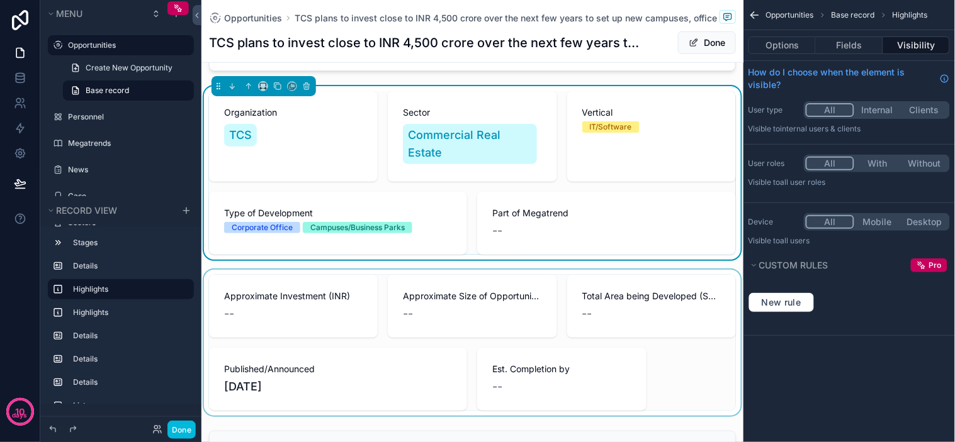
click at [757, 16] on icon "scrollable content" at bounding box center [754, 15] width 13 height 13
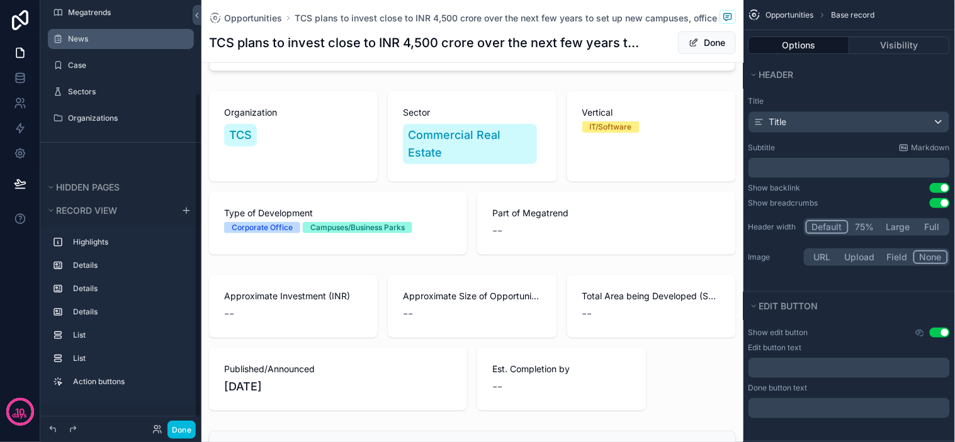
scroll to position [132, 0]
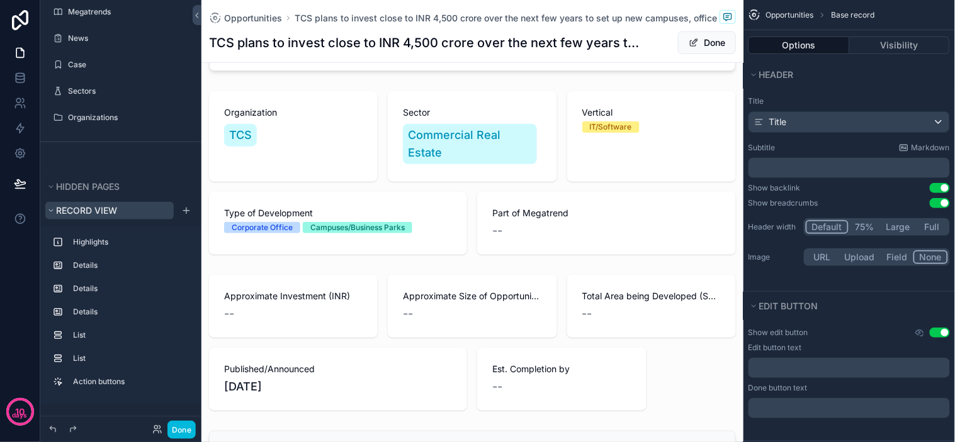
click at [121, 206] on button "Record view" at bounding box center [109, 211] width 128 height 18
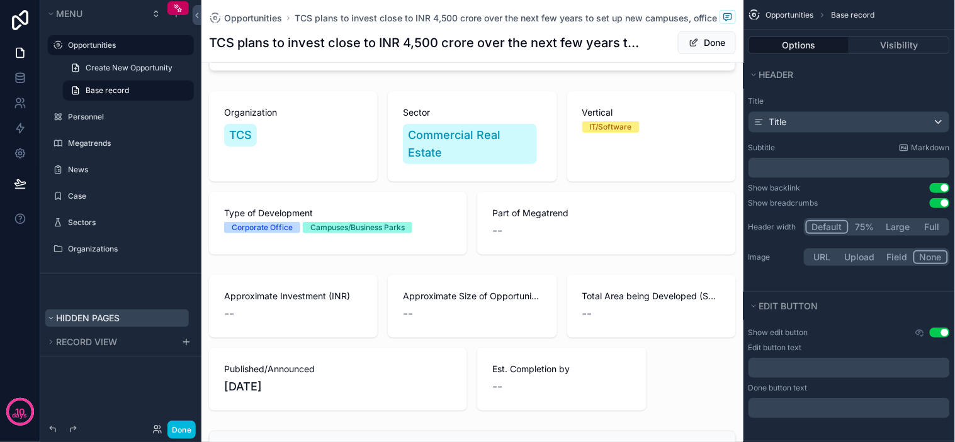
click at [84, 322] on span "Hidden pages" at bounding box center [88, 318] width 64 height 11
click at [86, 286] on div "Hidden pages" at bounding box center [120, 288] width 161 height 29
click at [88, 310] on button "Hidden pages" at bounding box center [116, 319] width 143 height 18
click at [84, 319] on span "Hidden pages" at bounding box center [88, 318] width 64 height 11
click at [92, 313] on div "Record view" at bounding box center [120, 327] width 161 height 28
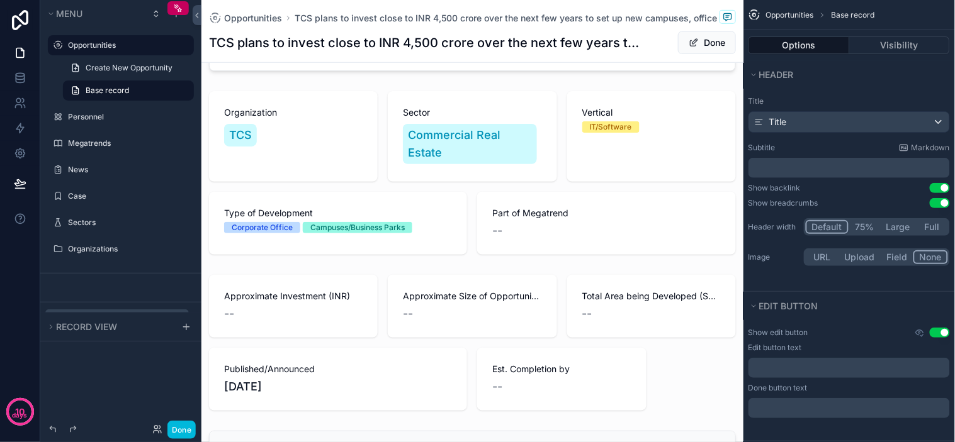
click at [89, 310] on button "Hidden pages" at bounding box center [116, 319] width 143 height 18
click at [93, 340] on span "Record view" at bounding box center [86, 342] width 61 height 11
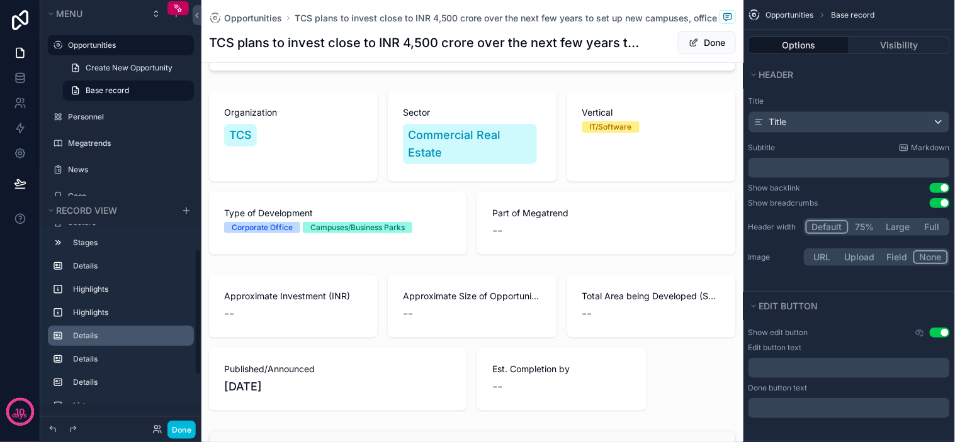
scroll to position [70, 0]
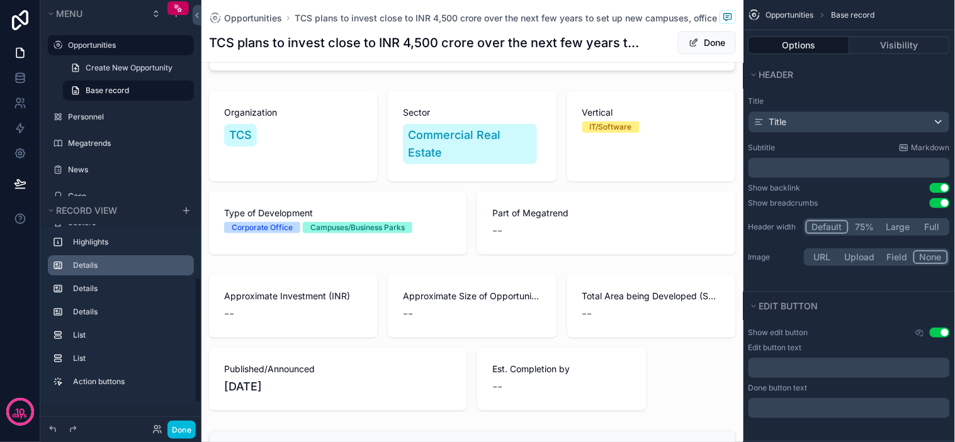
click at [91, 263] on label "Details" at bounding box center [128, 266] width 111 height 10
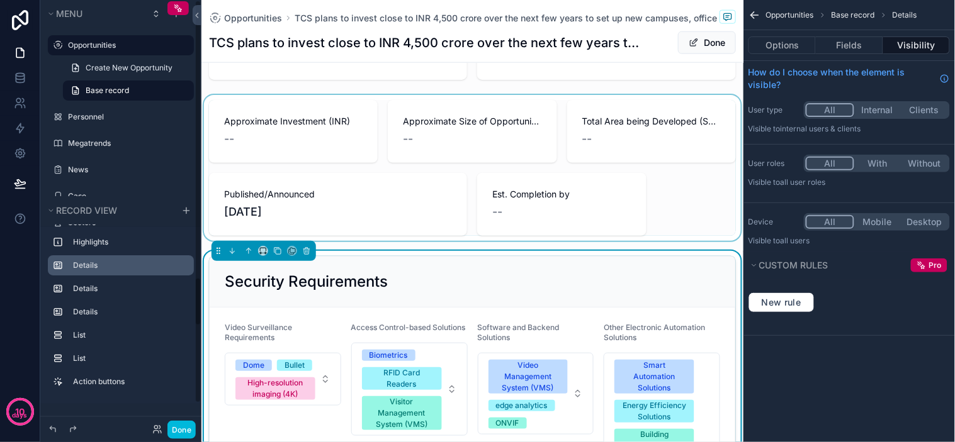
scroll to position [419, 0]
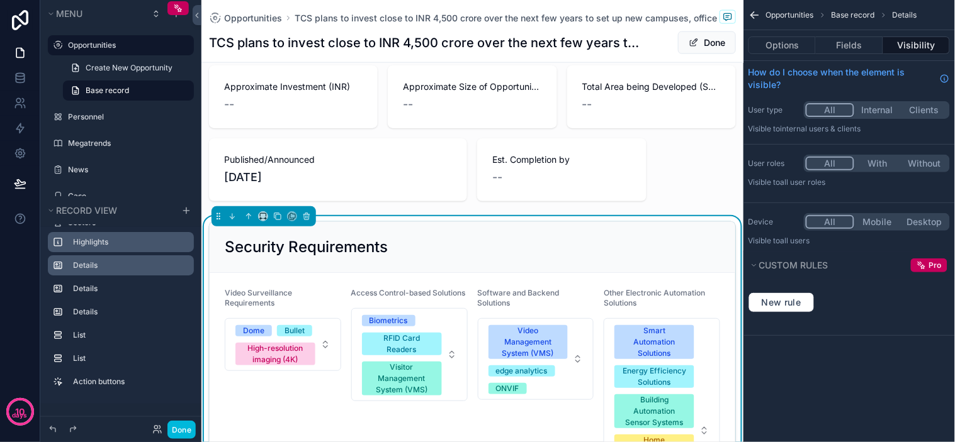
click at [105, 244] on label "Highlights" at bounding box center [128, 242] width 111 height 10
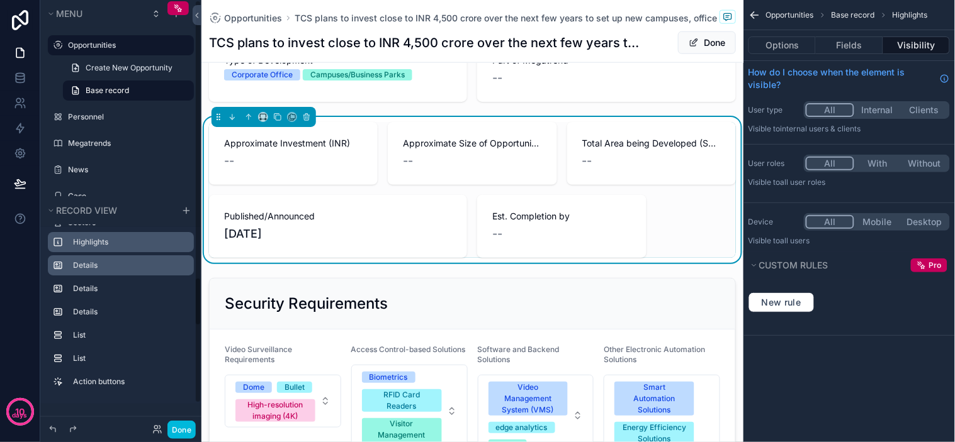
scroll to position [210, 0]
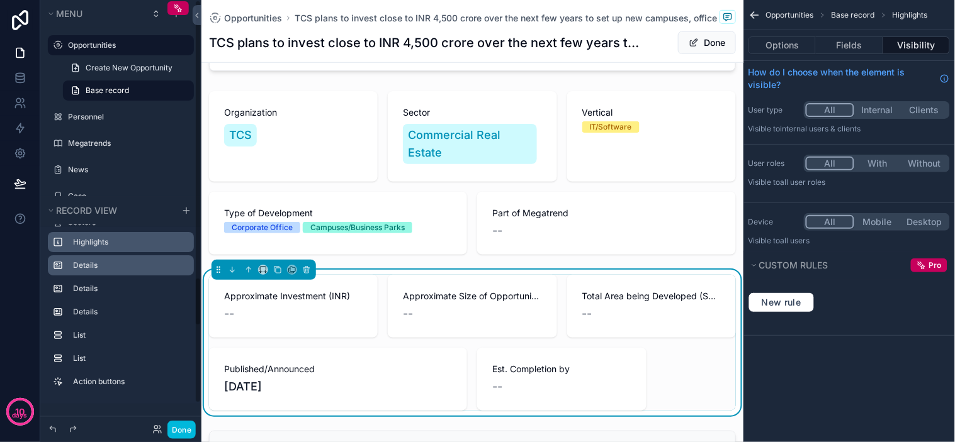
click at [0, 0] on icon "scrollable content" at bounding box center [0, 0] width 0 height 0
click at [136, 243] on input "**********" at bounding box center [121, 242] width 96 height 15
click at [182, 241] on icon "scrollable content" at bounding box center [181, 242] width 10 height 10
click at [366, 328] on div "Approximate Investment (INR) --" at bounding box center [293, 306] width 169 height 63
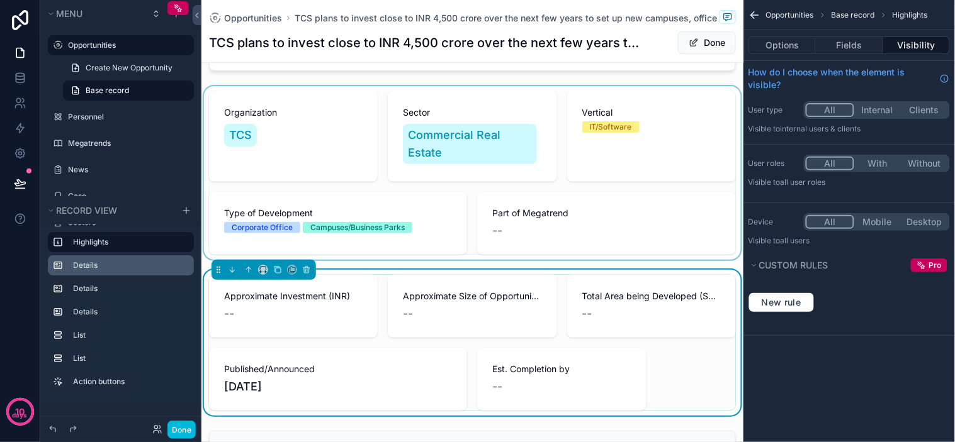
click at [353, 202] on div "scrollable content" at bounding box center [472, 173] width 542 height 174
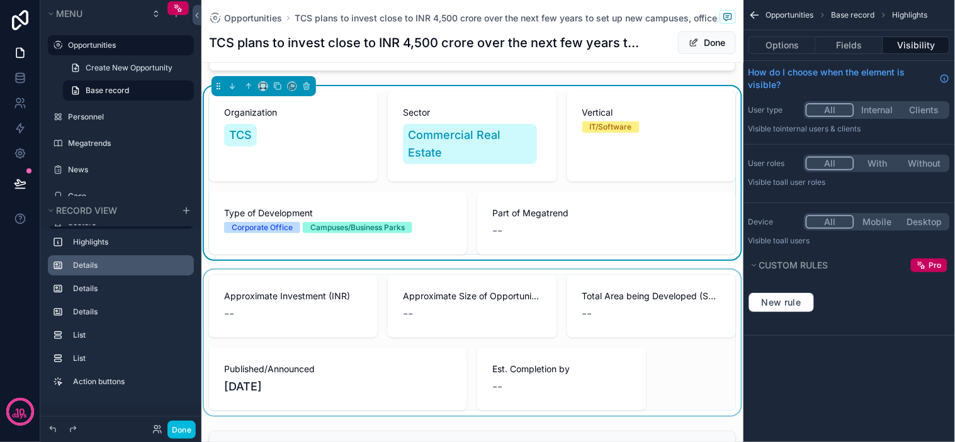
click at [350, 286] on div "scrollable content" at bounding box center [472, 343] width 542 height 146
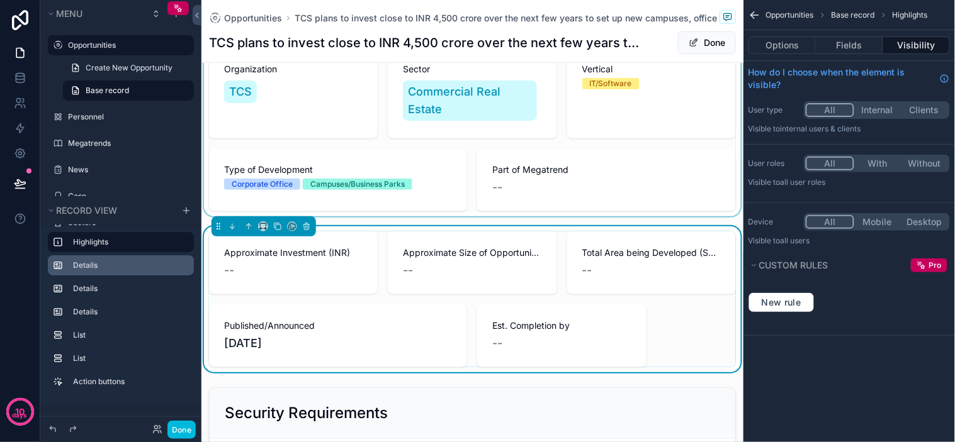
scroll to position [349, 0]
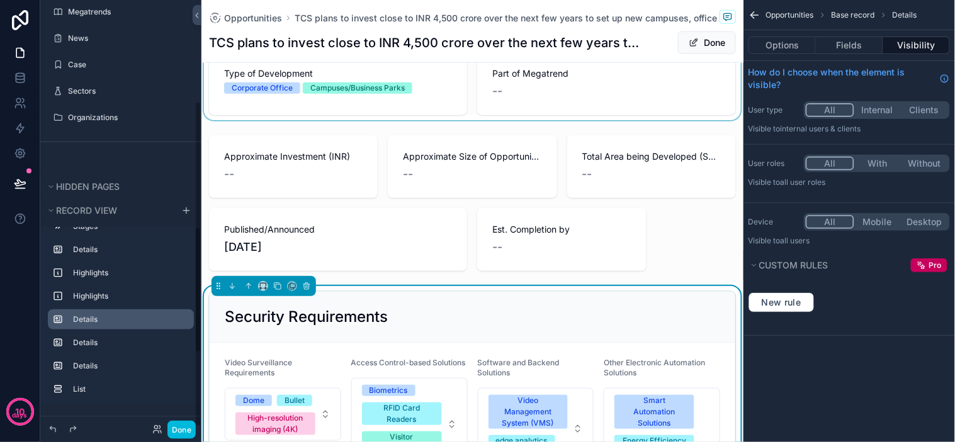
scroll to position [1, 0]
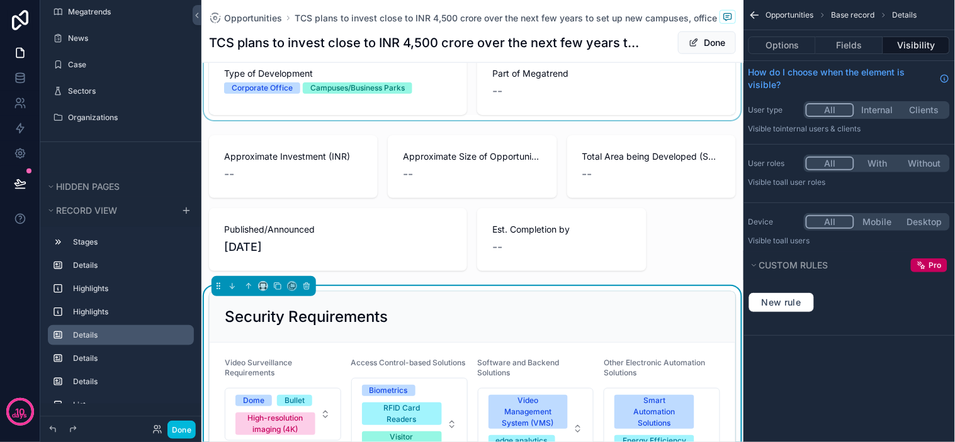
click at [0, 0] on icon "scrollable content" at bounding box center [0, 0] width 0 height 0
click at [151, 336] on input "*******" at bounding box center [121, 335] width 96 height 15
click at [187, 335] on button "scrollable content" at bounding box center [181, 335] width 15 height 15
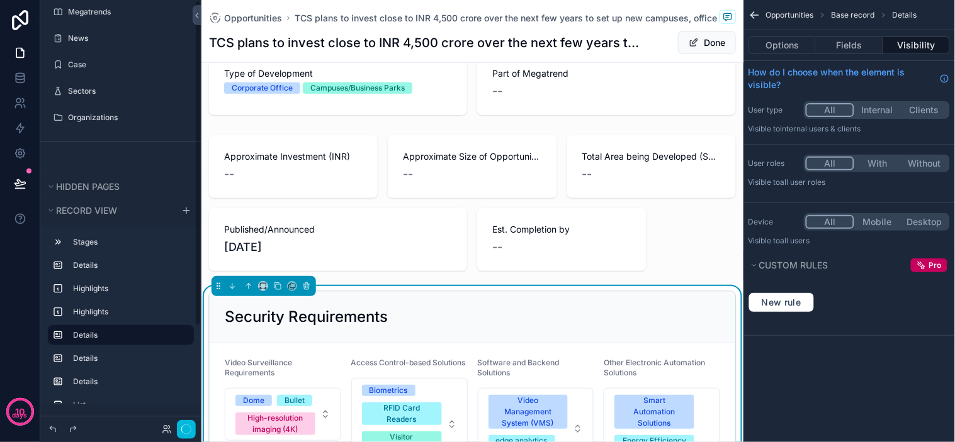
scroll to position [0, 0]
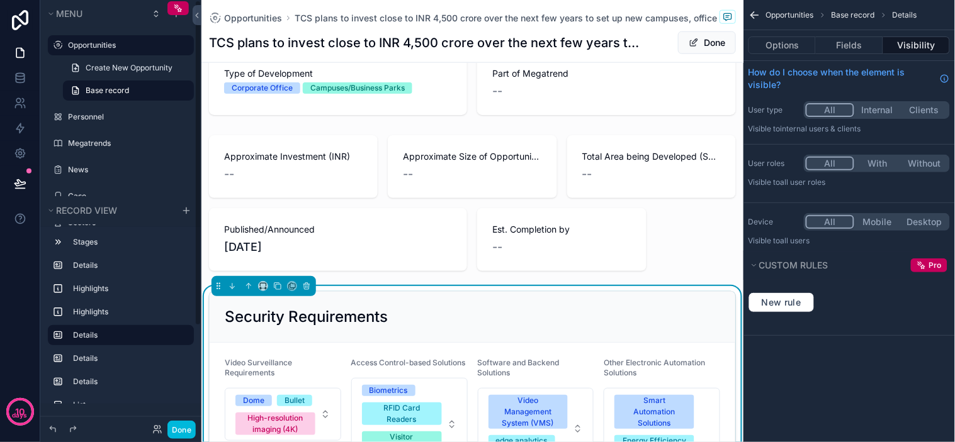
click at [0, 0] on icon "scrollable content" at bounding box center [0, 0] width 0 height 0
click at [116, 309] on label "Highlights" at bounding box center [128, 312] width 111 height 10
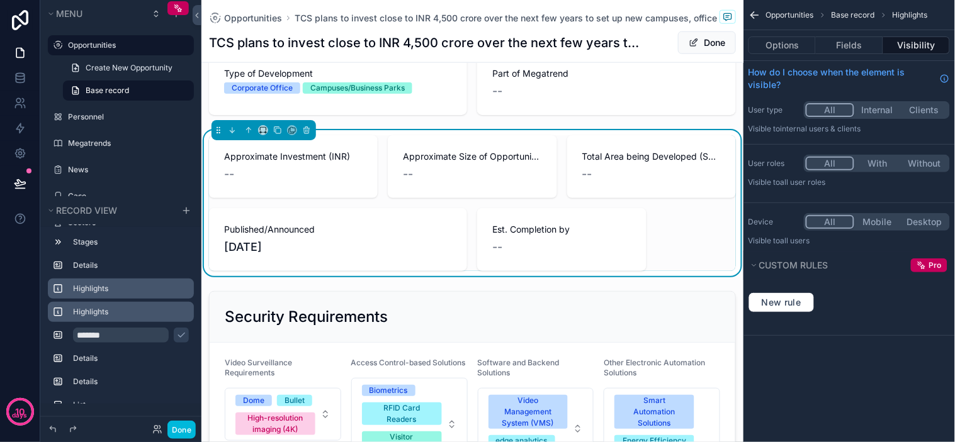
click at [113, 288] on label "Highlights" at bounding box center [128, 289] width 111 height 10
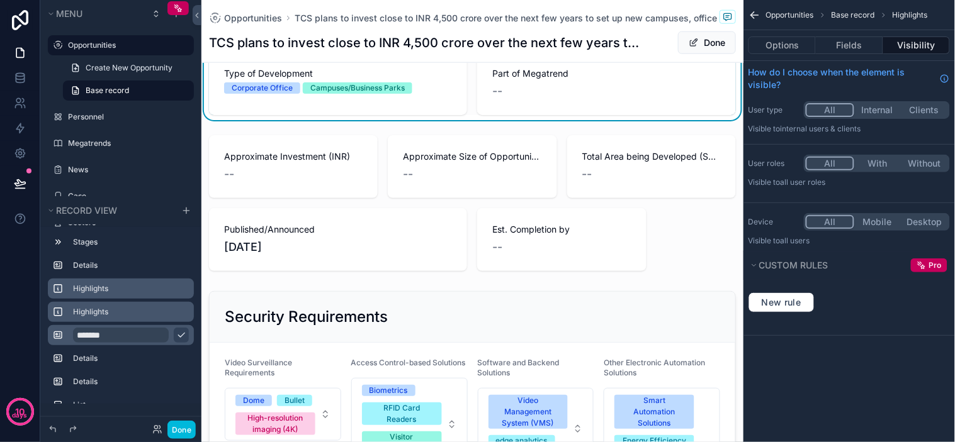
click at [179, 332] on icon "scrollable content" at bounding box center [181, 335] width 10 height 10
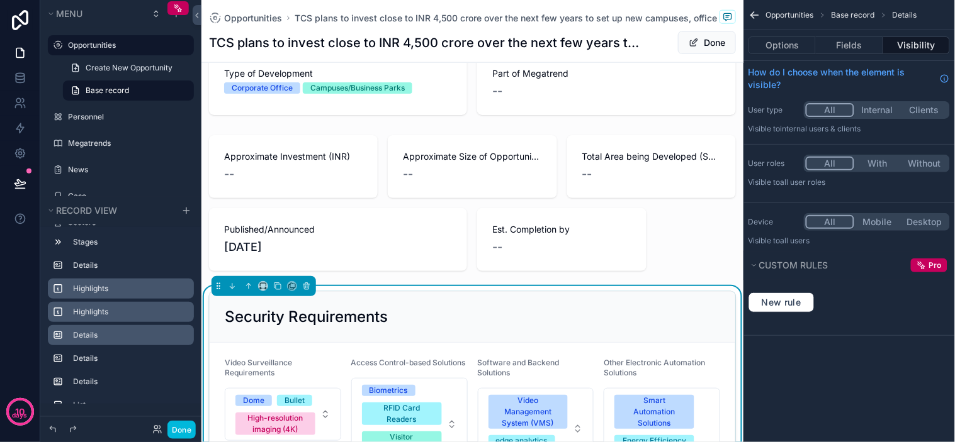
click at [111, 315] on label "Highlights" at bounding box center [128, 312] width 111 height 10
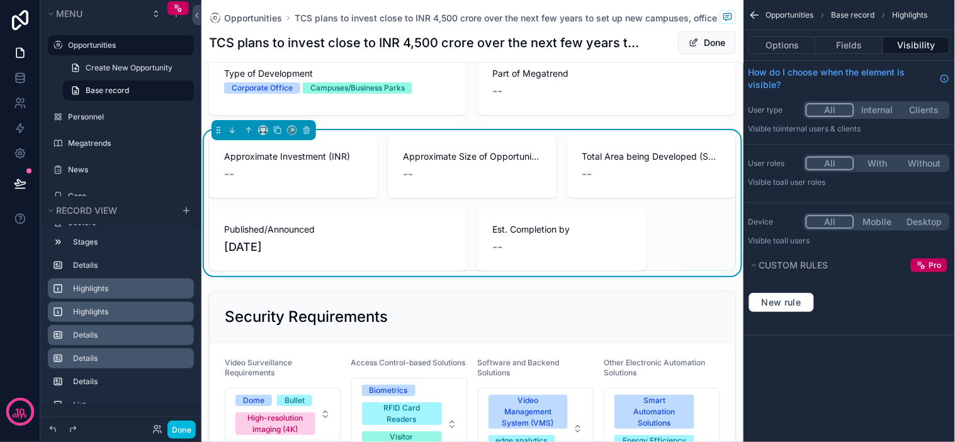
click at [109, 354] on div "Details" at bounding box center [131, 359] width 116 height 10
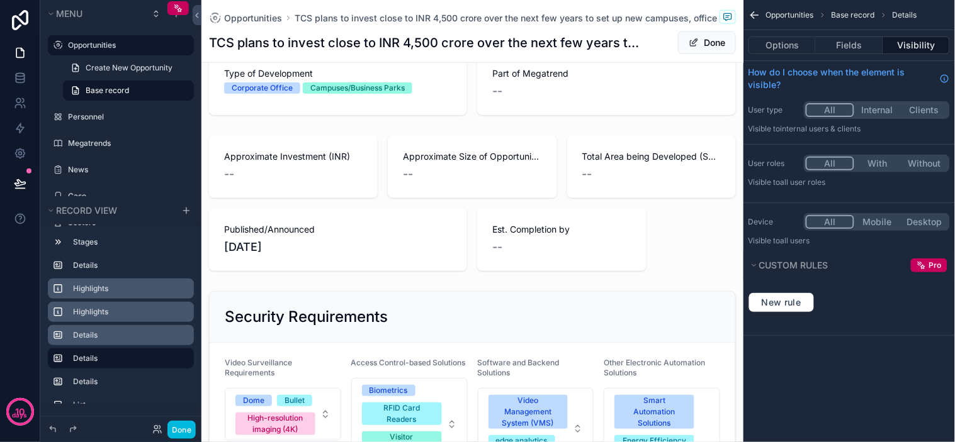
click at [108, 337] on label "Details" at bounding box center [128, 335] width 111 height 10
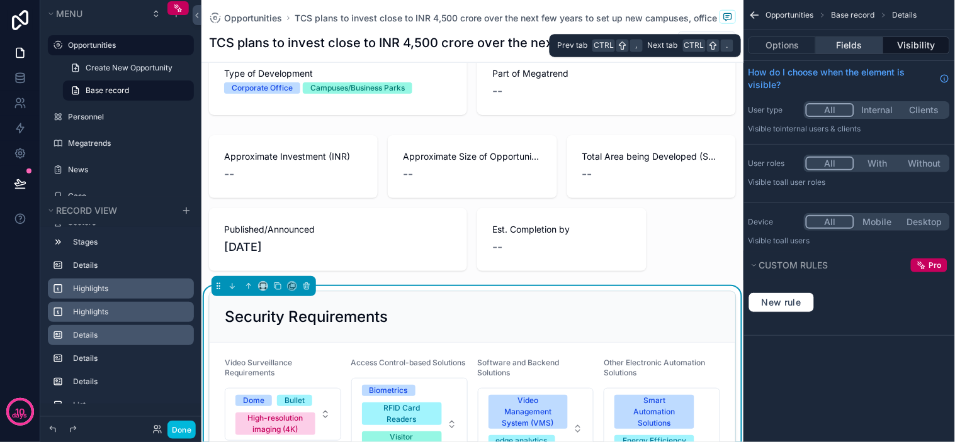
click at [860, 46] on button "Fields" at bounding box center [849, 45] width 67 height 18
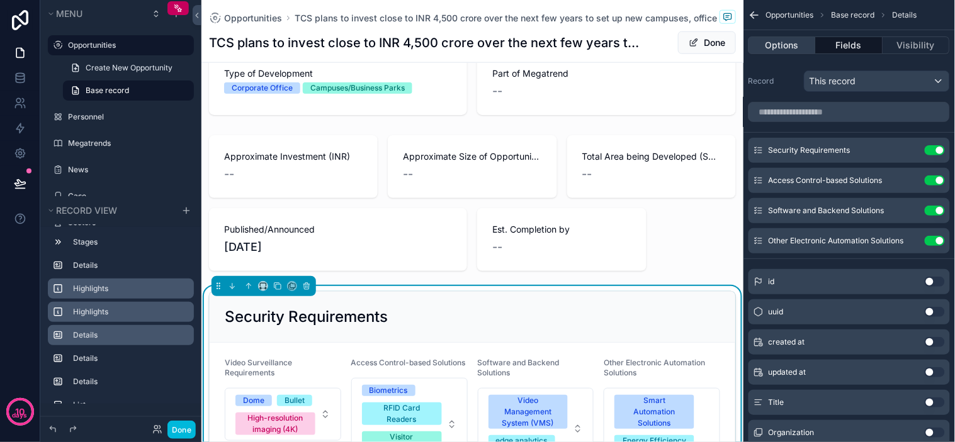
click at [770, 50] on button "Options" at bounding box center [781, 45] width 67 height 18
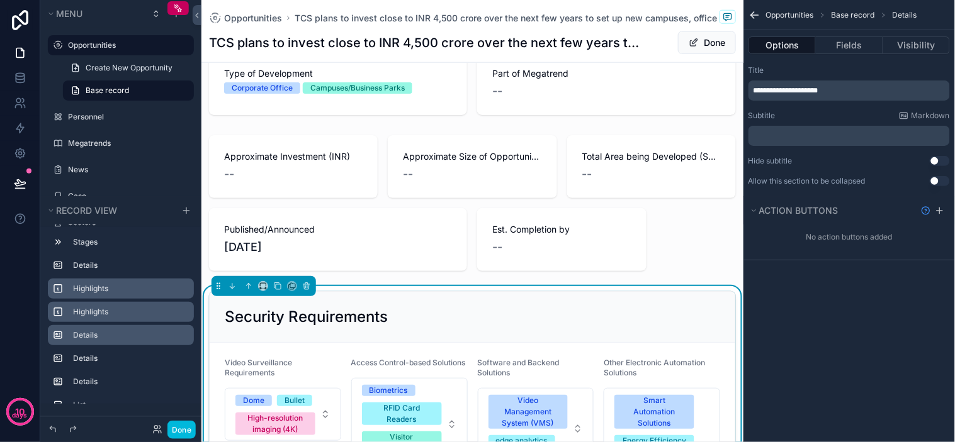
click at [882, 235] on div "No action buttons added" at bounding box center [848, 237] width 211 height 20
click at [940, 213] on icon "scrollable content" at bounding box center [940, 211] width 0 height 6
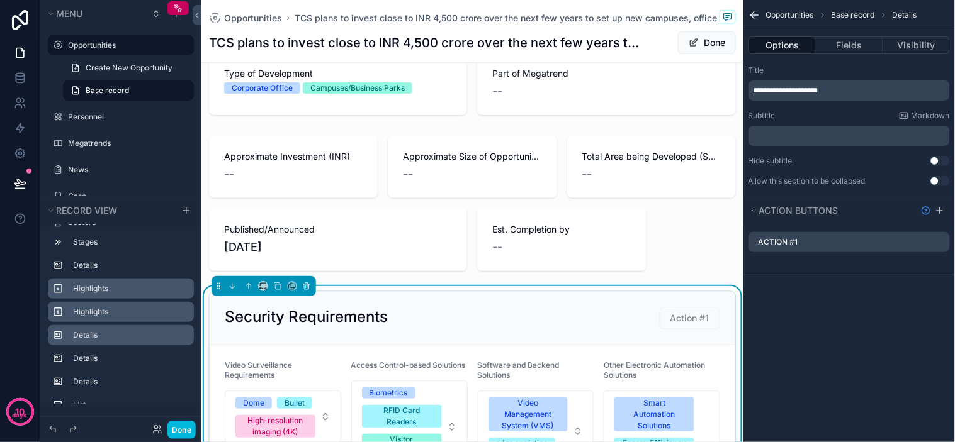
click at [0, 0] on icon "scrollable content" at bounding box center [0, 0] width 0 height 0
click at [922, 224] on icon at bounding box center [920, 222] width 10 height 10
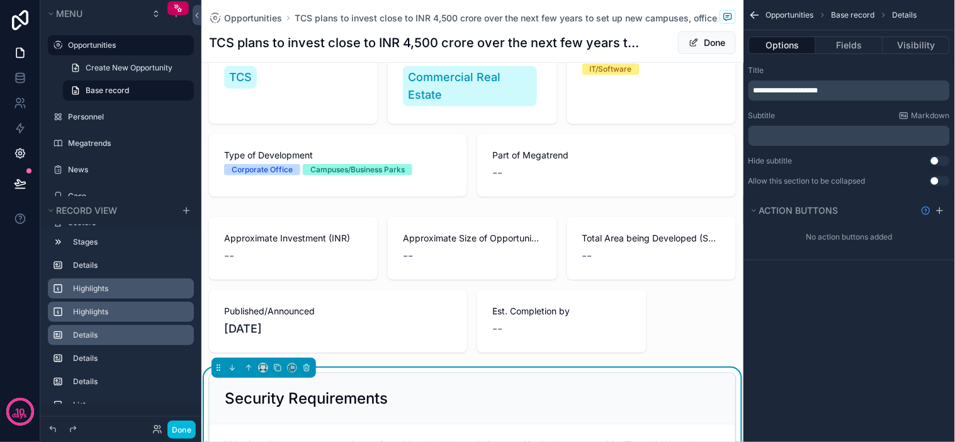
scroll to position [70, 0]
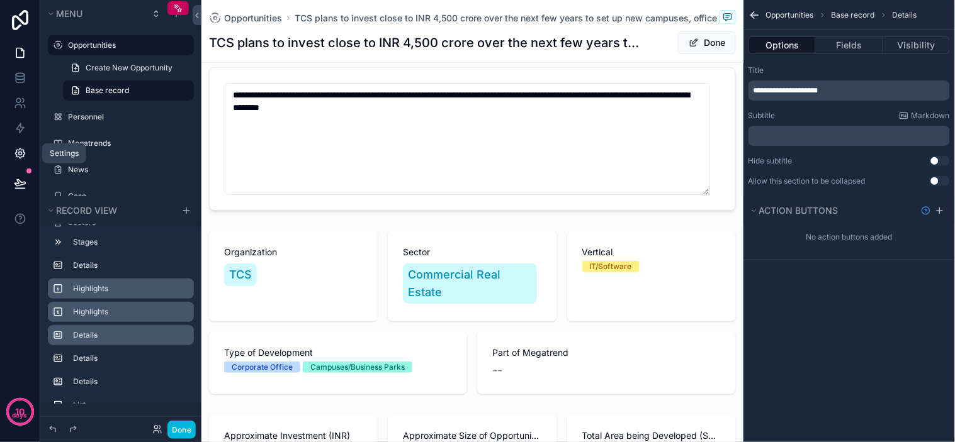
click at [16, 154] on icon at bounding box center [20, 153] width 13 height 13
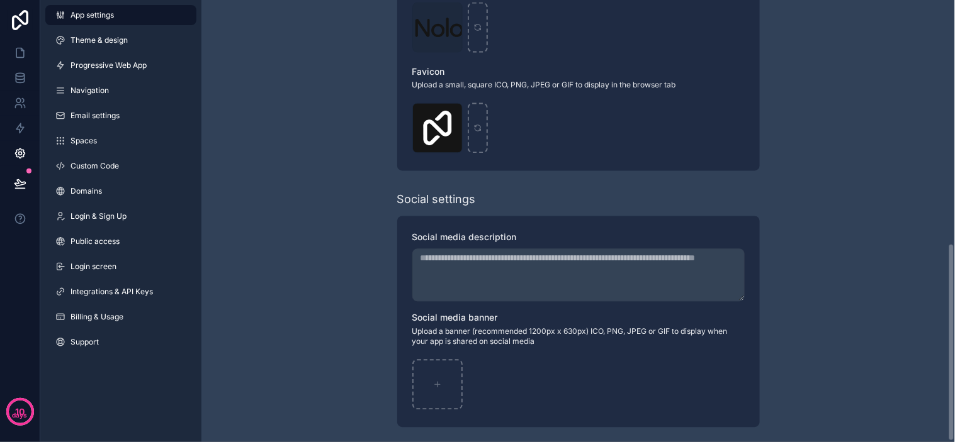
scroll to position [544, 0]
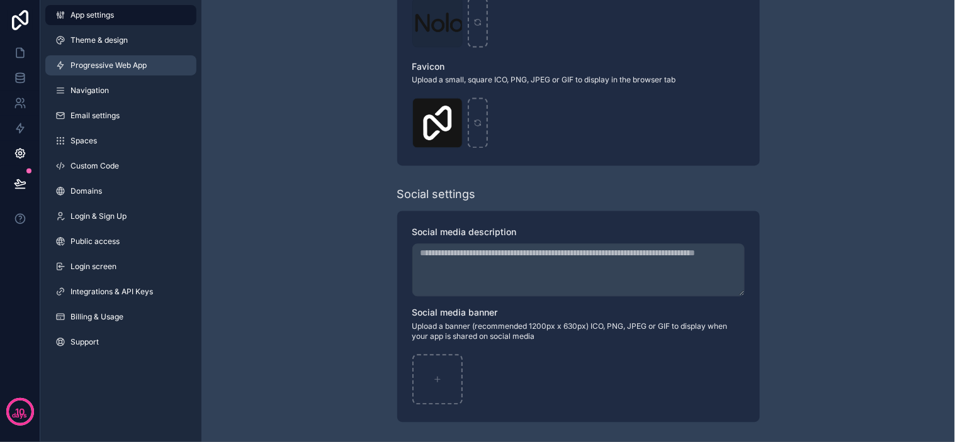
click at [98, 67] on span "Progressive Web App" at bounding box center [108, 65] width 76 height 10
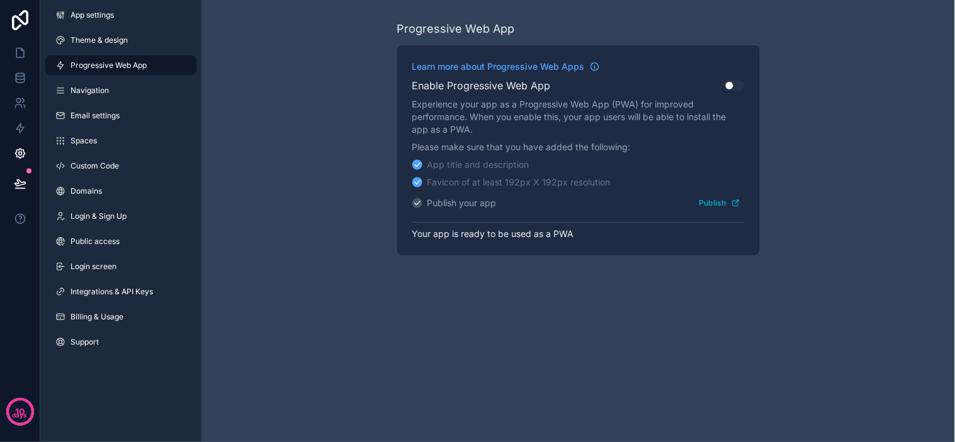
click at [444, 164] on div "App title and description" at bounding box center [478, 165] width 102 height 13
click at [473, 172] on div "App title and description Favicon of at least 192px X 192px resolution Publish …" at bounding box center [578, 185] width 332 height 53
click at [458, 349] on div "Progressive Web App Learn more about Progressive Web Apps Enable Progressive We…" at bounding box center [577, 221] width 753 height 442
drag, startPoint x: 517, startPoint y: 351, endPoint x: 527, endPoint y: 346, distance: 10.7
click at [518, 350] on div "Progressive Web App Learn more about Progressive Web Apps Enable Progressive We…" at bounding box center [577, 221] width 753 height 442
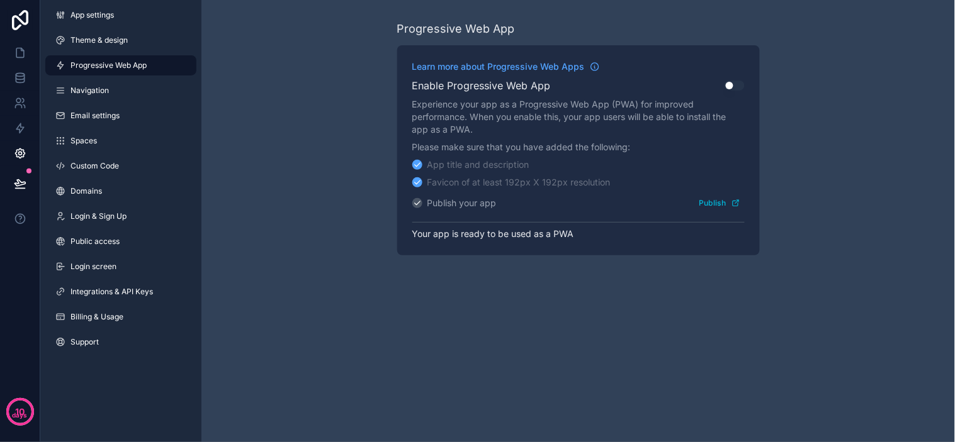
click at [573, 342] on div "Progressive Web App Learn more about Progressive Web Apps Enable Progressive We…" at bounding box center [577, 221] width 753 height 442
click at [315, 252] on div "Progressive Web App Learn more about Progressive Web Apps Enable Progressive We…" at bounding box center [577, 138] width 753 height 276
drag, startPoint x: 315, startPoint y: 252, endPoint x: 268, endPoint y: 74, distance: 184.1
click at [268, 74] on div "Progressive Web App Learn more about Progressive Web Apps Enable Progressive We…" at bounding box center [577, 138] width 753 height 276
drag, startPoint x: 287, startPoint y: 151, endPoint x: 295, endPoint y: 165, distance: 15.8
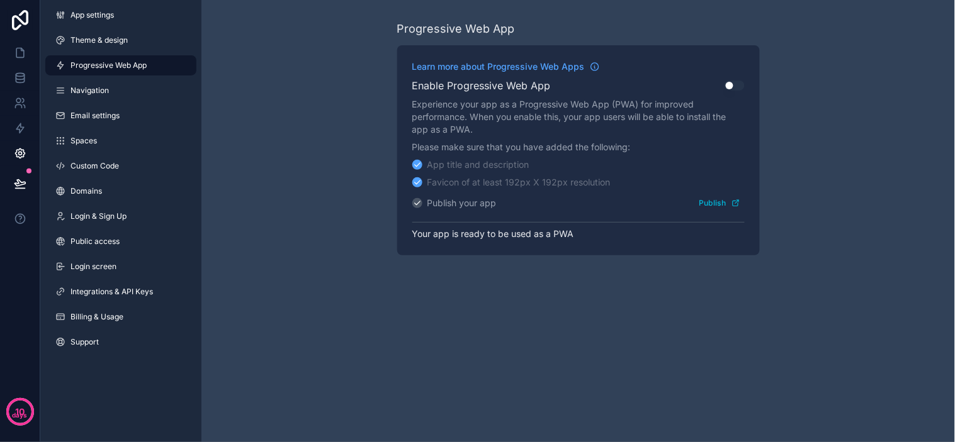
click at [288, 152] on div "Progressive Web App Learn more about Progressive Web Apps Enable Progressive We…" at bounding box center [577, 138] width 753 height 276
click at [305, 199] on div "Progressive Web App Learn more about Progressive Web Apps Enable Progressive We…" at bounding box center [577, 138] width 753 height 276
drag, startPoint x: 328, startPoint y: 250, endPoint x: 350, endPoint y: 276, distance: 33.5
click at [331, 253] on div "Progressive Web App Learn more about Progressive Web Apps Enable Progressive We…" at bounding box center [577, 138] width 753 height 276
drag, startPoint x: 381, startPoint y: 284, endPoint x: 432, endPoint y: 306, distance: 55.8
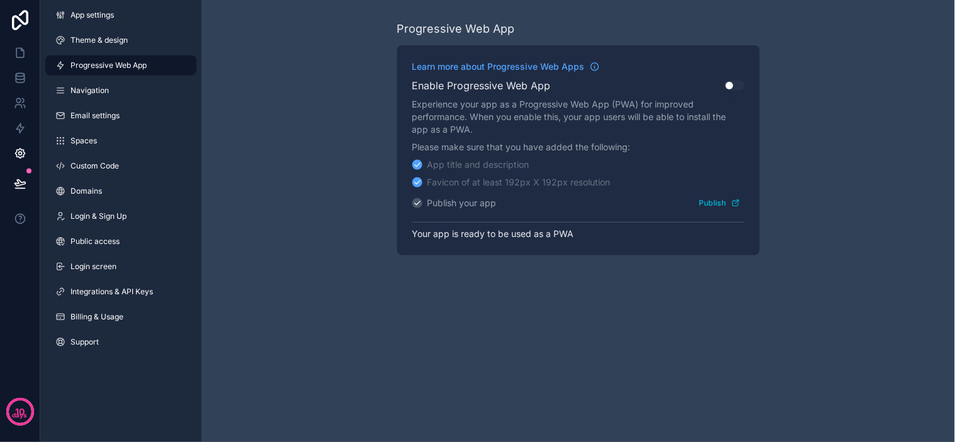
click at [386, 287] on div "Progressive Web App Learn more about Progressive Web Apps Enable Progressive We…" at bounding box center [577, 221] width 753 height 442
click at [450, 311] on div "Progressive Web App Learn more about Progressive Web Apps Enable Progressive We…" at bounding box center [577, 221] width 753 height 442
drag, startPoint x: 501, startPoint y: 318, endPoint x: 510, endPoint y: 319, distance: 8.9
click at [503, 319] on div "Progressive Web App Learn more about Progressive Web Apps Enable Progressive We…" at bounding box center [577, 221] width 753 height 442
click at [674, 324] on div "Progressive Web App Learn more about Progressive Web Apps Enable Progressive We…" at bounding box center [577, 221] width 753 height 442
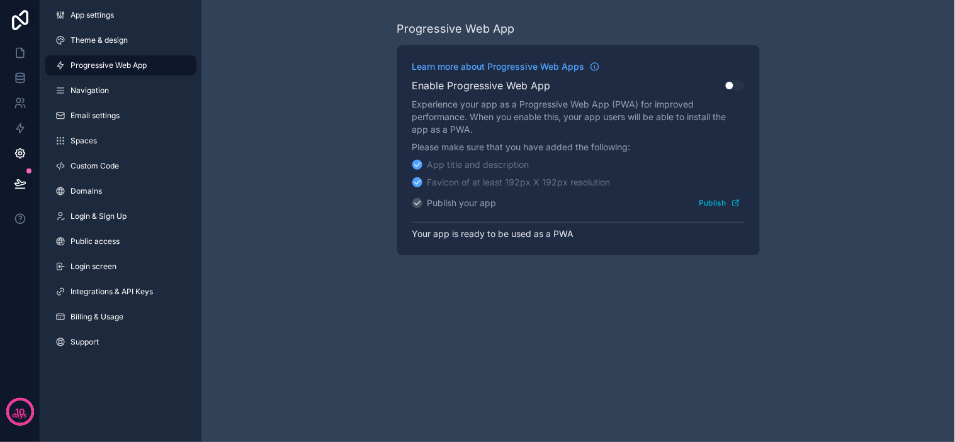
drag, startPoint x: 674, startPoint y: 324, endPoint x: 486, endPoint y: 340, distance: 188.8
click at [481, 342] on div "Progressive Web App Learn more about Progressive Web Apps Enable Progressive We…" at bounding box center [577, 221] width 753 height 442
click at [527, 335] on div "Progressive Web App Learn more about Progressive Web Apps Enable Progressive We…" at bounding box center [577, 221] width 753 height 442
click at [549, 331] on div "Progressive Web App Learn more about Progressive Web Apps Enable Progressive We…" at bounding box center [577, 221] width 753 height 442
click at [568, 329] on div "Progressive Web App Learn more about Progressive Web Apps Enable Progressive We…" at bounding box center [577, 221] width 753 height 442
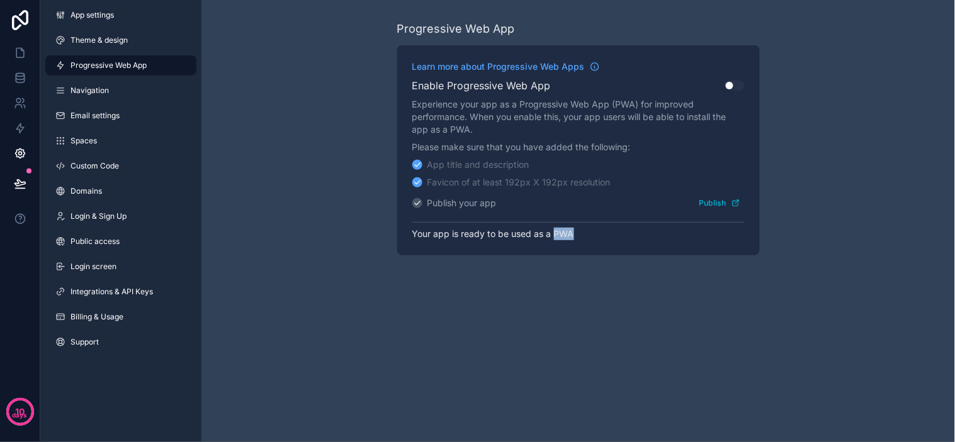
drag, startPoint x: 568, startPoint y: 329, endPoint x: 583, endPoint y: 324, distance: 15.9
click at [570, 328] on div "Progressive Web App Learn more about Progressive Web Apps Enable Progressive We…" at bounding box center [577, 221] width 753 height 442
click at [589, 322] on div "Progressive Web App Learn more about Progressive Web Apps Enable Progressive We…" at bounding box center [577, 221] width 753 height 442
click at [621, 320] on div "Progressive Web App Learn more about Progressive Web Apps Enable Progressive We…" at bounding box center [577, 221] width 753 height 442
drag, startPoint x: 626, startPoint y: 318, endPoint x: 634, endPoint y: 318, distance: 8.2
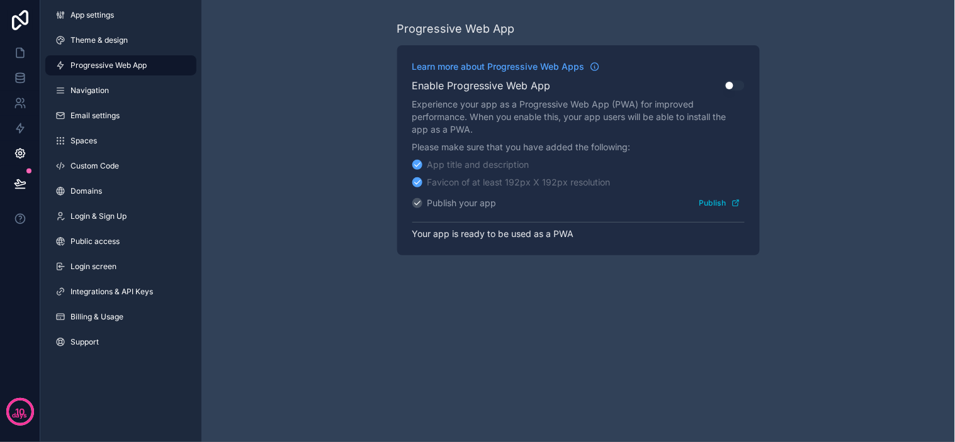
click at [627, 318] on div "Progressive Web App Learn more about Progressive Web Apps Enable Progressive We…" at bounding box center [577, 221] width 753 height 442
click at [649, 319] on div "Progressive Web App Learn more about Progressive Web Apps Enable Progressive We…" at bounding box center [577, 221] width 753 height 442
click at [702, 330] on div "Progressive Web App Learn more about Progressive Web Apps Enable Progressive We…" at bounding box center [577, 221] width 753 height 442
drag, startPoint x: 722, startPoint y: 329, endPoint x: 732, endPoint y: 327, distance: 10.9
click at [724, 329] on div "Progressive Web App Learn more about Progressive Web Apps Enable Progressive We…" at bounding box center [577, 221] width 753 height 442
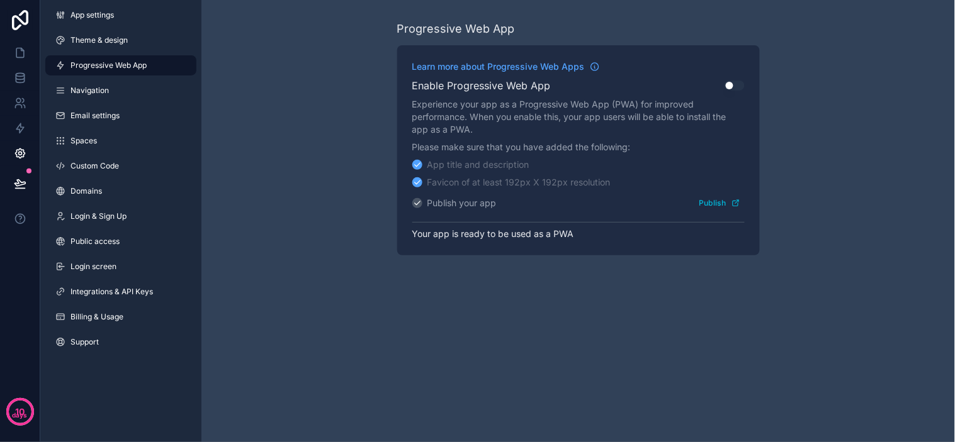
click at [774, 316] on div "Progressive Web App Learn more about Progressive Web Apps Enable Progressive We…" at bounding box center [577, 221] width 753 height 442
click at [733, 313] on div "Progressive Web App Learn more about Progressive Web Apps Enable Progressive We…" at bounding box center [577, 221] width 753 height 442
drag, startPoint x: 733, startPoint y: 313, endPoint x: 709, endPoint y: 343, distance: 38.4
click at [706, 345] on div "Progressive Web App Learn more about Progressive Web Apps Enable Progressive We…" at bounding box center [577, 221] width 753 height 442
drag, startPoint x: 731, startPoint y: 342, endPoint x: 765, endPoint y: 335, distance: 34.6
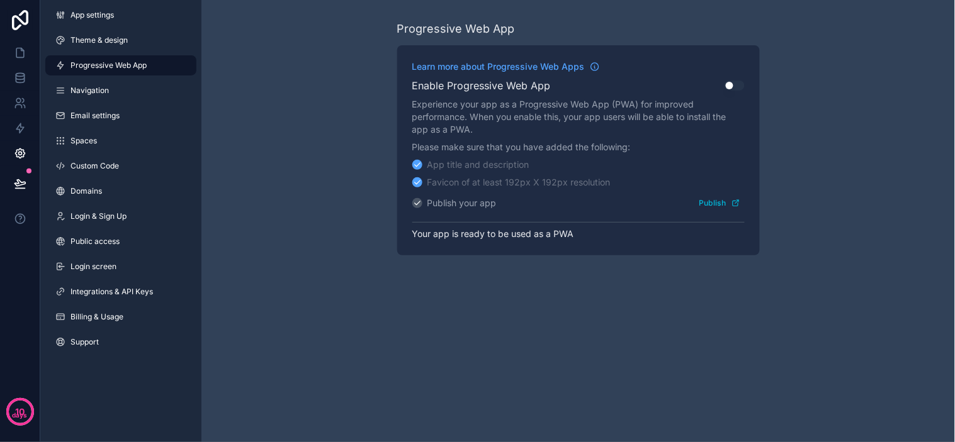
click at [735, 340] on div "Progressive Web App Learn more about Progressive Web Apps Enable Progressive We…" at bounding box center [577, 221] width 753 height 442
drag, startPoint x: 768, startPoint y: 334, endPoint x: 777, endPoint y: 330, distance: 9.8
click at [770, 332] on div "Progressive Web App Learn more about Progressive Web Apps Enable Progressive We…" at bounding box center [577, 221] width 753 height 442
click at [792, 315] on div "Progressive Web App Learn more about Progressive Web Apps Enable Progressive We…" at bounding box center [577, 221] width 753 height 442
drag, startPoint x: 267, startPoint y: 177, endPoint x: 279, endPoint y: 156, distance: 24.2
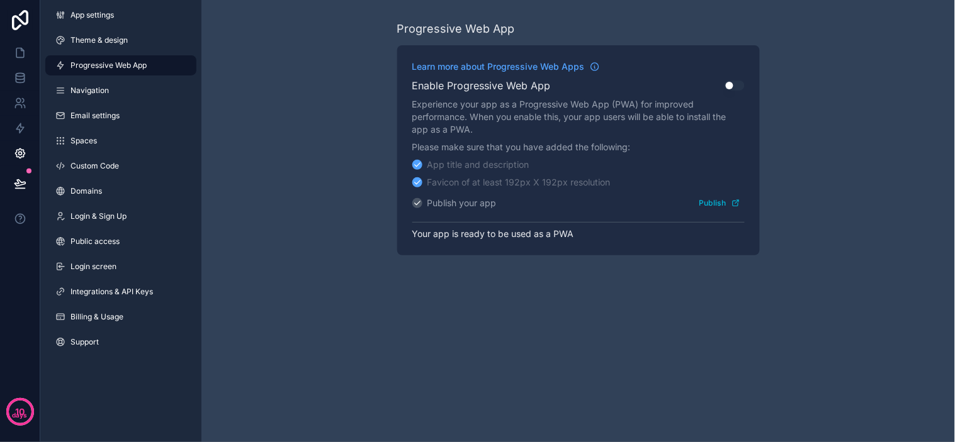
click at [271, 171] on div "Progressive Web App Learn more about Progressive Web Apps Enable Progressive We…" at bounding box center [577, 138] width 753 height 276
drag, startPoint x: 279, startPoint y: 155, endPoint x: 288, endPoint y: 150, distance: 10.5
click at [282, 154] on div "Progressive Web App Learn more about Progressive Web Apps Enable Progressive We…" at bounding box center [577, 138] width 753 height 276
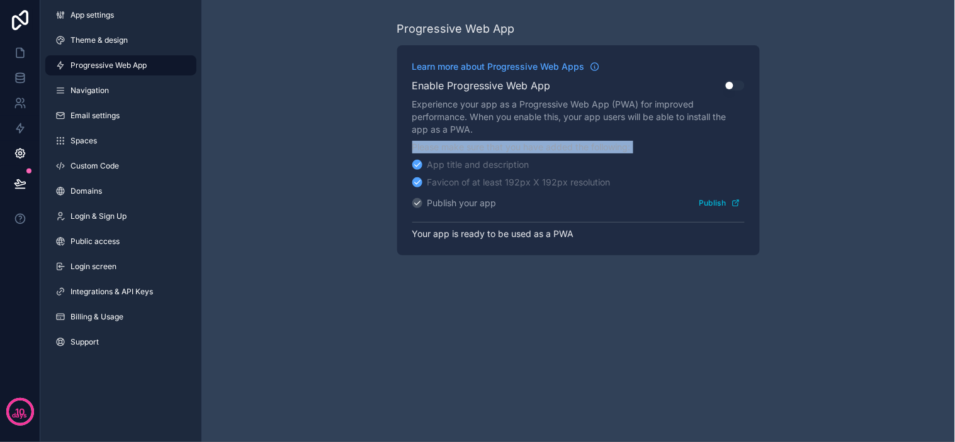
click at [304, 156] on div "Progressive Web App Learn more about Progressive Web Apps Enable Progressive We…" at bounding box center [577, 138] width 753 height 276
click at [308, 142] on div "Progressive Web App Learn more about Progressive Web Apps Enable Progressive We…" at bounding box center [577, 138] width 753 height 276
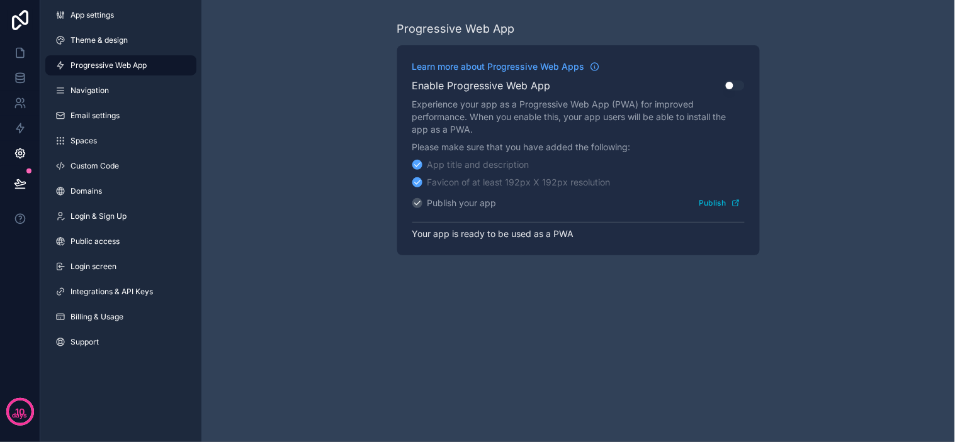
drag, startPoint x: 311, startPoint y: 136, endPoint x: 71, endPoint y: 57, distance: 252.5
click at [311, 134] on div "Progressive Web App Learn more about Progressive Web Apps Enable Progressive We…" at bounding box center [577, 138] width 753 height 276
click at [22, 72] on icon at bounding box center [20, 78] width 13 height 13
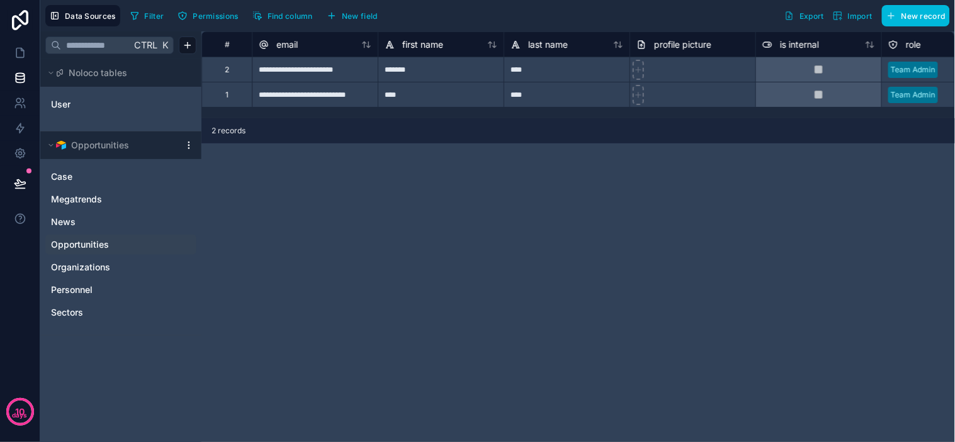
click at [87, 243] on span "Opportunities" at bounding box center [80, 245] width 58 height 13
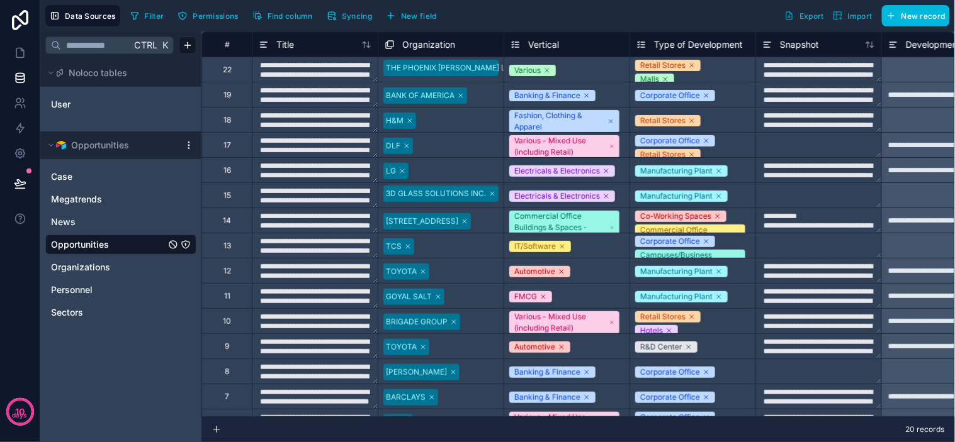
click at [310, 45] on div "Title" at bounding box center [315, 44] width 113 height 15
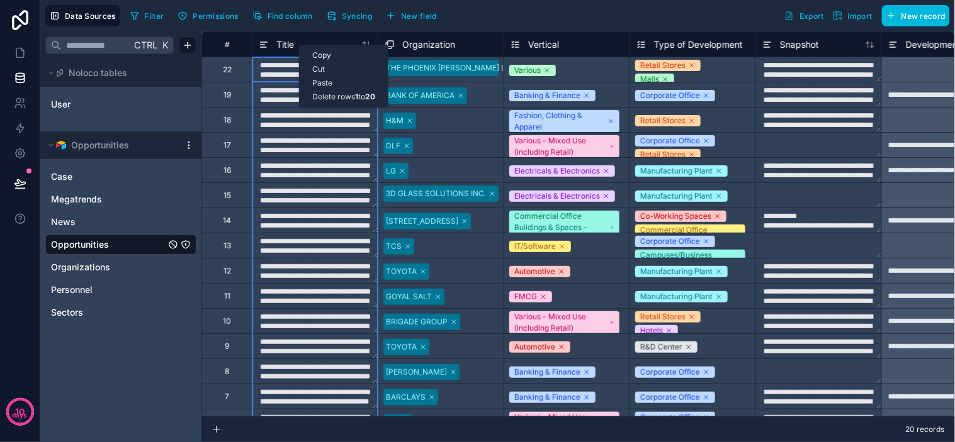
click at [281, 47] on span "Title" at bounding box center [285, 44] width 18 height 13
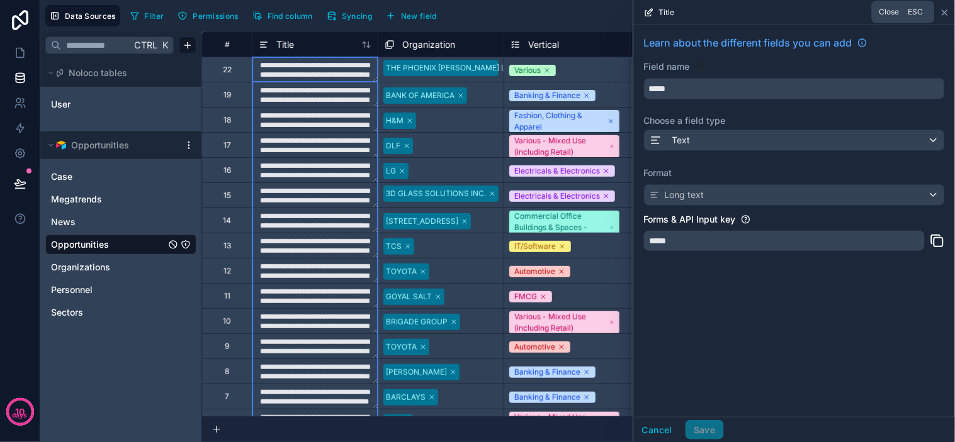
click at [945, 15] on icon at bounding box center [945, 13] width 10 height 10
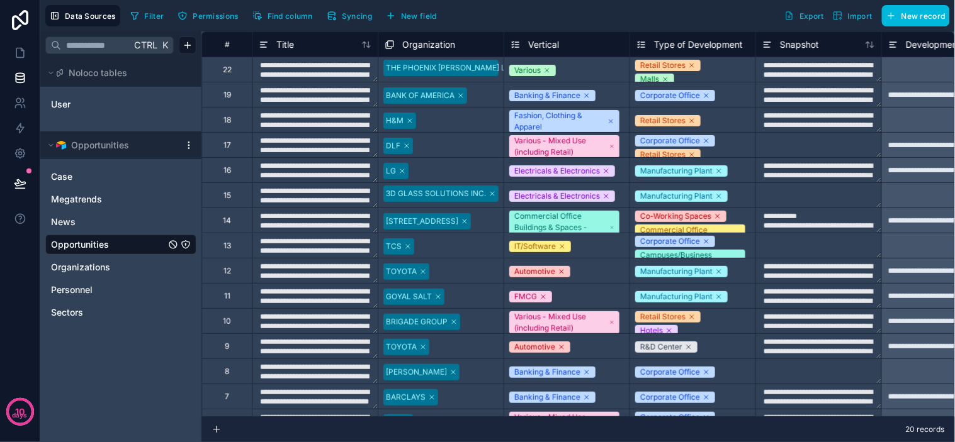
click at [213, 19] on span "Permissions" at bounding box center [215, 15] width 45 height 9
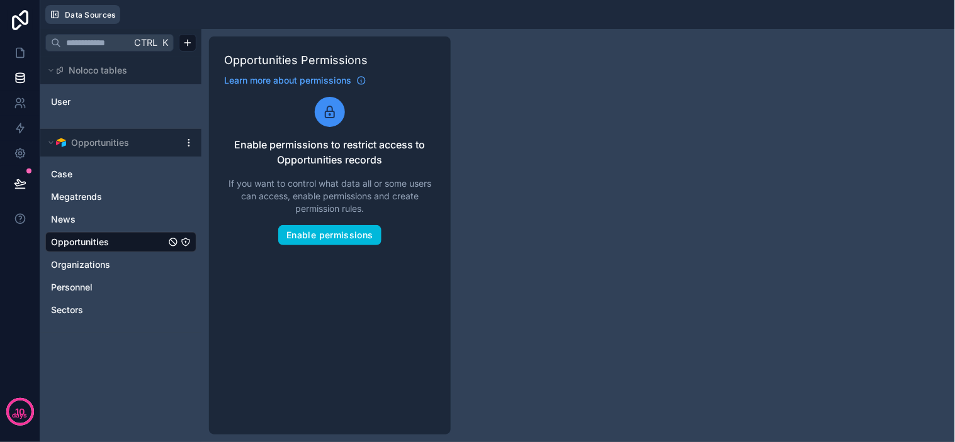
click at [104, 13] on span "Data Sources" at bounding box center [90, 14] width 51 height 9
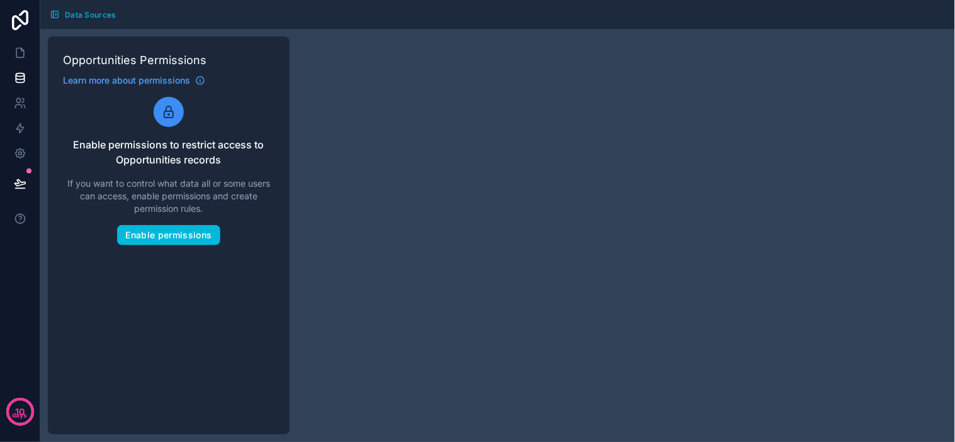
click at [395, 215] on div "Opportunities Permissions Learn more about permissions Enable permissions to re…" at bounding box center [497, 235] width 914 height 413
click at [16, 76] on icon at bounding box center [20, 78] width 13 height 13
click at [19, 52] on icon at bounding box center [20, 53] width 13 height 13
click at [14, 72] on icon at bounding box center [20, 78] width 13 height 13
click at [16, 105] on icon at bounding box center [20, 103] width 13 height 13
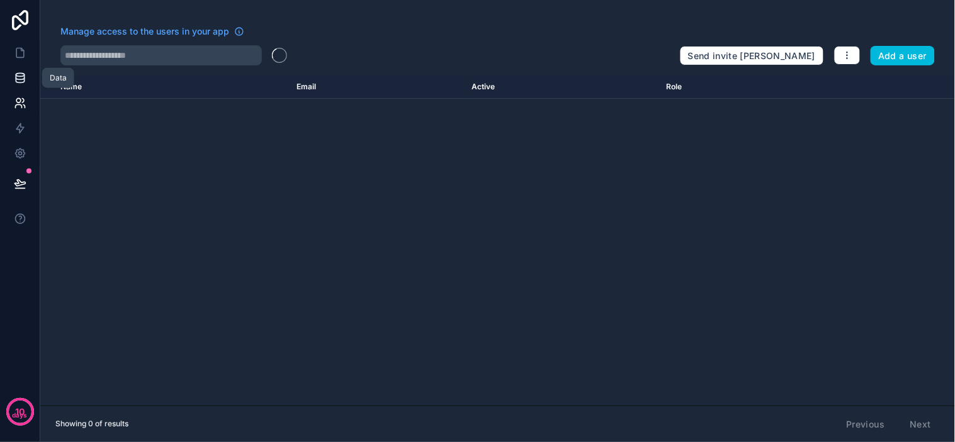
click at [14, 73] on icon at bounding box center [20, 78] width 13 height 13
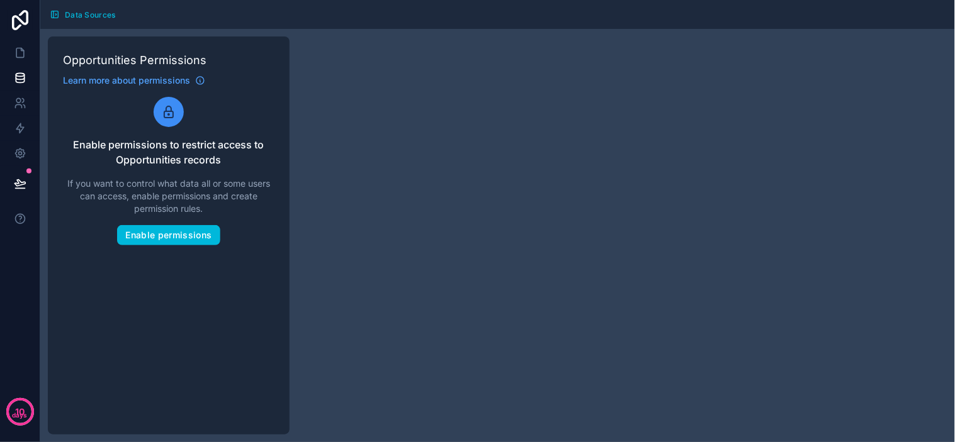
click at [98, 13] on span "Data Sources" at bounding box center [90, 14] width 51 height 9
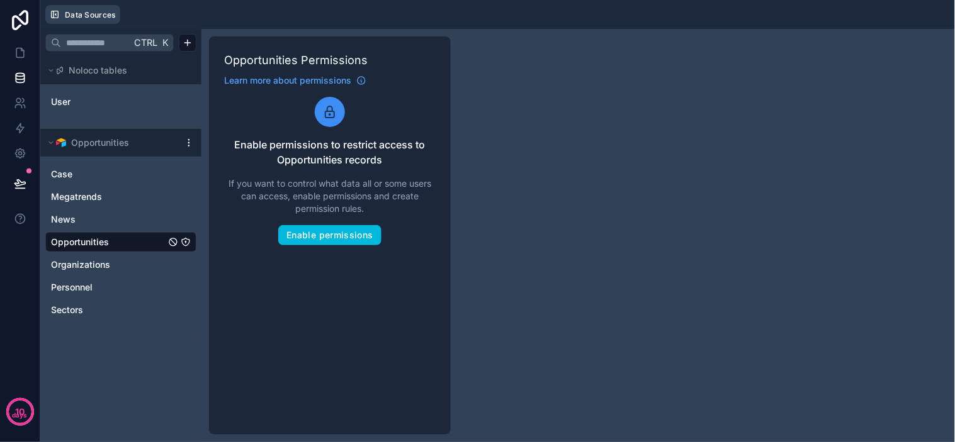
click at [92, 18] on span "Data Sources" at bounding box center [90, 14] width 51 height 9
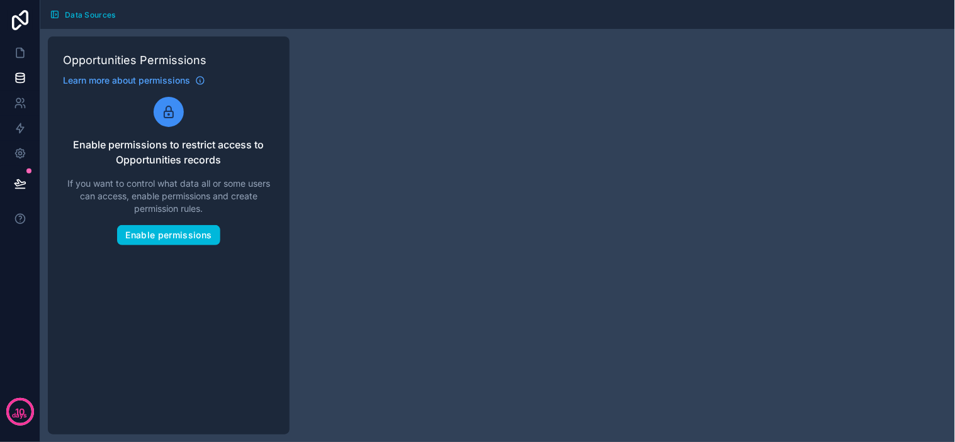
click at [77, 13] on span "Data Sources" at bounding box center [90, 14] width 51 height 9
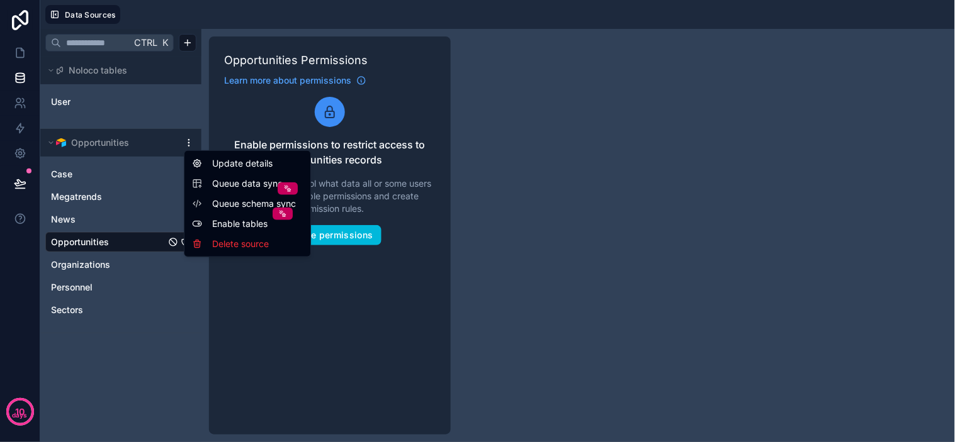
click at [191, 139] on html "10 days Data Sources Ctrl K Noloco tables User Opportunities Case Megatrends Ne…" at bounding box center [477, 221] width 955 height 442
click at [238, 225] on div "Enable tables" at bounding box center [247, 224] width 121 height 20
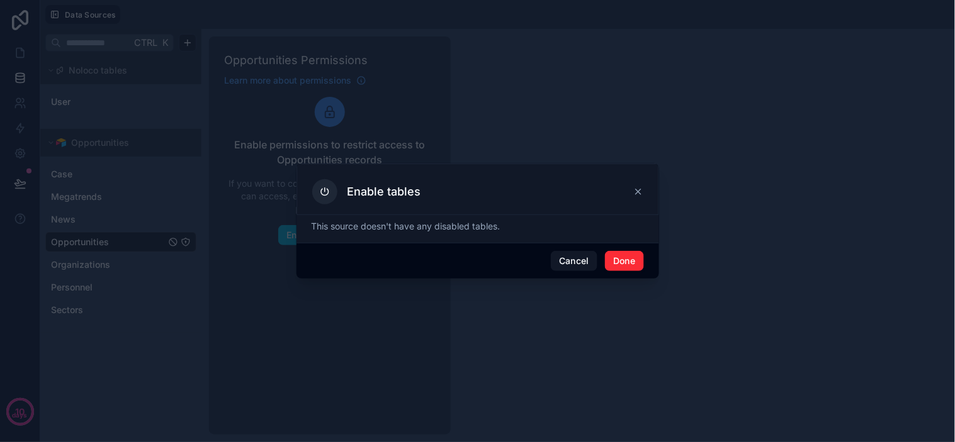
click at [614, 256] on button "Done" at bounding box center [624, 261] width 38 height 20
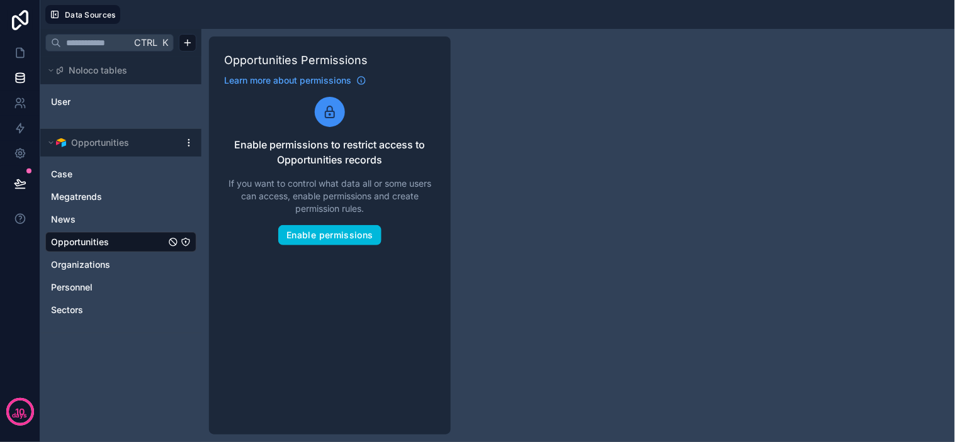
click at [188, 142] on html "10 days Data Sources Ctrl K Noloco tables User Opportunities Case Megatrends Ne…" at bounding box center [477, 221] width 955 height 442
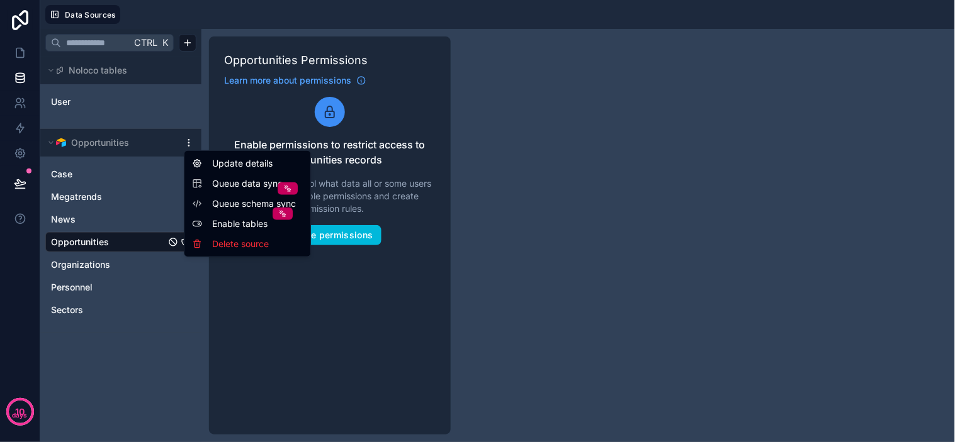
click at [244, 284] on html "10 days Data Sources Ctrl K Noloco tables User Opportunities Case Megatrends Ne…" at bounding box center [477, 221] width 955 height 442
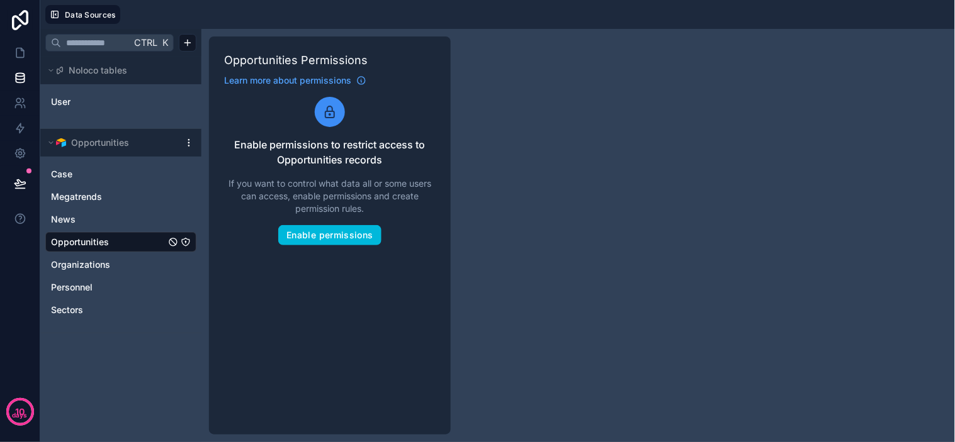
click at [134, 237] on link "Opportunities" at bounding box center [108, 242] width 115 height 13
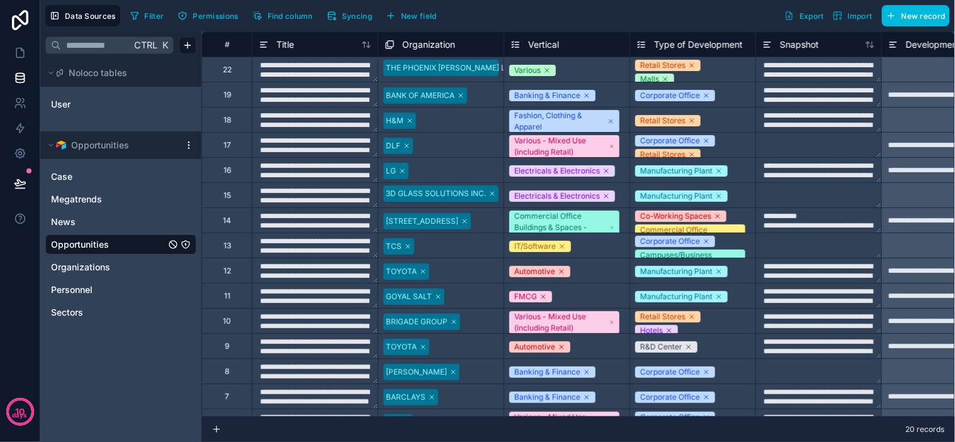
click at [278, 104] on textarea "**********" at bounding box center [314, 94] width 125 height 25
click at [279, 123] on textarea "**********" at bounding box center [314, 120] width 125 height 25
click at [278, 147] on textarea "**********" at bounding box center [314, 145] width 125 height 25
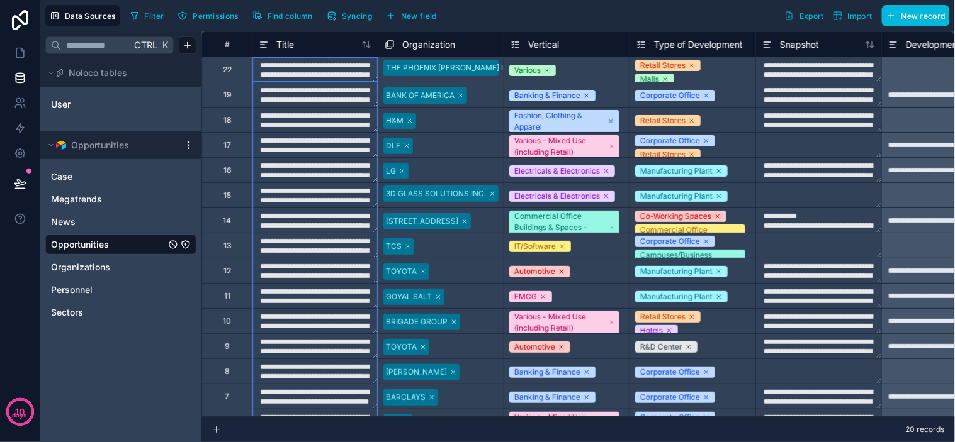
click at [282, 45] on span "Title" at bounding box center [285, 44] width 18 height 13
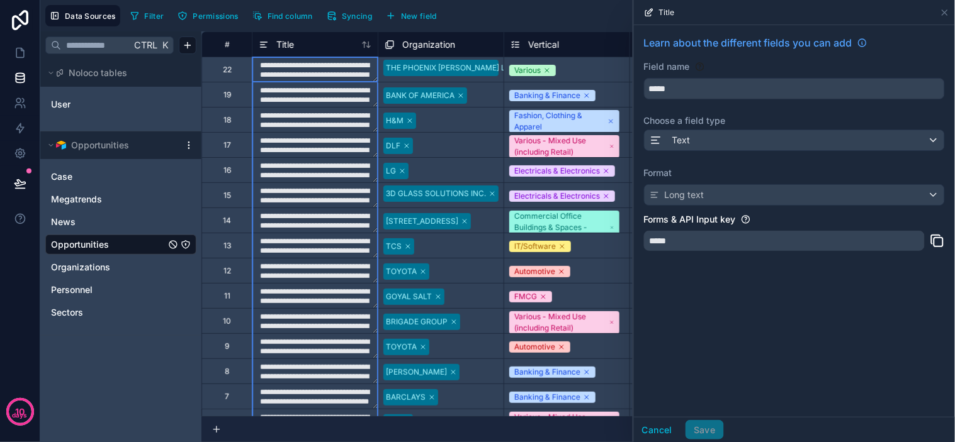
click at [718, 319] on div "Learn about the different fields you can add Field name ***** Choose a field ty…" at bounding box center [794, 221] width 321 height 392
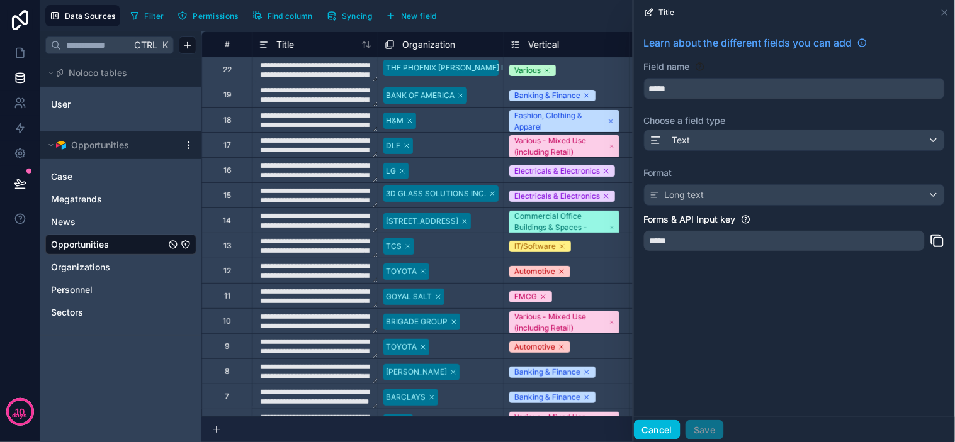
click at [657, 428] on button "Cancel" at bounding box center [657, 430] width 47 height 20
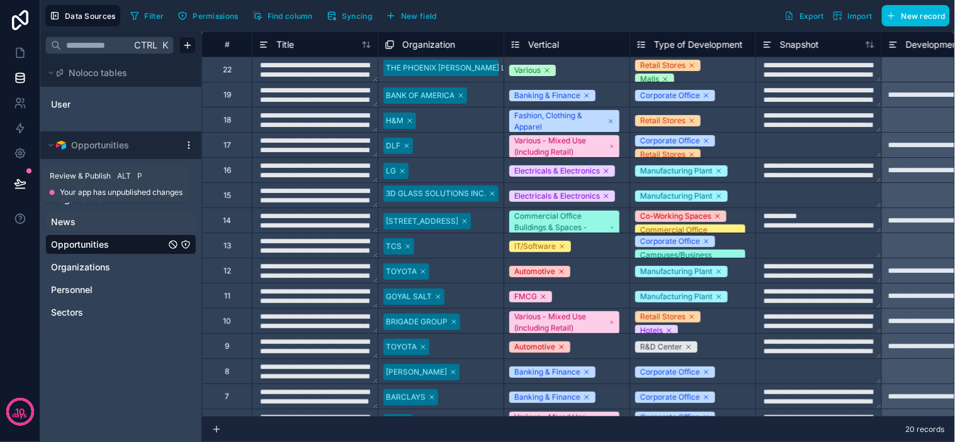
drag, startPoint x: 22, startPoint y: 180, endPoint x: 65, endPoint y: 214, distance: 55.1
click at [22, 180] on icon at bounding box center [20, 183] width 13 height 13
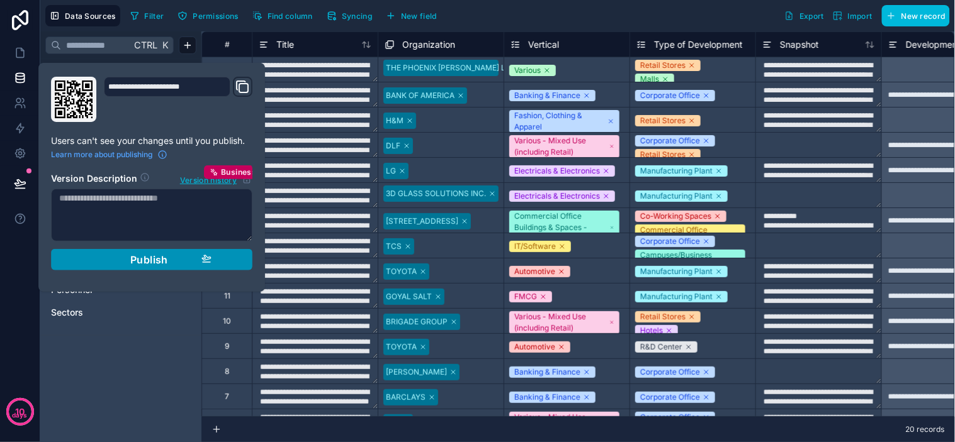
click at [177, 260] on div "Publish" at bounding box center [152, 260] width 120 height 13
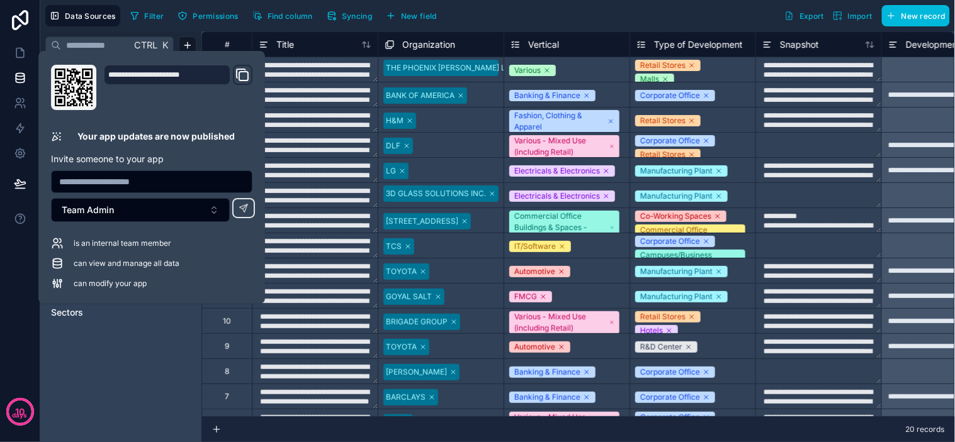
drag, startPoint x: 94, startPoint y: 286, endPoint x: 23, endPoint y: 277, distance: 72.4
click at [91, 286] on span "can modify your app" at bounding box center [110, 284] width 73 height 10
click at [60, 286] on icon at bounding box center [57, 284] width 13 height 13
click at [56, 286] on icon at bounding box center [57, 286] width 2 height 2
click at [60, 286] on icon at bounding box center [60, 286] width 0 height 6
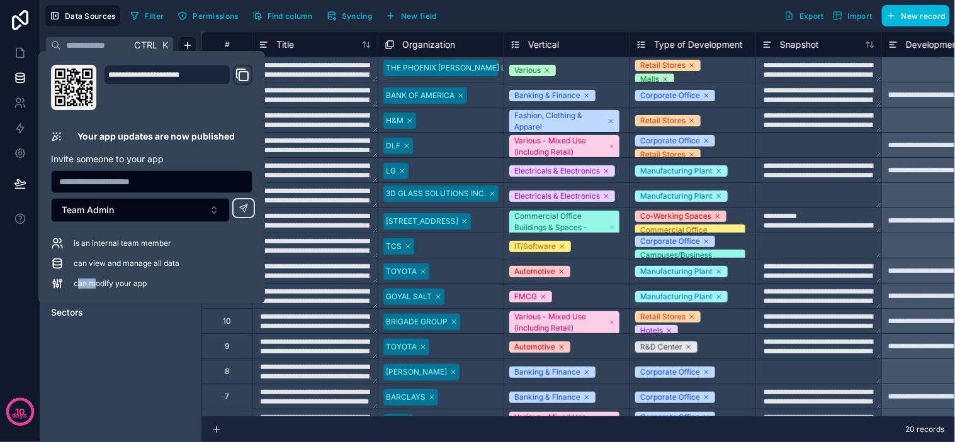
click at [60, 286] on icon at bounding box center [60, 286] width 0 height 6
click at [152, 269] on div "can view and manage all data" at bounding box center [151, 263] width 201 height 13
click at [137, 280] on span "can modify your app" at bounding box center [110, 284] width 73 height 10
click at [206, 210] on button "Team Admin" at bounding box center [140, 210] width 179 height 24
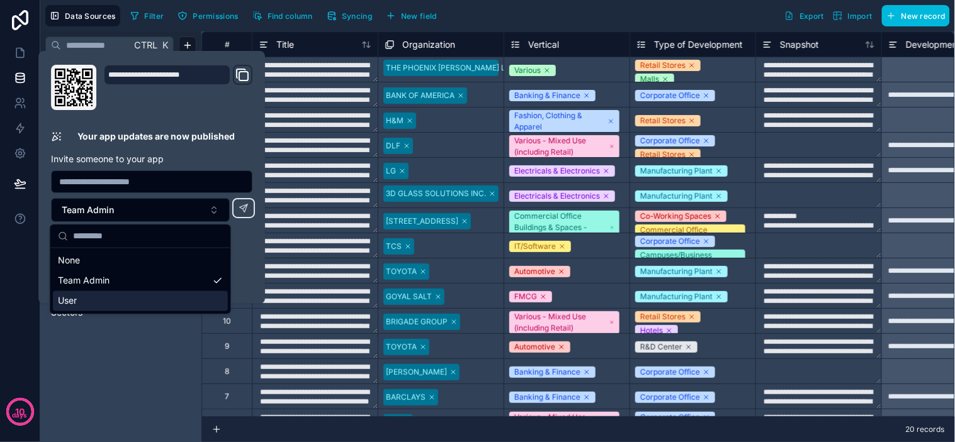
click at [90, 386] on div "Ctrl K Noloco tables User Opportunities Case Megatrends News Opportunities Orga…" at bounding box center [120, 236] width 161 height 411
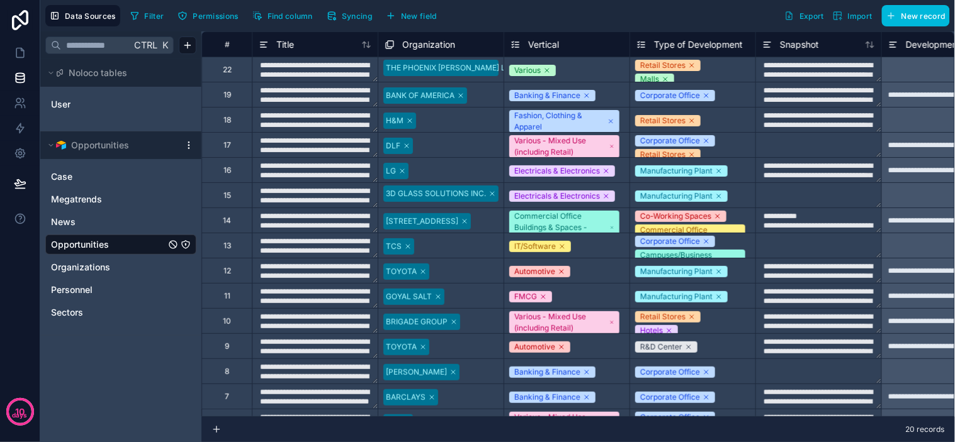
click at [83, 369] on div "Ctrl K Noloco tables User Opportunities Case Megatrends News Opportunities Orga…" at bounding box center [120, 236] width 161 height 411
click at [121, 369] on div "Ctrl K Noloco tables User Opportunities Case Megatrends News Opportunities Orga…" at bounding box center [120, 236] width 161 height 411
click at [99, 367] on div "Ctrl K Noloco tables User Opportunities Case Megatrends News Opportunities Orga…" at bounding box center [120, 236] width 161 height 411
click at [101, 368] on div "Ctrl K Noloco tables User Opportunities Case Megatrends News Opportunities Orga…" at bounding box center [120, 236] width 161 height 411
click at [91, 366] on div "Ctrl K Noloco tables User Opportunities Case Megatrends News Opportunities Orga…" at bounding box center [120, 236] width 161 height 411
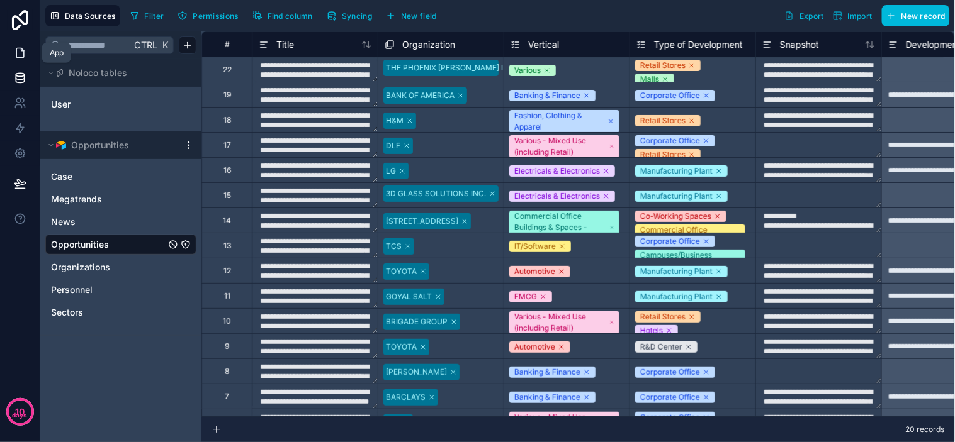
click at [8, 51] on link at bounding box center [20, 52] width 40 height 25
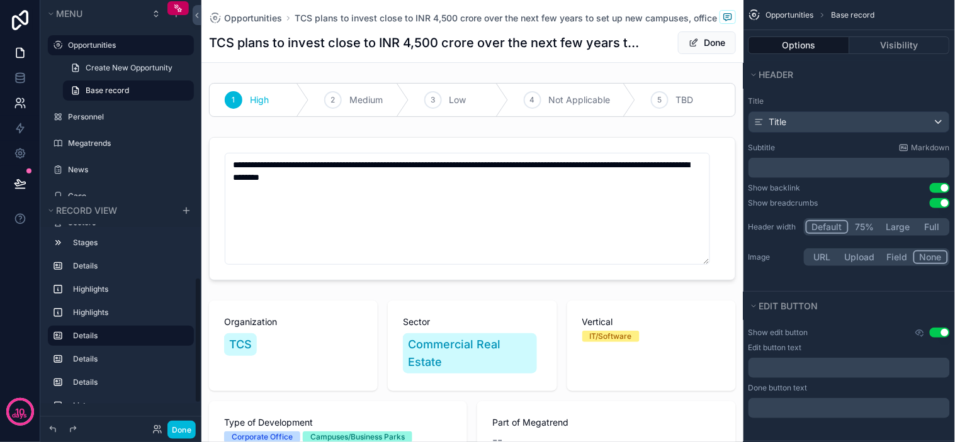
scroll to position [70, 0]
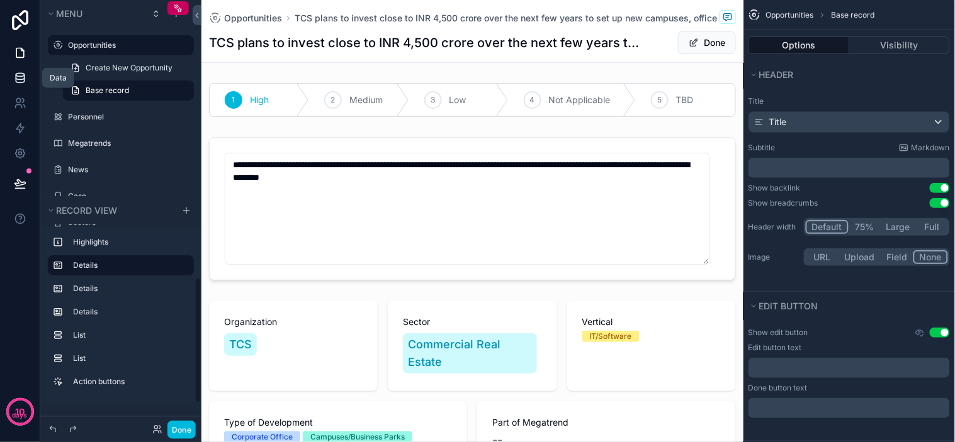
click at [21, 76] on icon at bounding box center [20, 78] width 13 height 13
